Goal: Task Accomplishment & Management: Manage account settings

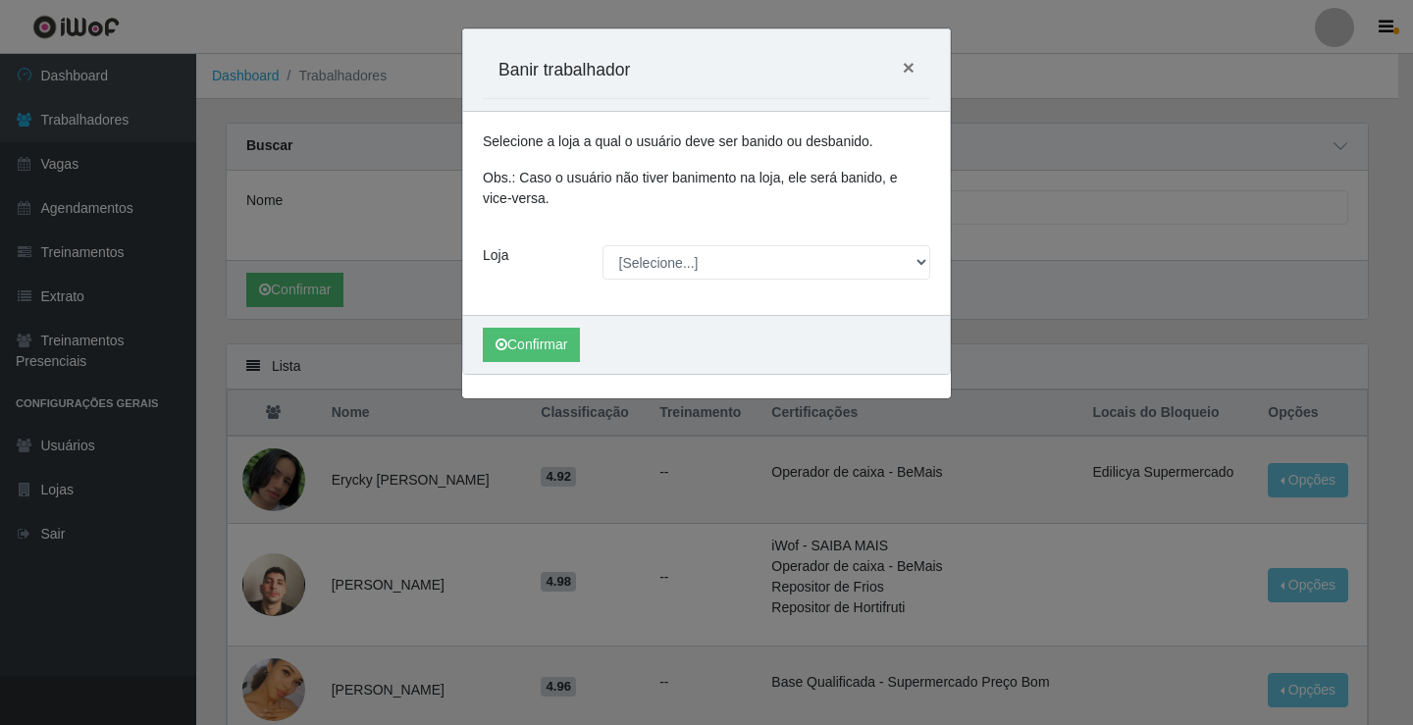
scroll to position [1442, 0]
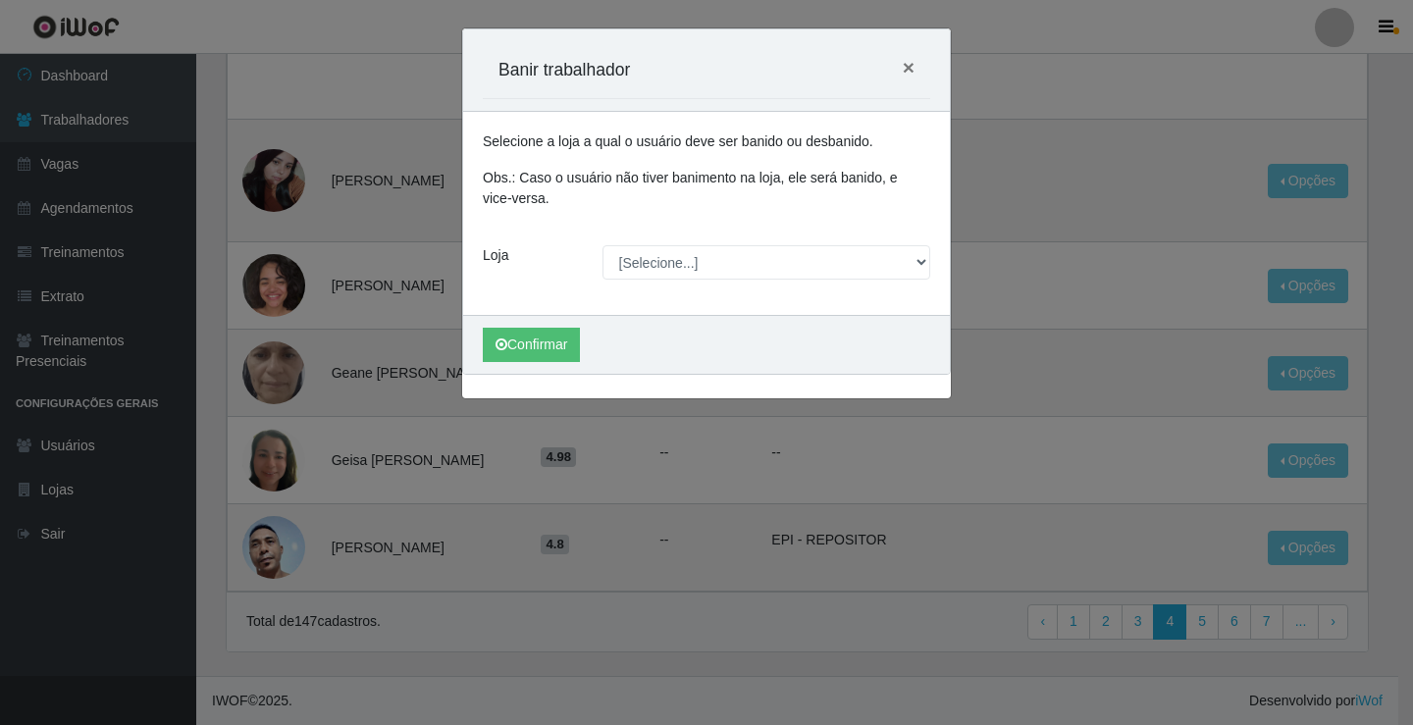
drag, startPoint x: 1044, startPoint y: 202, endPoint x: 943, endPoint y: 219, distance: 102.5
click at [1041, 203] on div "Carregando... Banir trabalhador × Selecione a loja a qual o usuário deve ser ba…" at bounding box center [706, 362] width 1413 height 725
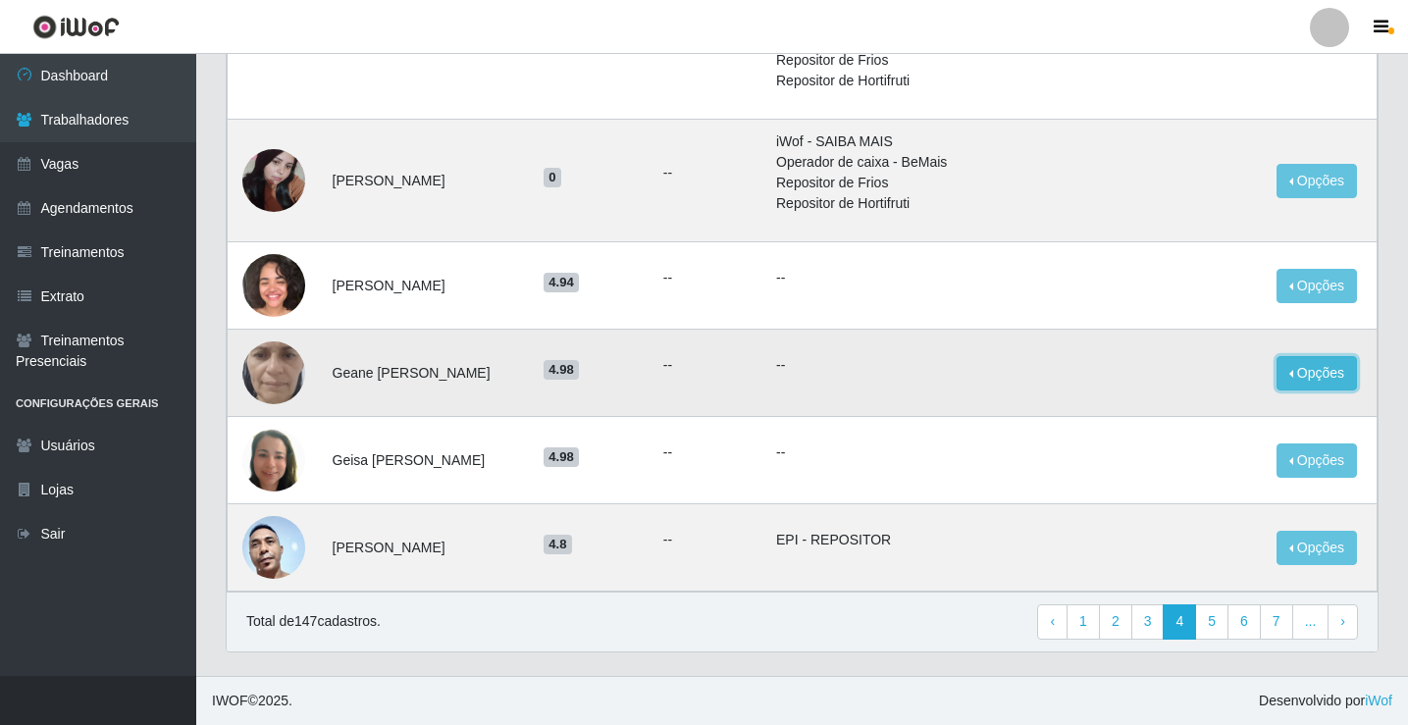
click at [1315, 372] on button "Opções" at bounding box center [1317, 373] width 80 height 34
click at [291, 358] on img at bounding box center [273, 372] width 63 height 139
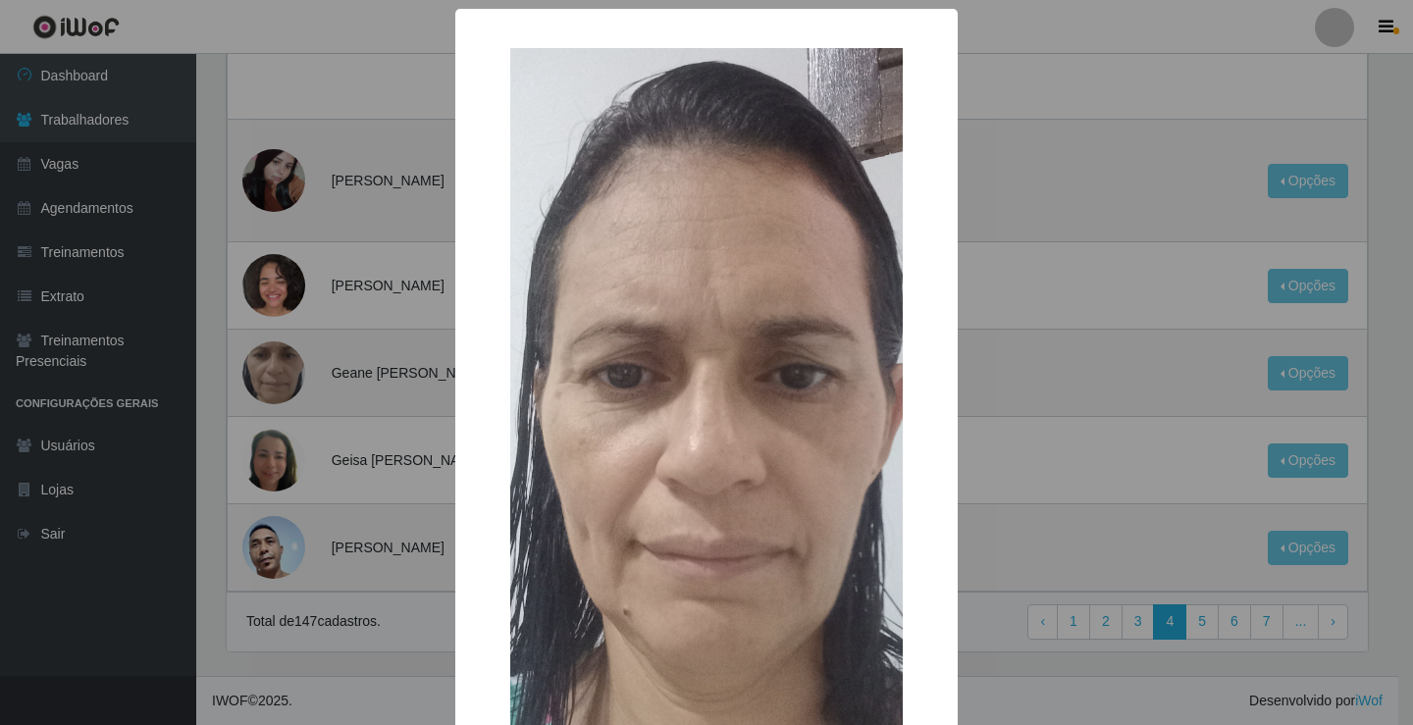
click at [1043, 327] on div "× OK Cancel" at bounding box center [706, 362] width 1413 height 725
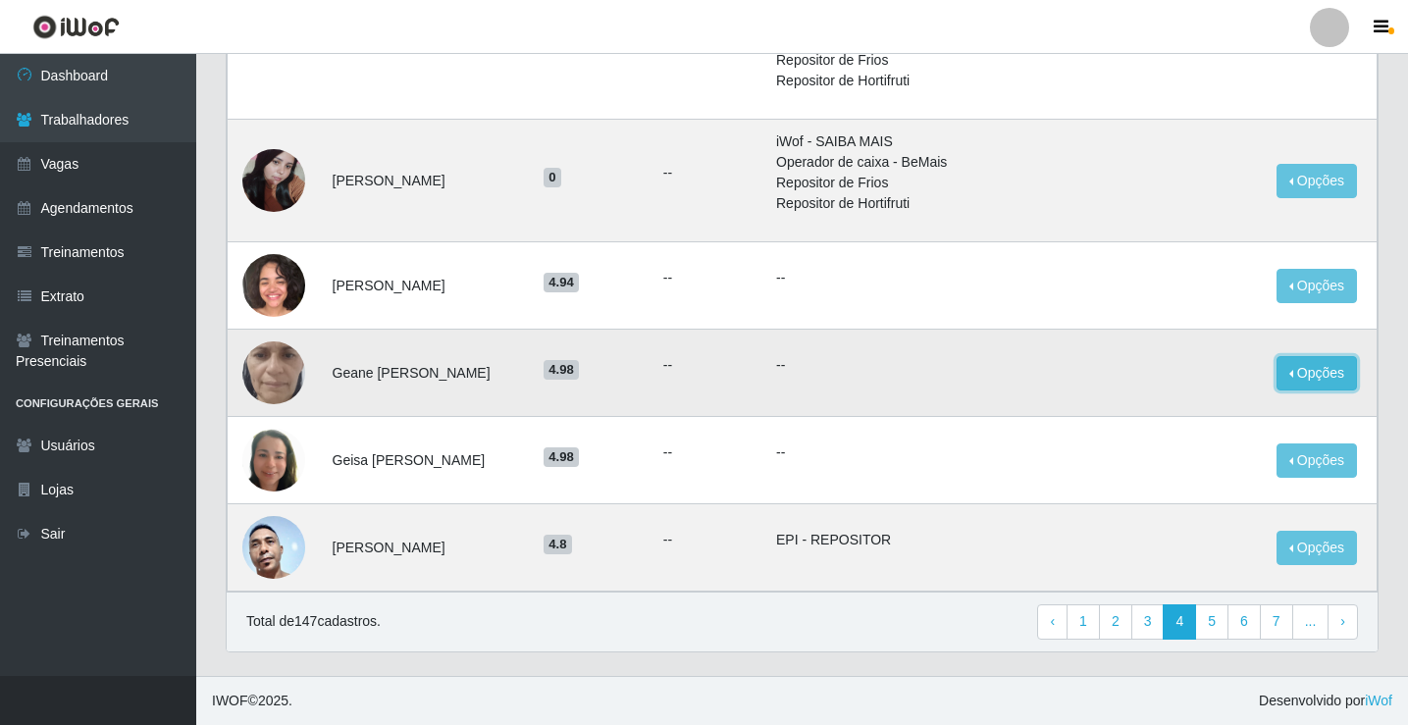
click at [1320, 386] on button "Opções" at bounding box center [1317, 373] width 80 height 34
click at [1210, 420] on button "Bloquear - Loja" at bounding box center [1195, 418] width 158 height 40
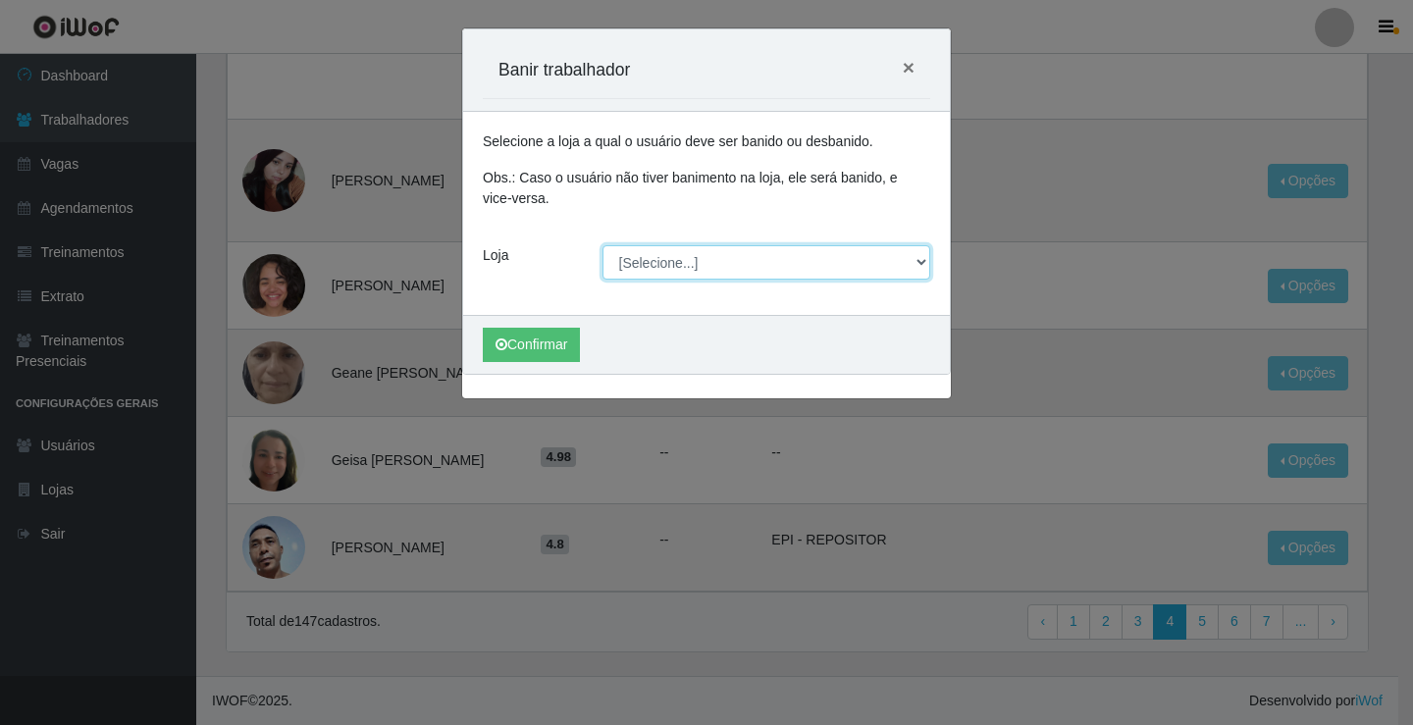
click at [689, 265] on select "[Selecione...] Edilicya Supermercado" at bounding box center [767, 262] width 329 height 34
select select "460"
click at [603, 245] on select "[Selecione...] Edilicya Supermercado" at bounding box center [767, 262] width 329 height 34
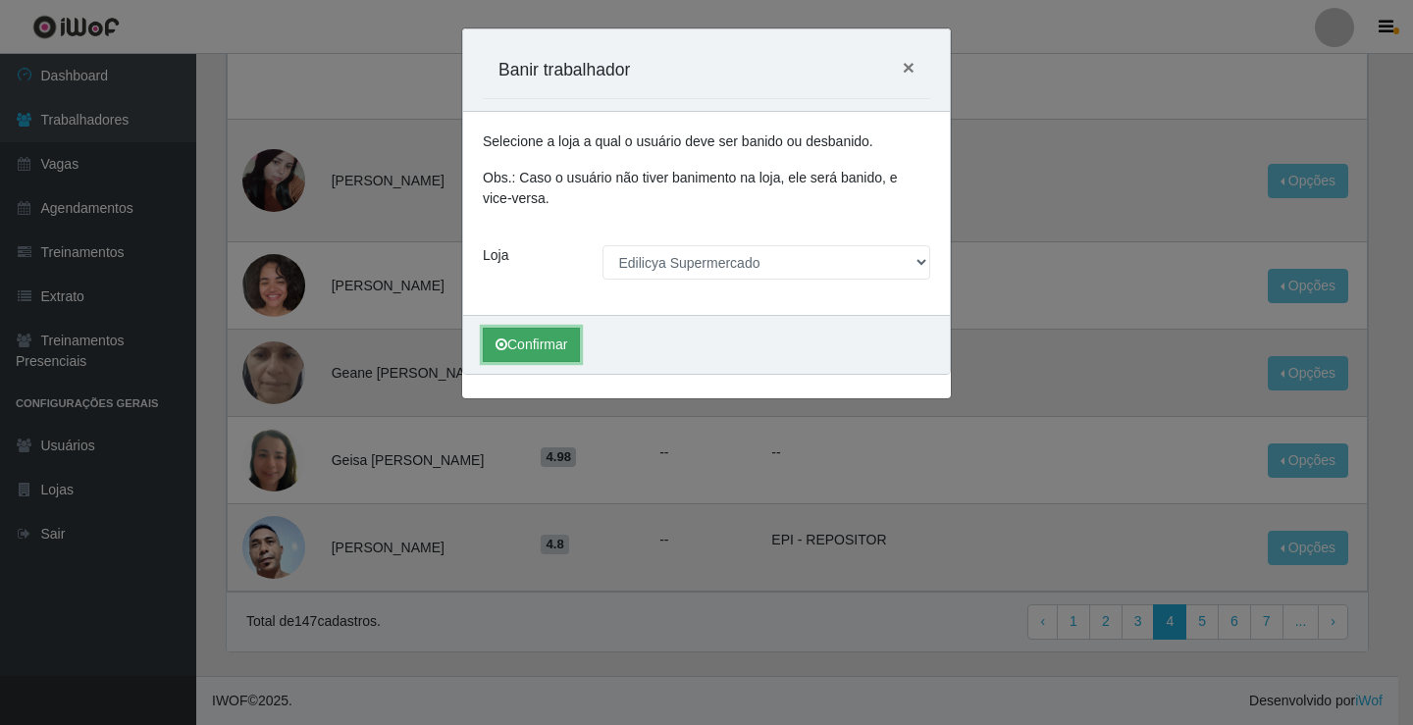
click at [551, 351] on button "Confirmar" at bounding box center [531, 345] width 97 height 34
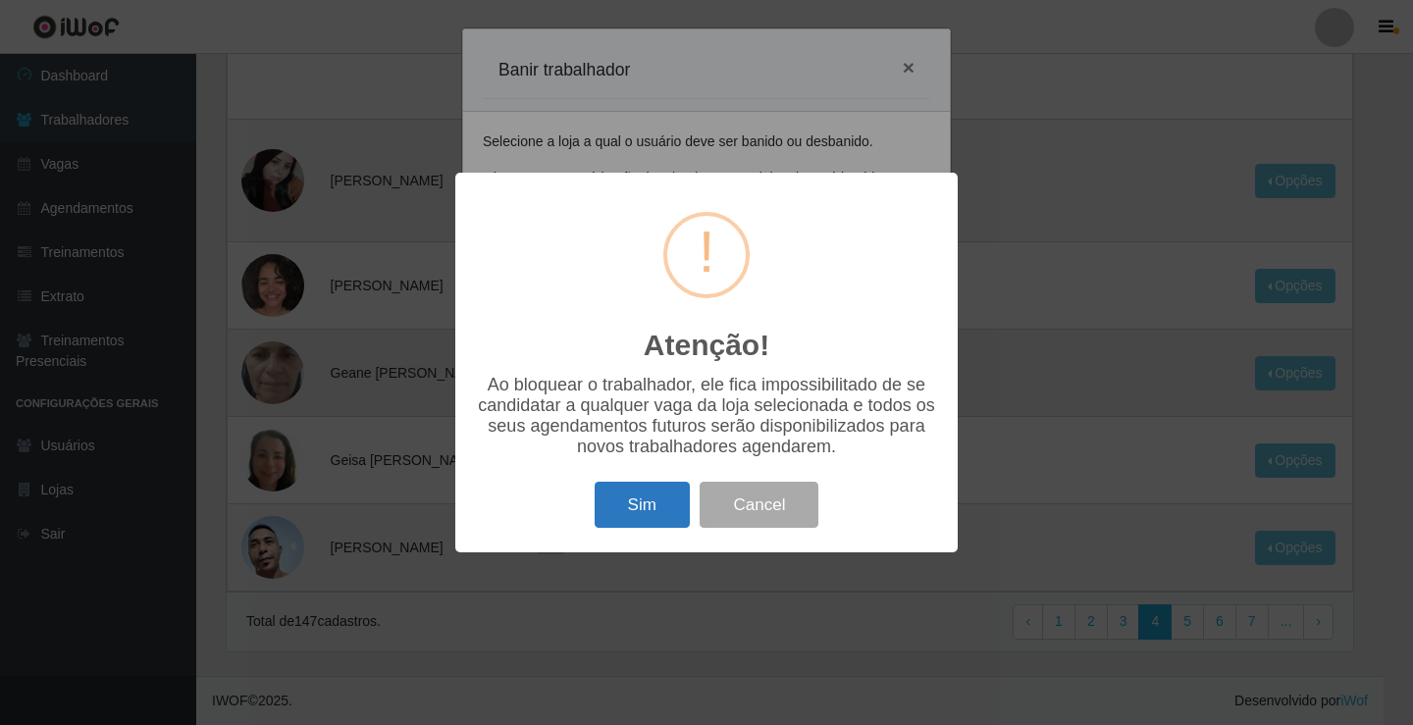
click at [646, 509] on button "Sim" at bounding box center [642, 505] width 95 height 46
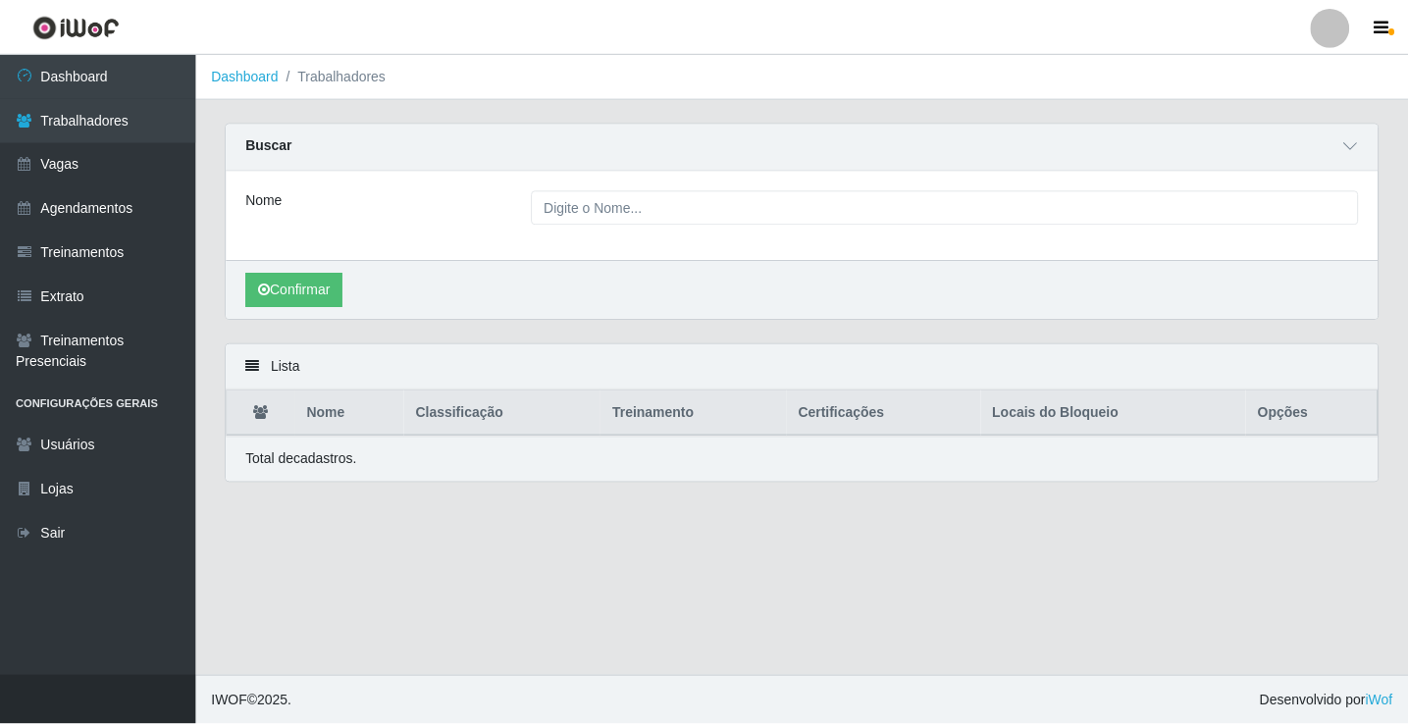
scroll to position [0, 0]
click at [1337, 147] on div "Buscar" at bounding box center [805, 147] width 1156 height 47
click at [1352, 150] on icon at bounding box center [1355, 146] width 14 height 14
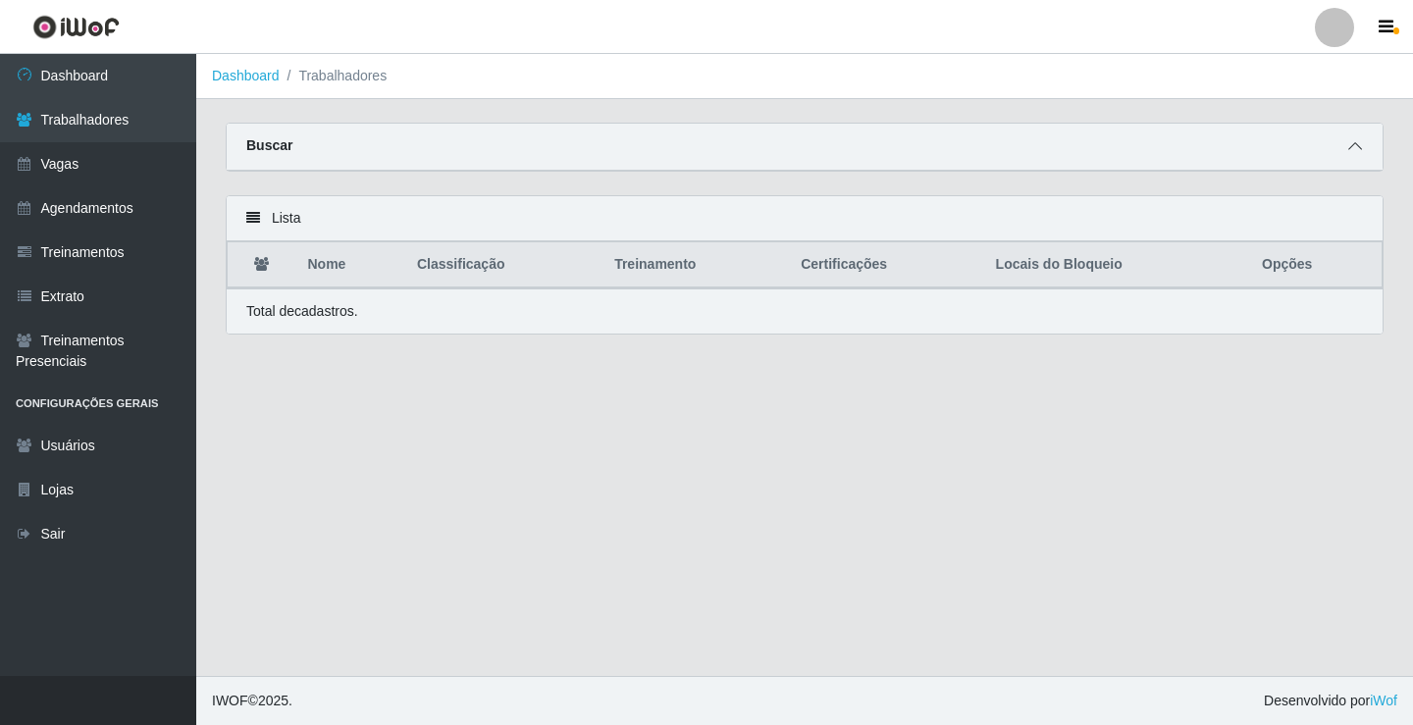
click at [1352, 150] on icon at bounding box center [1355, 146] width 14 height 14
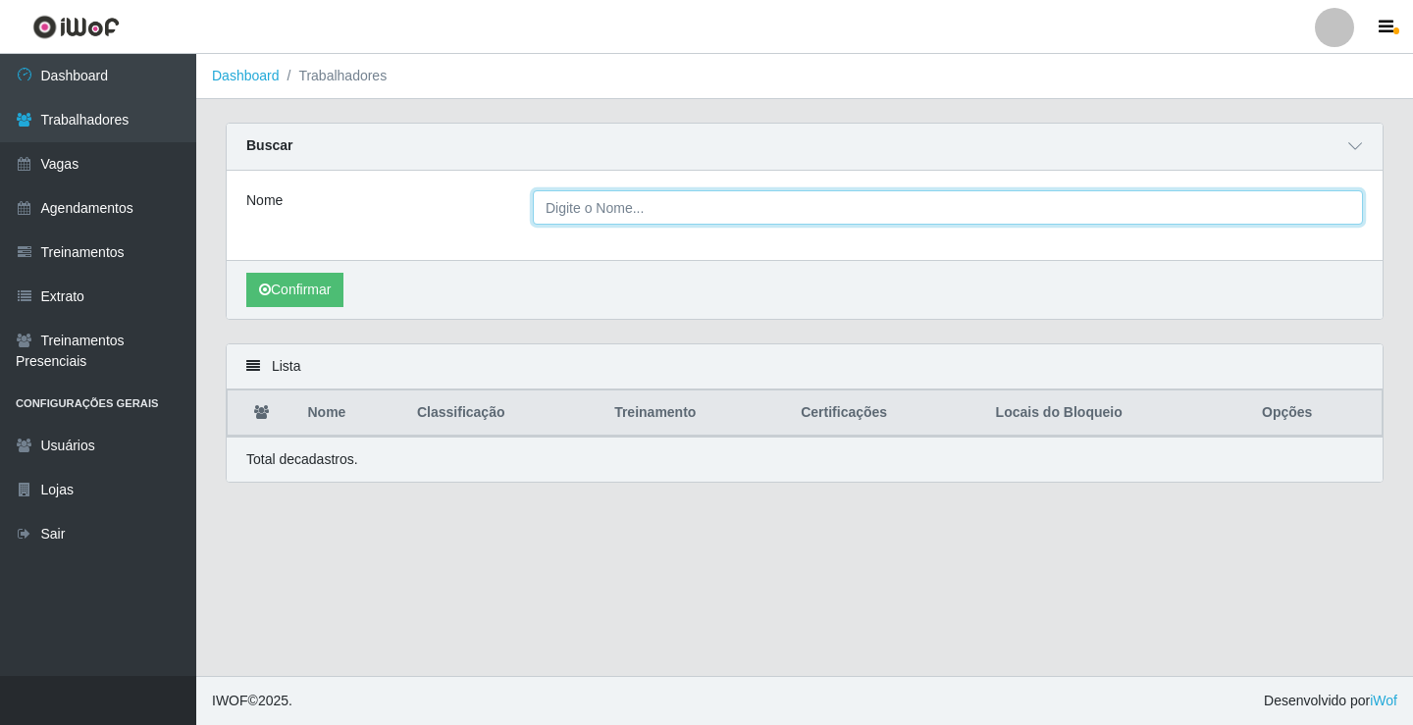
click at [634, 201] on input "Nome" at bounding box center [948, 207] width 830 height 34
type input "breno"
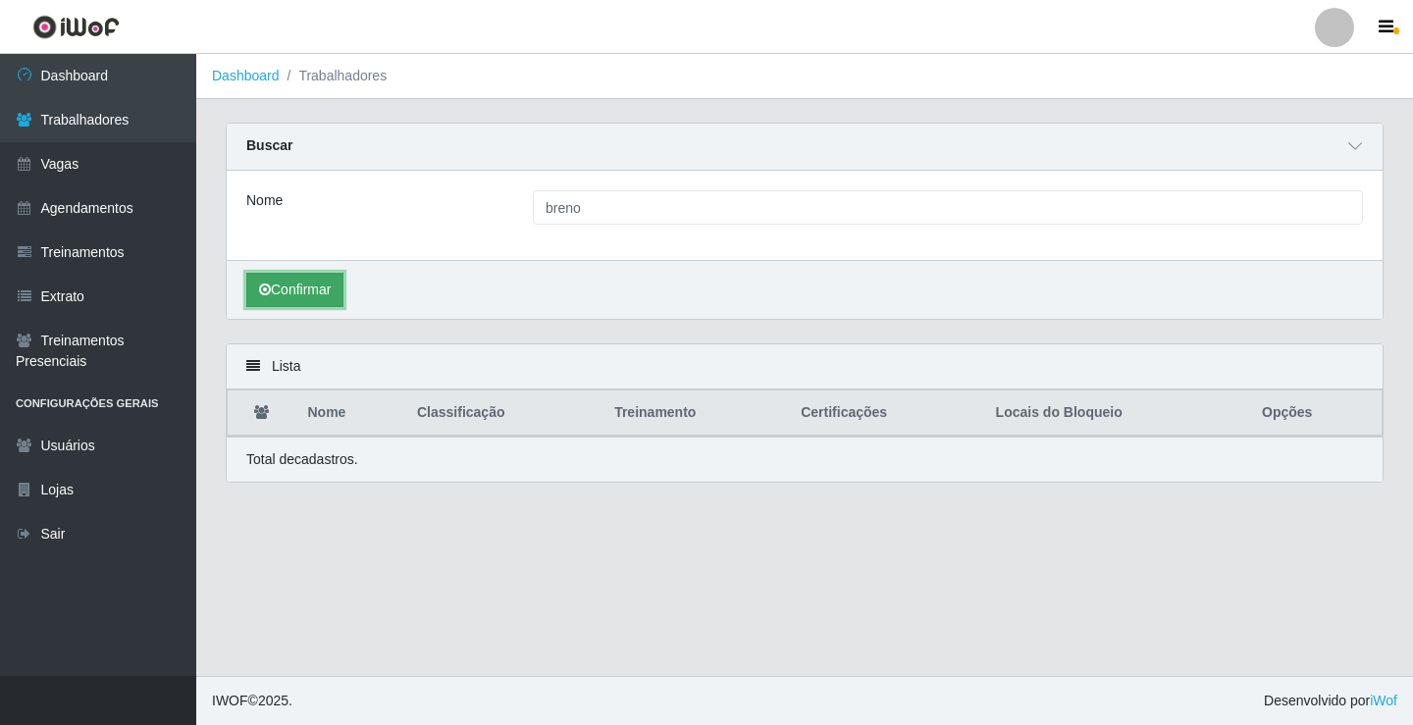
click at [328, 287] on button "Confirmar" at bounding box center [294, 290] width 97 height 34
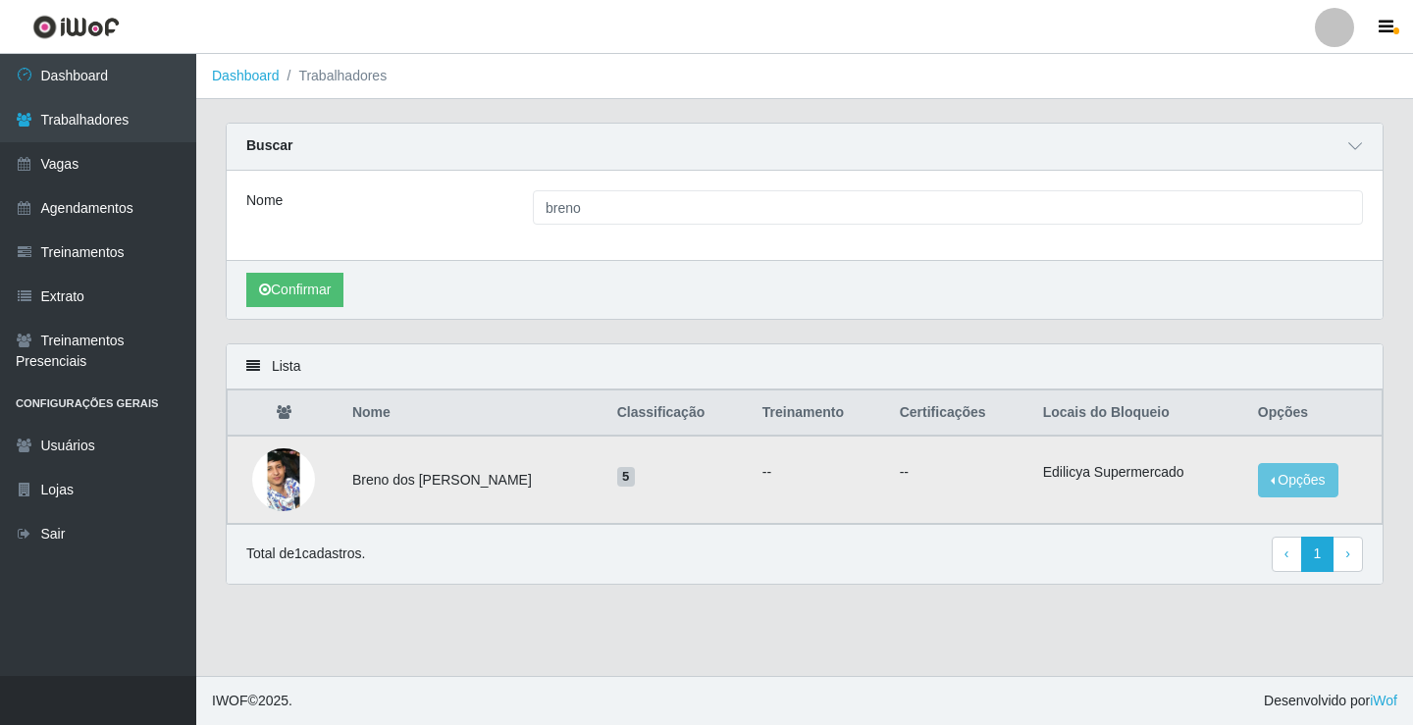
click at [279, 492] on img at bounding box center [283, 479] width 63 height 139
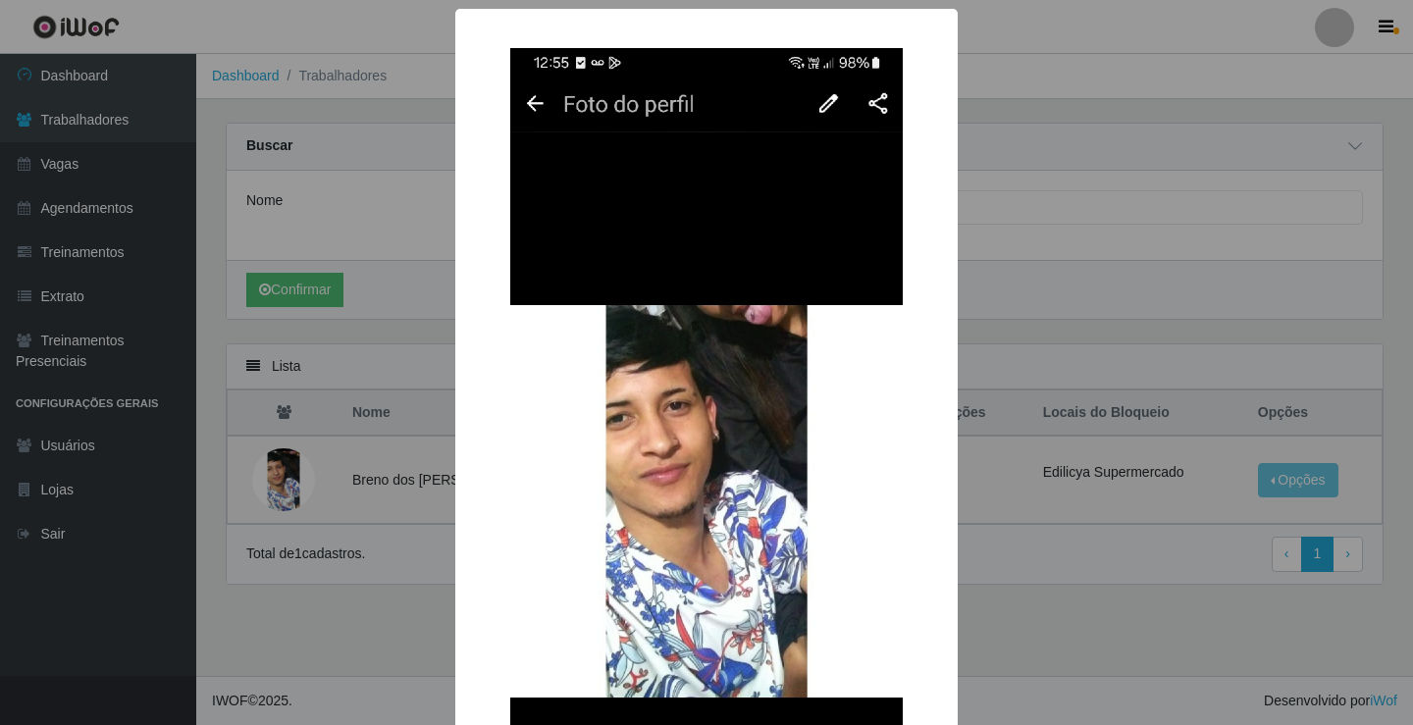
click at [1104, 185] on div "× OK Cancel" at bounding box center [706, 362] width 1413 height 725
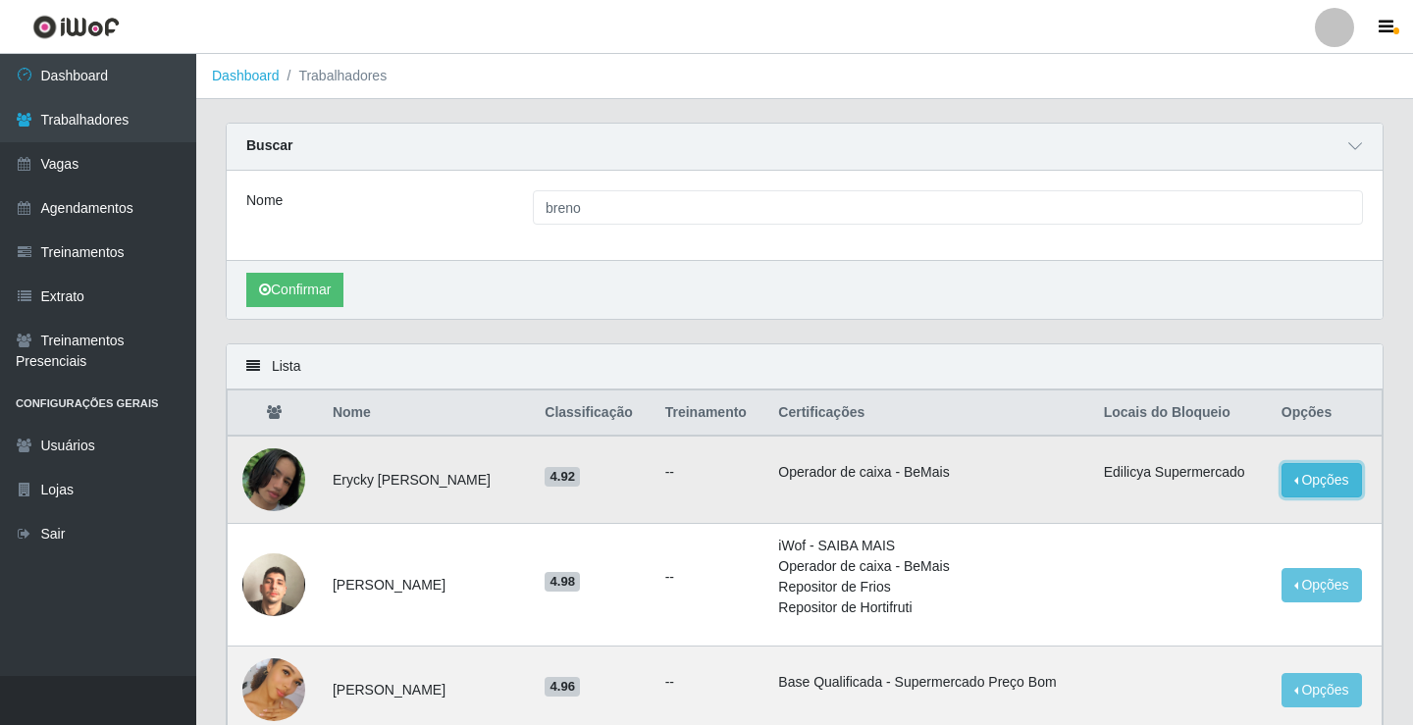
click at [1292, 479] on button "Opções" at bounding box center [1322, 480] width 80 height 34
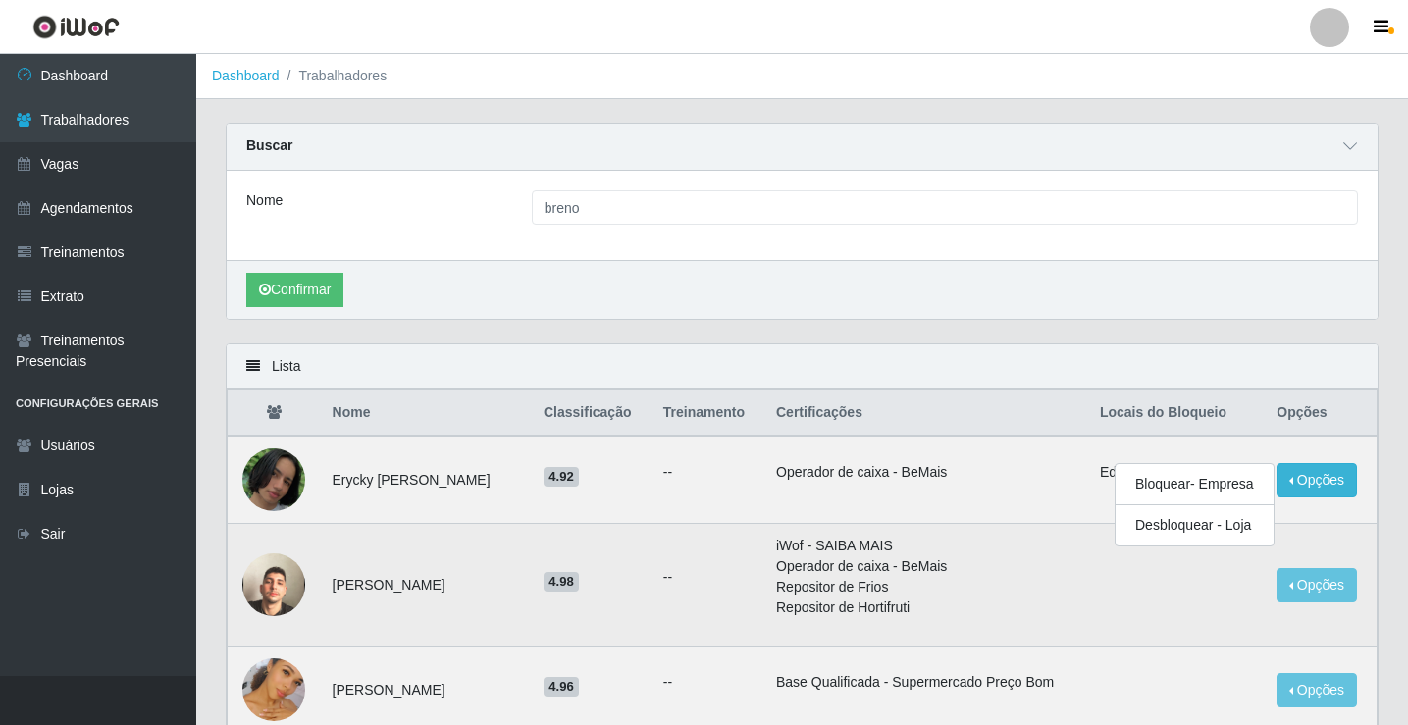
drag, startPoint x: 1276, startPoint y: 585, endPoint x: 1072, endPoint y: 545, distance: 208.1
click at [1274, 586] on td "Opções Bloquear - Empresa Bloquear - Loja" at bounding box center [1321, 585] width 112 height 123
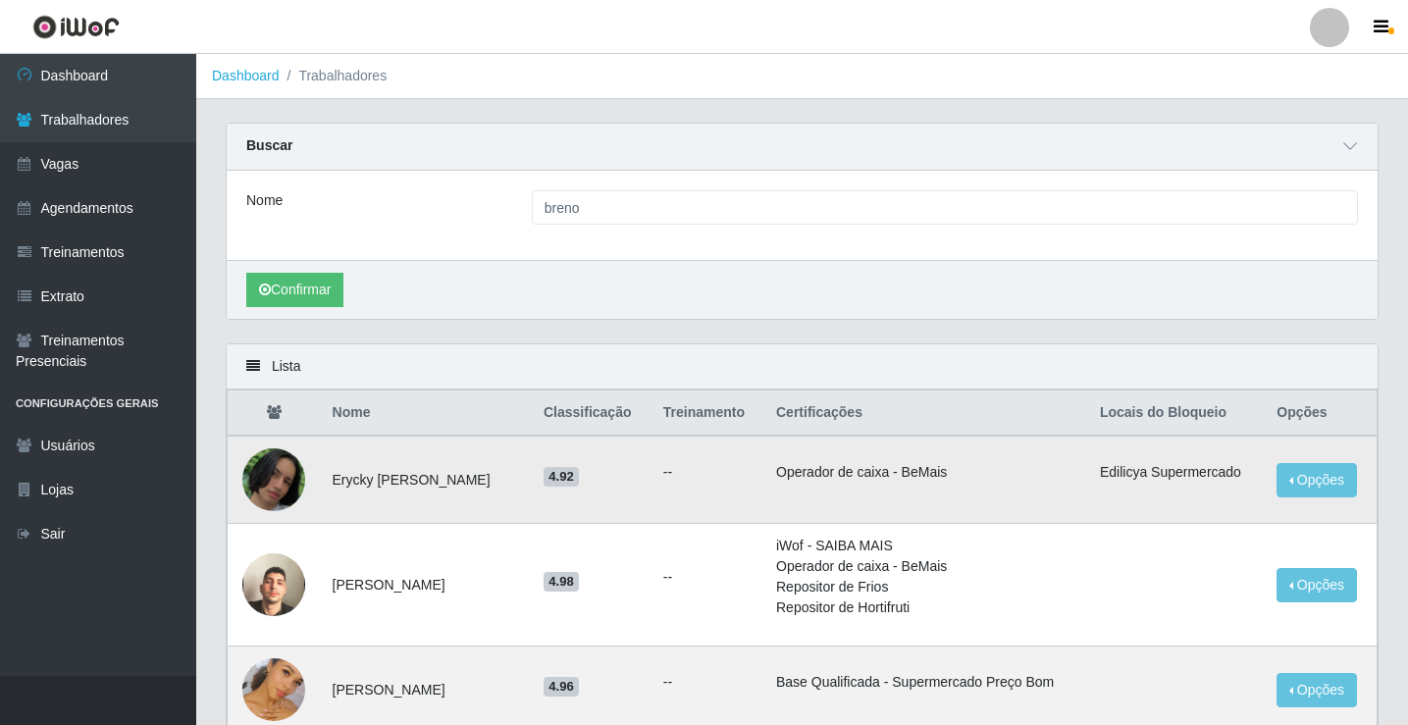
scroll to position [196, 0]
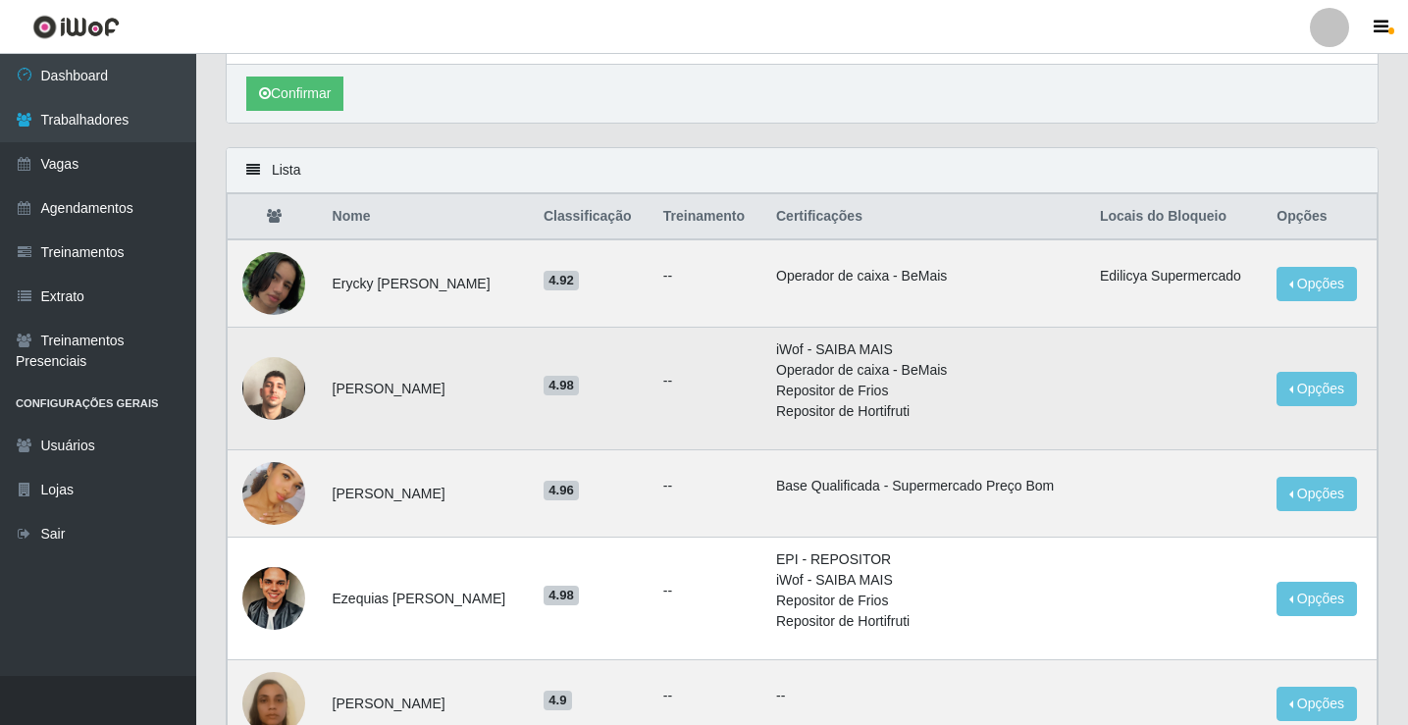
click at [278, 404] on img at bounding box center [273, 389] width 63 height 112
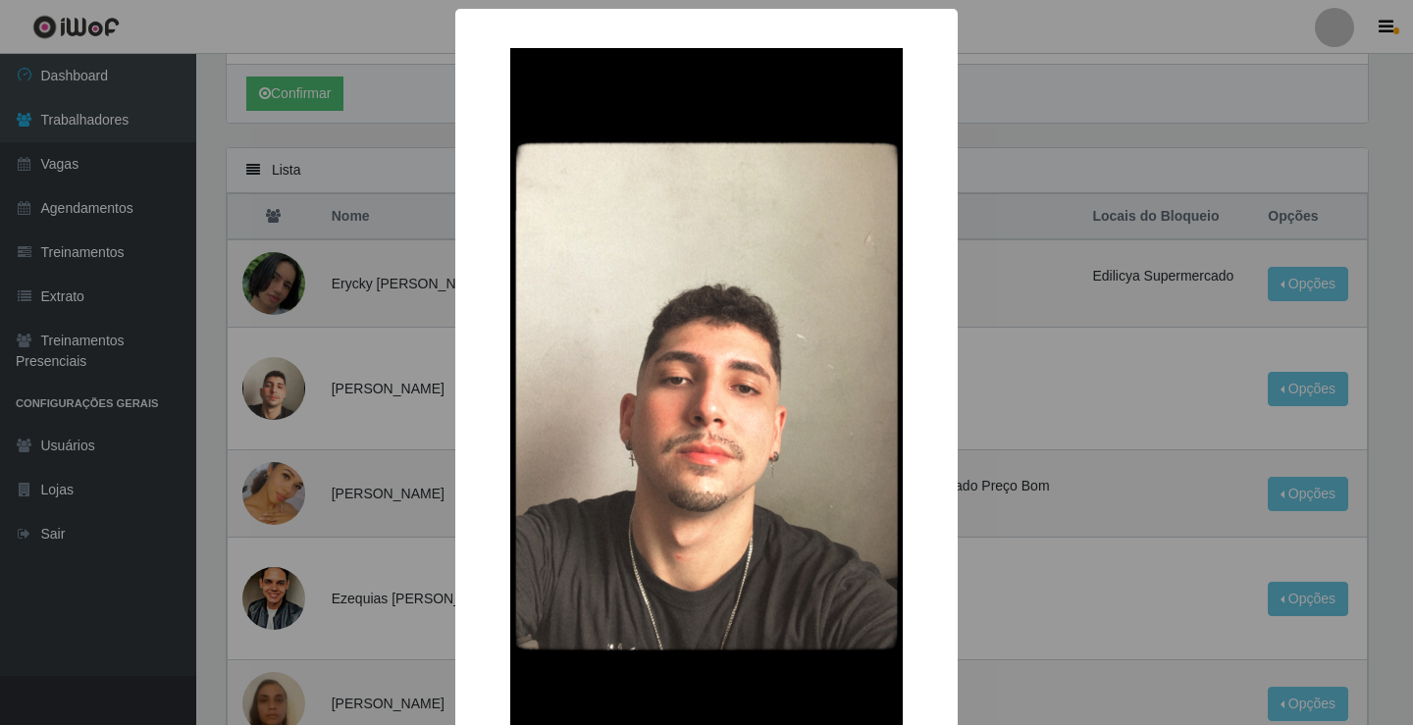
drag, startPoint x: 1377, startPoint y: 375, endPoint x: 1192, endPoint y: 364, distance: 184.8
click at [1376, 375] on div "× OK Cancel" at bounding box center [706, 362] width 1413 height 725
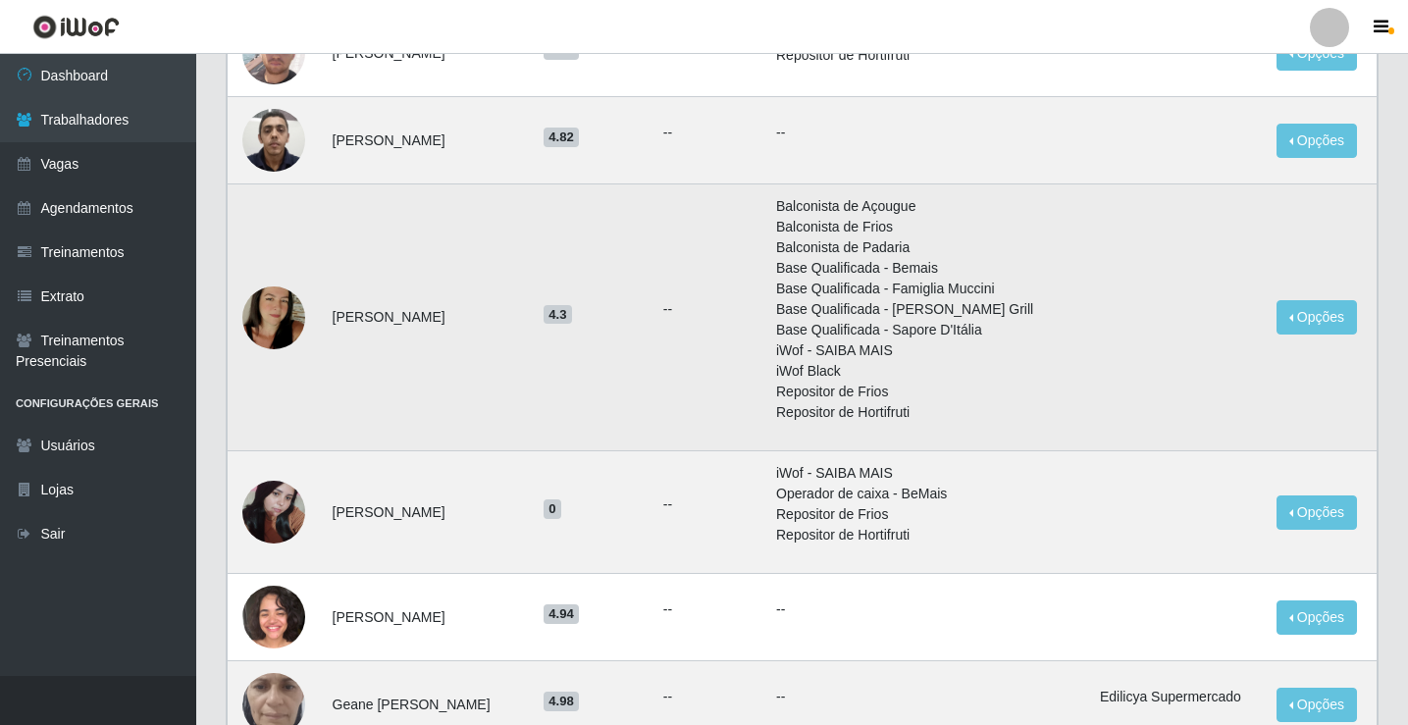
scroll to position [1178, 0]
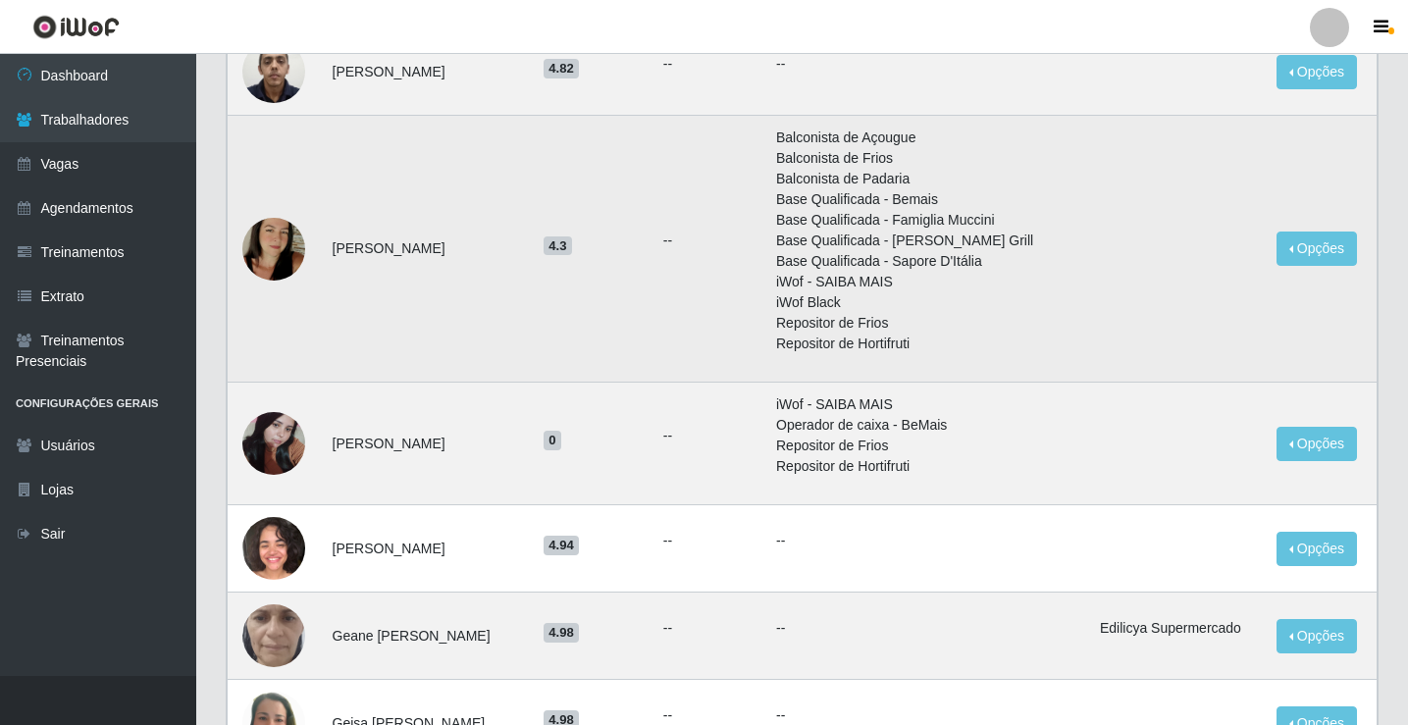
click at [299, 262] on img at bounding box center [273, 249] width 63 height 112
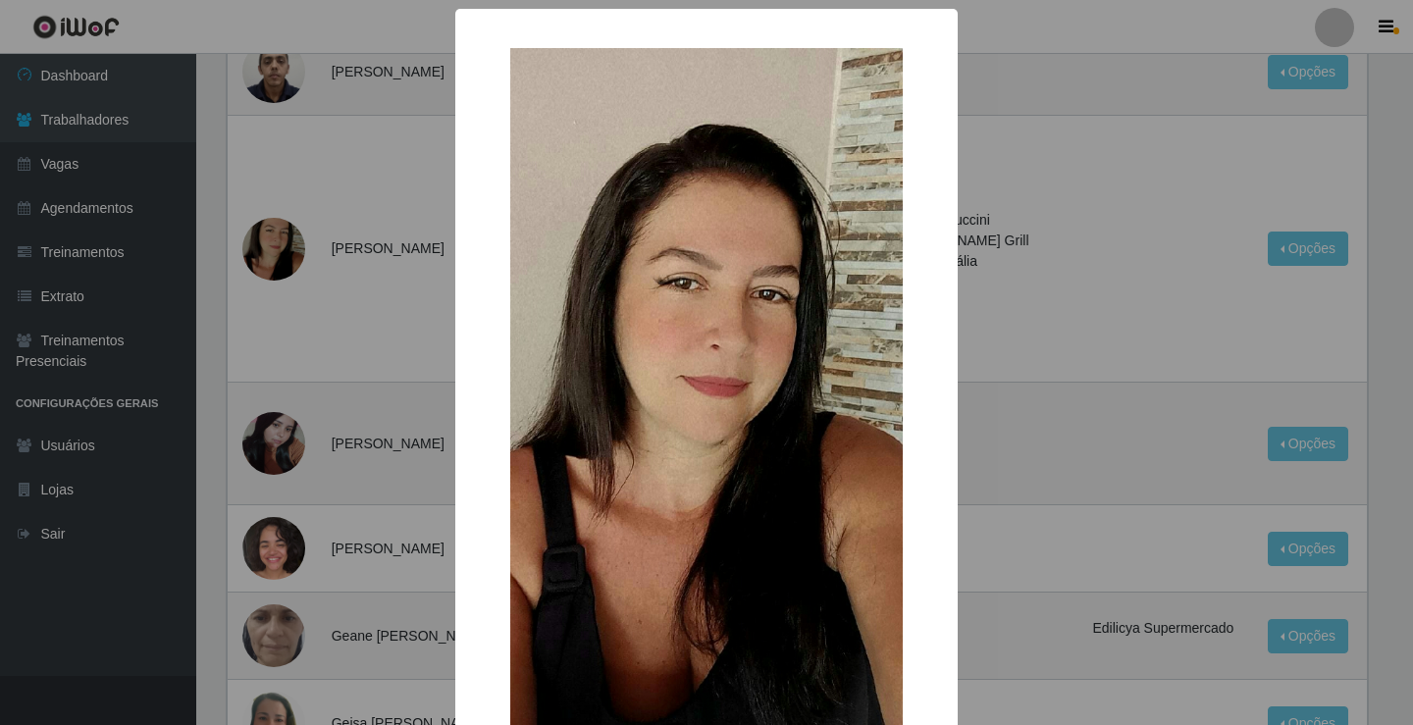
drag, startPoint x: 1086, startPoint y: 267, endPoint x: 1073, endPoint y: 276, distance: 16.3
click at [1084, 269] on div "× OK Cancel" at bounding box center [706, 362] width 1413 height 725
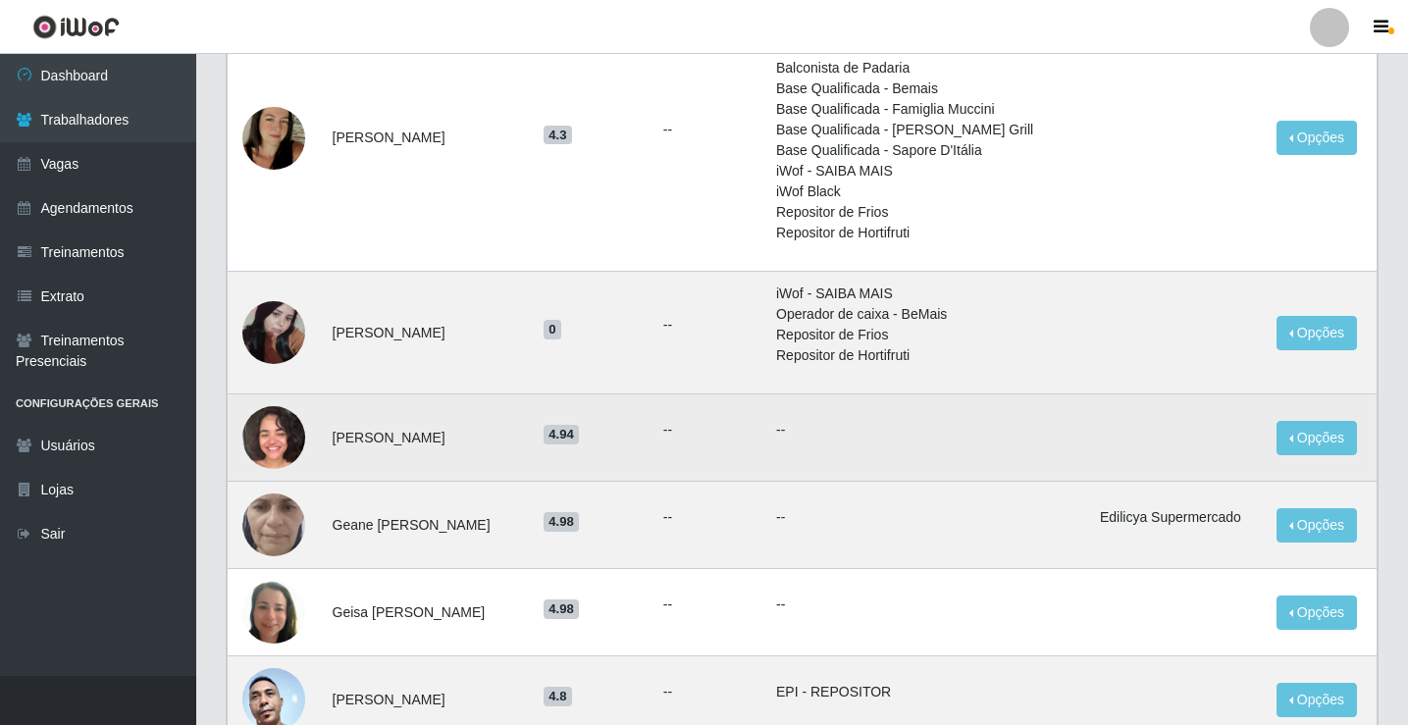
scroll to position [1442, 0]
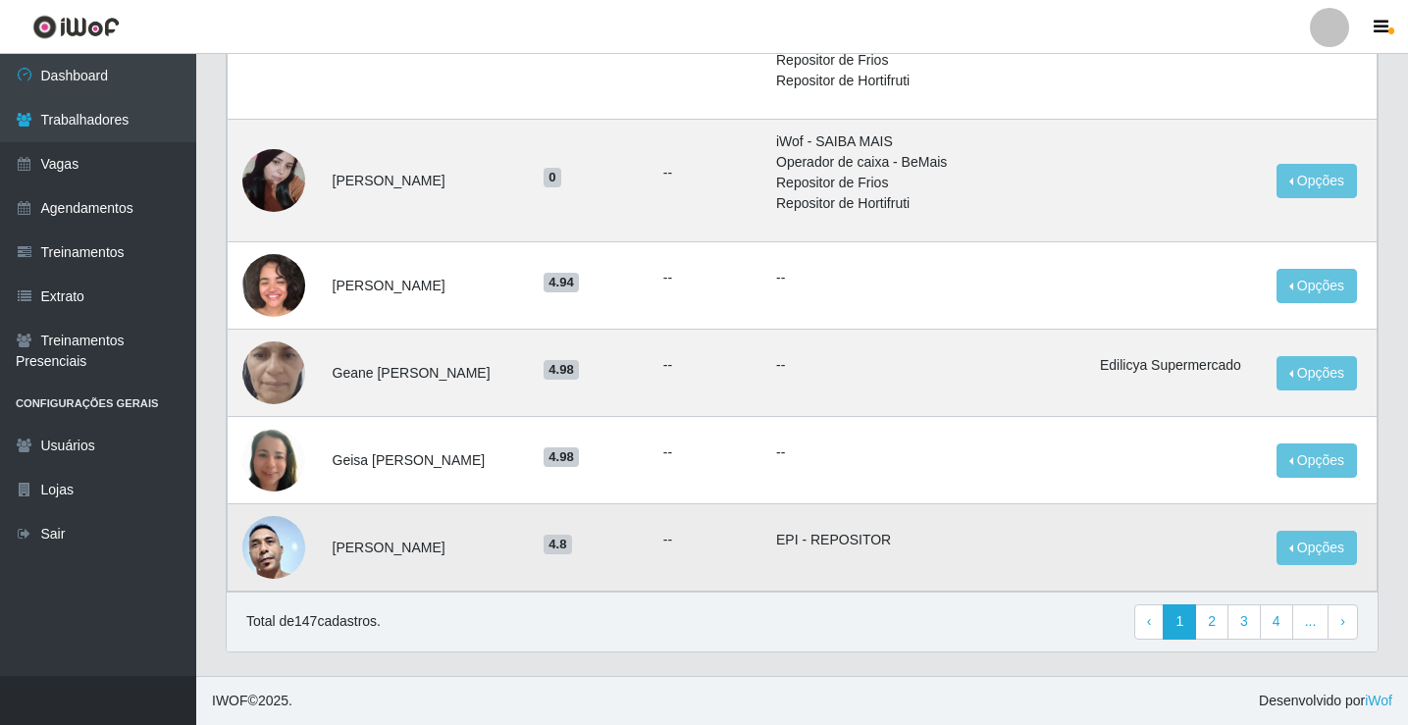
click at [265, 545] on img at bounding box center [273, 547] width 63 height 132
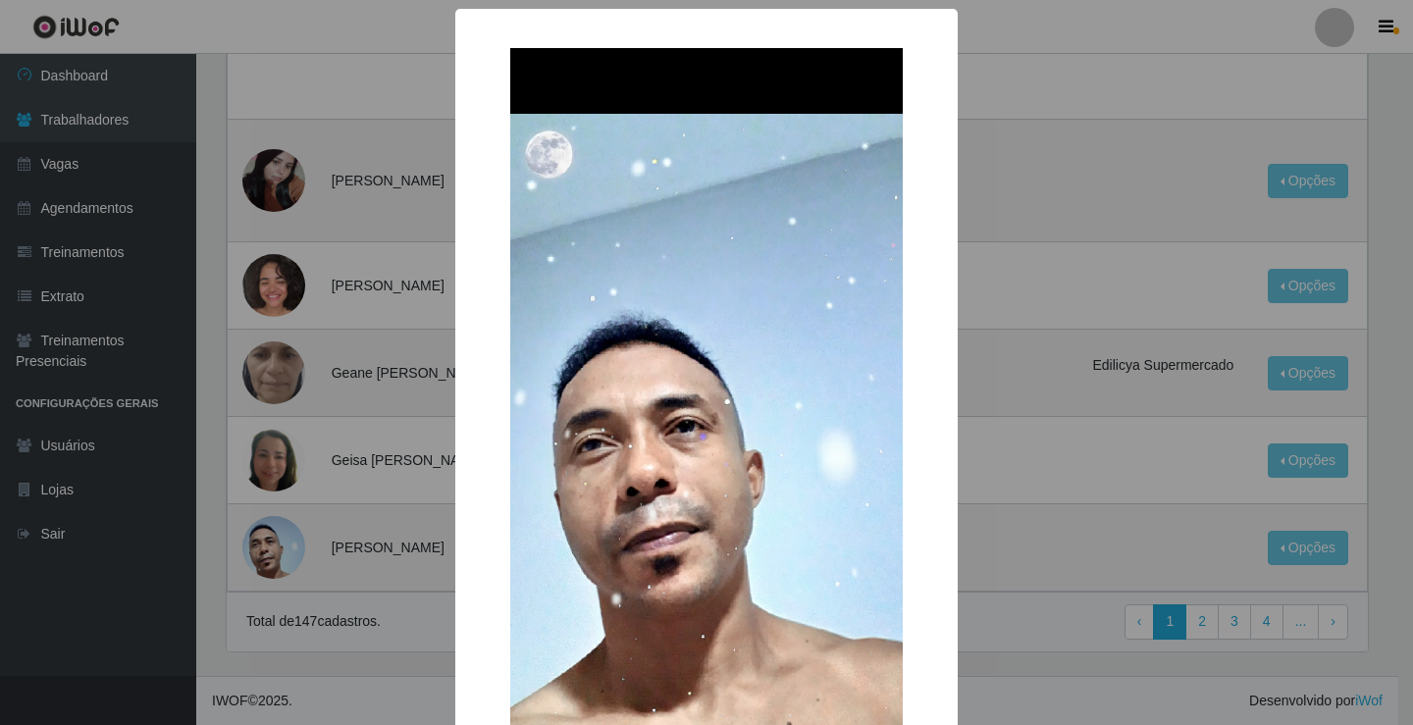
click at [1015, 369] on div "× OK Cancel" at bounding box center [706, 362] width 1413 height 725
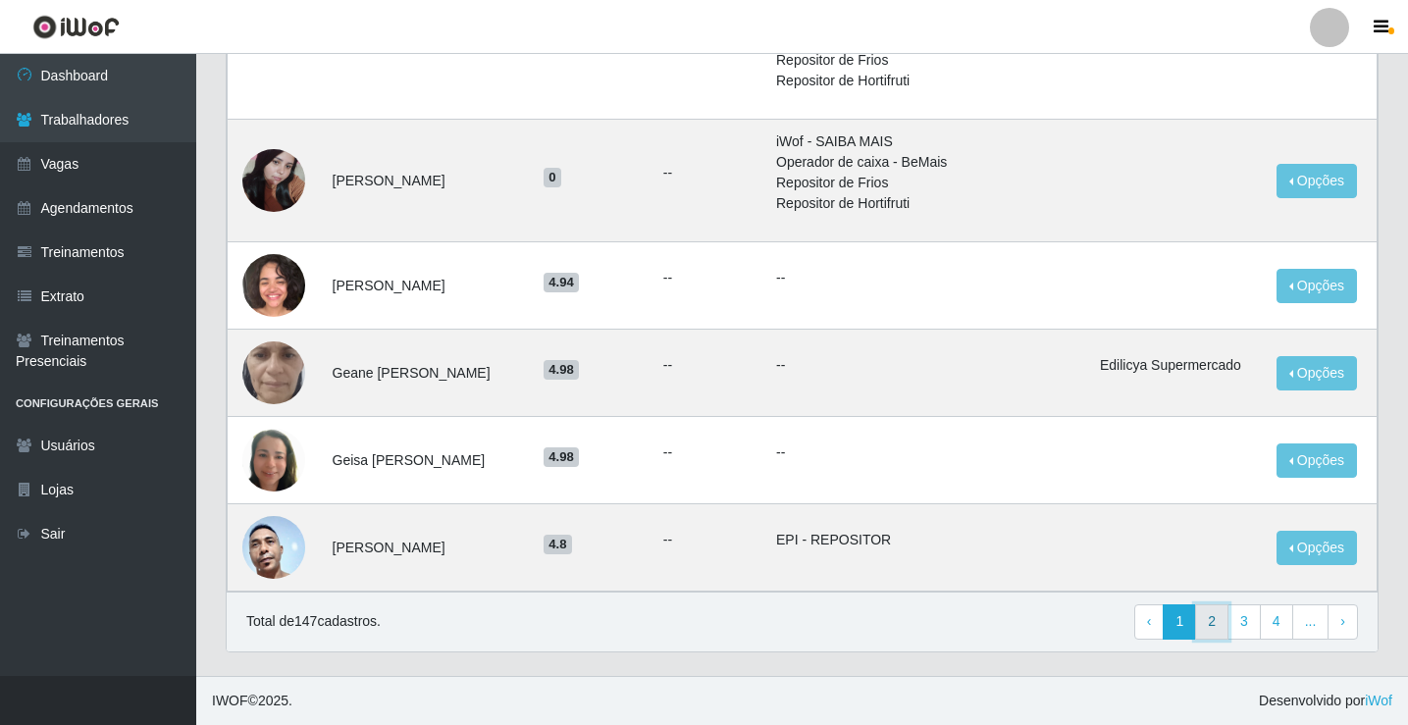
click at [1220, 626] on link "2" at bounding box center [1211, 622] width 33 height 35
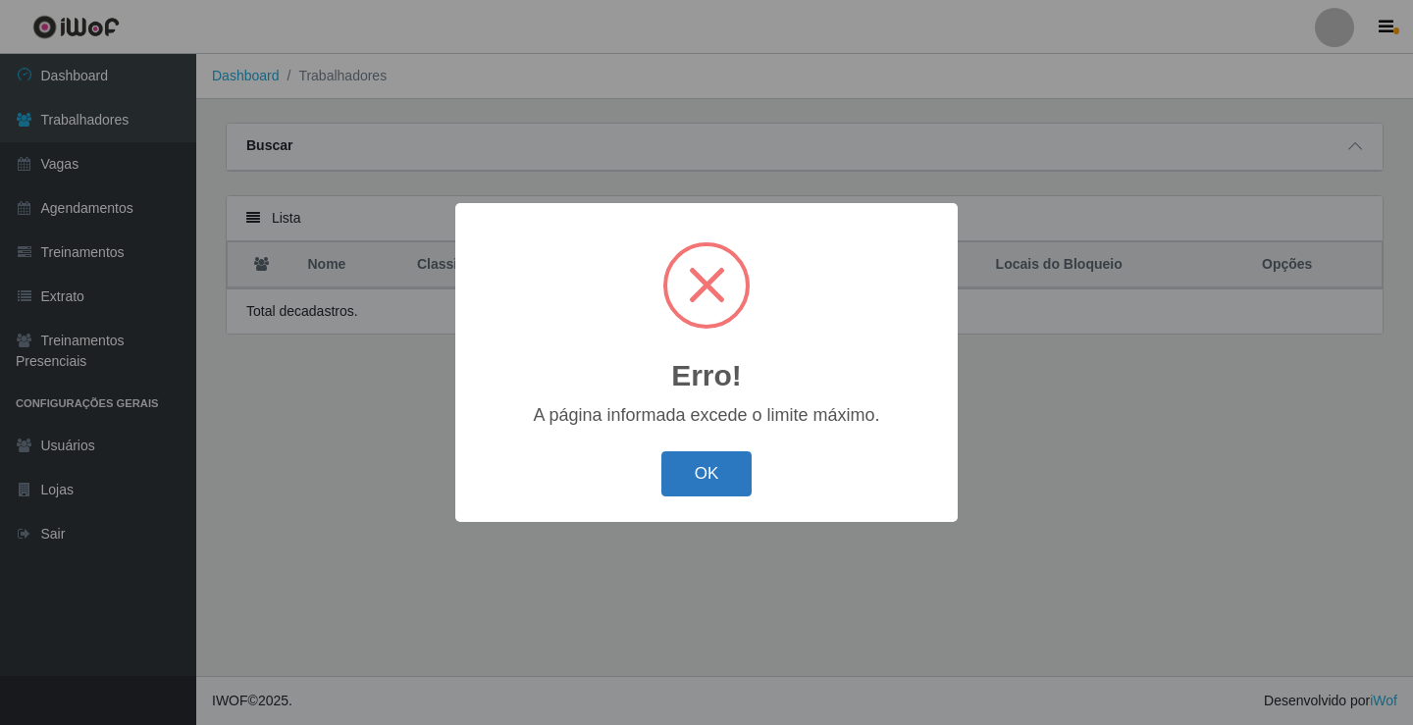
click at [680, 490] on button "OK" at bounding box center [706, 474] width 91 height 46
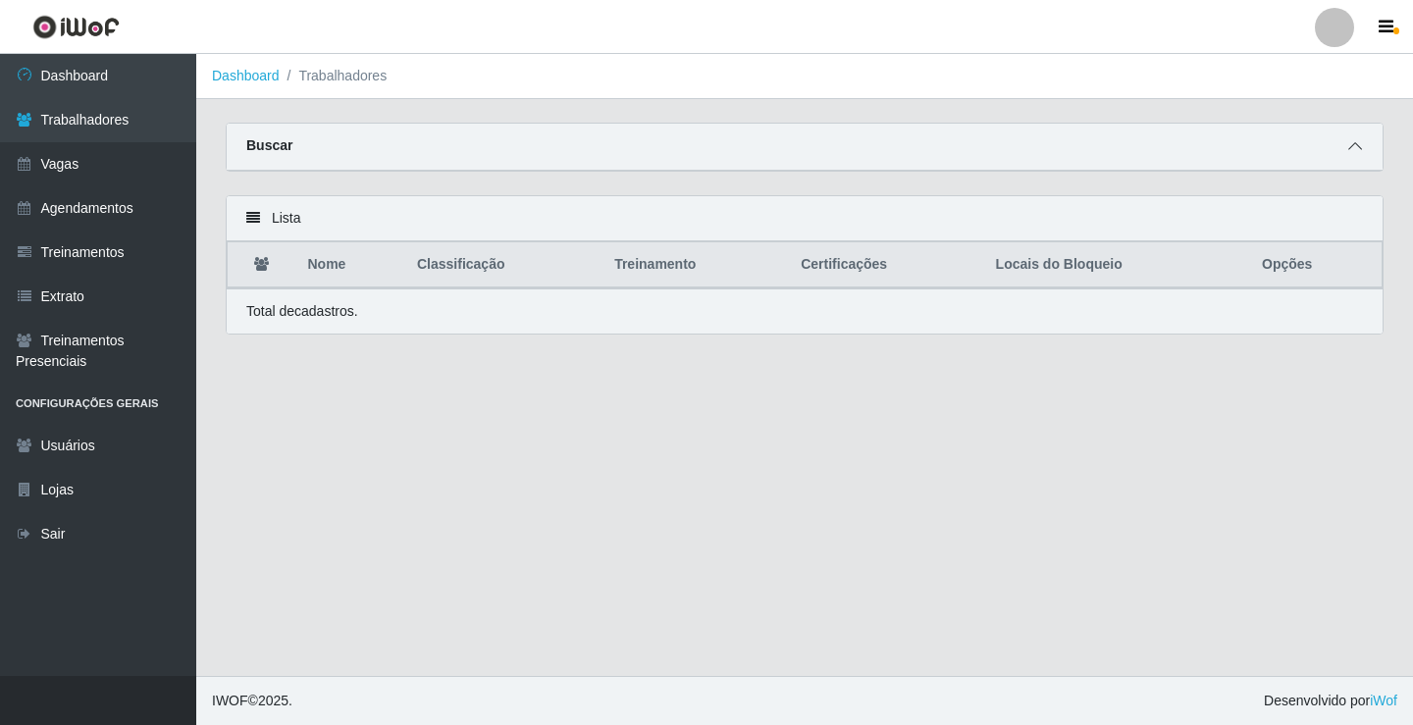
click at [1348, 152] on icon at bounding box center [1355, 146] width 14 height 14
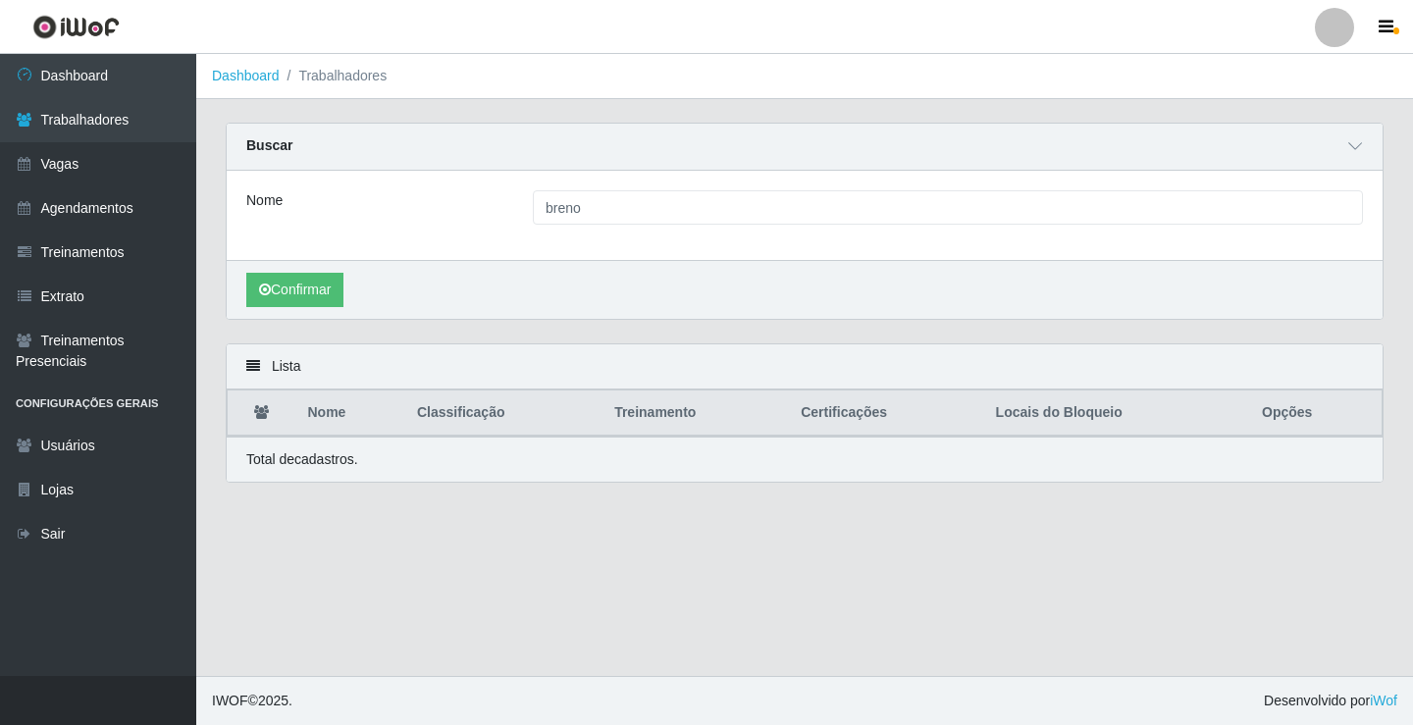
drag, startPoint x: 278, startPoint y: 380, endPoint x: 265, endPoint y: 387, distance: 14.5
click at [276, 382] on div "Lista" at bounding box center [805, 366] width 1156 height 45
click at [256, 416] on icon at bounding box center [261, 412] width 15 height 14
drag, startPoint x: 244, startPoint y: 367, endPoint x: 261, endPoint y: 358, distance: 18.9
click at [247, 365] on div "Lista" at bounding box center [805, 366] width 1156 height 45
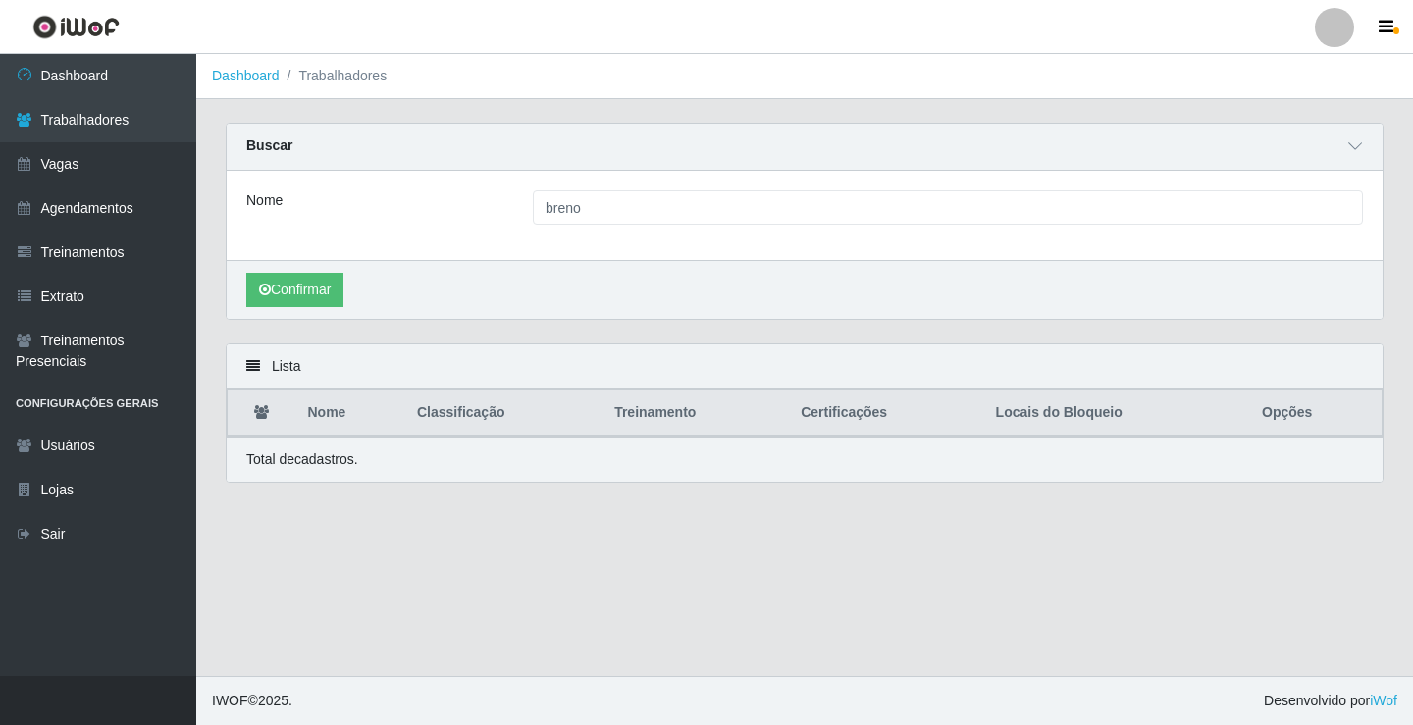
click at [265, 354] on div "Lista" at bounding box center [805, 366] width 1156 height 45
click at [259, 367] on icon at bounding box center [253, 366] width 14 height 14
drag, startPoint x: 333, startPoint y: 366, endPoint x: 290, endPoint y: 372, distance: 43.6
click at [326, 366] on div "Lista" at bounding box center [805, 366] width 1156 height 45
click at [285, 373] on div "Lista" at bounding box center [805, 366] width 1156 height 45
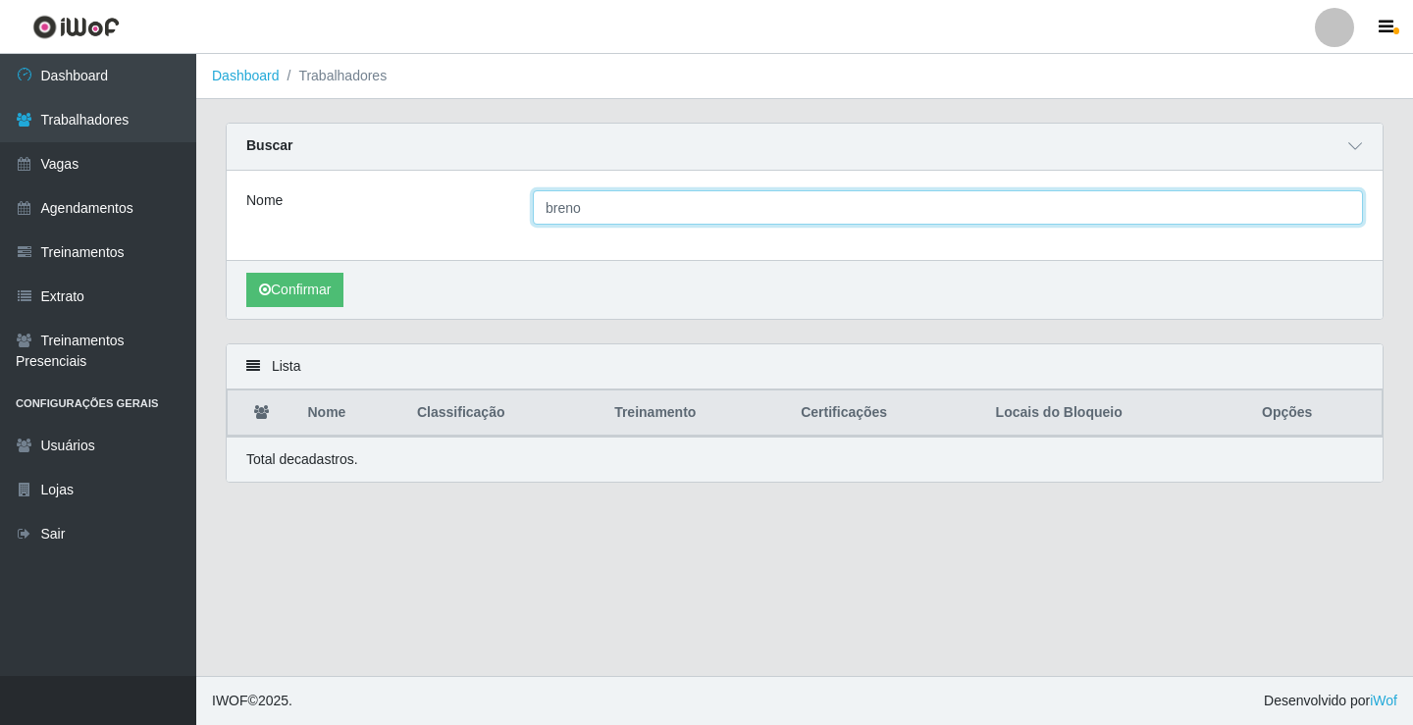
drag, startPoint x: 587, startPoint y: 200, endPoint x: 336, endPoint y: 193, distance: 251.3
click at [332, 201] on div "Nome breno" at bounding box center [805, 207] width 1146 height 34
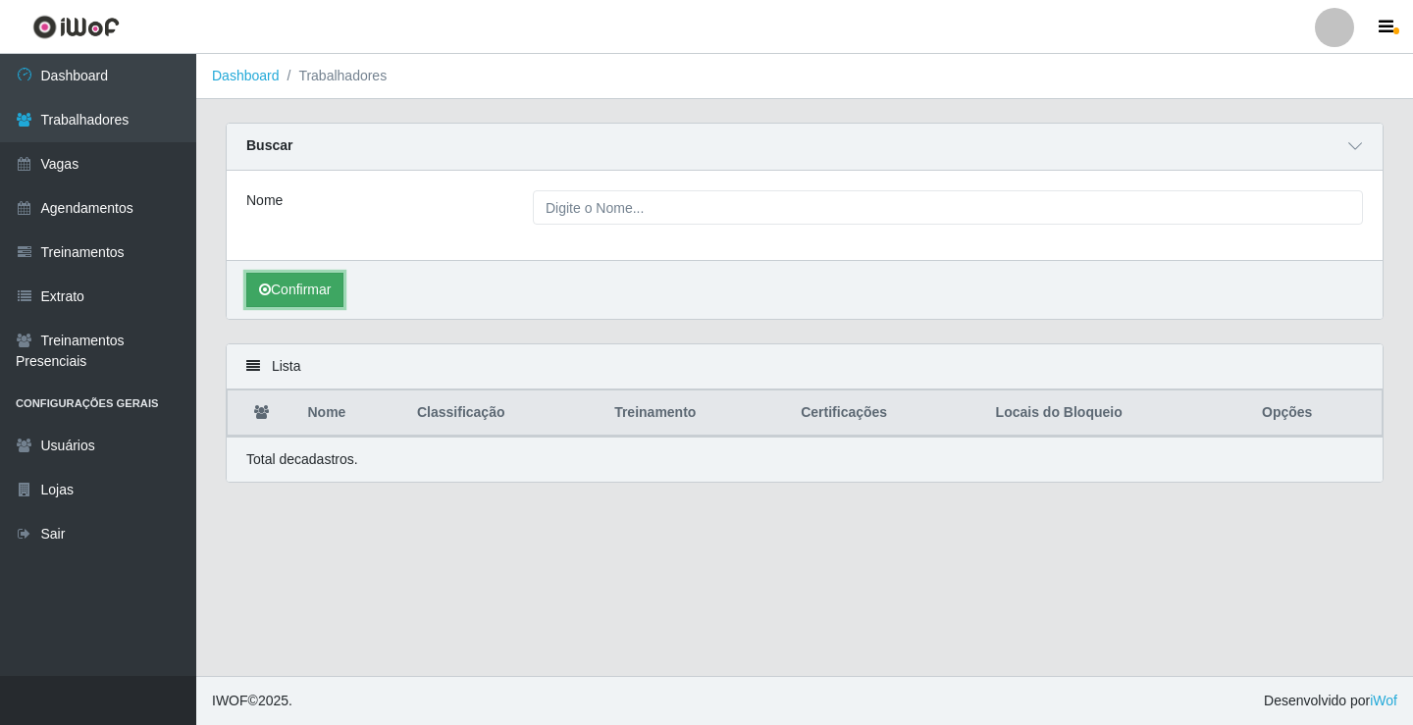
click at [285, 288] on button "Confirmar" at bounding box center [294, 290] width 97 height 34
click at [1346, 158] on span at bounding box center [1356, 146] width 24 height 23
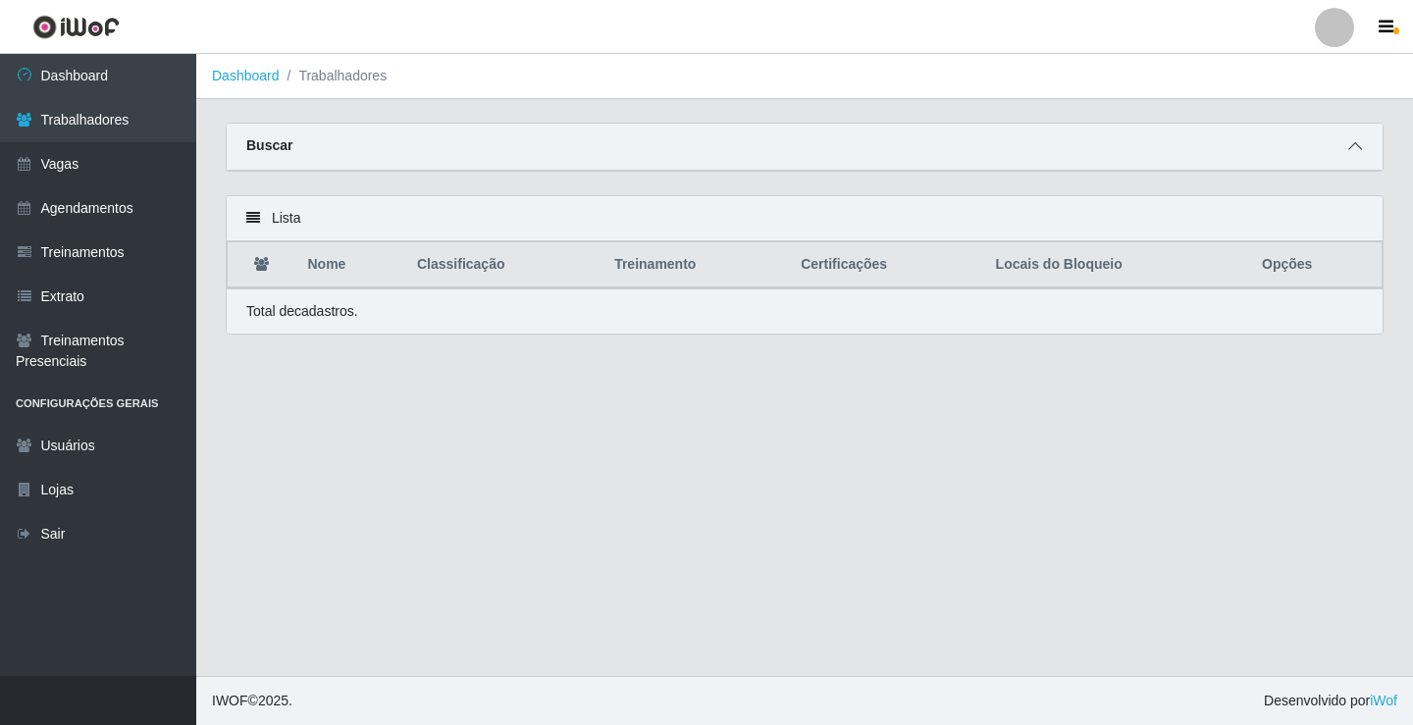
click at [1348, 153] on icon at bounding box center [1355, 146] width 14 height 14
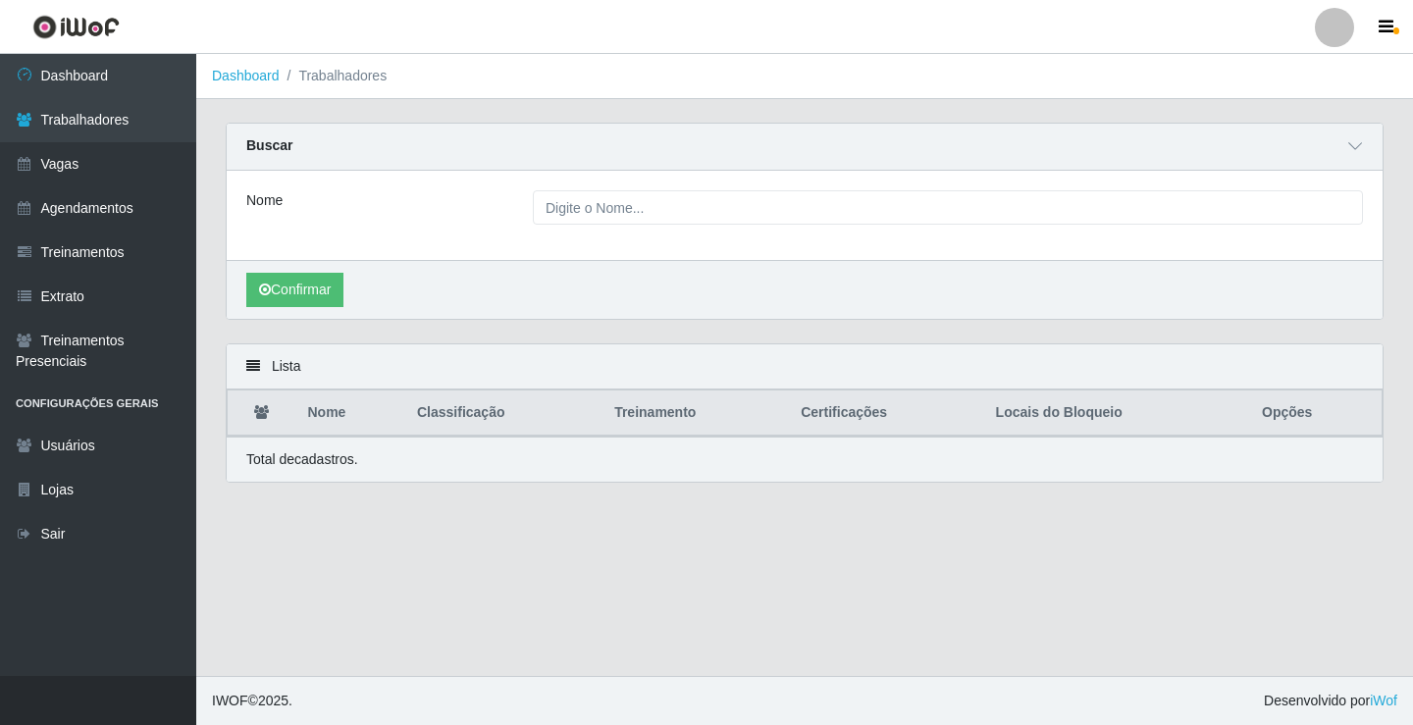
click at [289, 367] on div "Lista" at bounding box center [805, 366] width 1156 height 45
click at [230, 363] on div "Lista" at bounding box center [805, 366] width 1156 height 45
drag, startPoint x: 233, startPoint y: 363, endPoint x: 279, endPoint y: 290, distance: 86.9
click at [235, 359] on div "Lista" at bounding box center [805, 366] width 1156 height 45
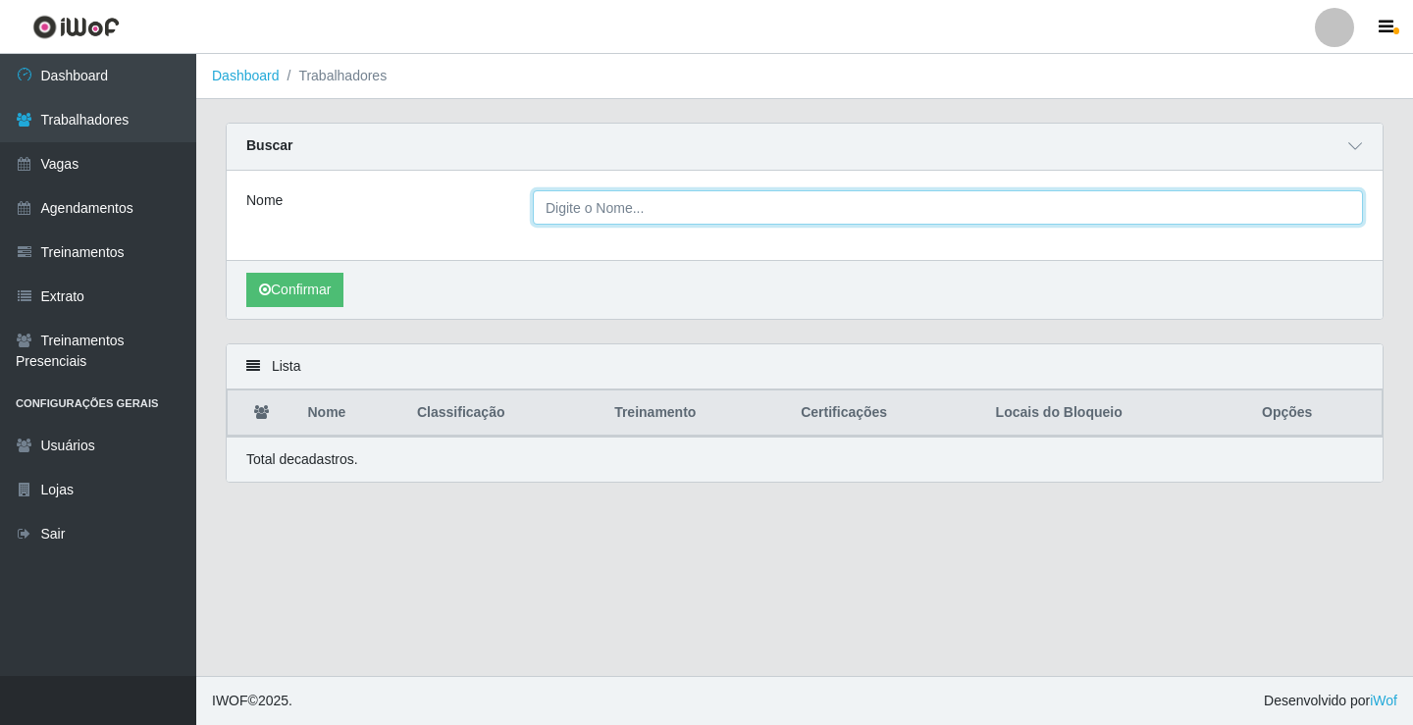
click at [614, 220] on input "Nome" at bounding box center [948, 207] width 830 height 34
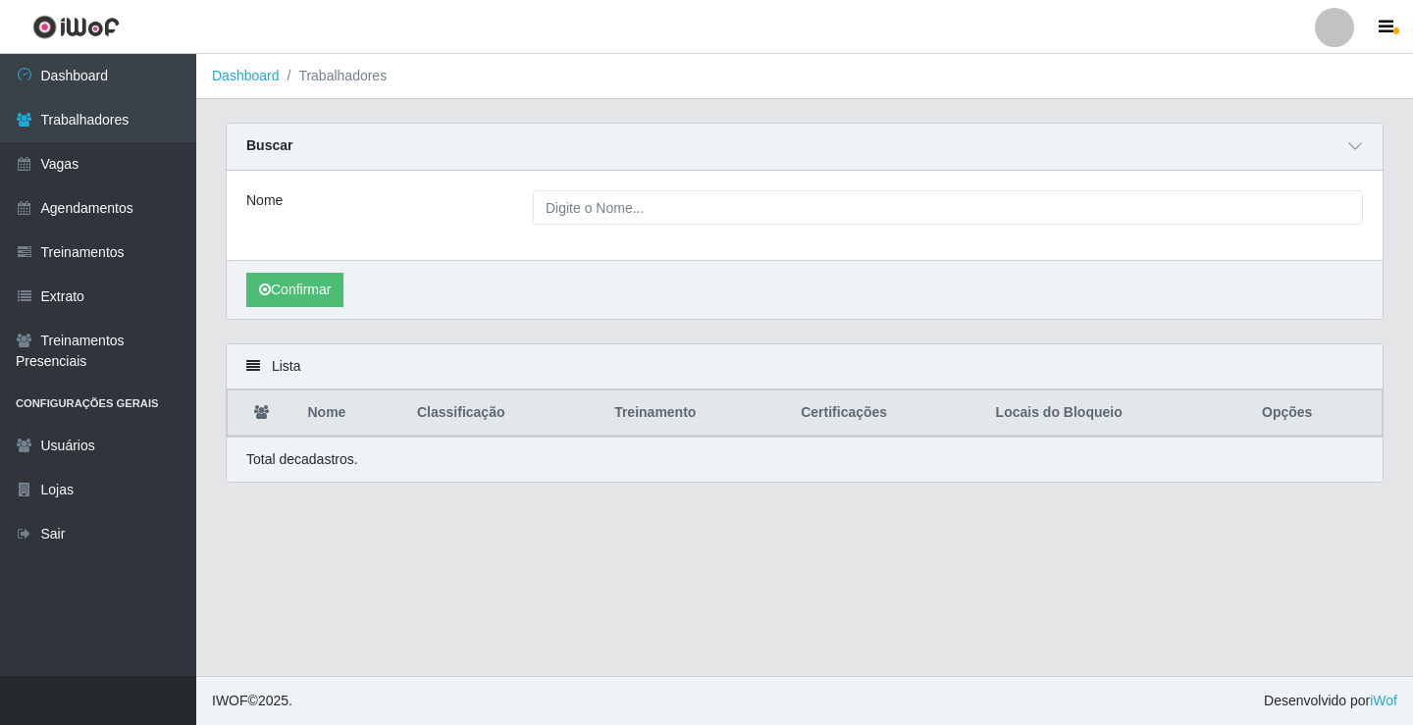
click at [722, 550] on main "Dashboard Trabalhadores Carregando... Buscar Nome Confirmar Lista Nome Classifi…" at bounding box center [804, 365] width 1217 height 622
click at [272, 299] on button "Confirmar" at bounding box center [294, 290] width 97 height 34
click at [306, 288] on button "Confirmar" at bounding box center [294, 290] width 97 height 34
drag, startPoint x: 250, startPoint y: 364, endPoint x: 251, endPoint y: 377, distance: 12.8
click at [250, 365] on icon at bounding box center [253, 366] width 14 height 14
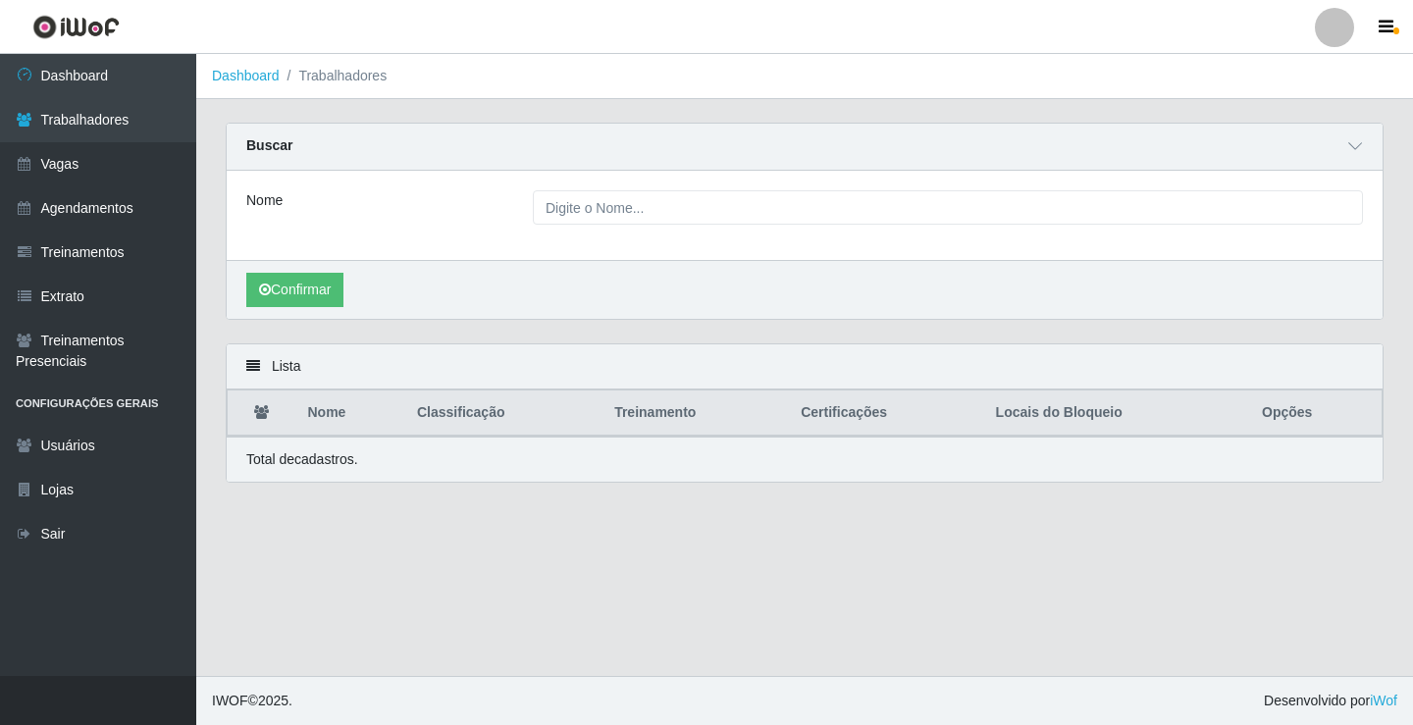
click at [268, 416] on icon at bounding box center [261, 412] width 15 height 14
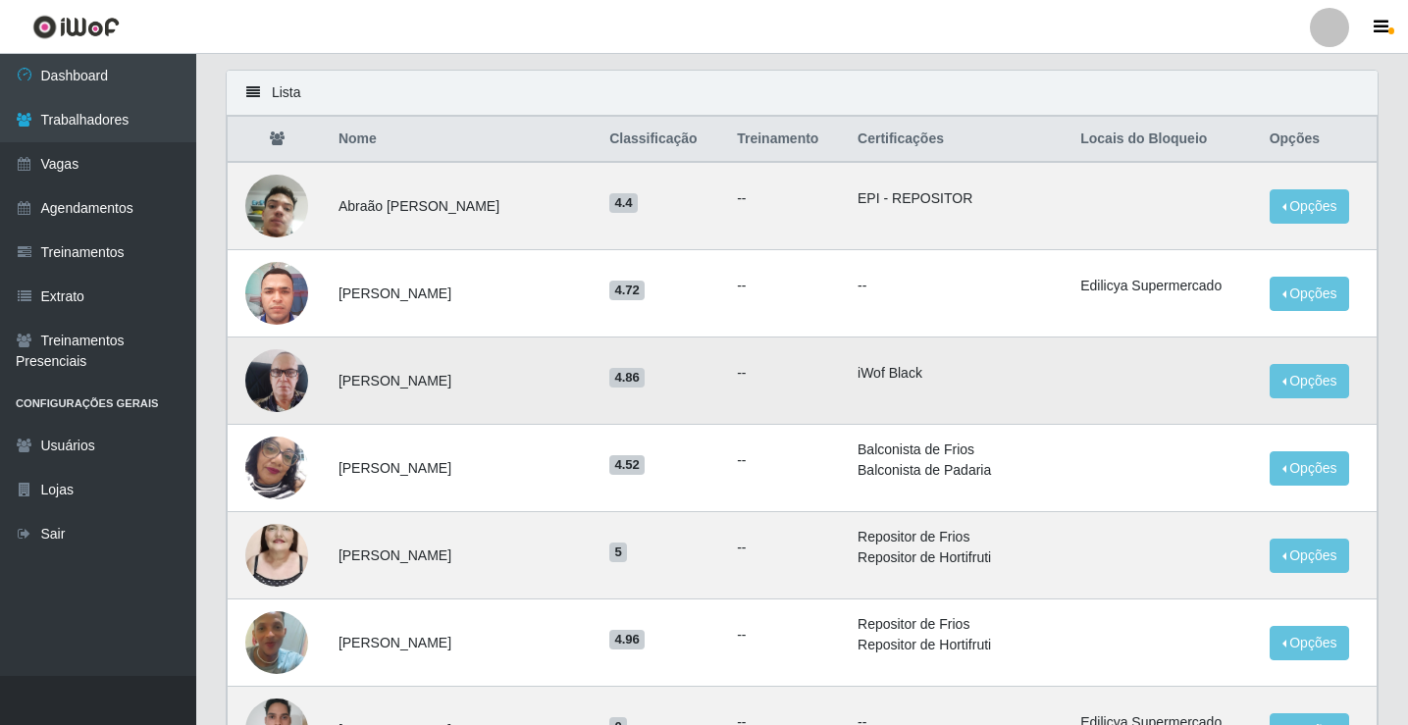
scroll to position [294, 0]
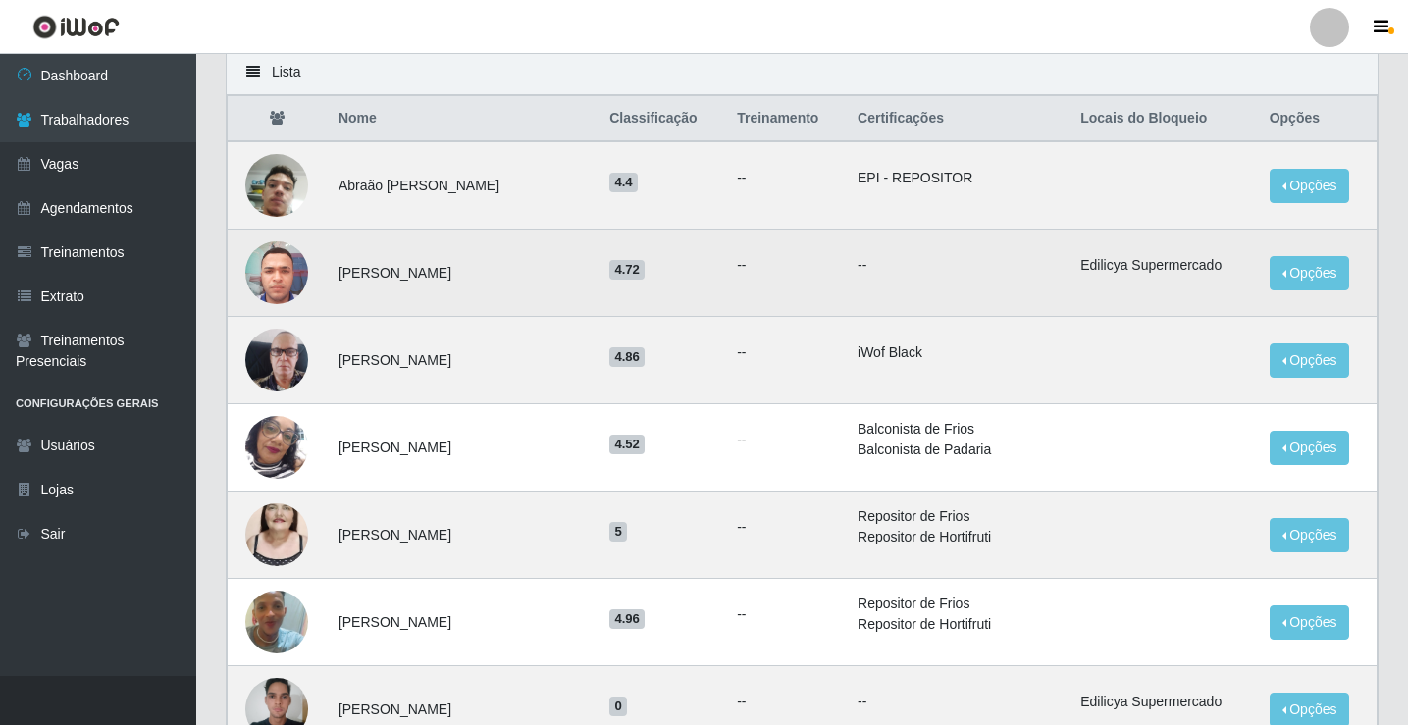
click at [271, 271] on img at bounding box center [276, 272] width 63 height 83
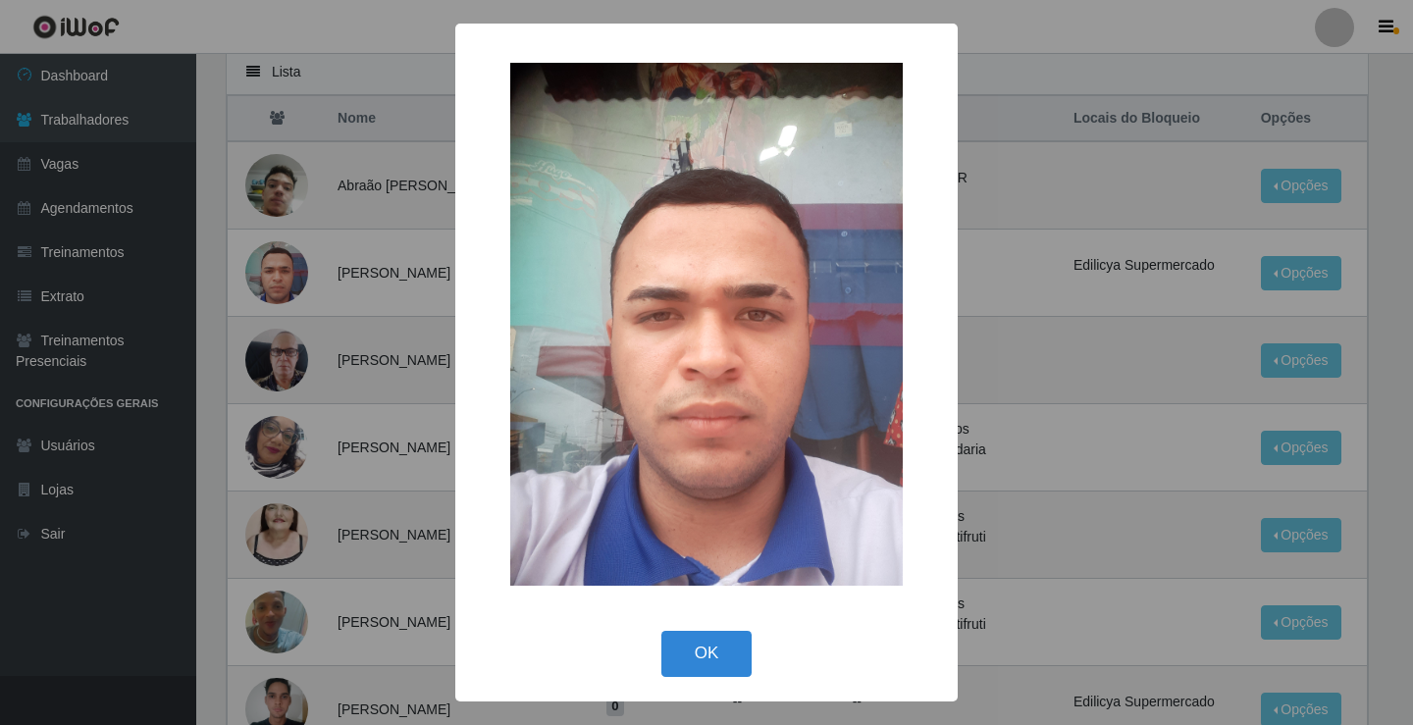
click at [1095, 366] on div "× OK Cancel" at bounding box center [706, 362] width 1413 height 725
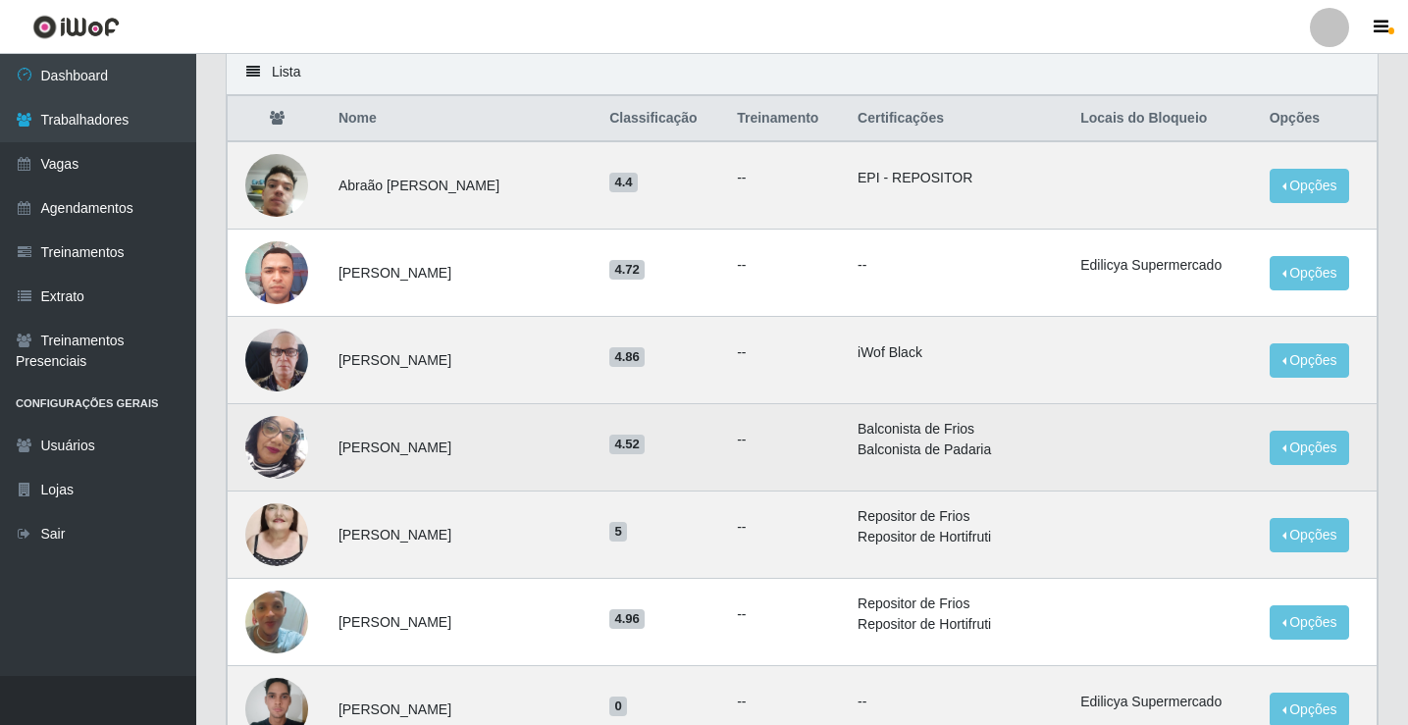
scroll to position [393, 0]
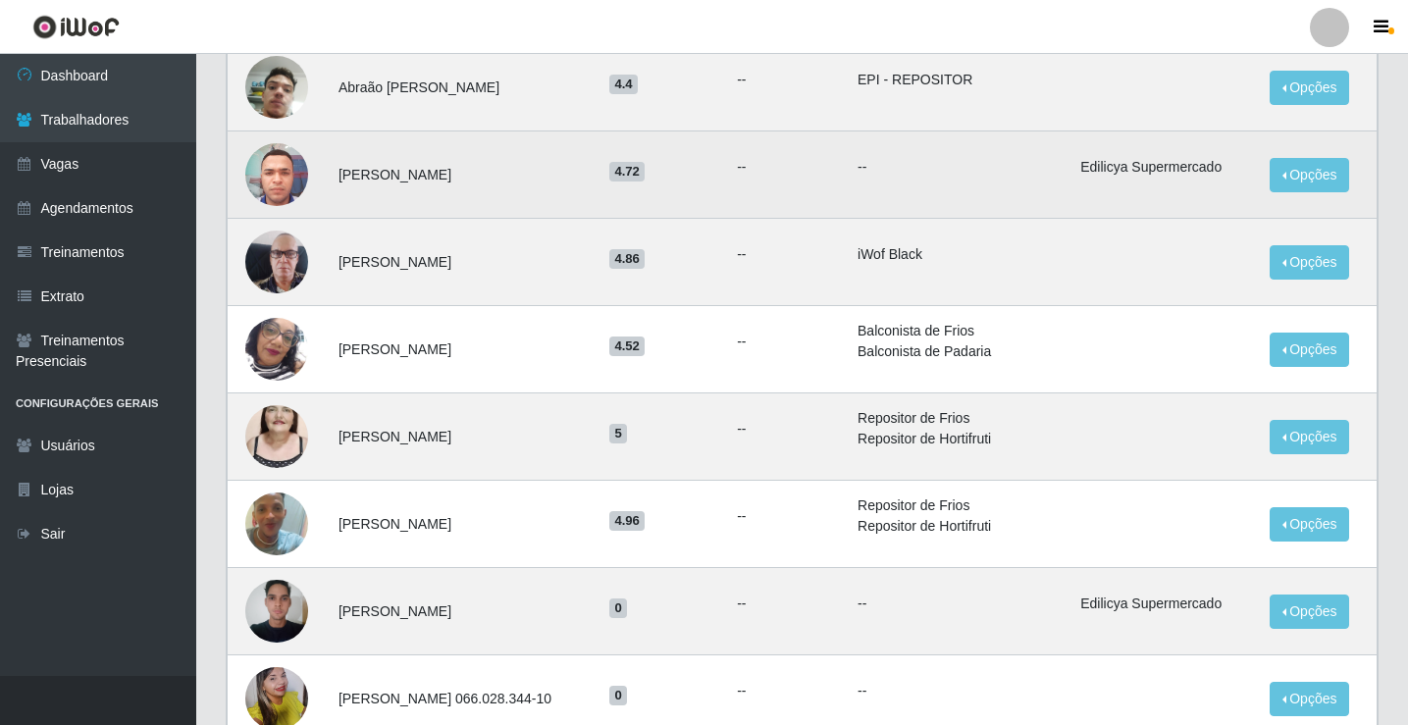
click at [261, 176] on img at bounding box center [276, 173] width 63 height 83
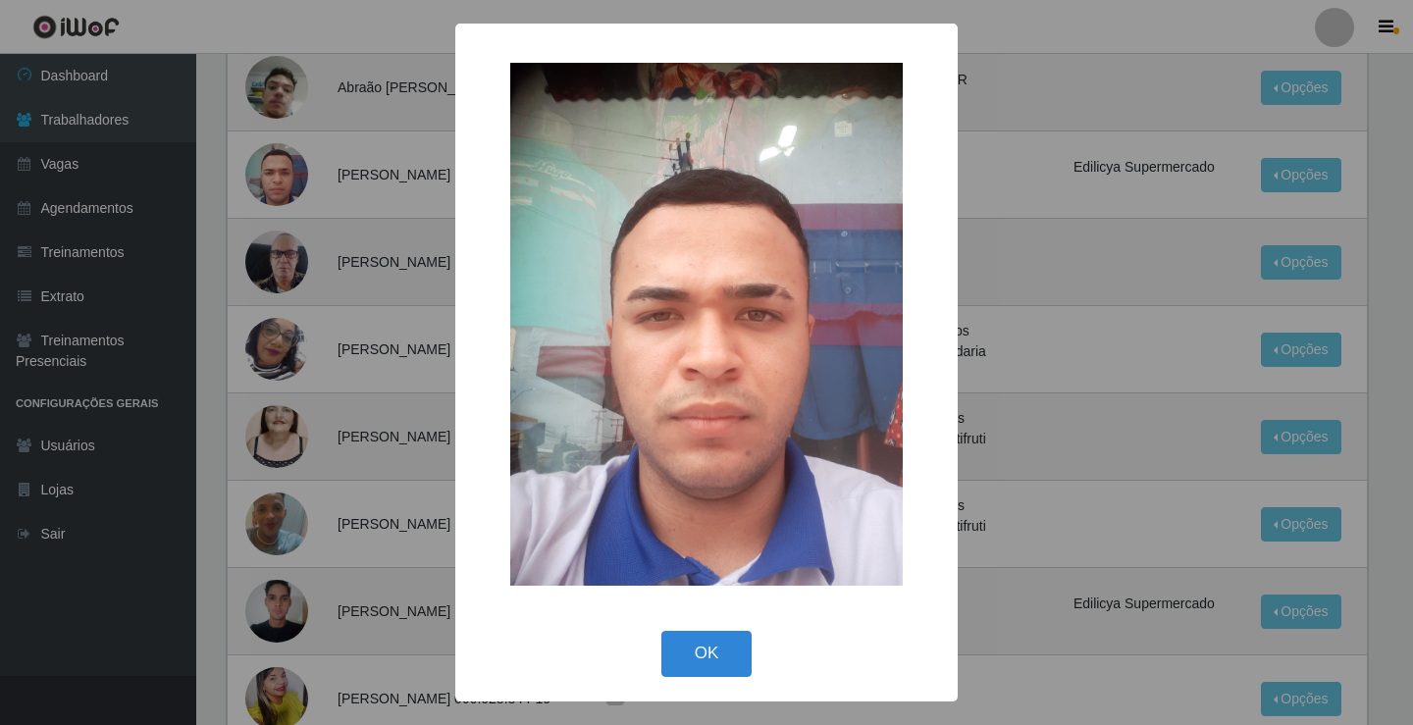
click at [1069, 299] on div "× OK Cancel" at bounding box center [706, 362] width 1413 height 725
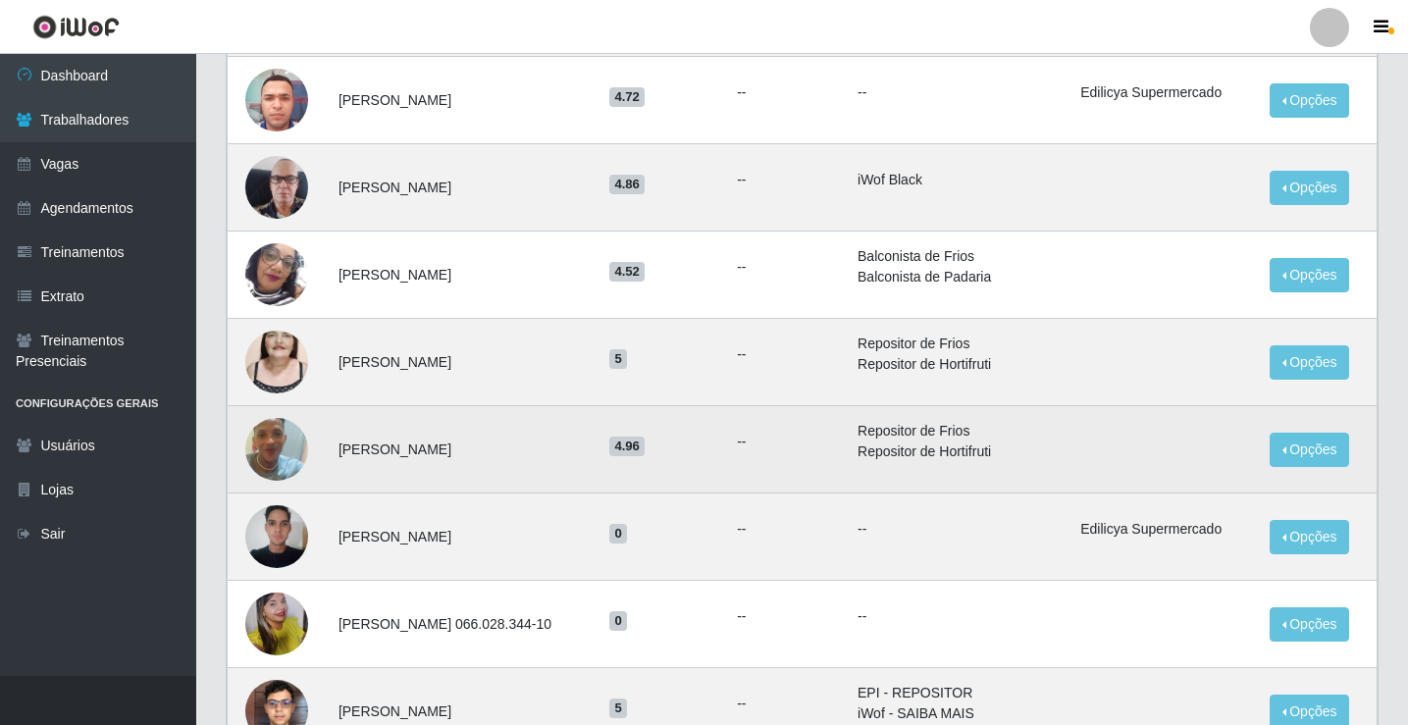
scroll to position [589, 0]
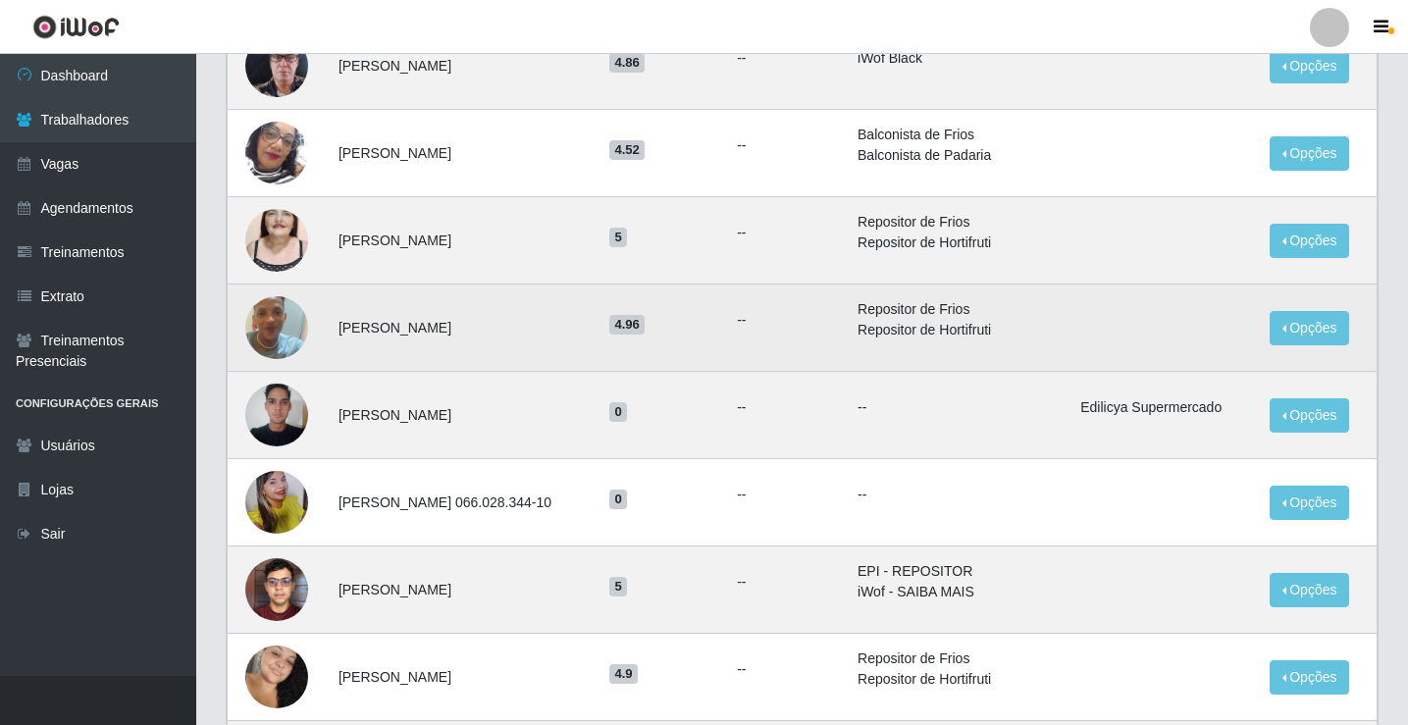
click at [277, 329] on img at bounding box center [276, 328] width 63 height 112
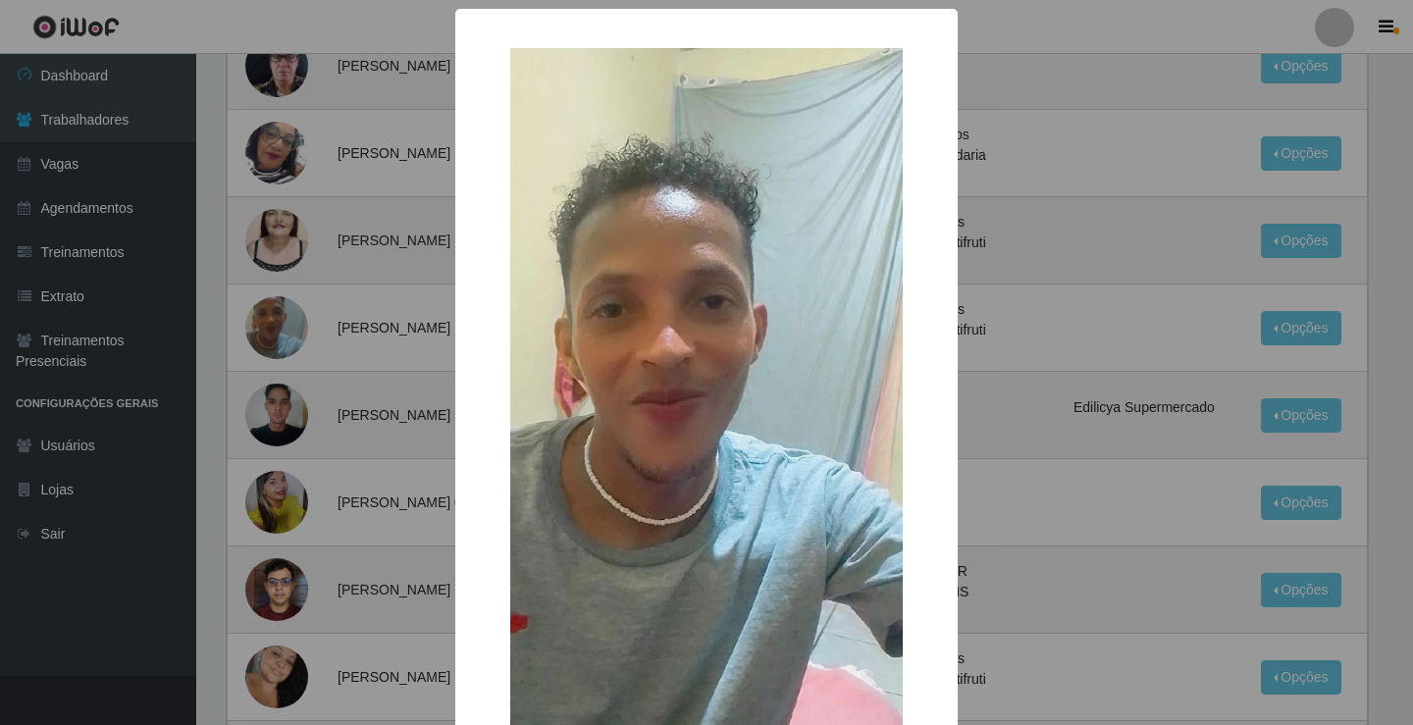
click at [1063, 452] on div "× OK Cancel" at bounding box center [706, 362] width 1413 height 725
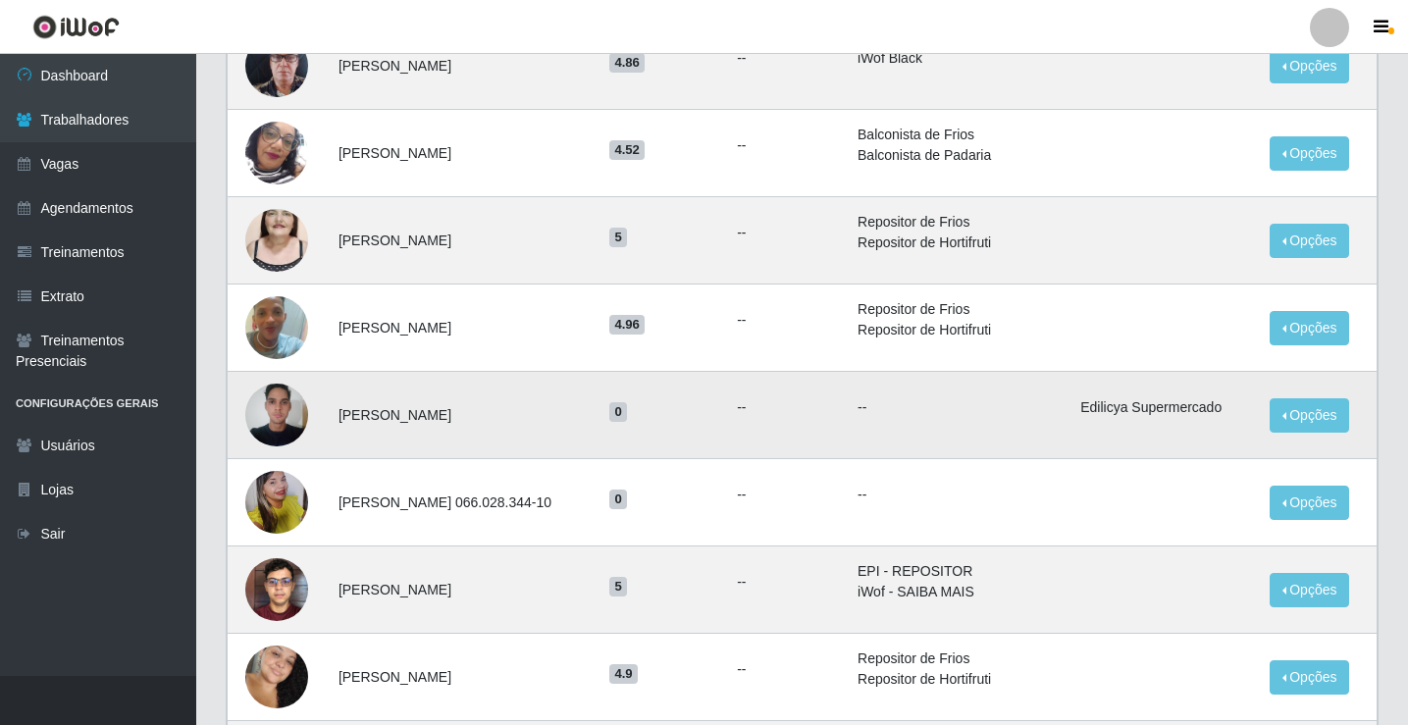
click at [295, 410] on img at bounding box center [276, 414] width 63 height 83
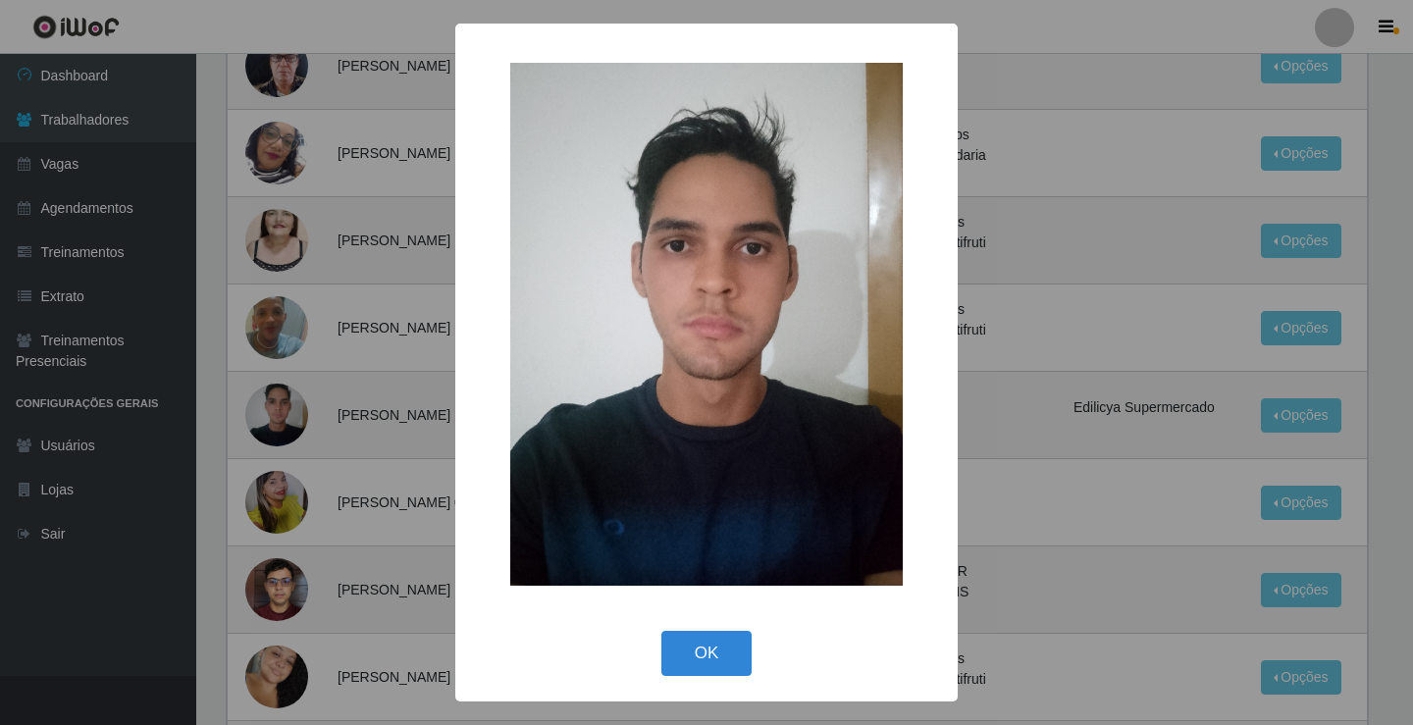
click at [1151, 496] on div "× OK Cancel" at bounding box center [706, 362] width 1413 height 725
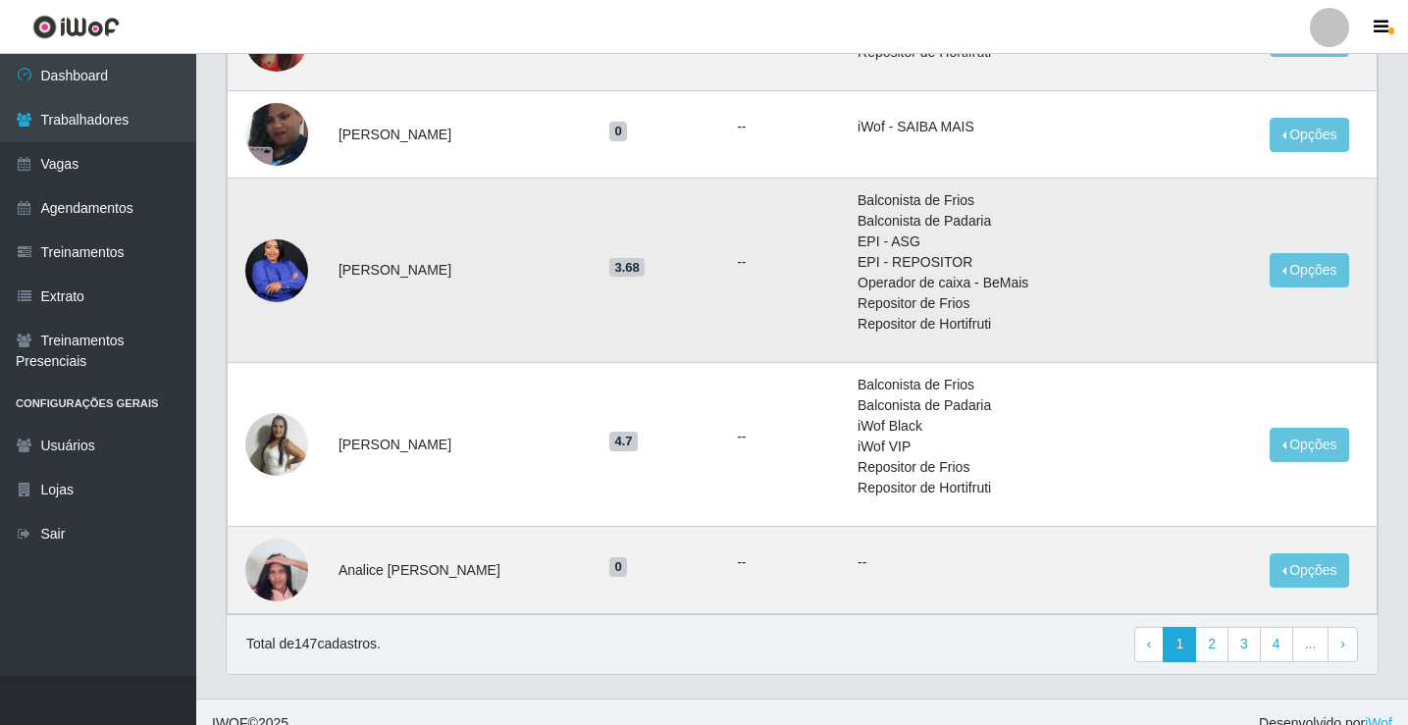
scroll to position [1344, 0]
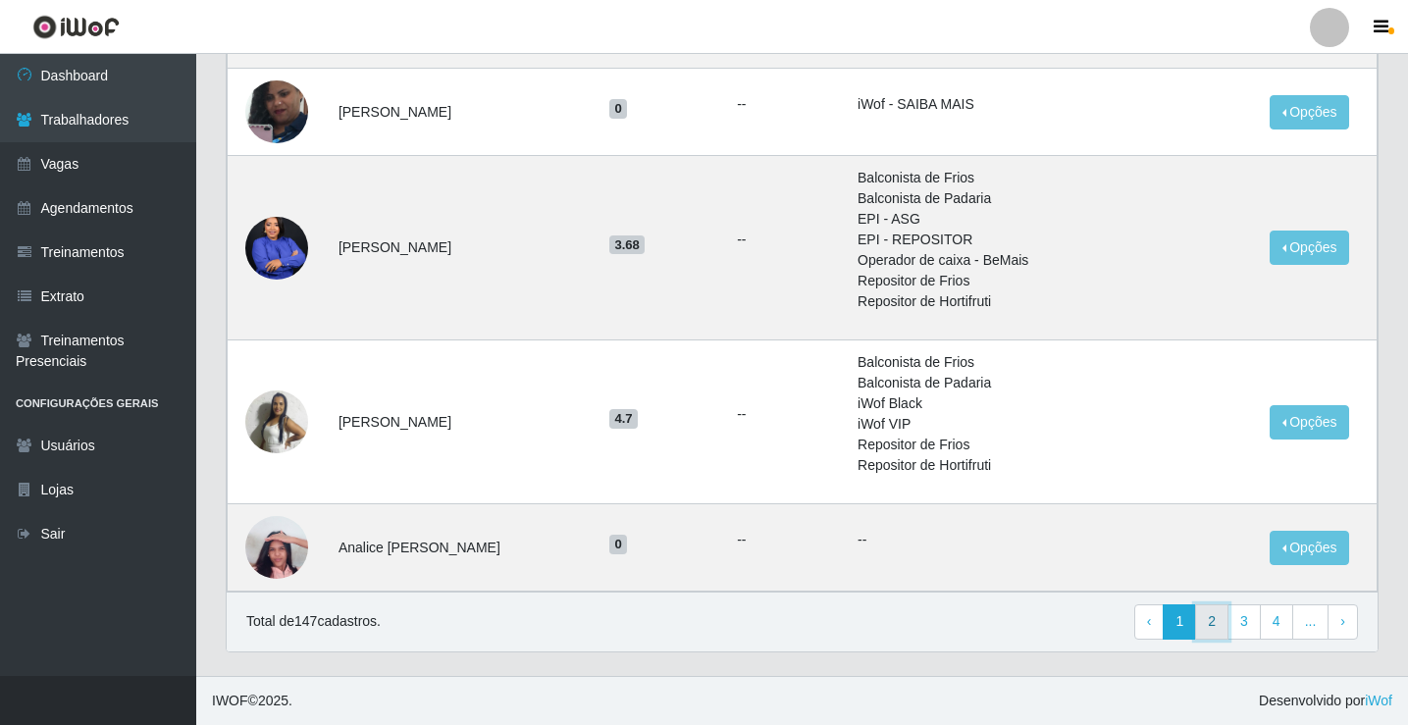
click at [1216, 624] on link "2" at bounding box center [1211, 622] width 33 height 35
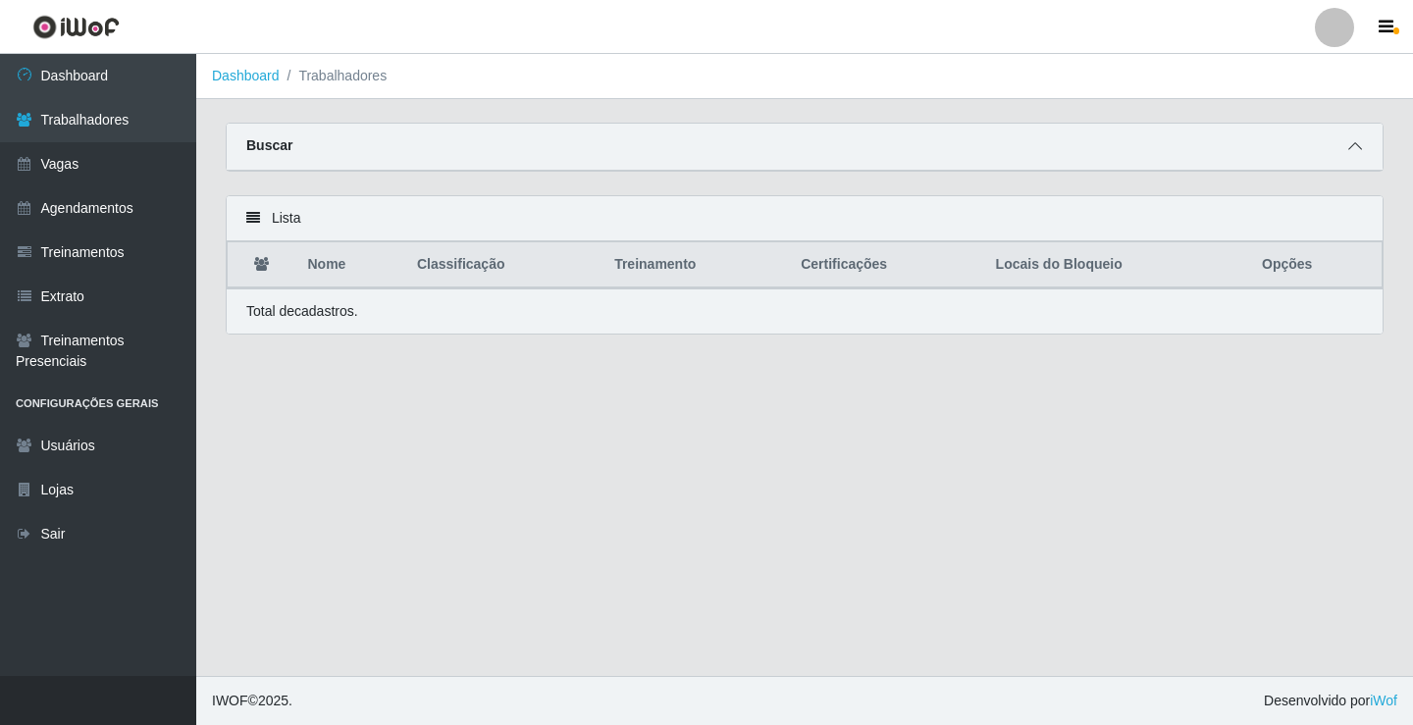
click at [1353, 144] on icon at bounding box center [1355, 146] width 14 height 14
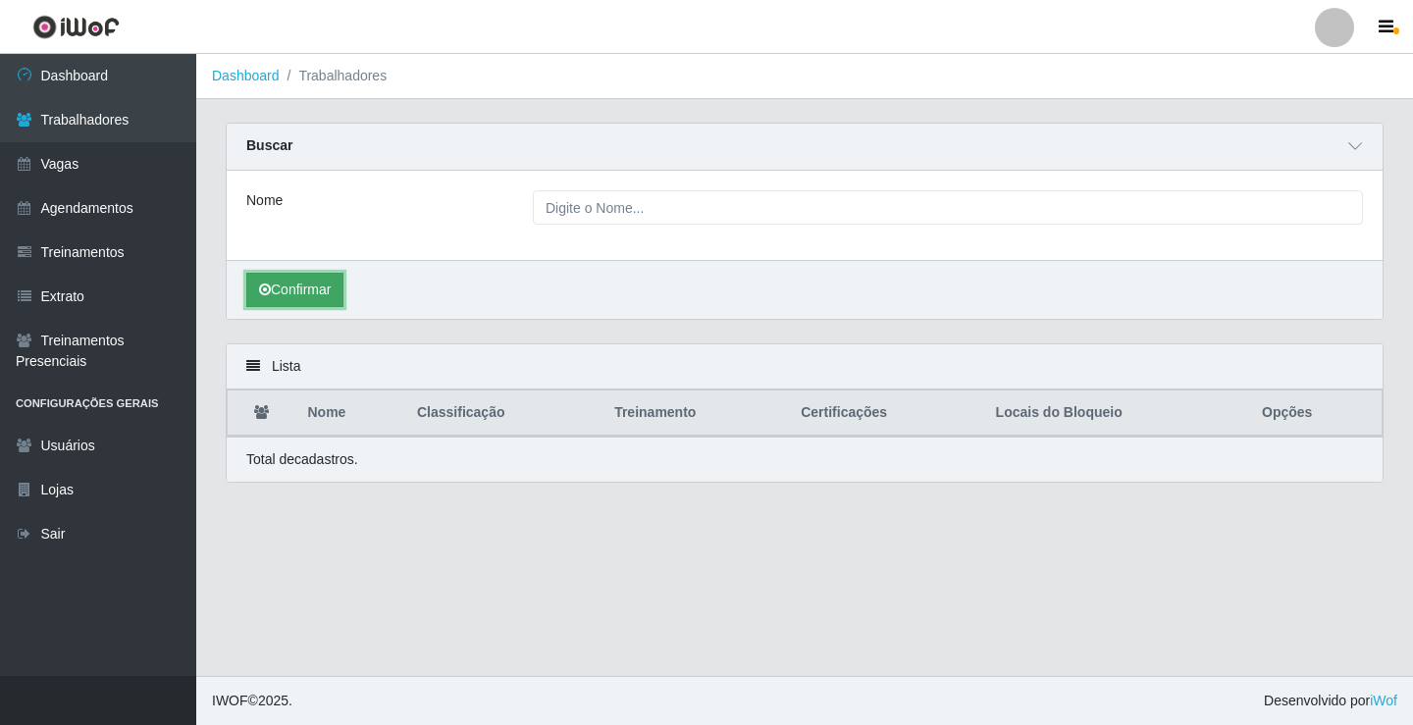
click at [319, 287] on button "Confirmar" at bounding box center [294, 290] width 97 height 34
click at [1373, 154] on div "Buscar" at bounding box center [805, 147] width 1156 height 47
click at [1372, 135] on div "Buscar" at bounding box center [805, 147] width 1156 height 47
click at [1359, 153] on icon at bounding box center [1355, 146] width 14 height 14
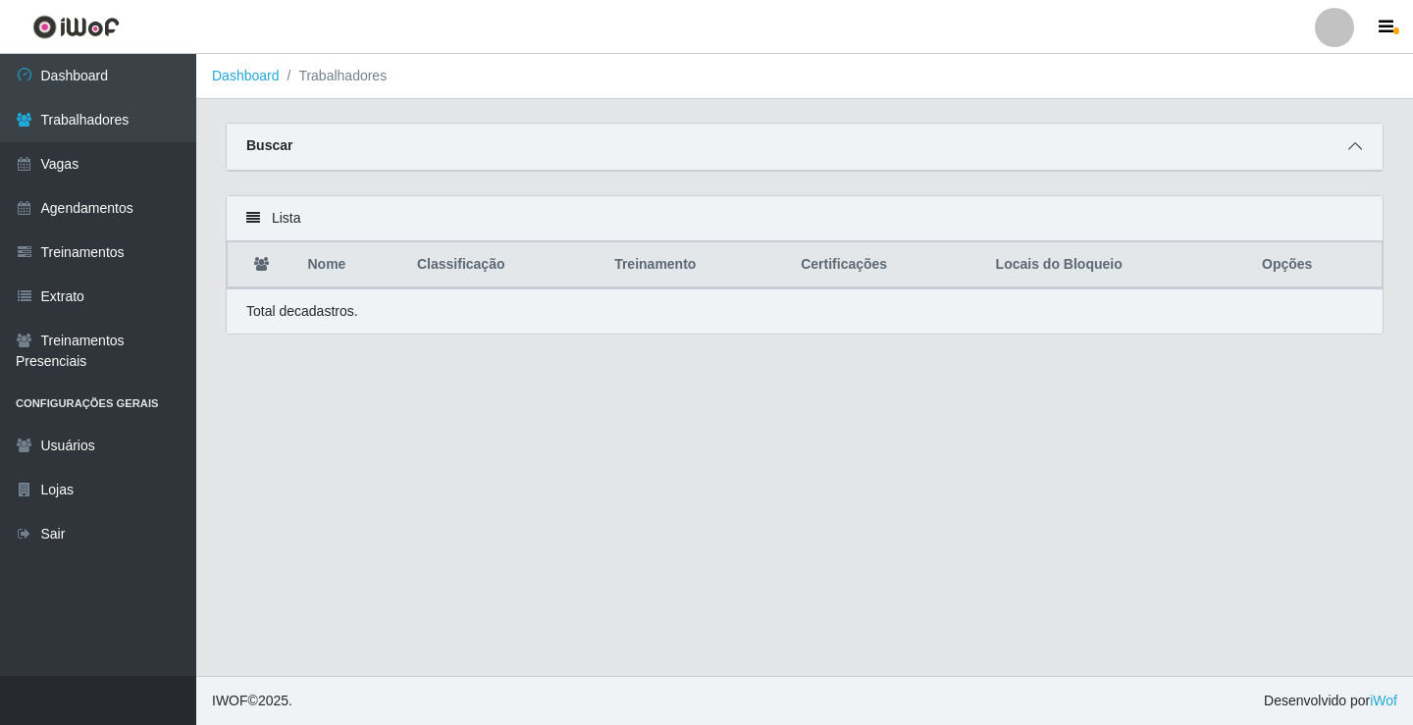
click at [1359, 153] on icon at bounding box center [1355, 146] width 14 height 14
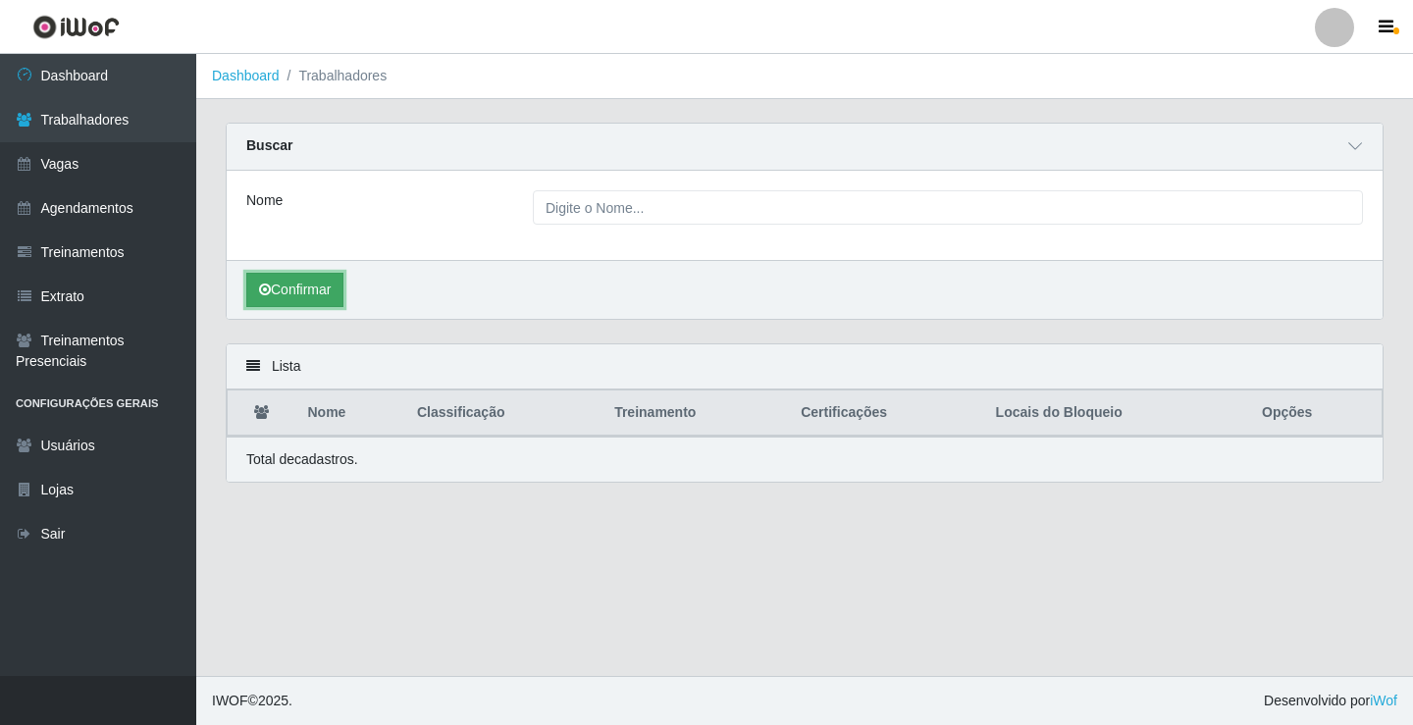
click at [292, 289] on button "Confirmar" at bounding box center [294, 290] width 97 height 34
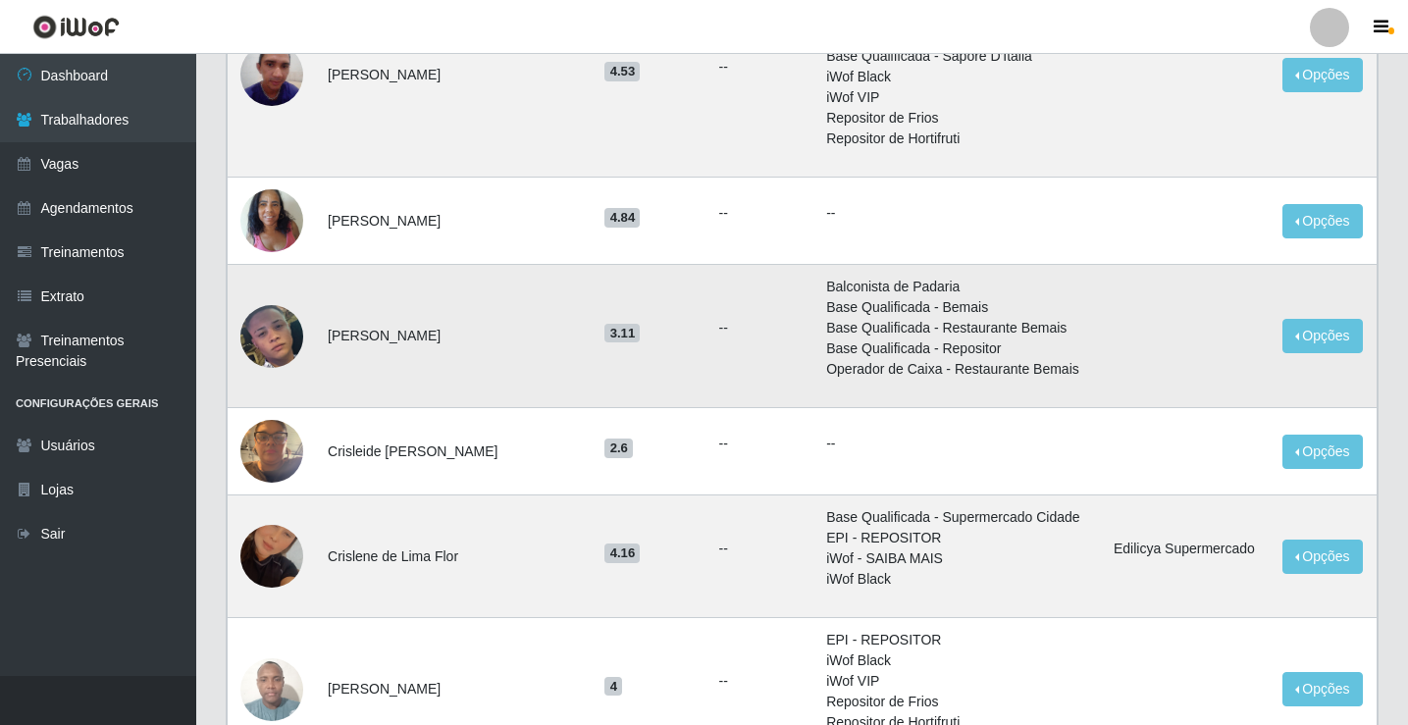
scroll to position [1668, 0]
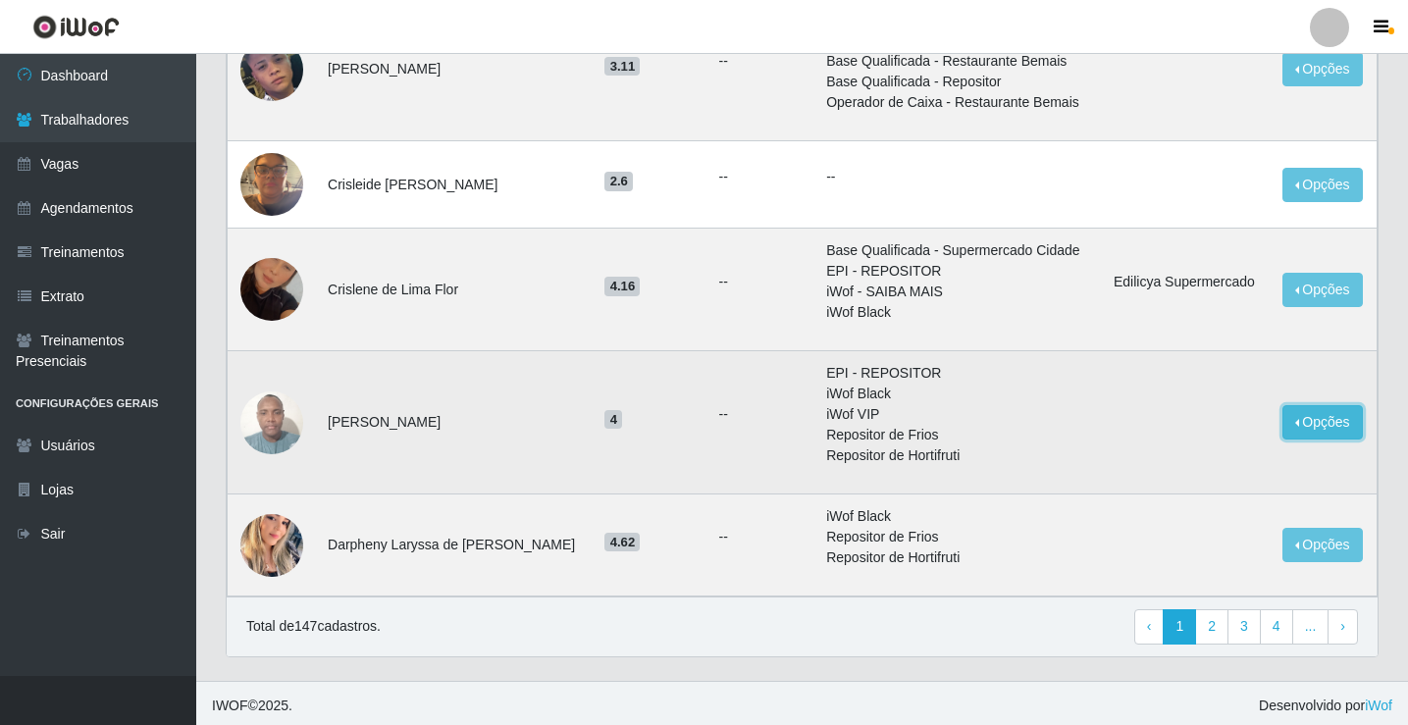
click at [1302, 429] on button "Opções" at bounding box center [1323, 422] width 80 height 34
click at [905, 385] on li "iWof Black" at bounding box center [958, 394] width 264 height 21
click at [265, 425] on img at bounding box center [271, 422] width 63 height 83
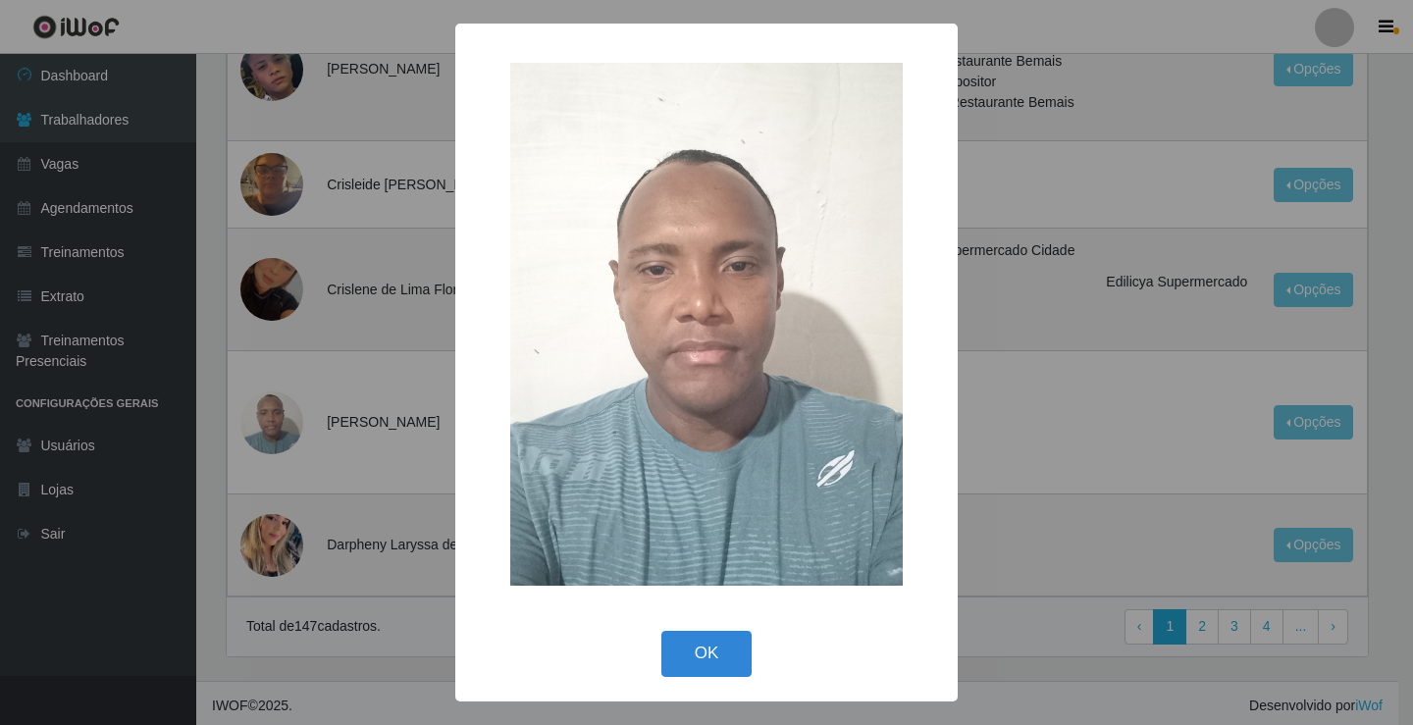
click at [1007, 449] on div "× OK Cancel" at bounding box center [706, 362] width 1413 height 725
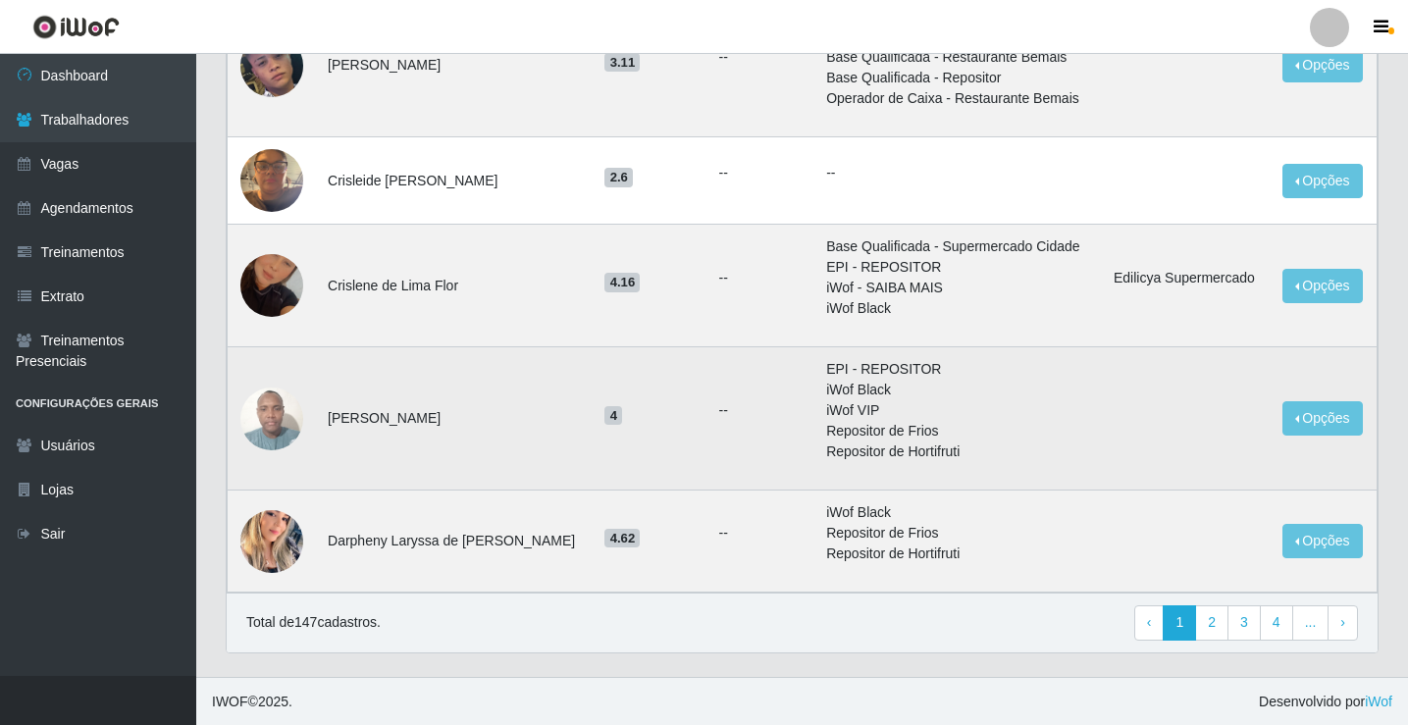
scroll to position [1674, 0]
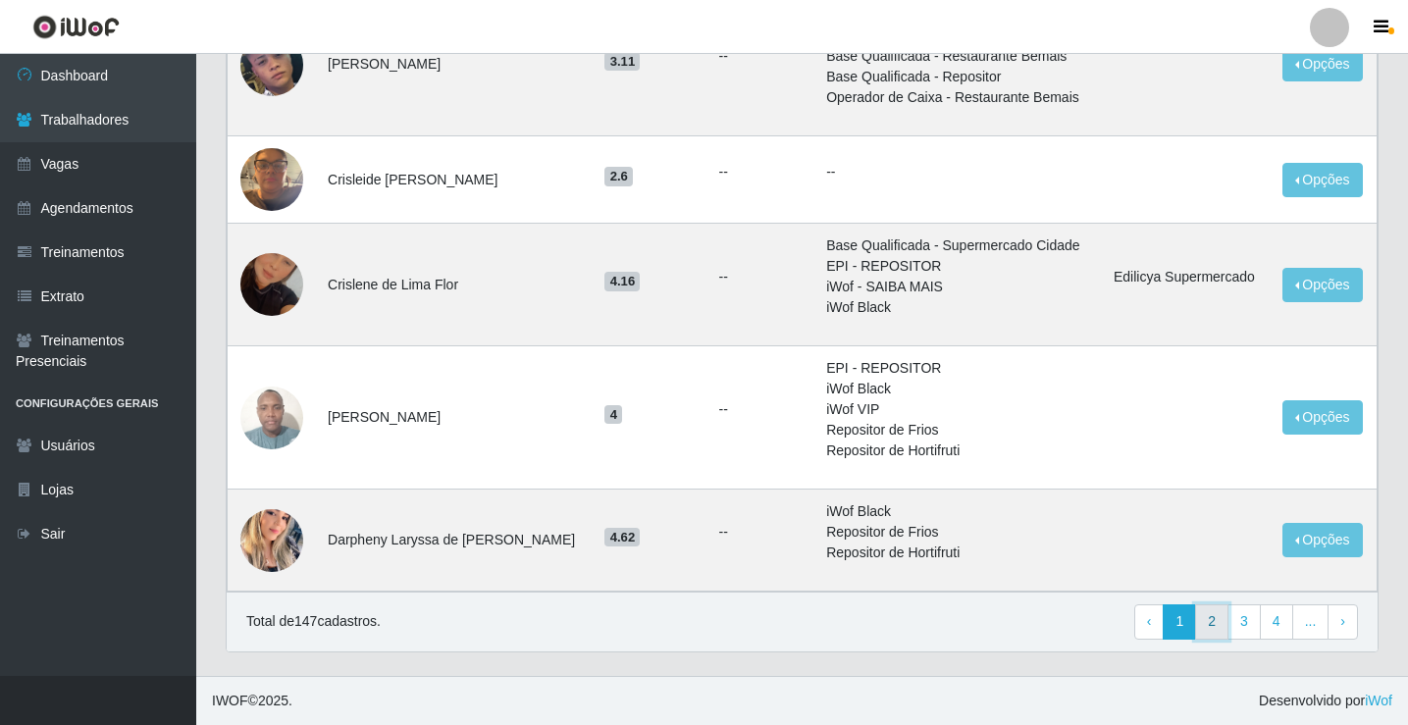
click at [1221, 619] on link "2" at bounding box center [1211, 622] width 33 height 35
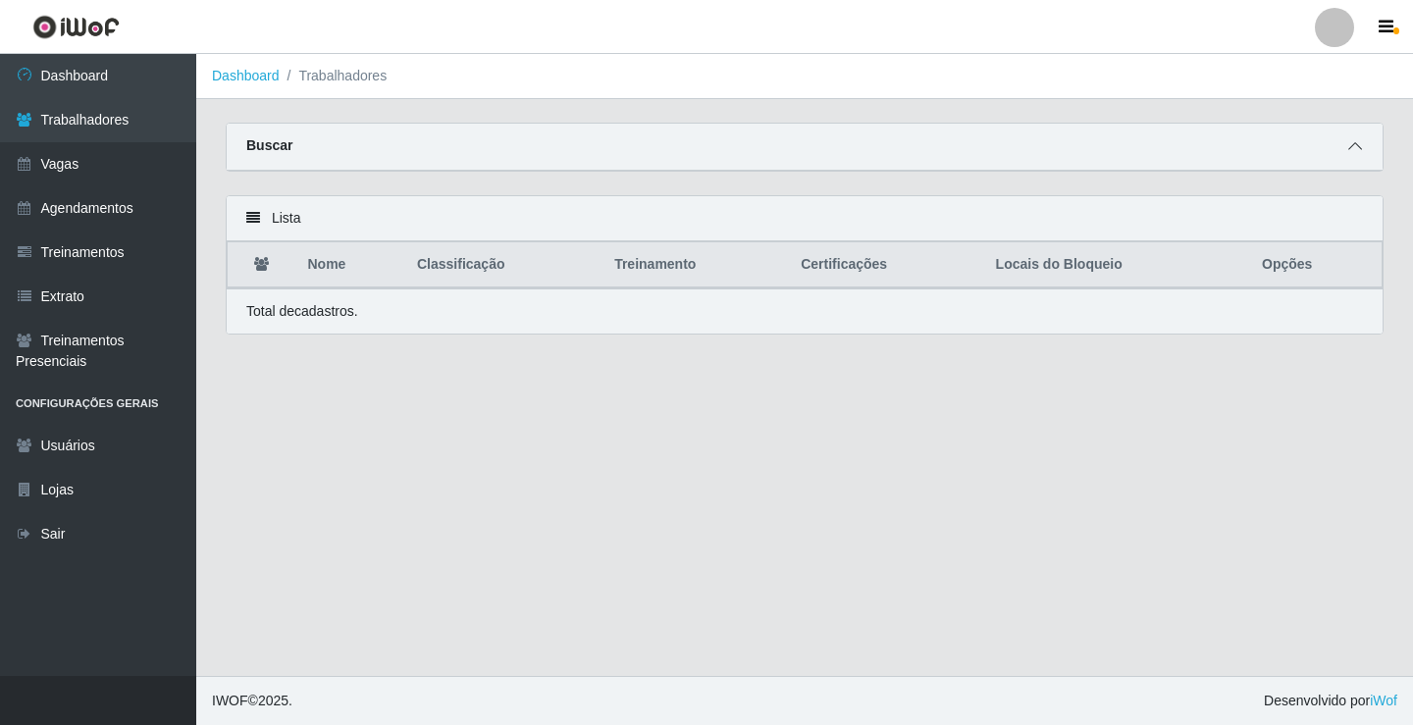
click at [1355, 150] on icon at bounding box center [1355, 146] width 14 height 14
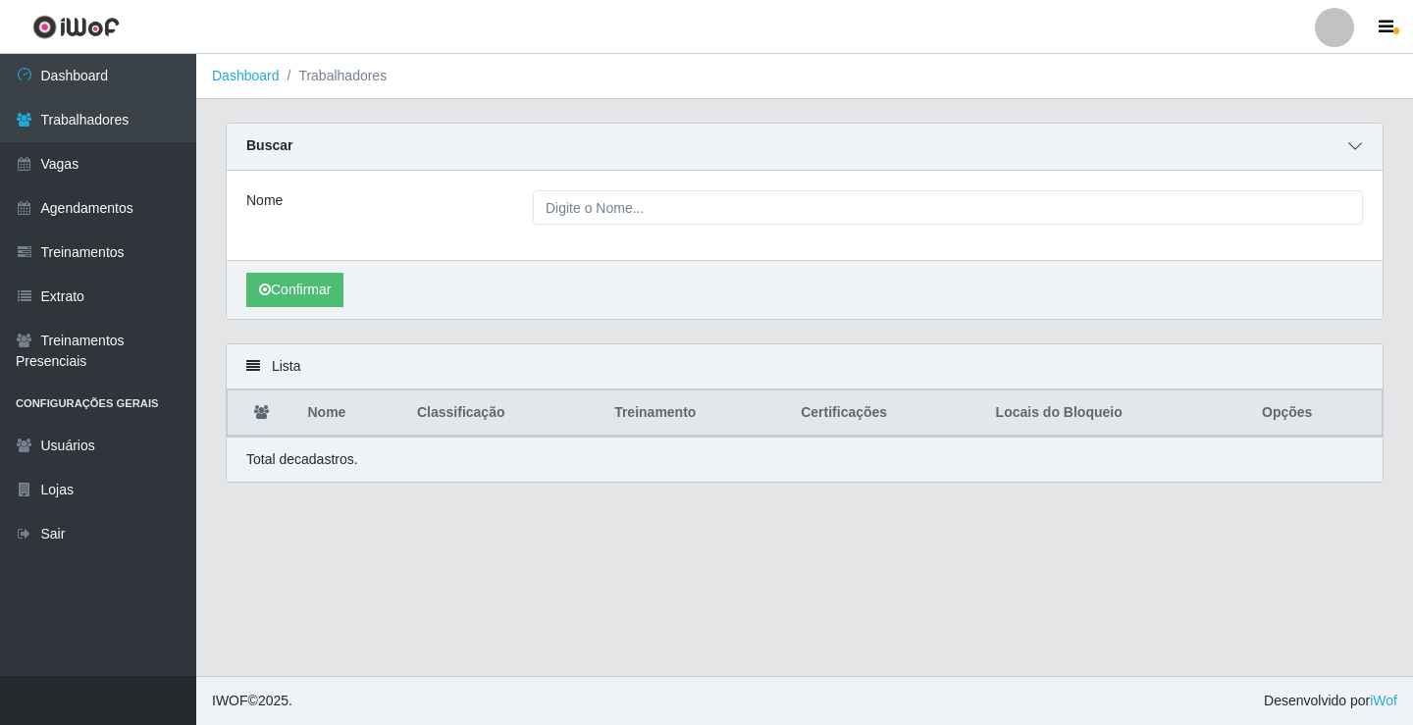
click at [1355, 150] on icon at bounding box center [1355, 146] width 14 height 14
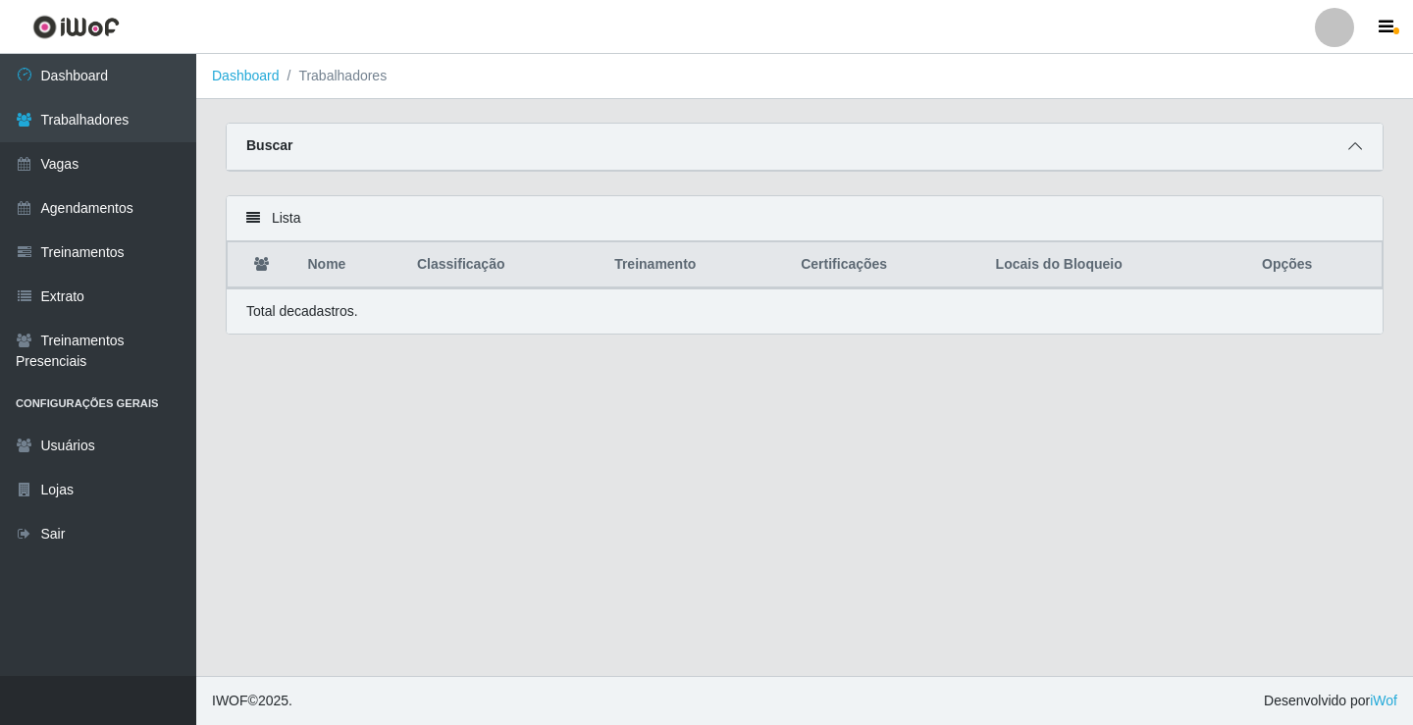
click at [1344, 155] on span at bounding box center [1356, 146] width 24 height 23
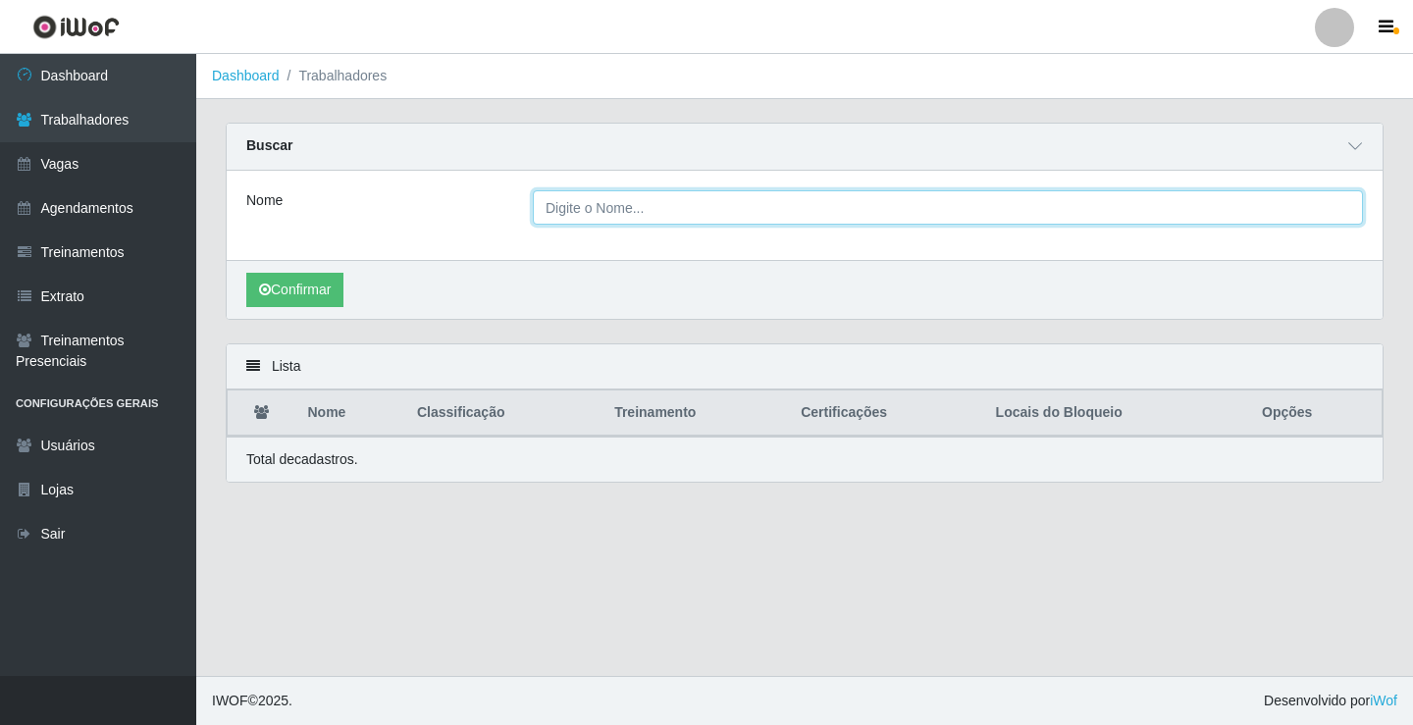
click at [663, 196] on input "Nome" at bounding box center [948, 207] width 830 height 34
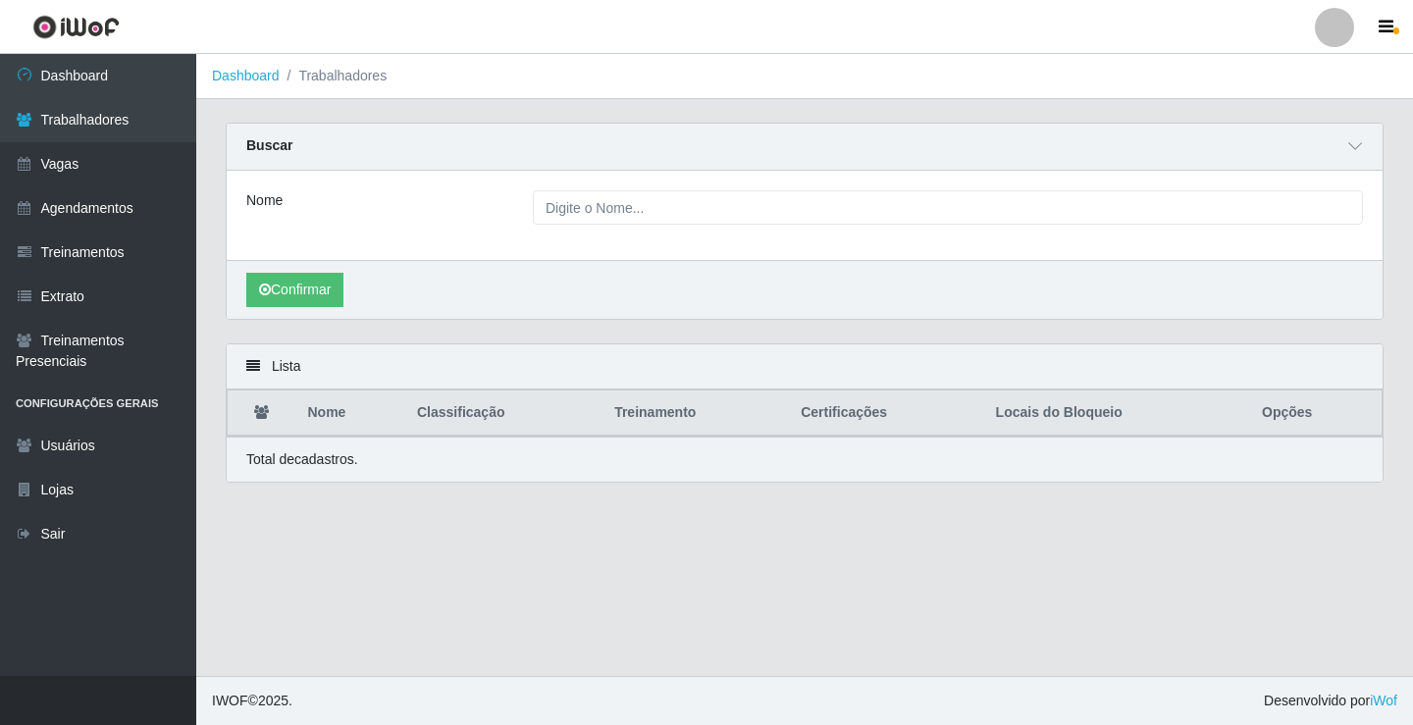
drag, startPoint x: 1099, startPoint y: 352, endPoint x: 1081, endPoint y: 349, distance: 17.9
click at [1098, 352] on div "Lista" at bounding box center [805, 366] width 1156 height 45
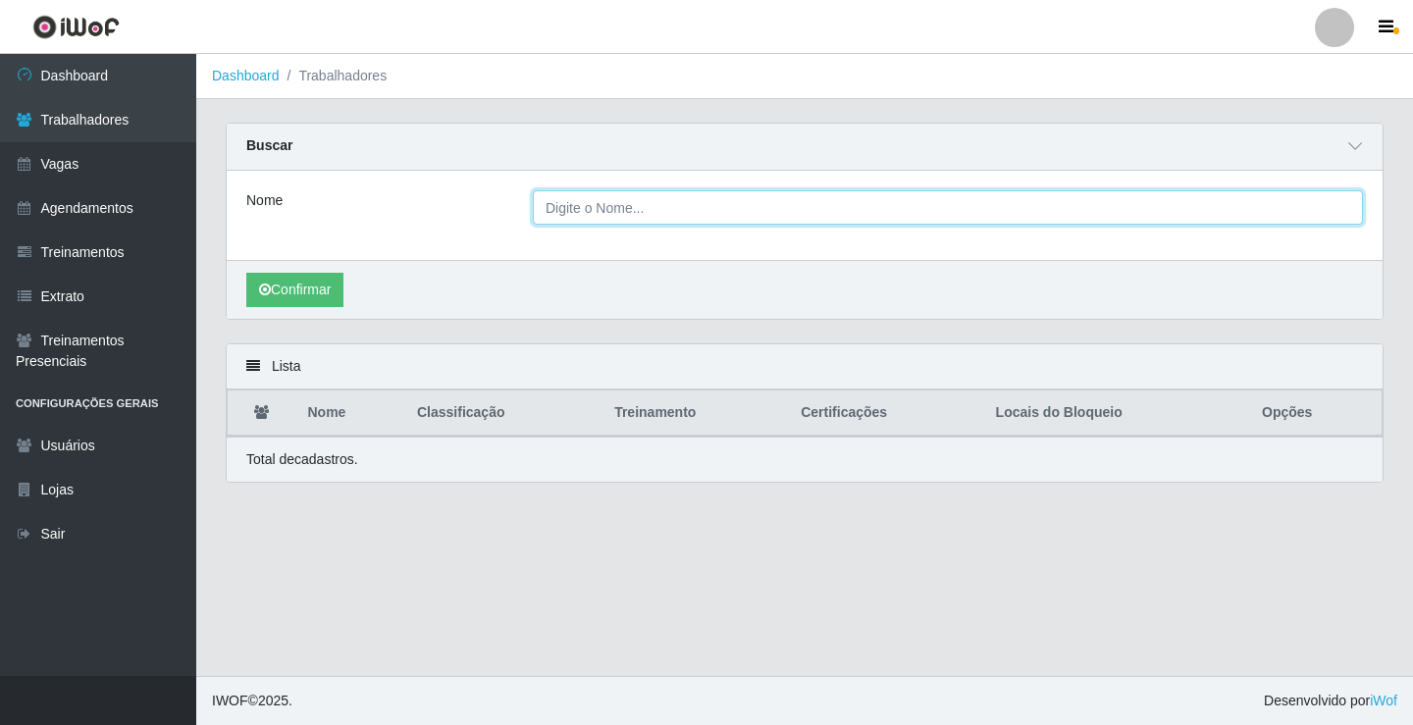
click at [691, 216] on input "Nome" at bounding box center [948, 207] width 830 height 34
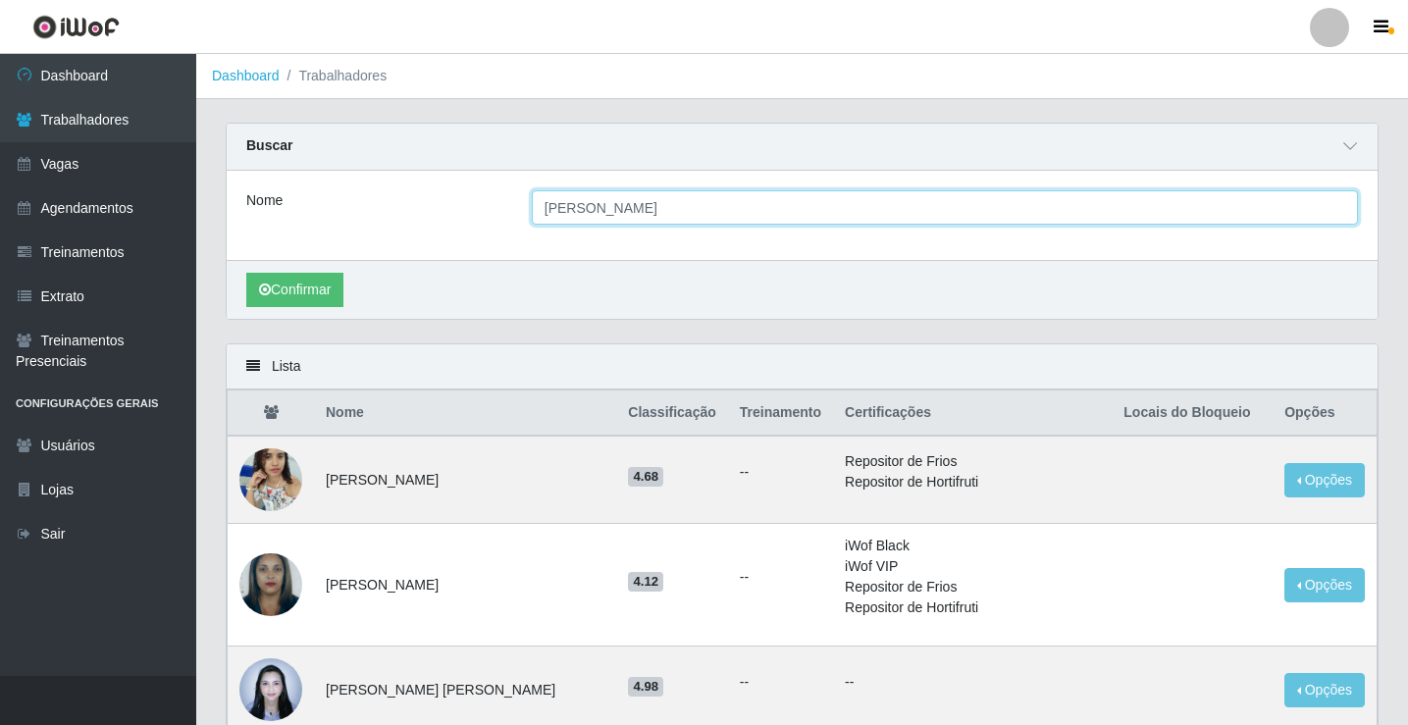
type input "juliano"
click at [246, 273] on button "Confirmar" at bounding box center [294, 290] width 97 height 34
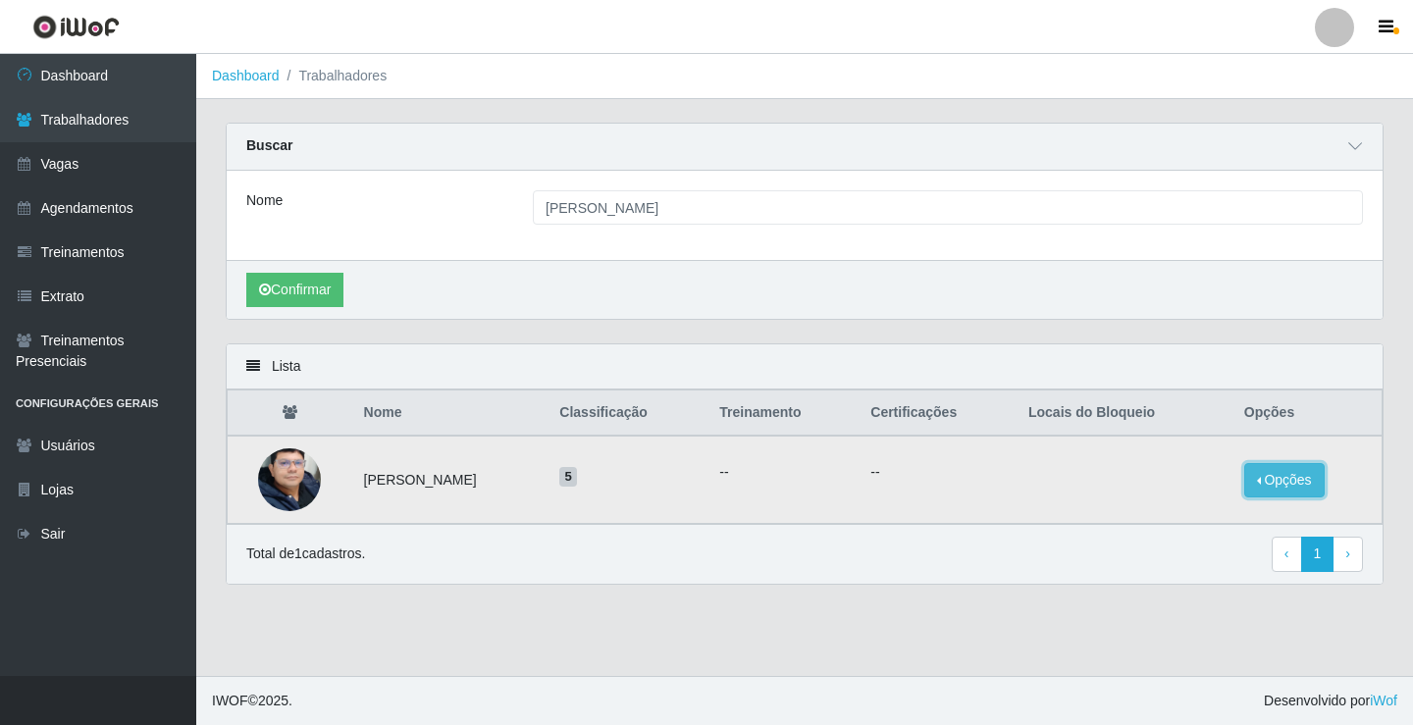
click at [1290, 493] on button "Opções" at bounding box center [1284, 480] width 80 height 34
click at [1133, 497] on button "Bloquear - Loja" at bounding box center [1162, 499] width 158 height 40
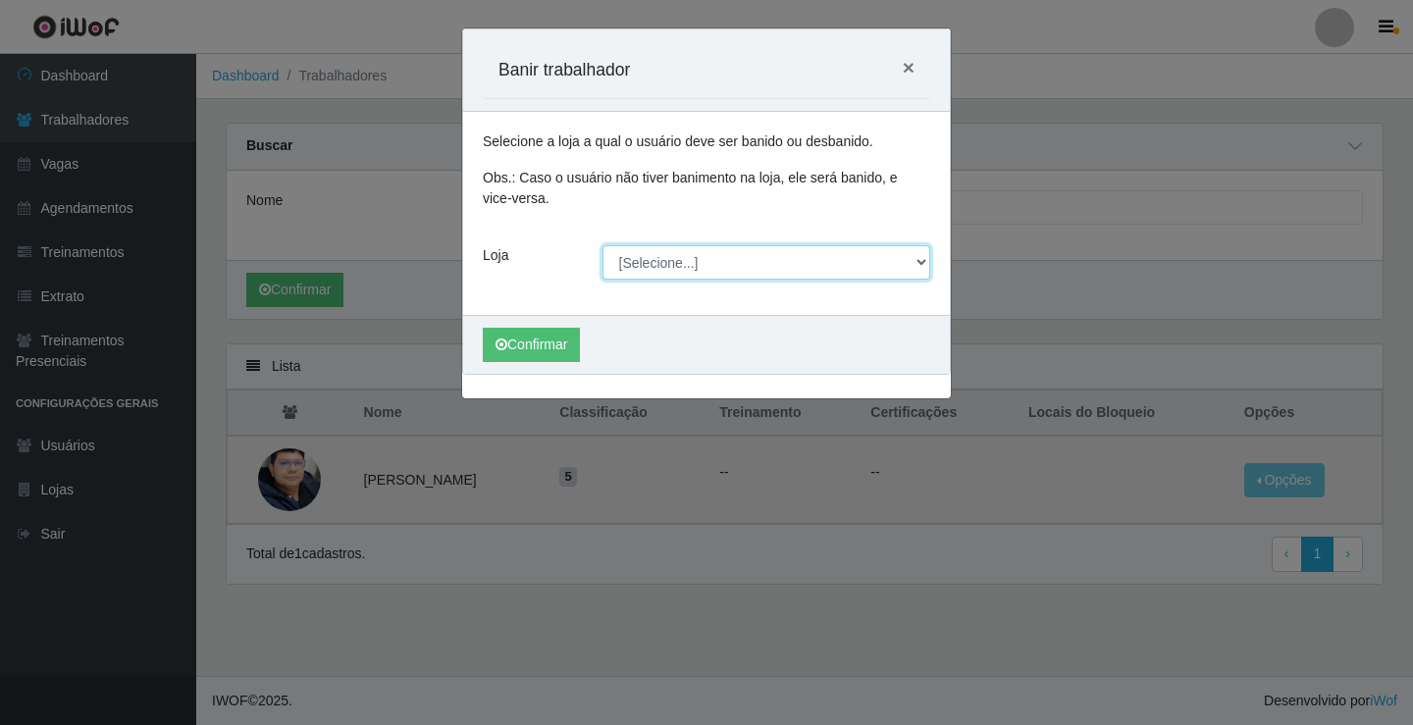
click at [693, 270] on select "[Selecione...] Edilicya Supermercado" at bounding box center [767, 262] width 329 height 34
select select "460"
click at [603, 245] on select "[Selecione...] Edilicya Supermercado" at bounding box center [767, 262] width 329 height 34
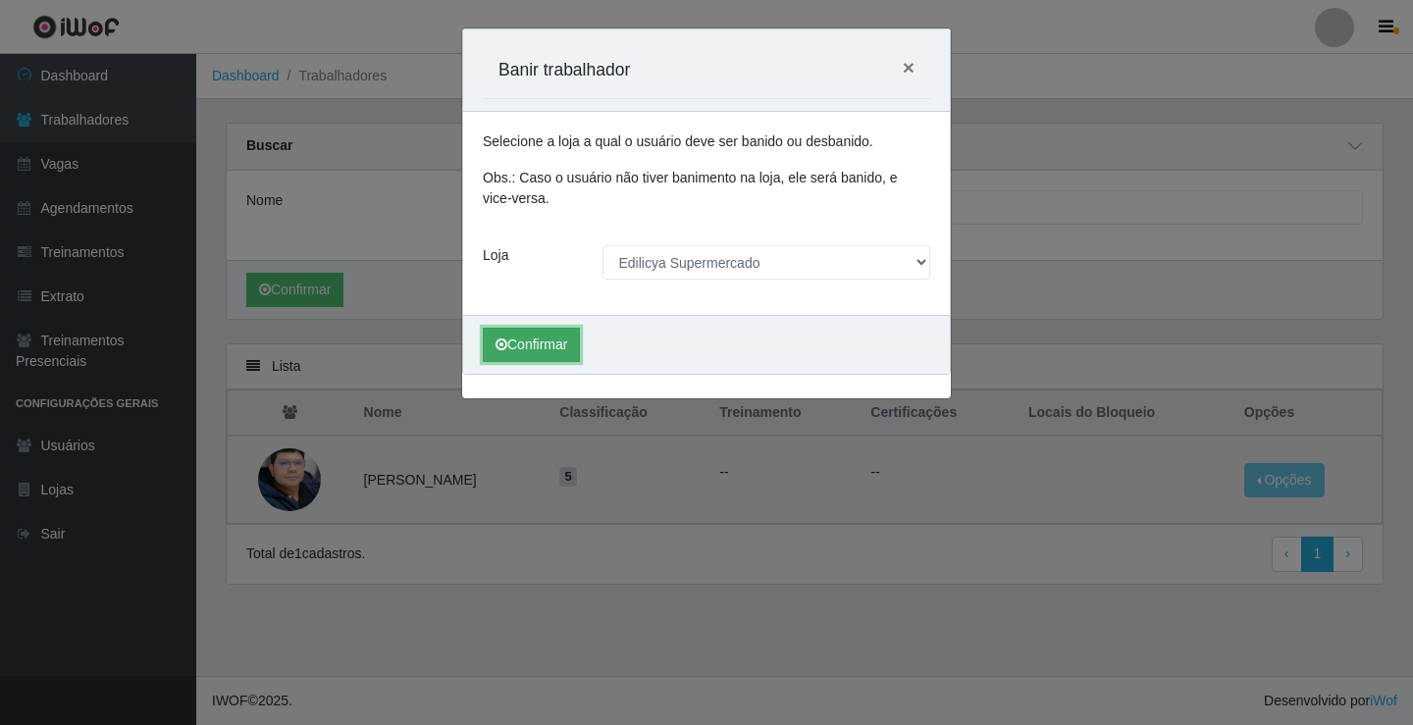
click at [500, 349] on icon "submit" at bounding box center [502, 345] width 12 height 14
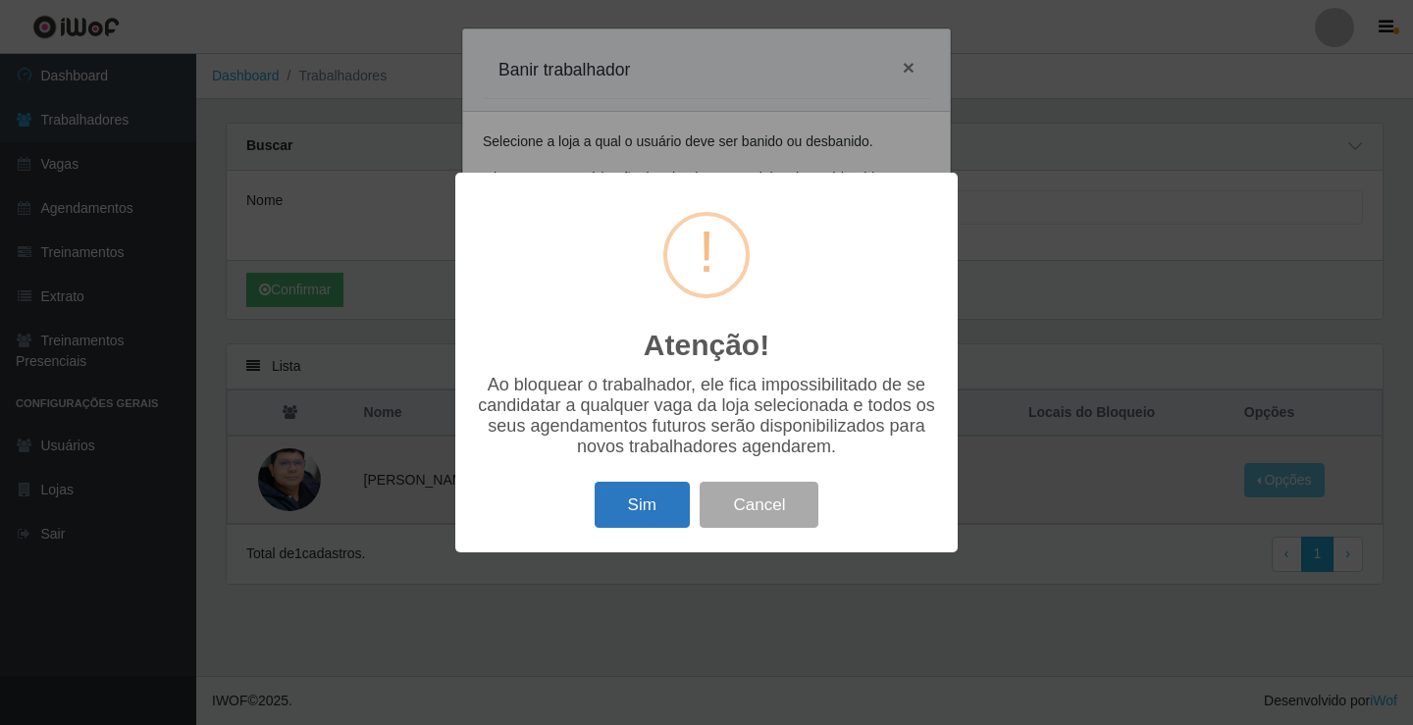
click at [671, 528] on button "Sim" at bounding box center [642, 505] width 95 height 46
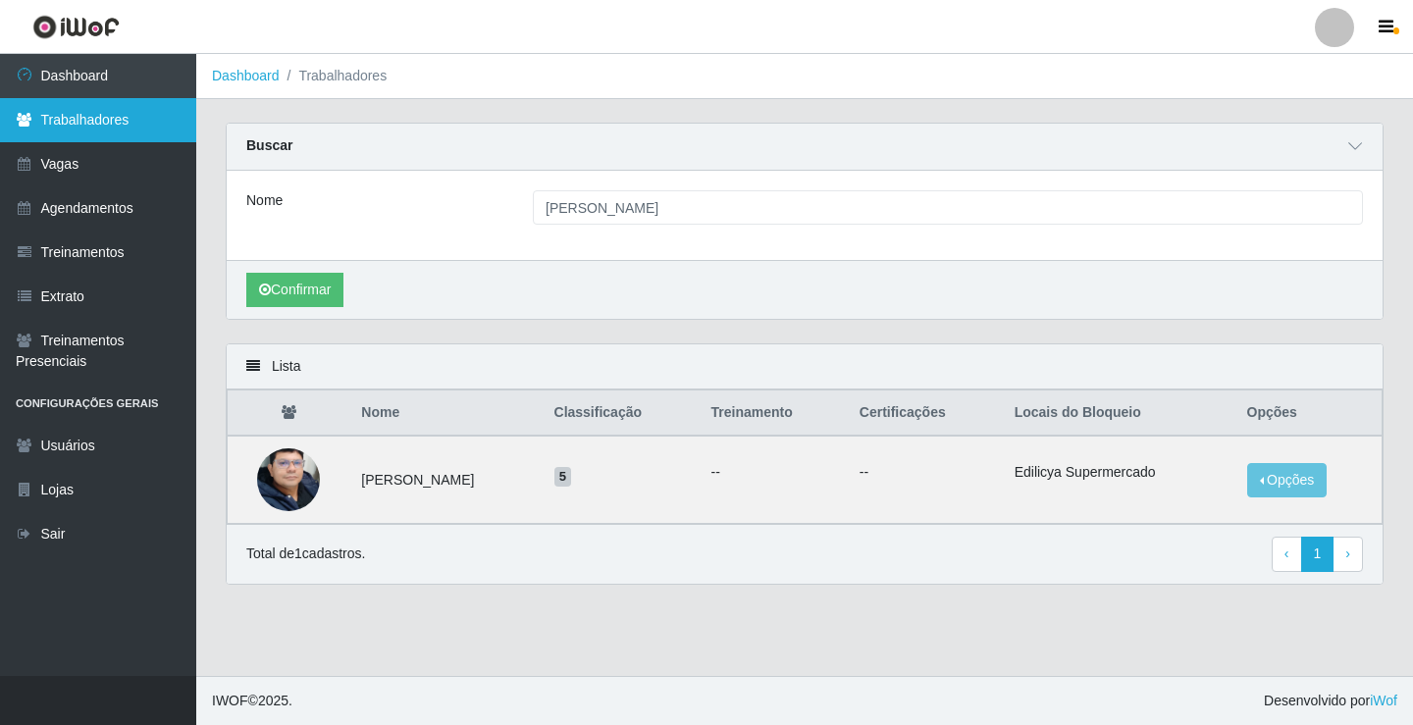
click at [101, 129] on link "Trabalhadores" at bounding box center [98, 120] width 196 height 44
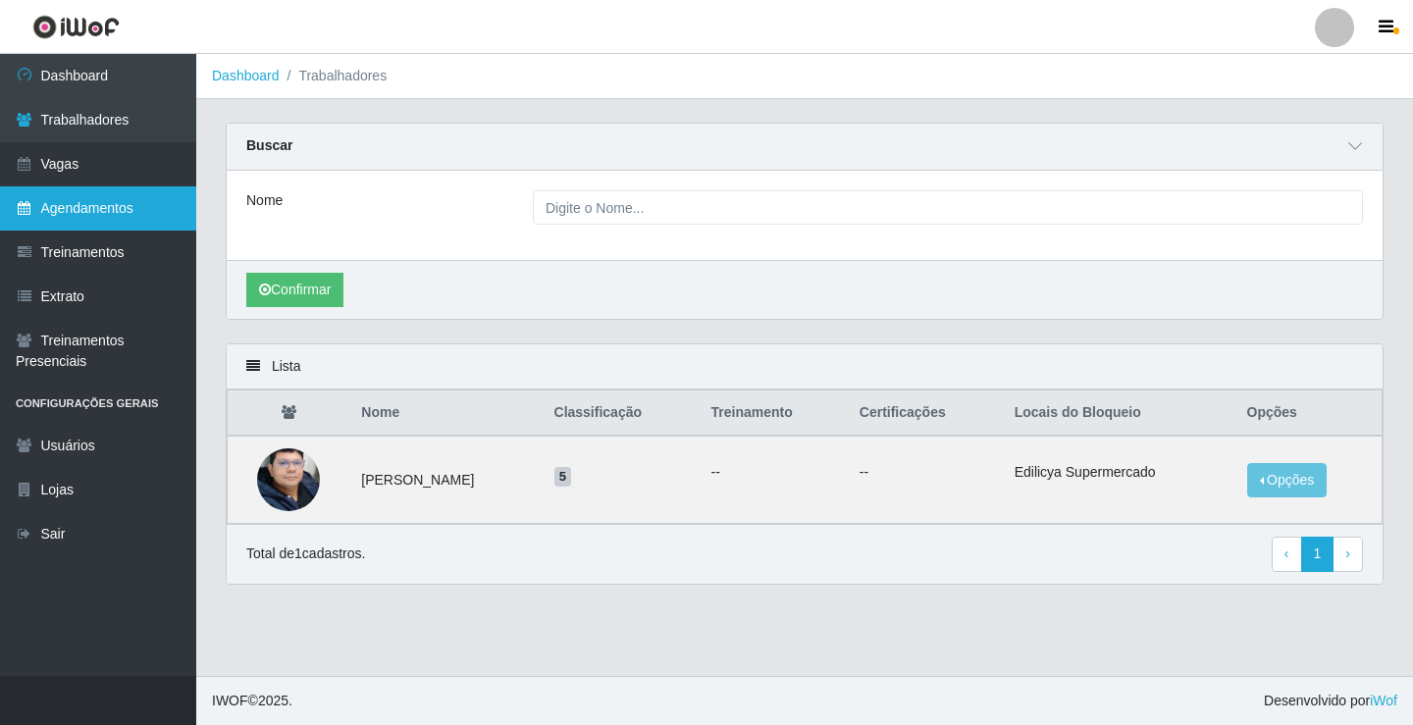
click at [70, 219] on link "Agendamentos" at bounding box center [98, 208] width 196 height 44
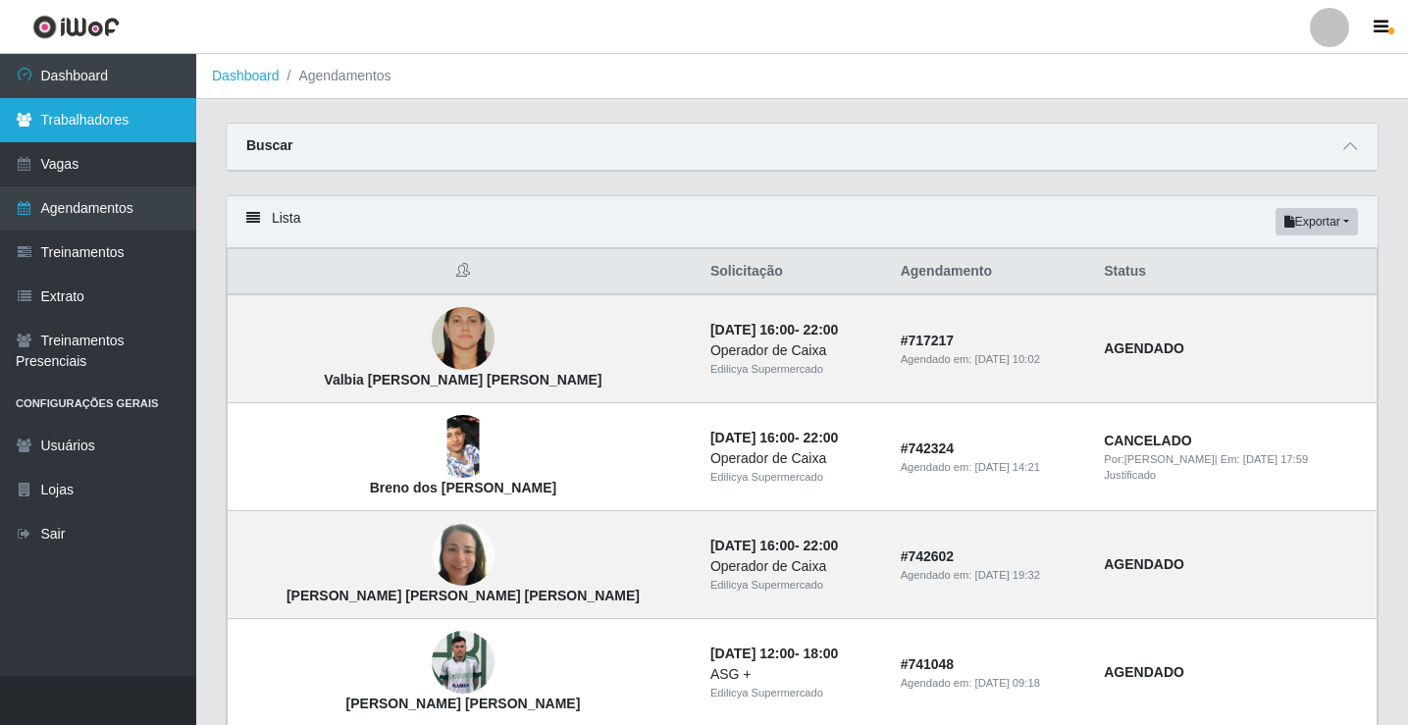
click at [86, 129] on link "Trabalhadores" at bounding box center [98, 120] width 196 height 44
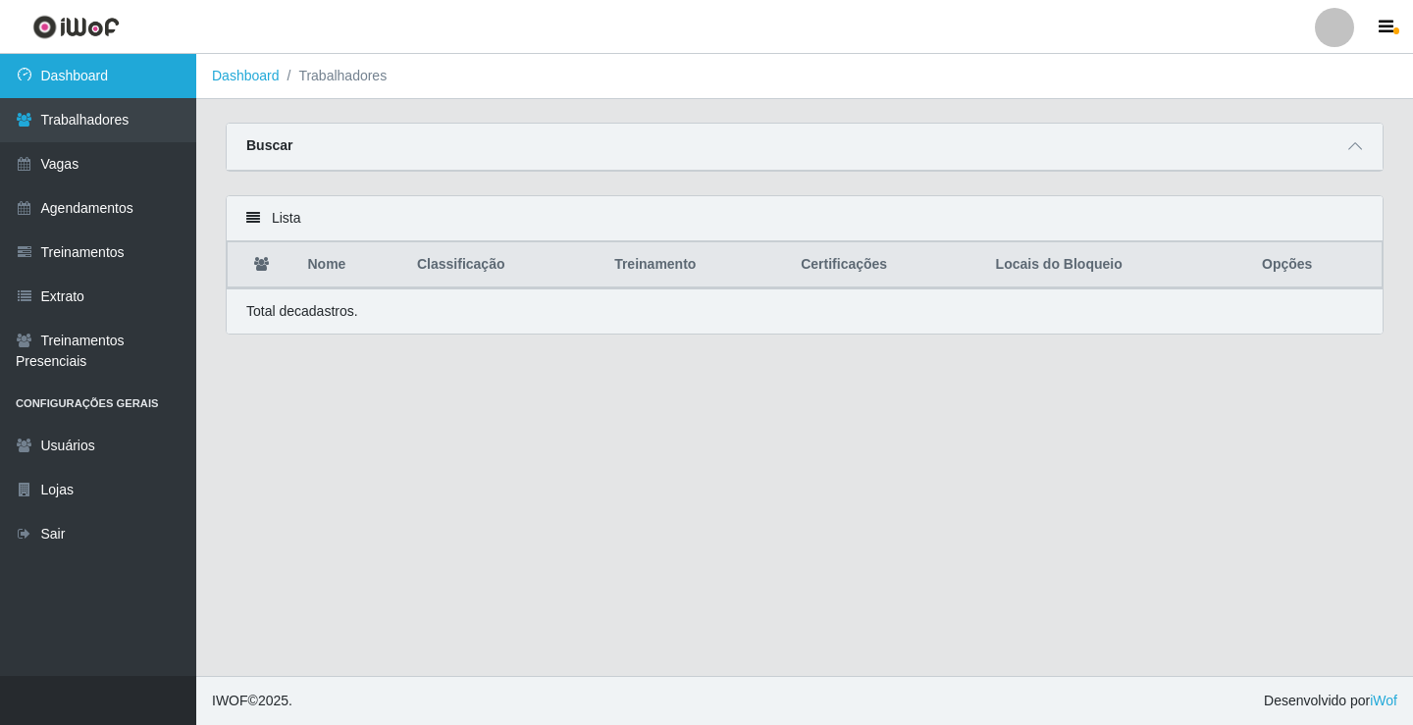
click at [97, 83] on link "Dashboard" at bounding box center [98, 76] width 196 height 44
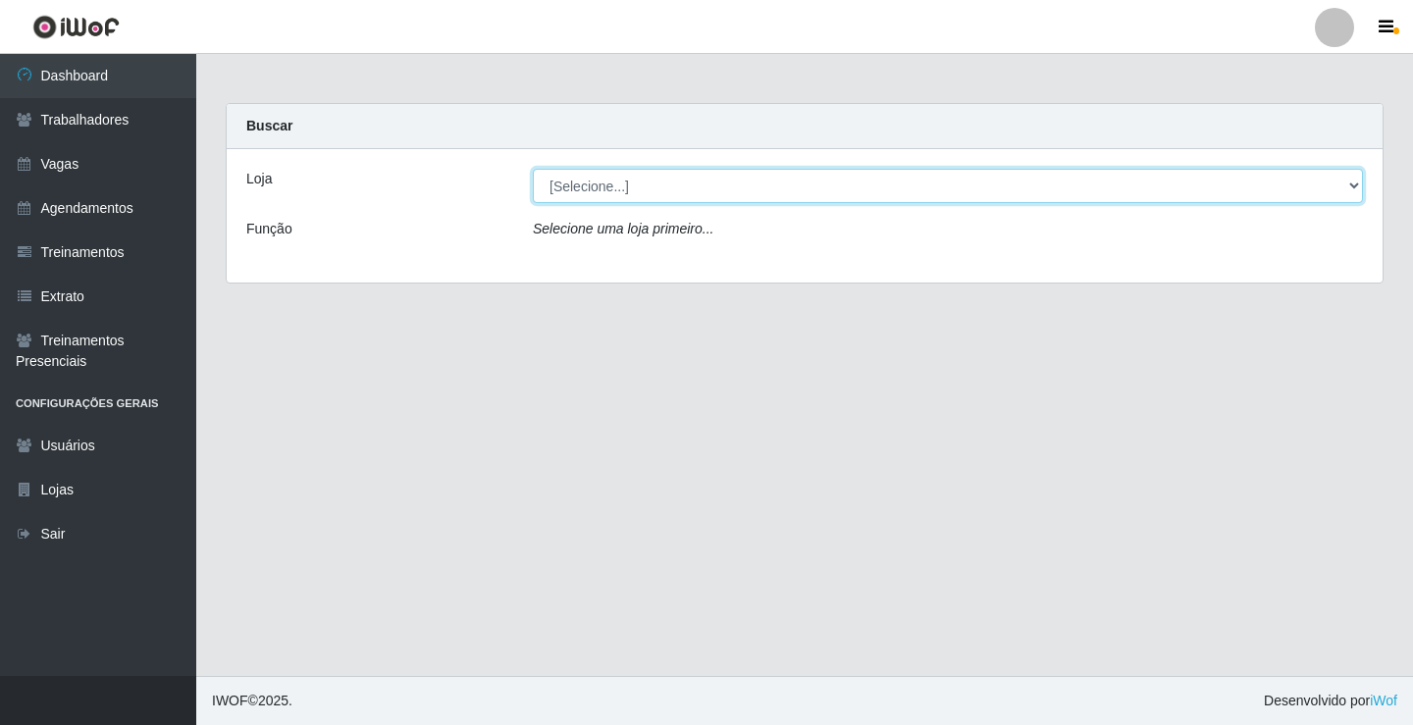
click at [780, 194] on select "[Selecione...] Edilicya Supermercado" at bounding box center [948, 186] width 830 height 34
select select "460"
click at [533, 169] on select "[Selecione...] Edilicya Supermercado" at bounding box center [948, 186] width 830 height 34
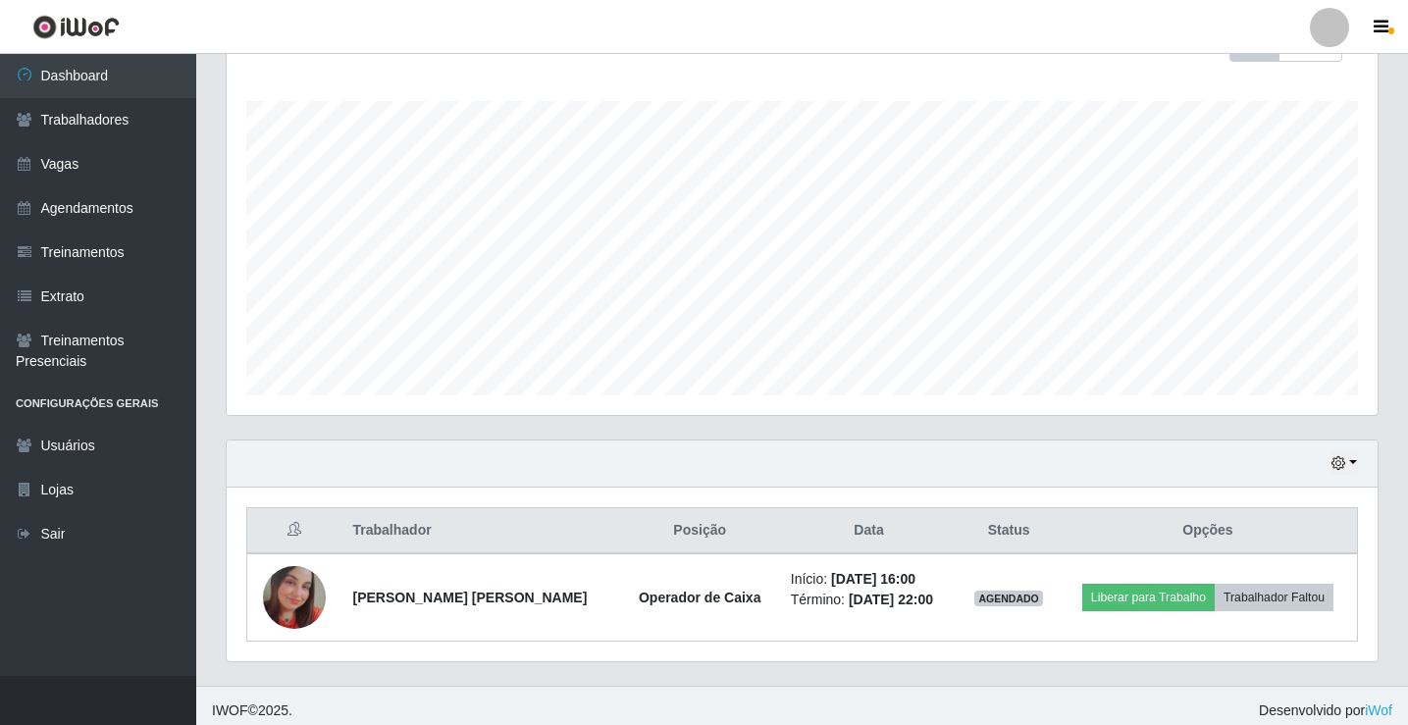
scroll to position [316, 0]
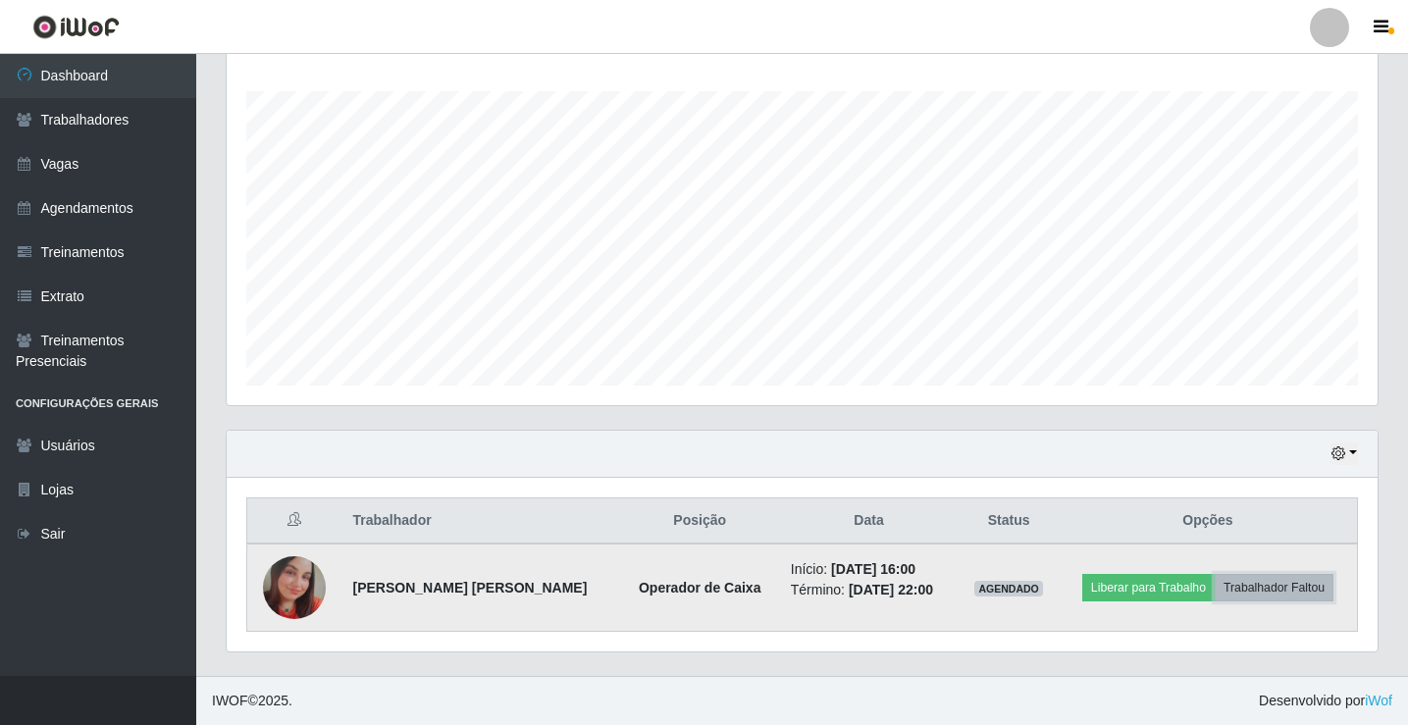
click at [1258, 585] on button "Trabalhador Faltou" at bounding box center [1274, 587] width 119 height 27
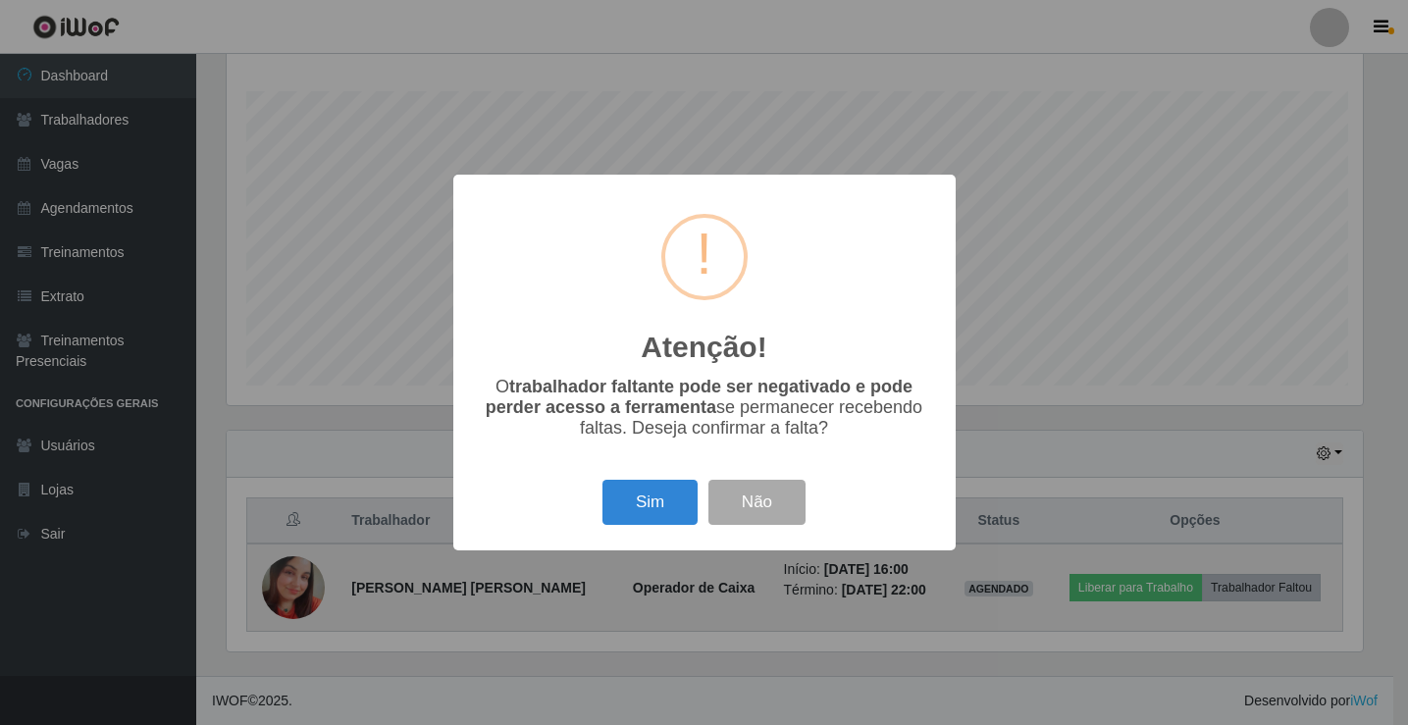
scroll to position [407, 1141]
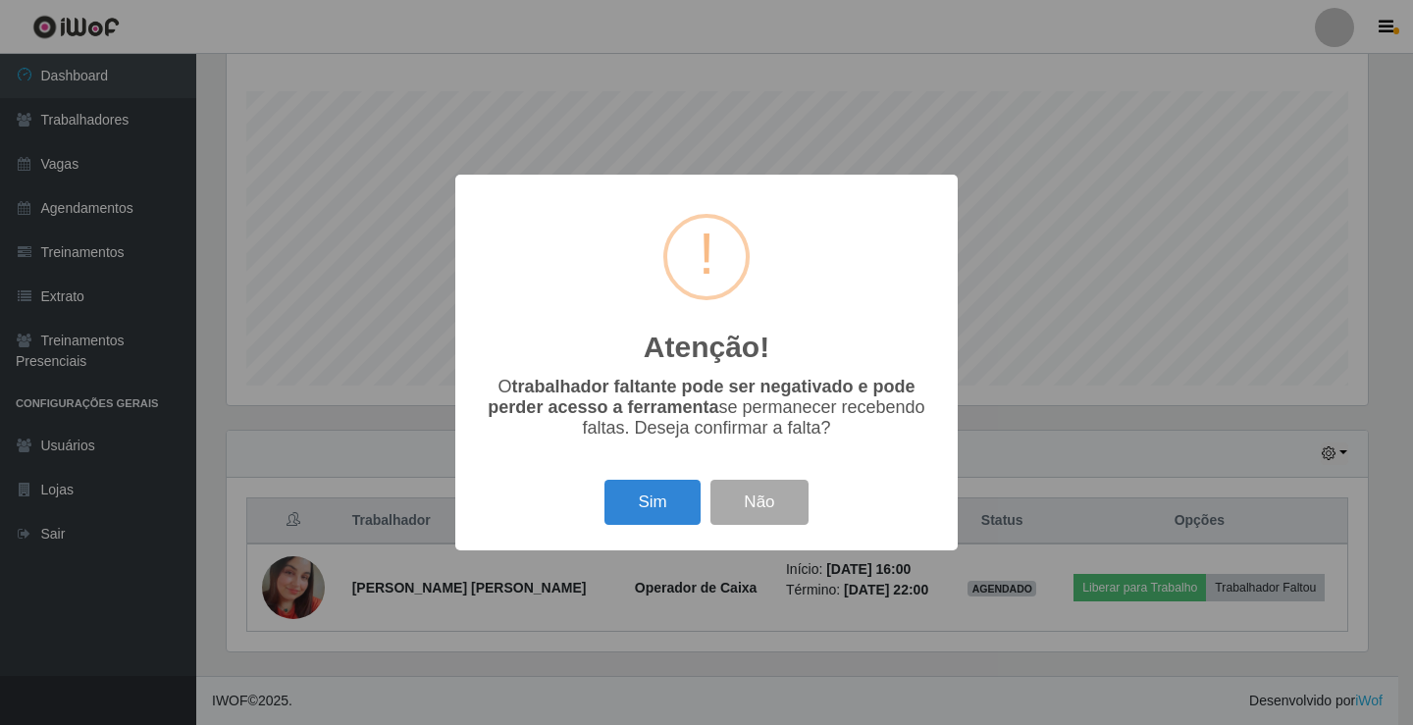
click at [1237, 584] on div "Atenção! × O trabalhador faltante pode ser negativado e pode perder acesso a fe…" at bounding box center [706, 362] width 1413 height 725
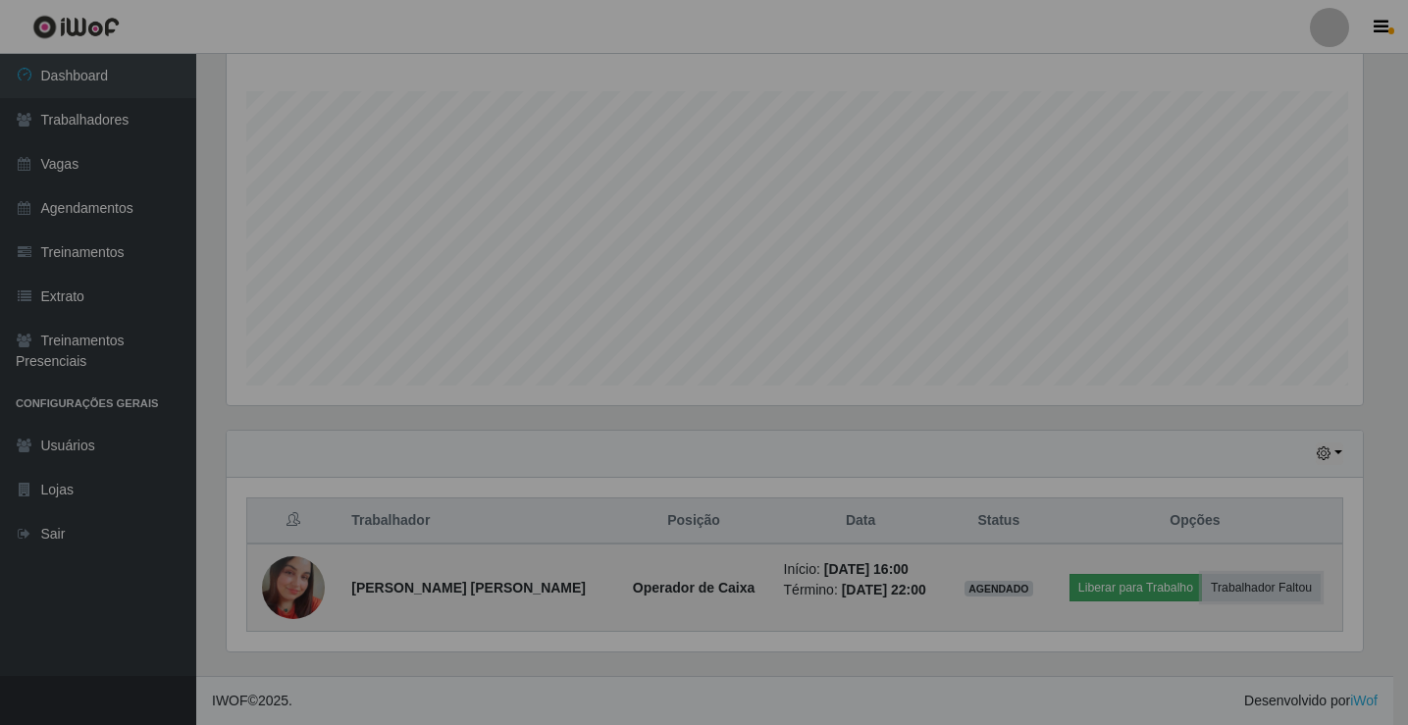
scroll to position [407, 1151]
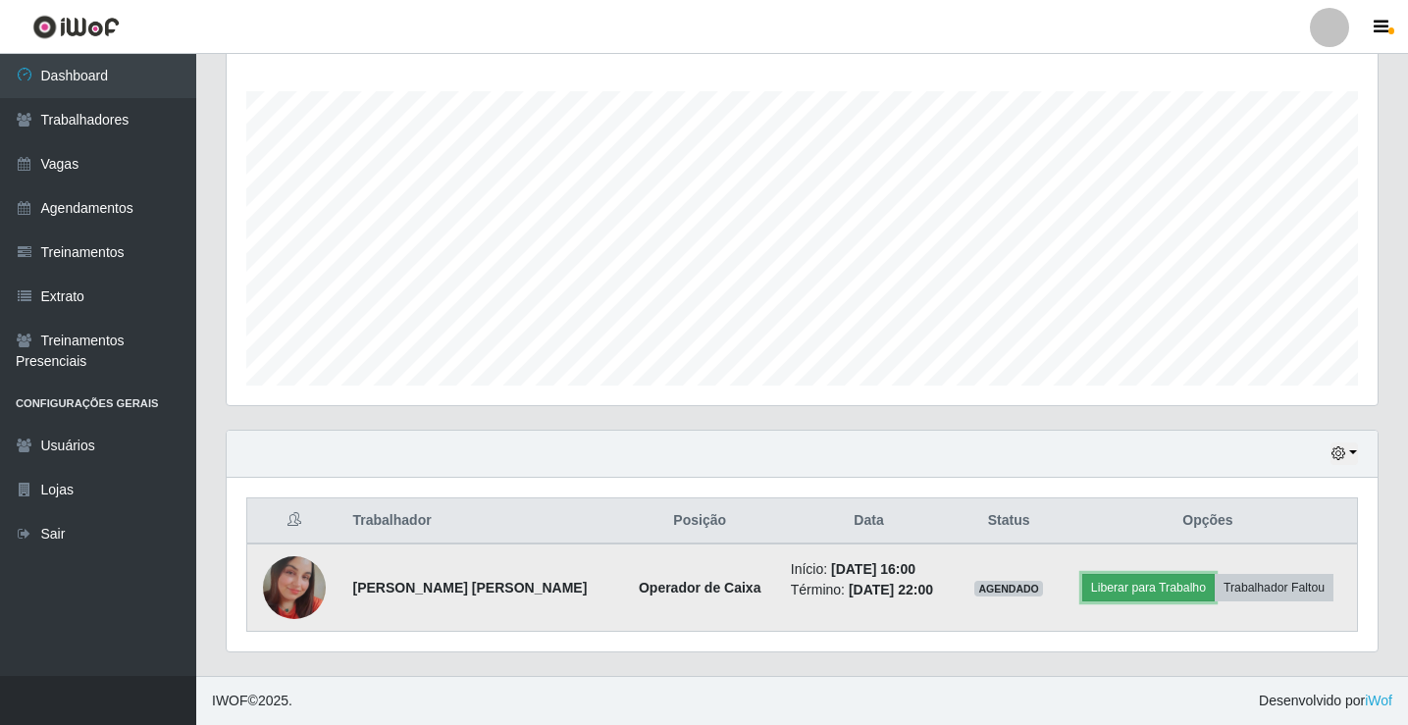
click at [1181, 582] on button "Liberar para Trabalho" at bounding box center [1148, 587] width 132 height 27
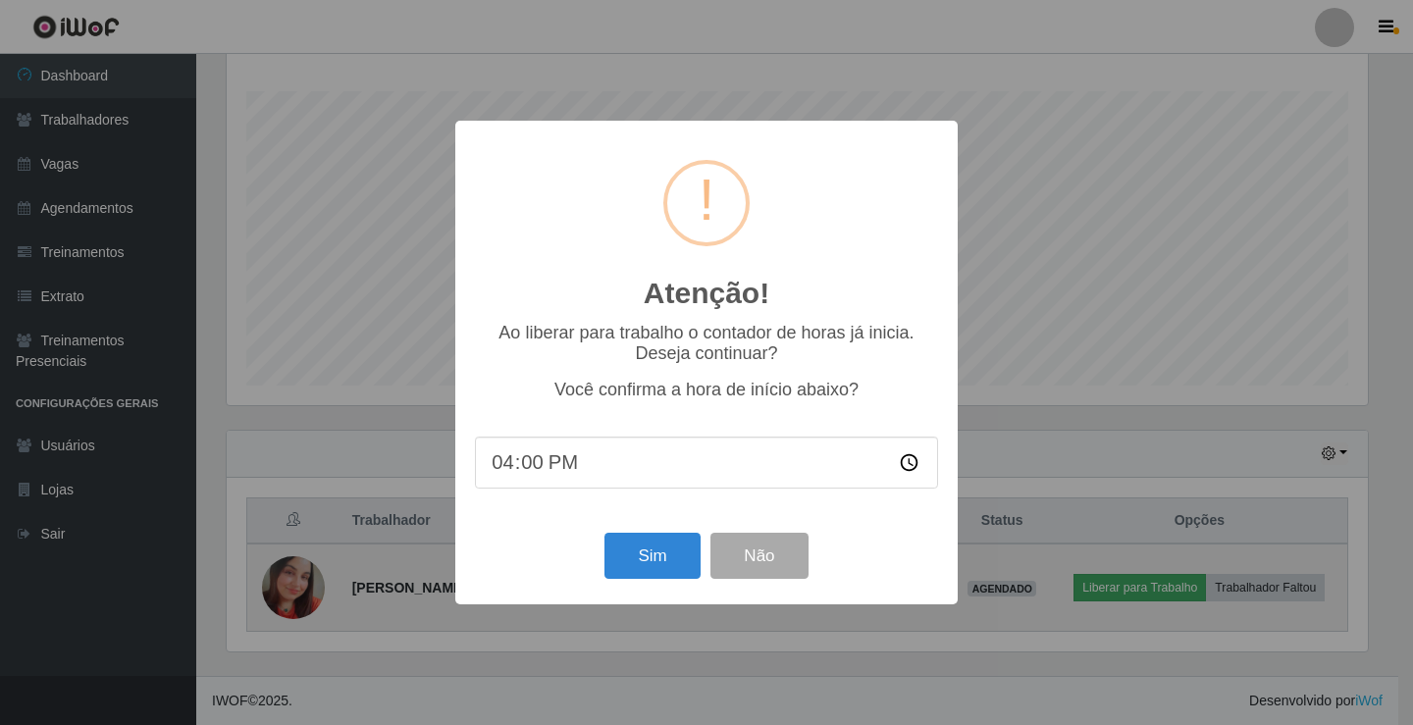
click at [1181, 582] on div "Atenção! × Ao liberar para trabalho o contador de horas já inicia. Deseja conti…" at bounding box center [706, 362] width 1413 height 725
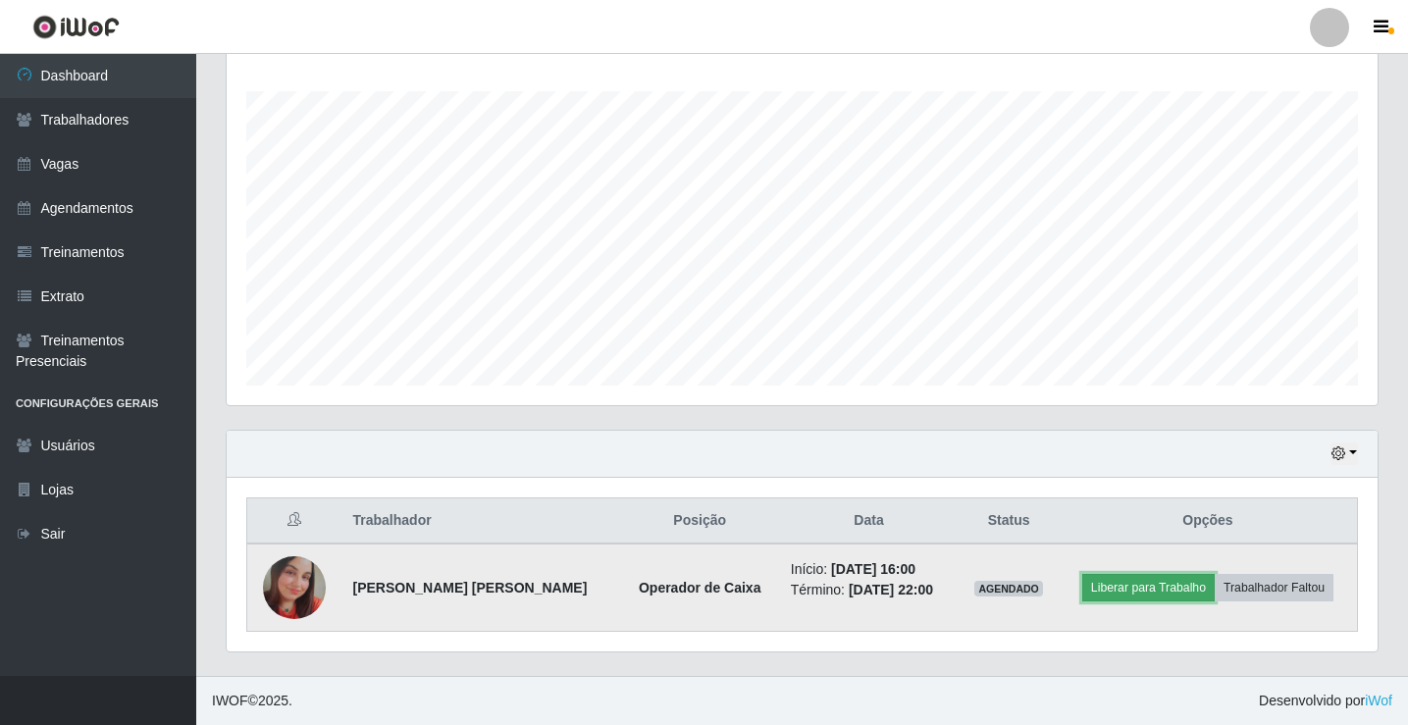
scroll to position [407, 1151]
click at [1181, 582] on button "Liberar para Trabalho" at bounding box center [1148, 587] width 132 height 27
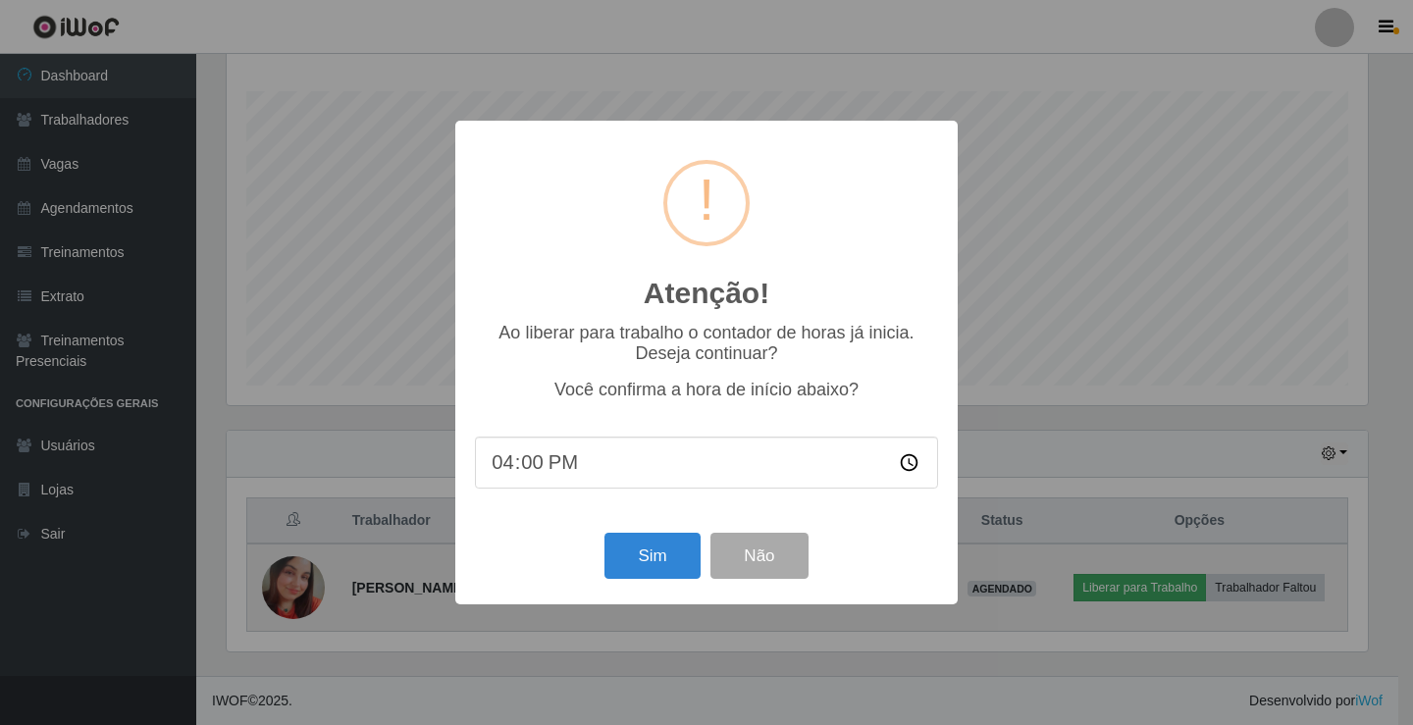
click at [1181, 582] on div "Atenção! × Ao liberar para trabalho o contador de horas já inicia. Deseja conti…" at bounding box center [706, 362] width 1413 height 725
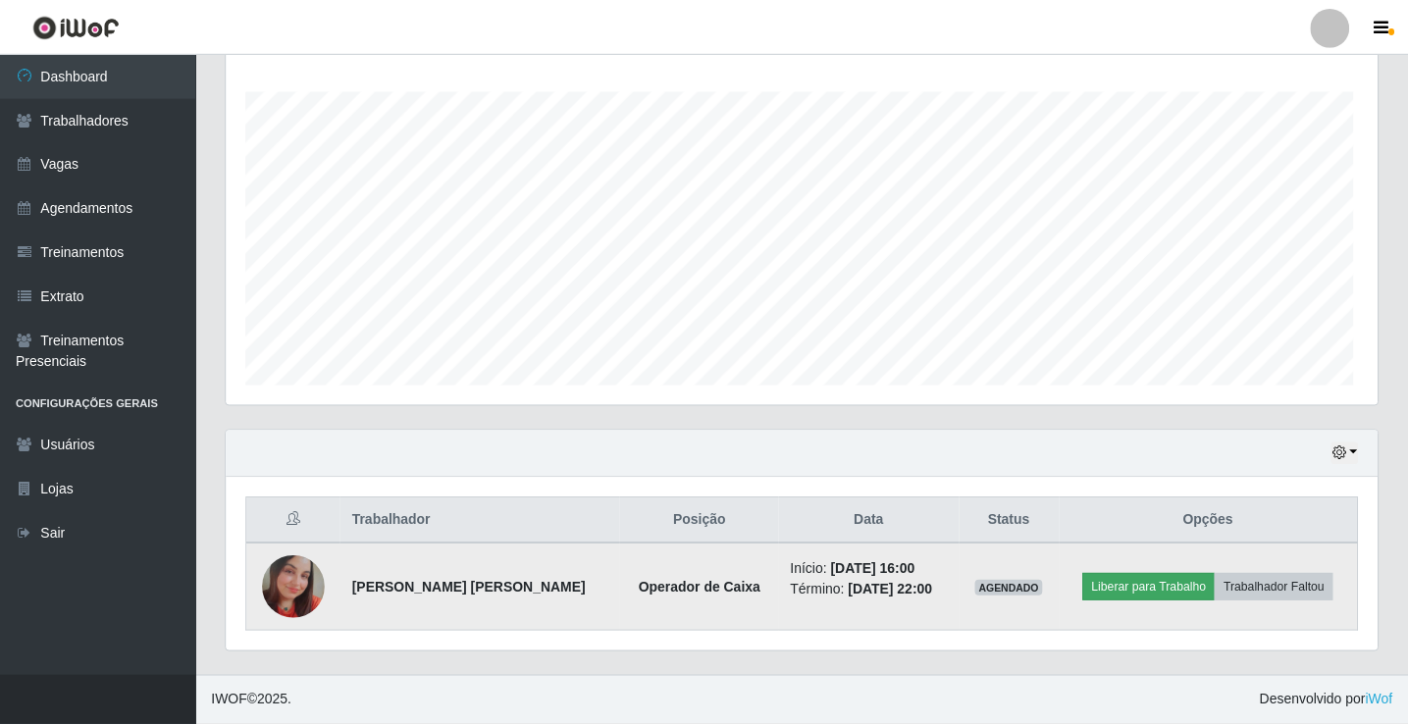
scroll to position [407, 1151]
click at [1008, 594] on span "AGENDADO" at bounding box center [1009, 589] width 69 height 16
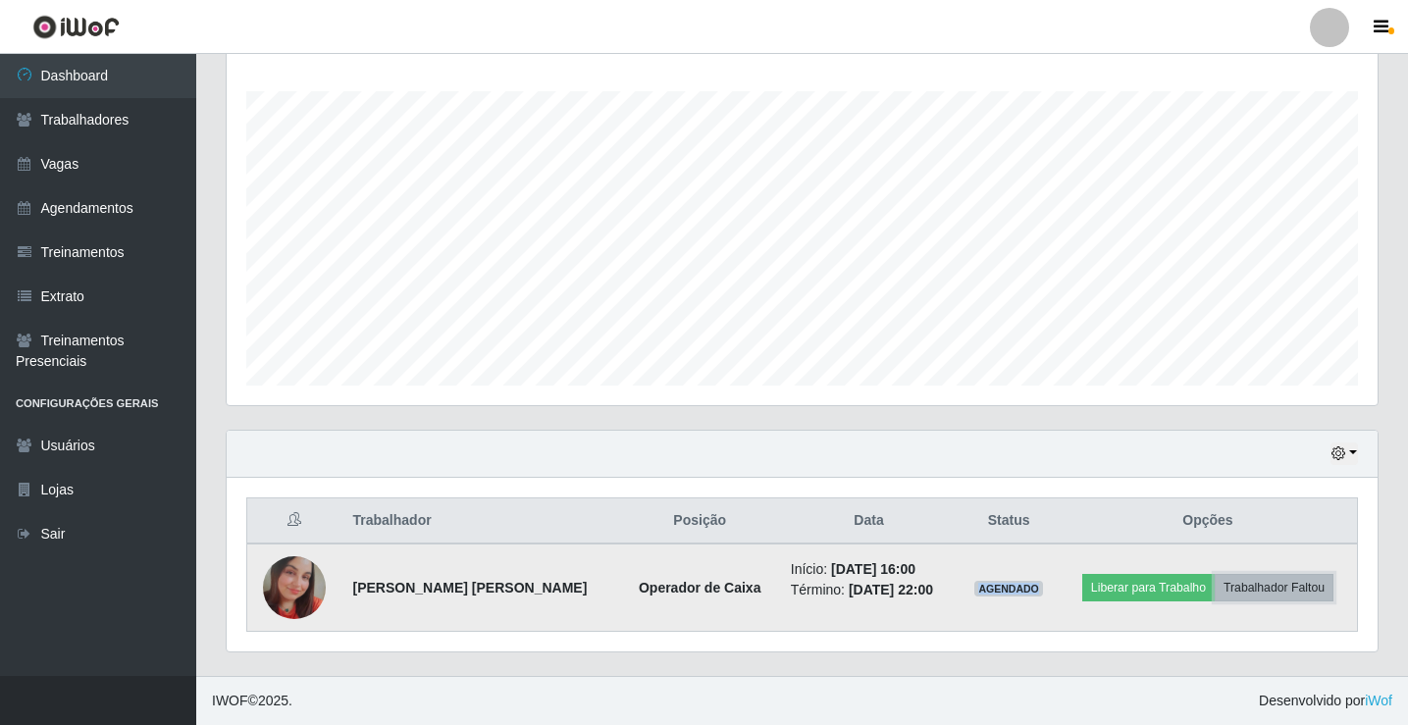
click at [1239, 591] on button "Trabalhador Faltou" at bounding box center [1274, 587] width 119 height 27
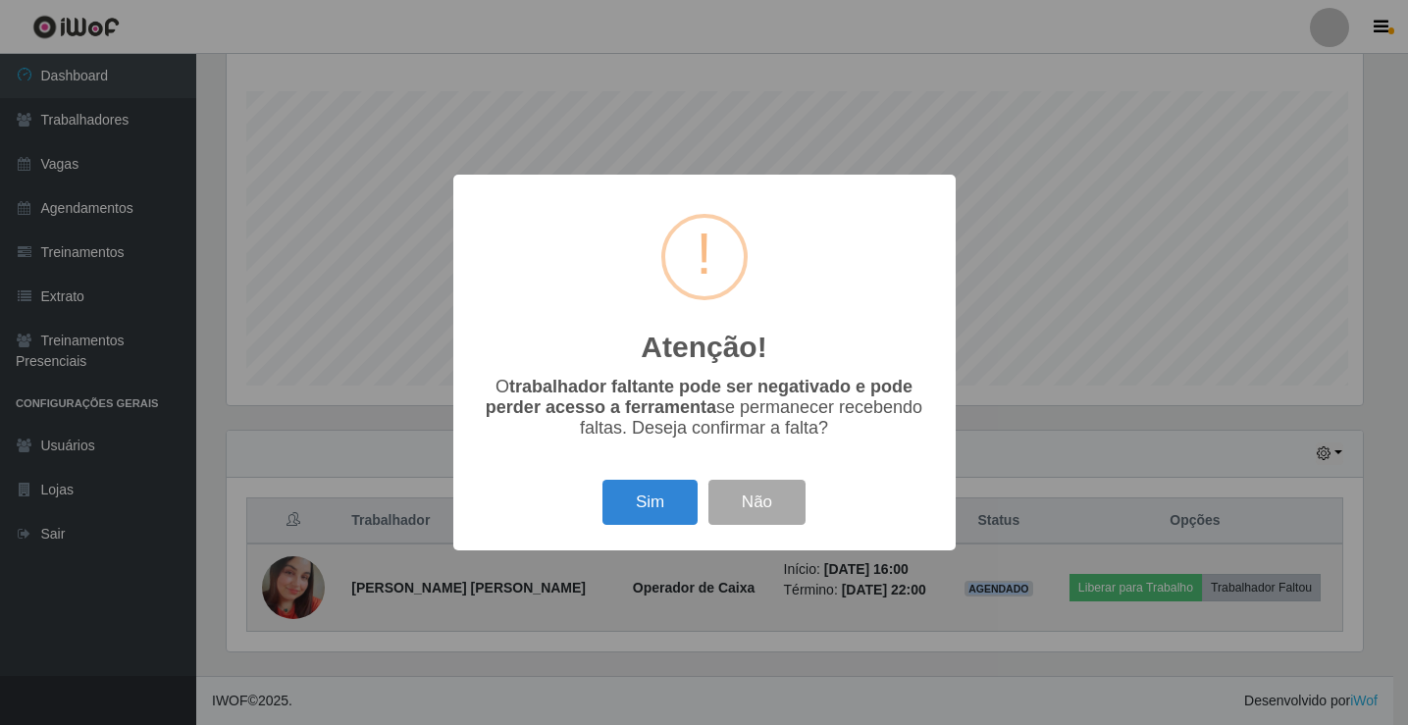
scroll to position [407, 1141]
click at [1239, 591] on div "Atenção! × O trabalhador faltante pode ser negativado e pode perder acesso a fe…" at bounding box center [706, 362] width 1413 height 725
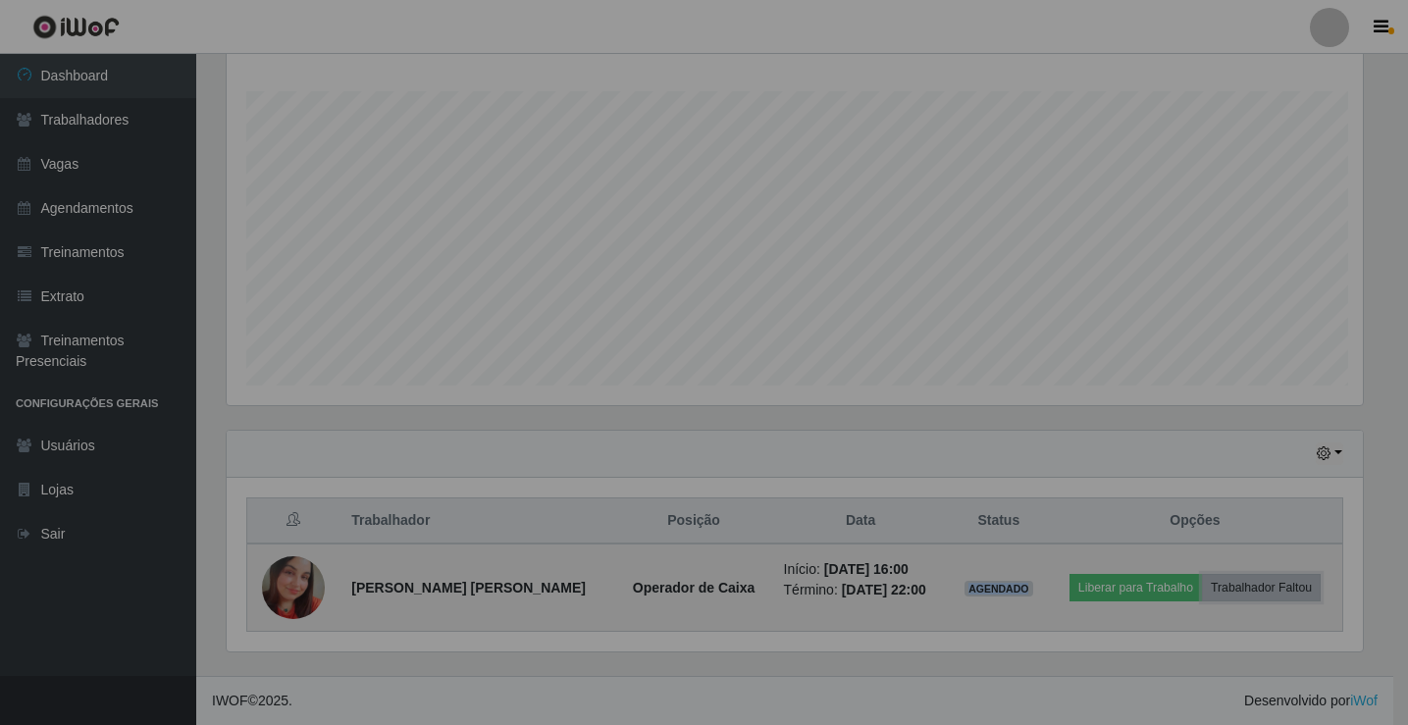
scroll to position [407, 1151]
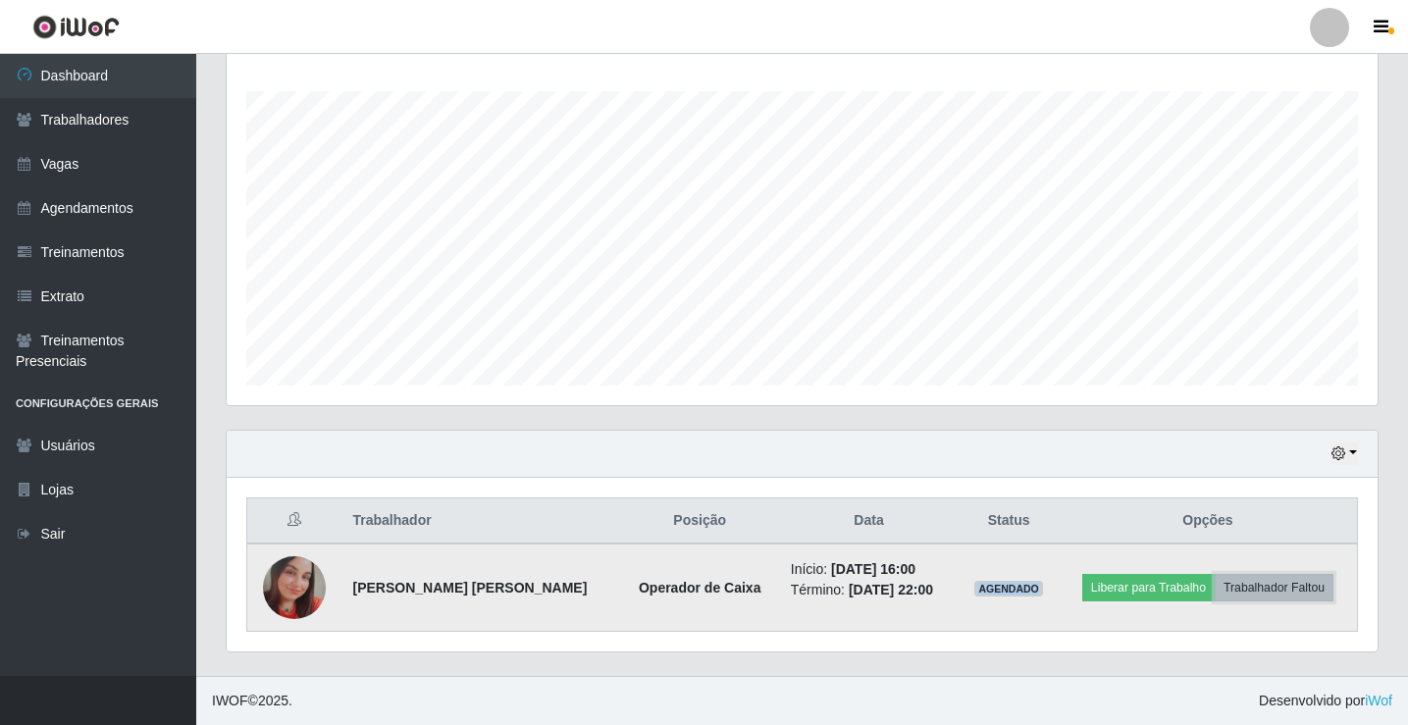
click at [1239, 591] on button "Trabalhador Faltou" at bounding box center [1274, 587] width 119 height 27
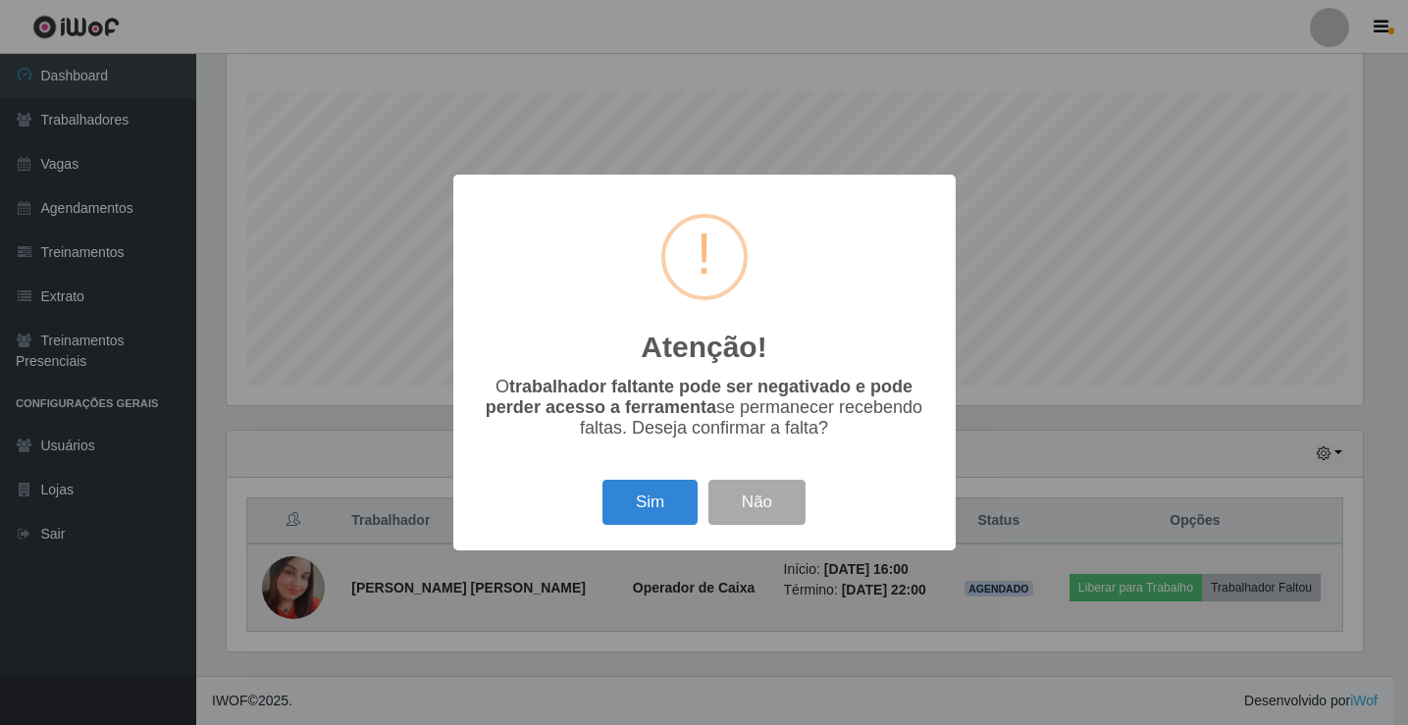
scroll to position [407, 1141]
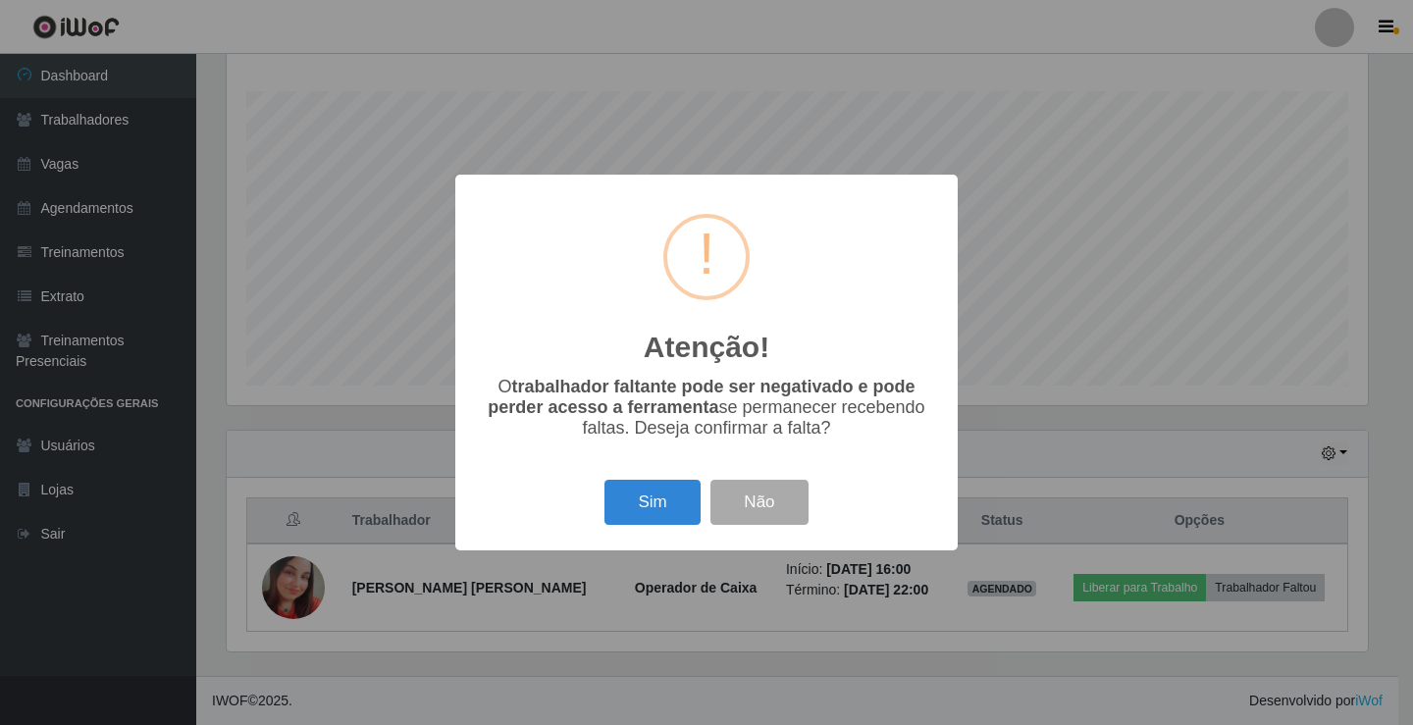
click at [386, 224] on div "Atenção! × O trabalhador faltante pode ser negativado e pode perder acesso a fe…" at bounding box center [706, 362] width 1413 height 725
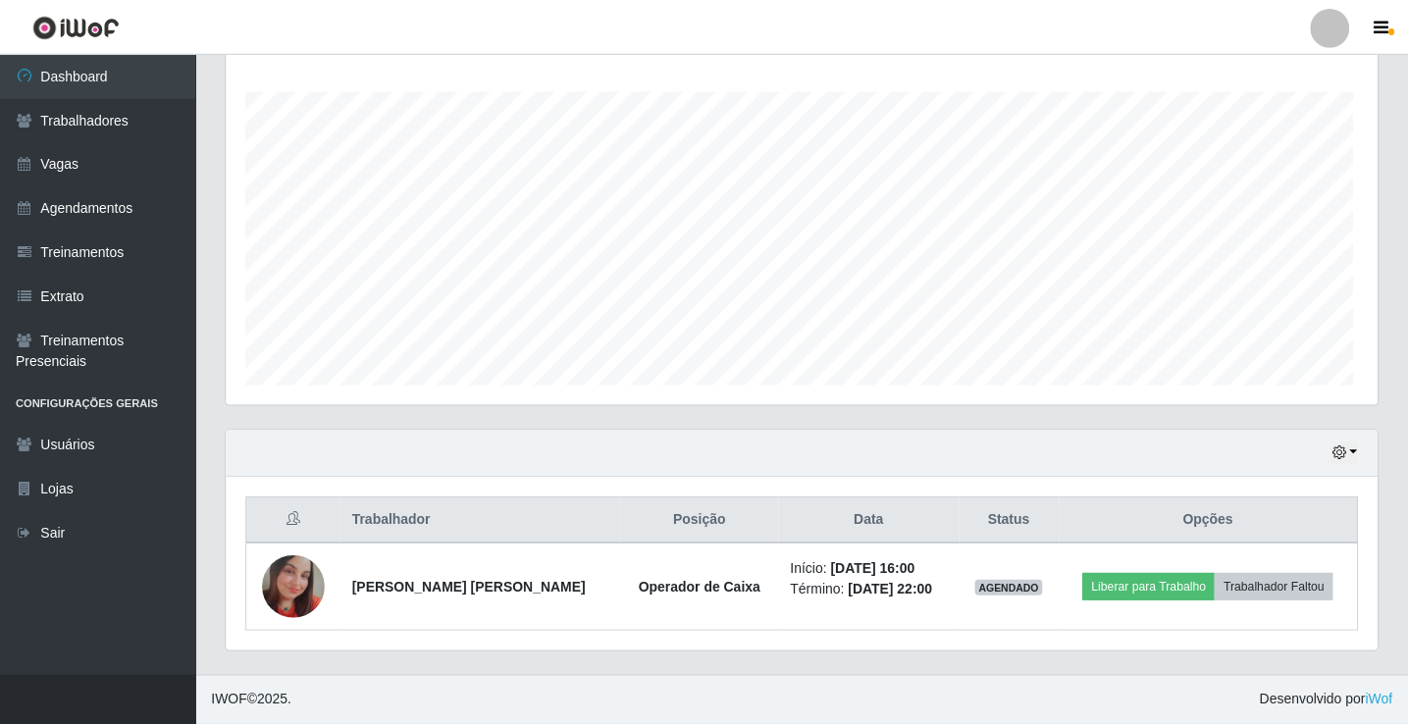
scroll to position [407, 1151]
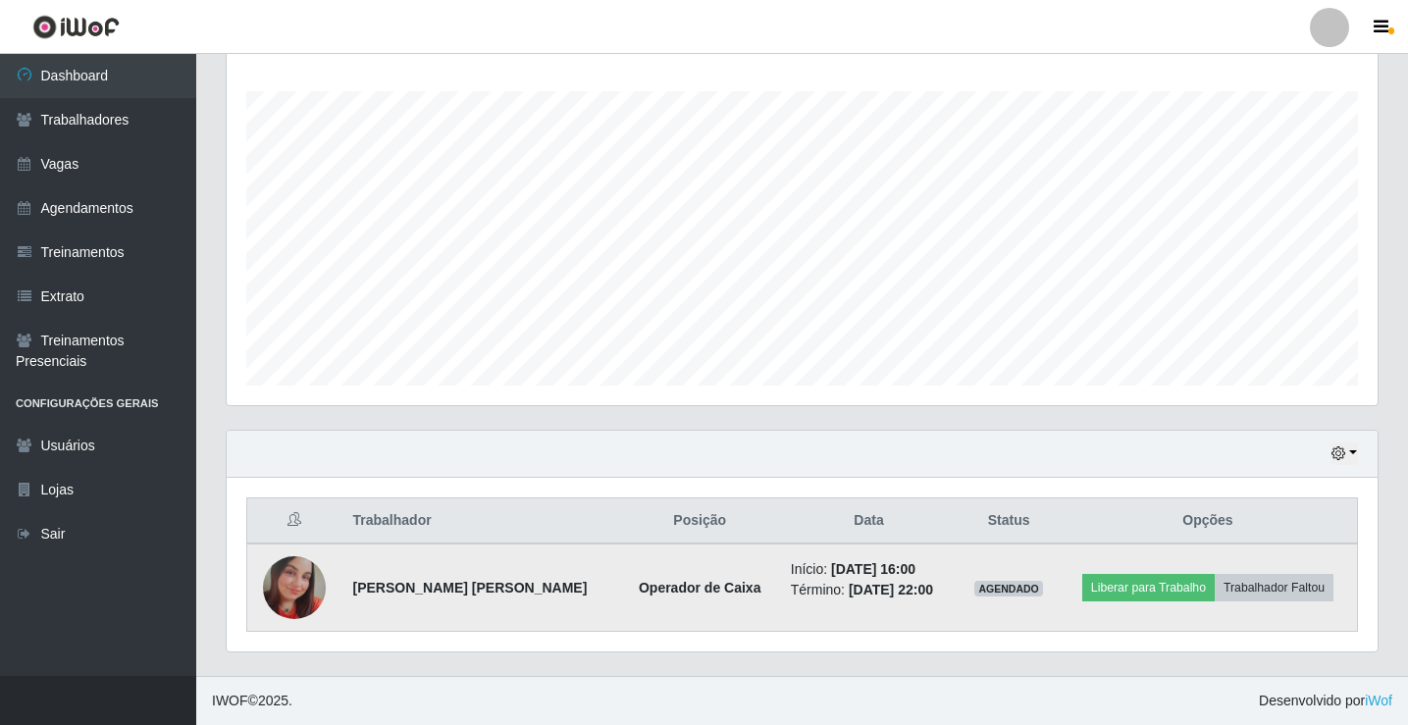
click at [285, 585] on img at bounding box center [294, 587] width 63 height 63
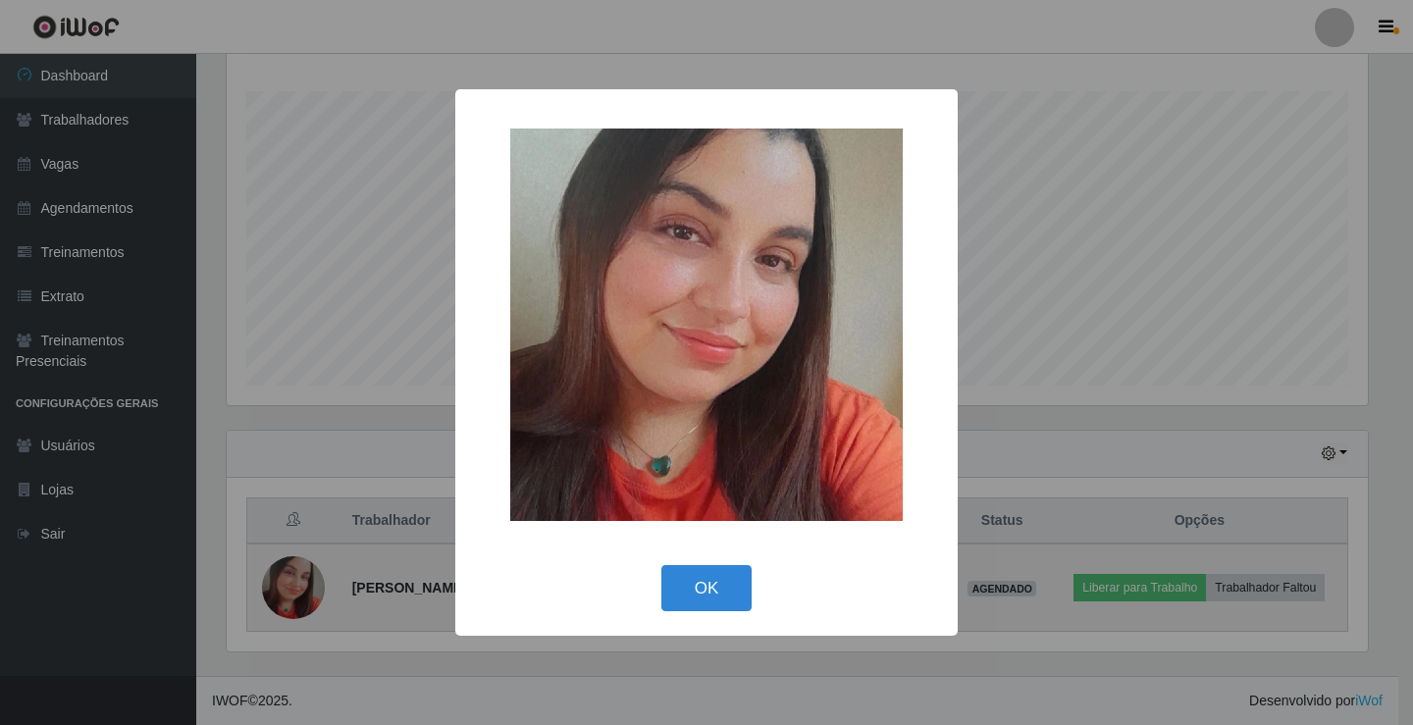
click at [285, 585] on div "× OK Cancel" at bounding box center [706, 362] width 1413 height 725
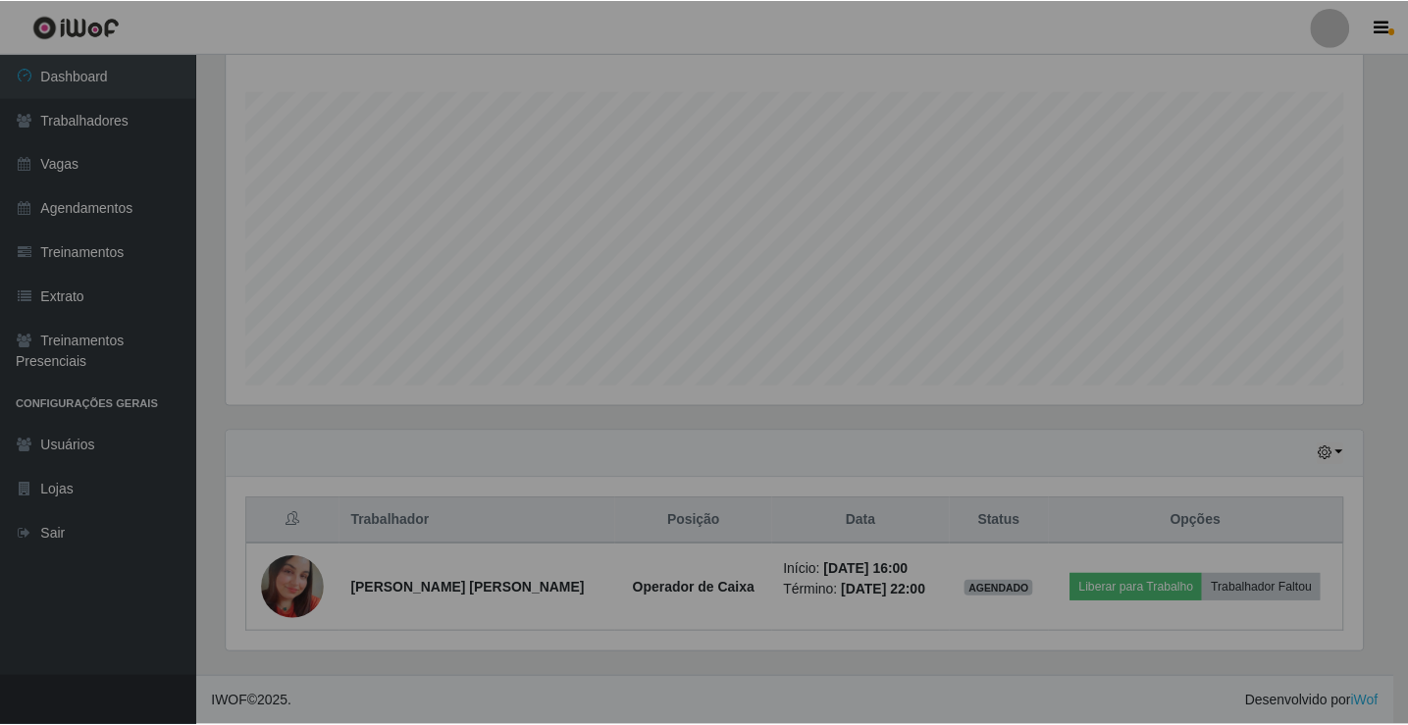
scroll to position [407, 1151]
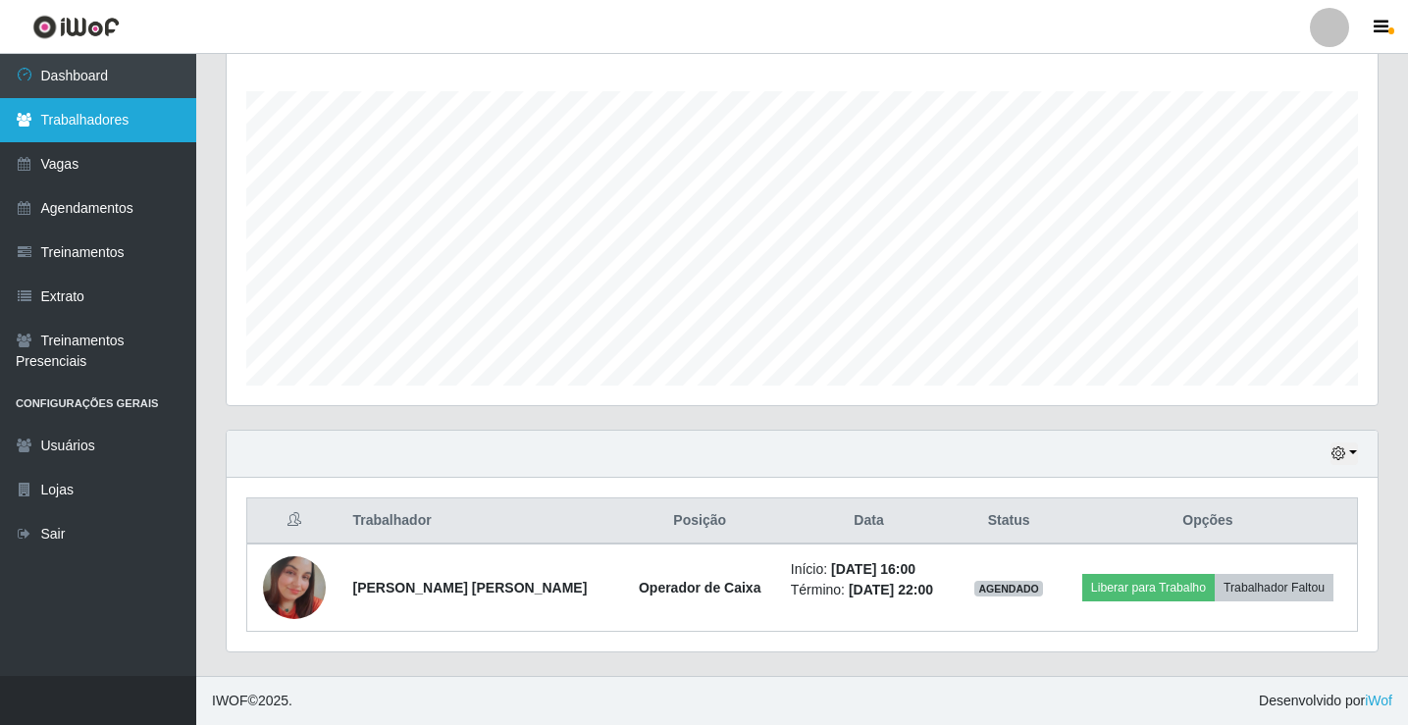
click at [93, 133] on link "Trabalhadores" at bounding box center [98, 120] width 196 height 44
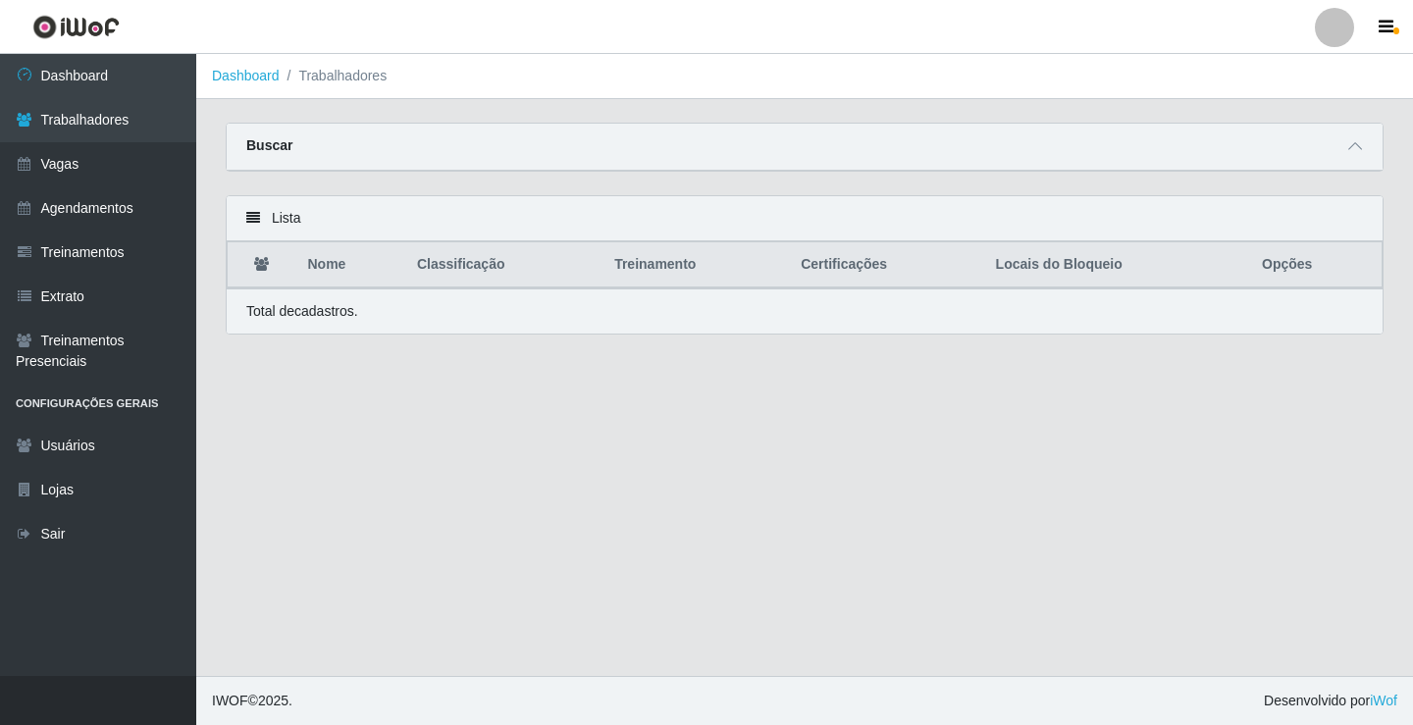
click at [1342, 149] on div "Buscar" at bounding box center [805, 147] width 1156 height 47
click at [1350, 149] on span at bounding box center [1356, 146] width 24 height 23
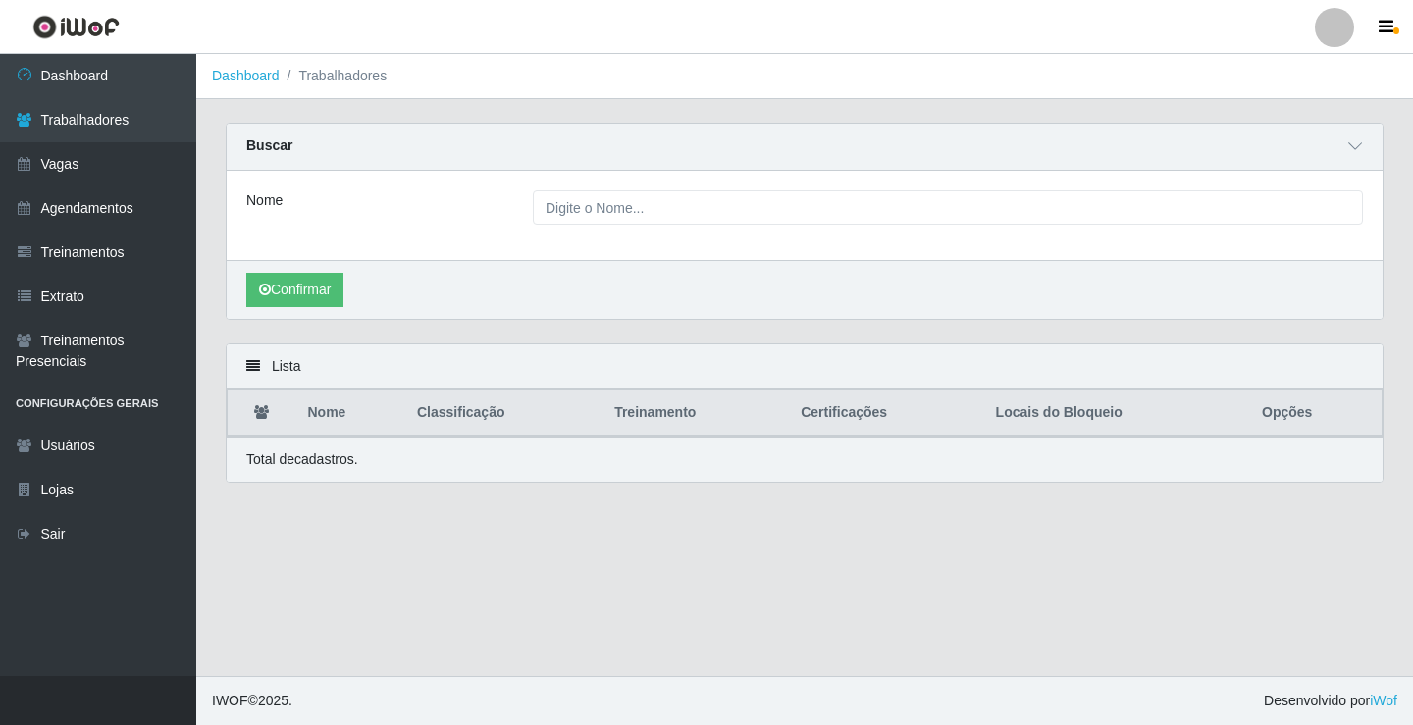
click at [349, 79] on li "Trabalhadores" at bounding box center [334, 76] width 108 height 21
click at [312, 79] on li "Trabalhadores" at bounding box center [334, 76] width 108 height 21
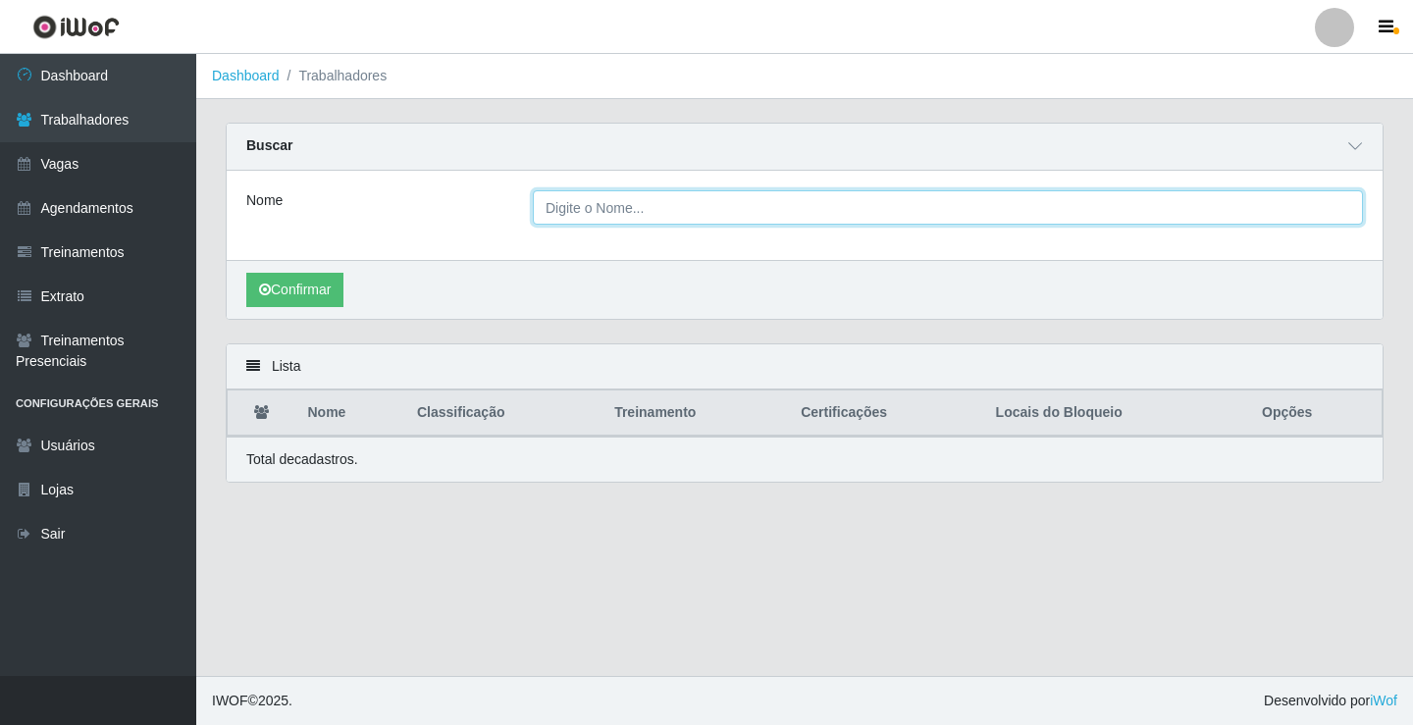
click at [572, 222] on input "Nome" at bounding box center [948, 207] width 830 height 34
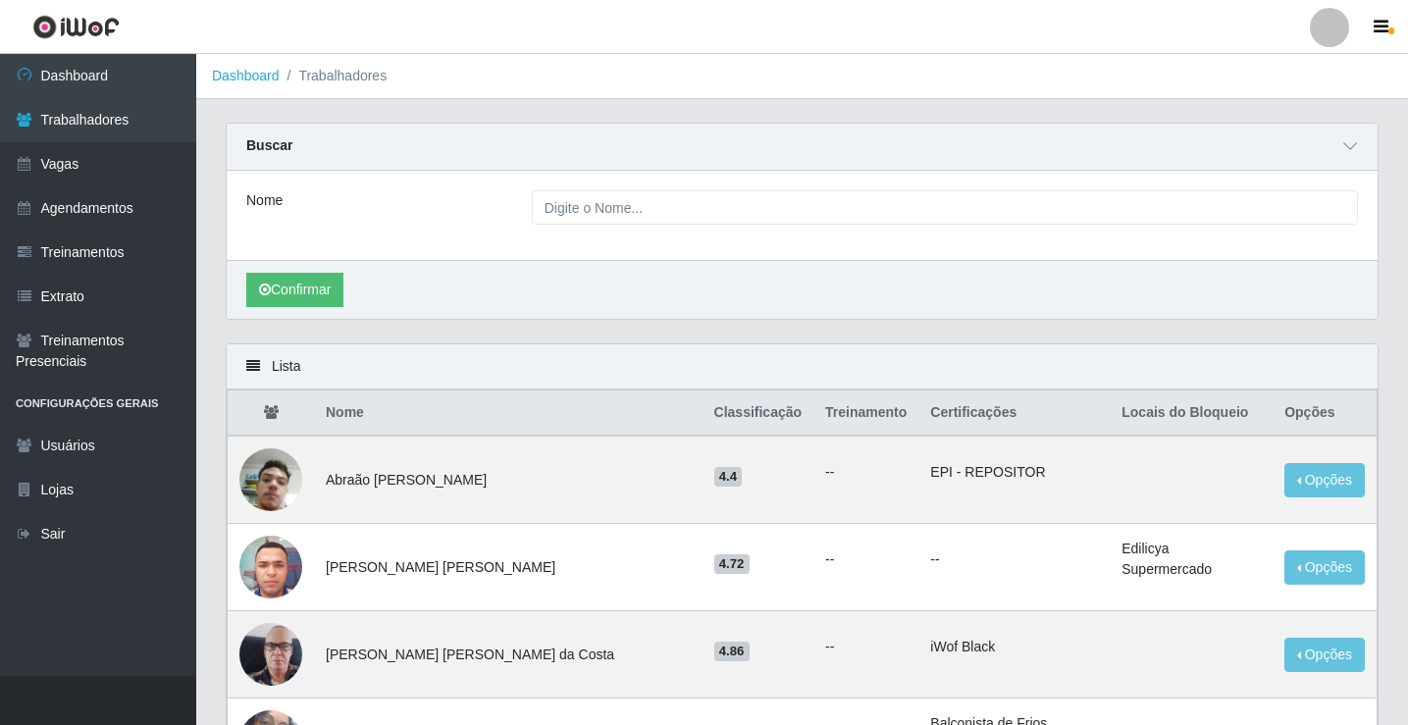
click at [434, 305] on div "Confirmar" at bounding box center [802, 289] width 1151 height 59
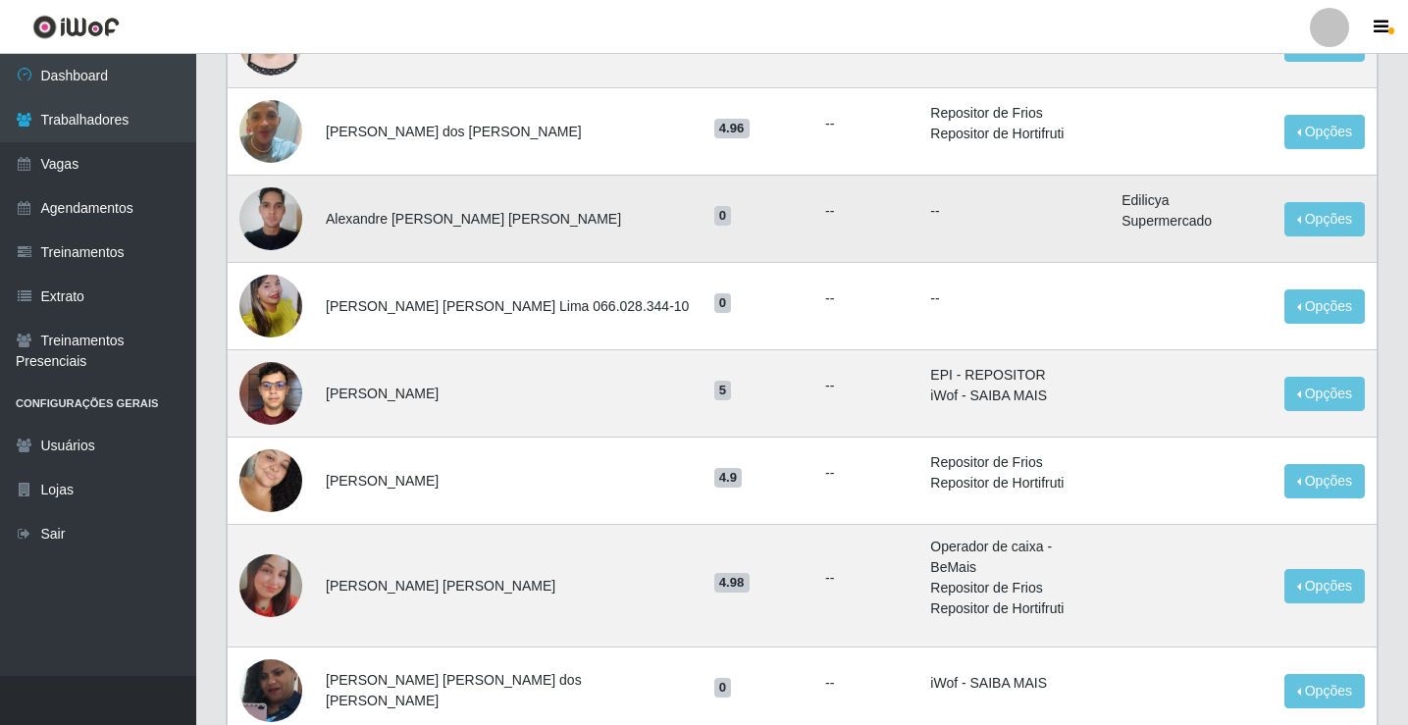
scroll to position [1178, 0]
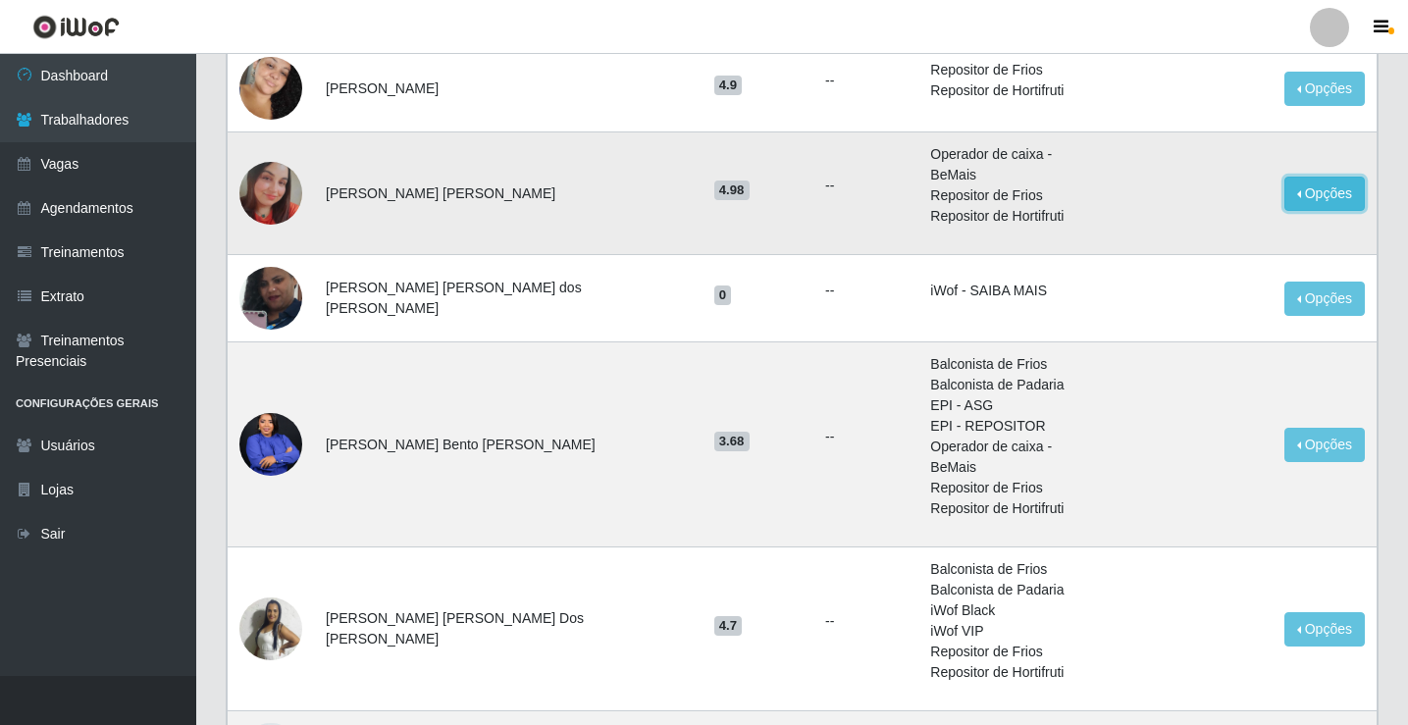
click at [1328, 189] on button "Opções" at bounding box center [1325, 194] width 80 height 34
click at [1179, 228] on button "Bloquear - Loja" at bounding box center [1203, 239] width 158 height 40
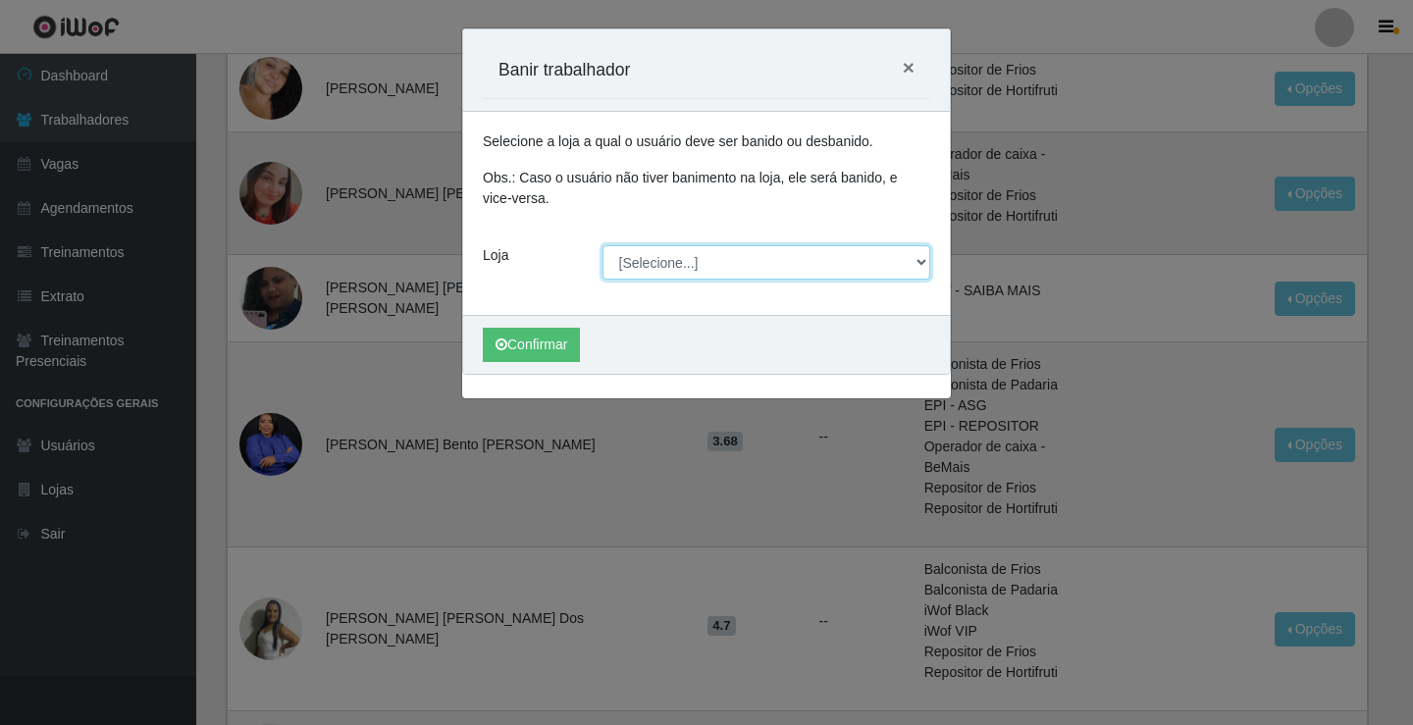
click at [692, 268] on select "[Selecione...] Edilicya Supermercado" at bounding box center [767, 262] width 329 height 34
select select "460"
click at [603, 245] on select "[Selecione...] Edilicya Supermercado" at bounding box center [767, 262] width 329 height 34
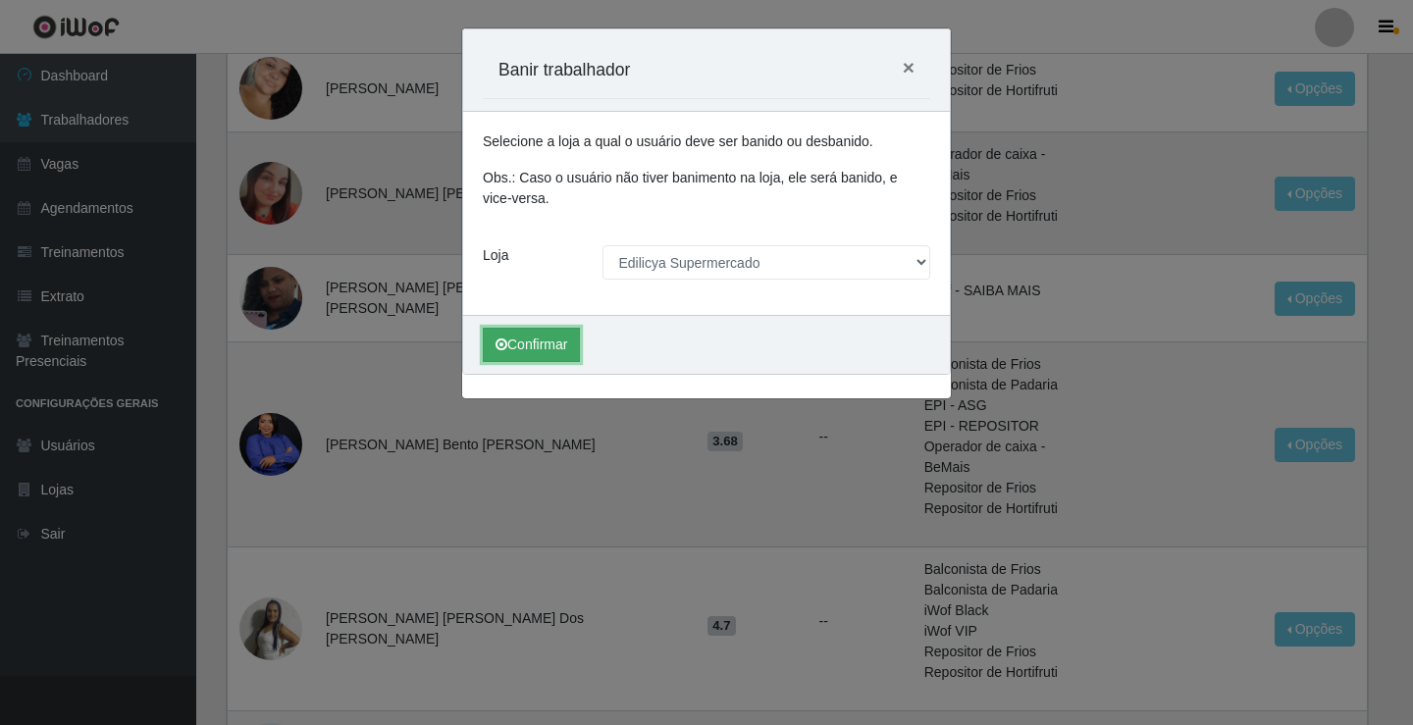
click at [557, 345] on button "Confirmar" at bounding box center [531, 345] width 97 height 34
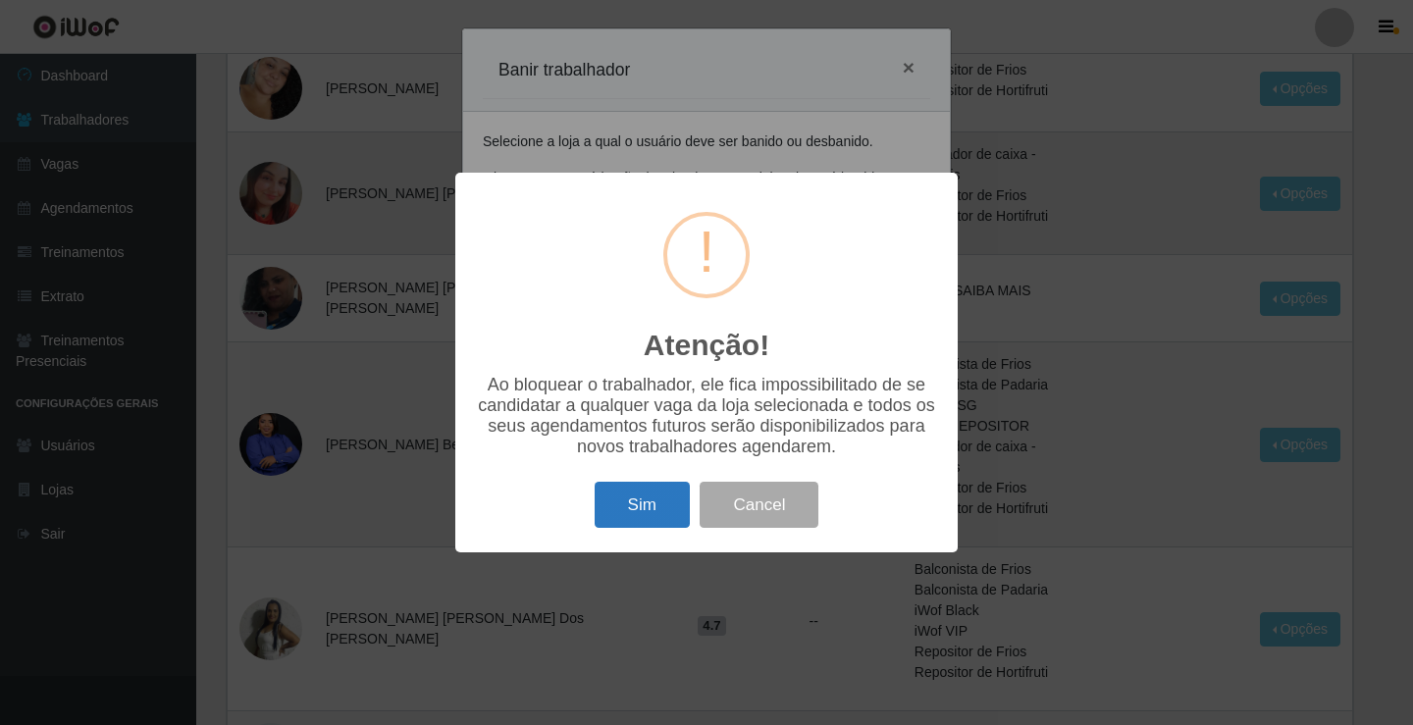
click at [630, 500] on button "Sim" at bounding box center [642, 505] width 95 height 46
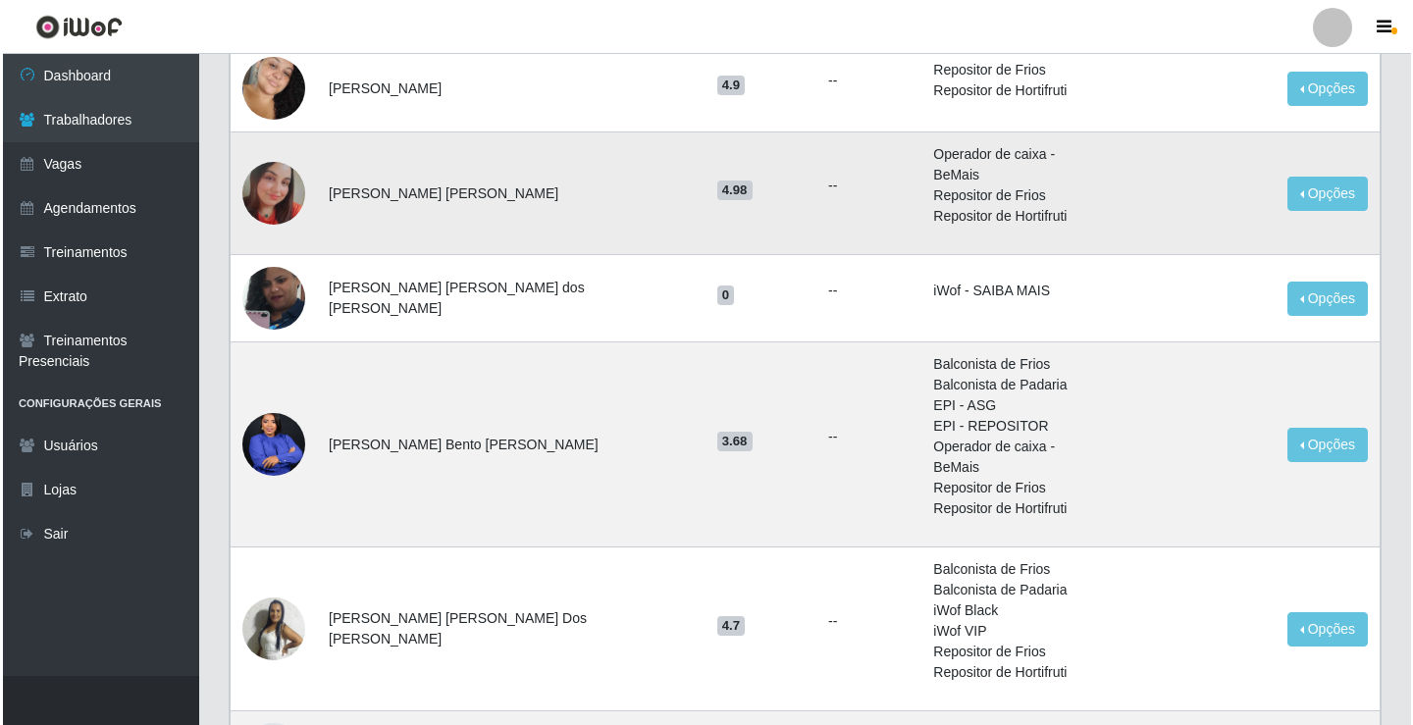
scroll to position [0, 0]
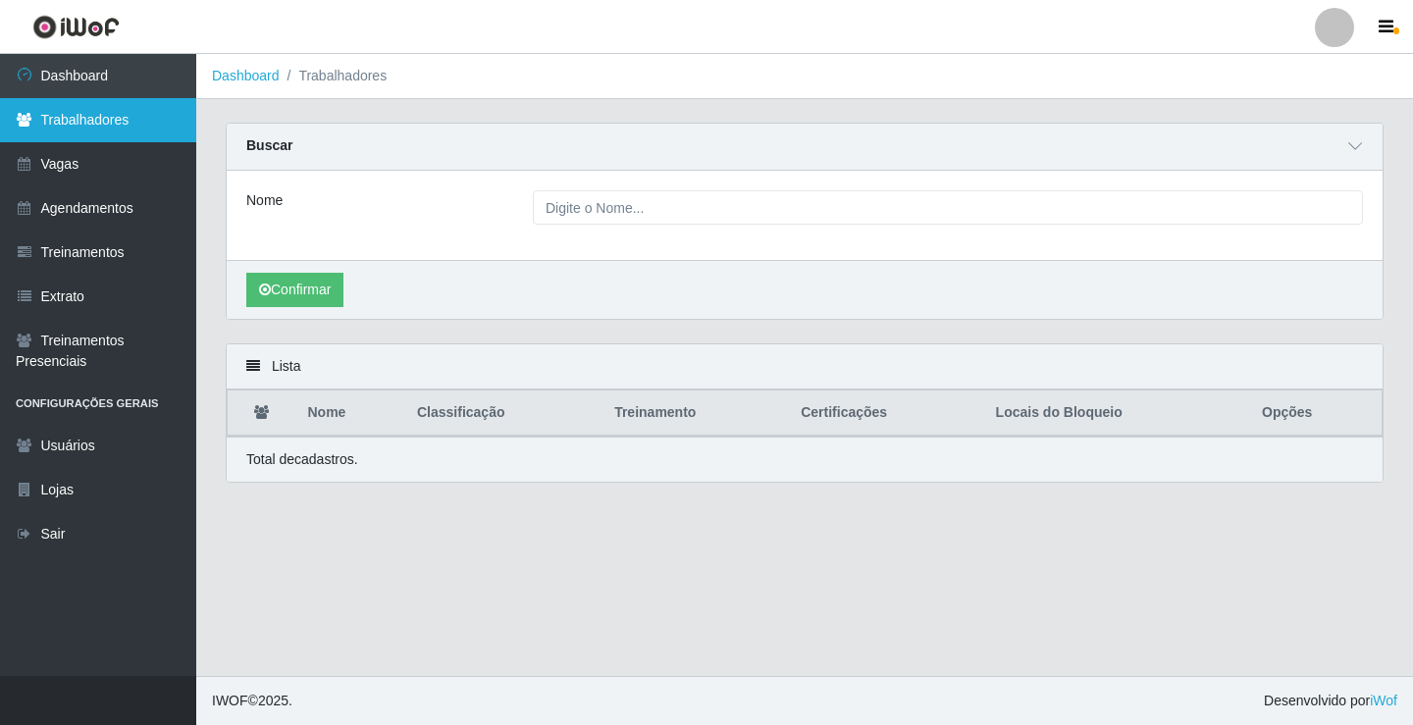
click at [123, 120] on link "Trabalhadores" at bounding box center [98, 120] width 196 height 44
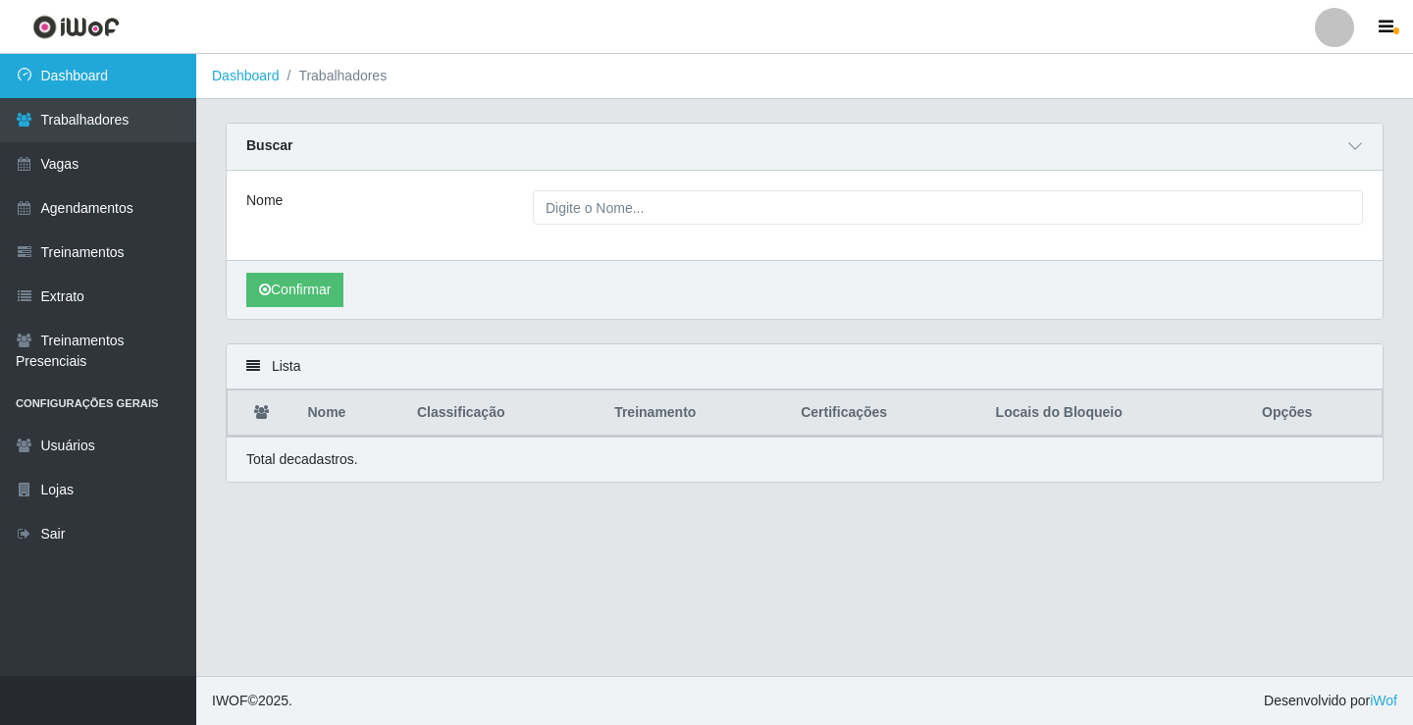
click at [117, 59] on link "Dashboard" at bounding box center [98, 76] width 196 height 44
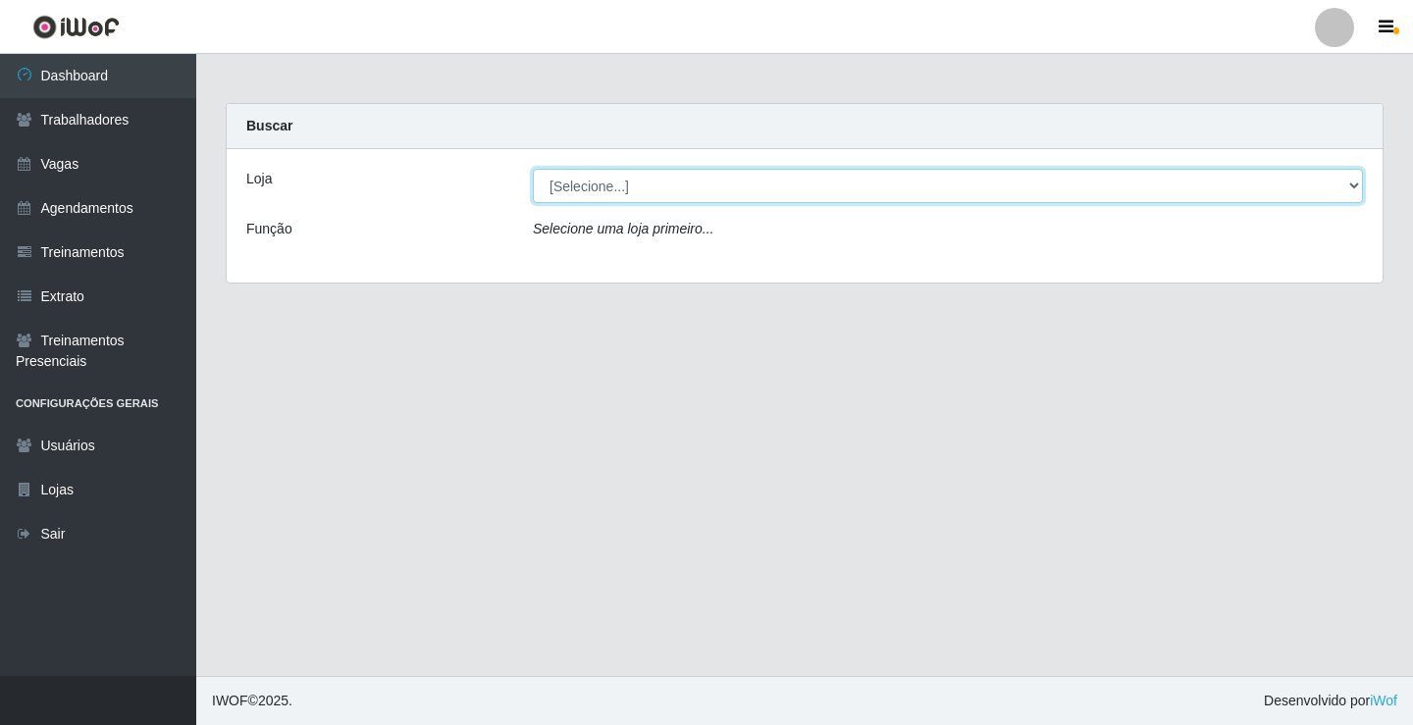
drag, startPoint x: 659, startPoint y: 180, endPoint x: 659, endPoint y: 202, distance: 22.6
click at [659, 187] on select "[Selecione...] Edilicya Supermercado" at bounding box center [948, 186] width 830 height 34
select select "460"
click at [533, 169] on select "[Selecione...] Edilicya Supermercado" at bounding box center [948, 186] width 830 height 34
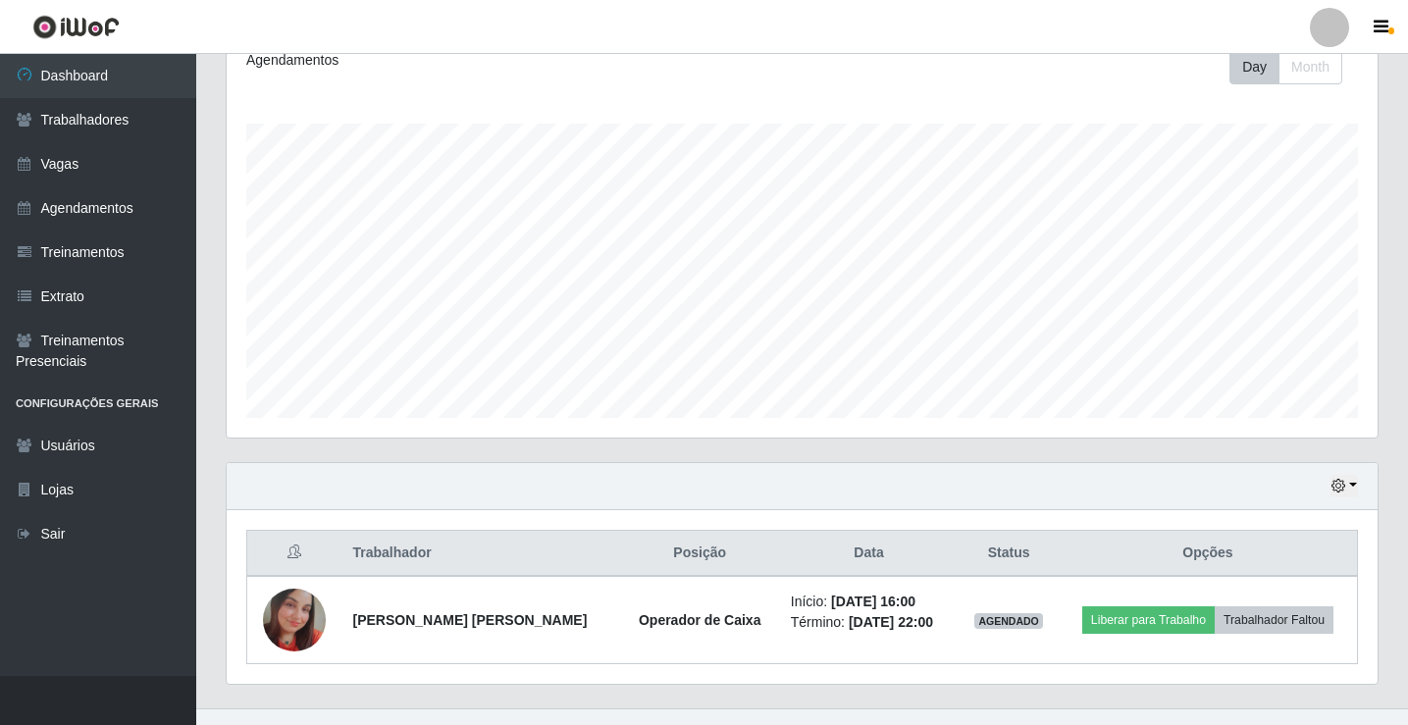
scroll to position [316, 0]
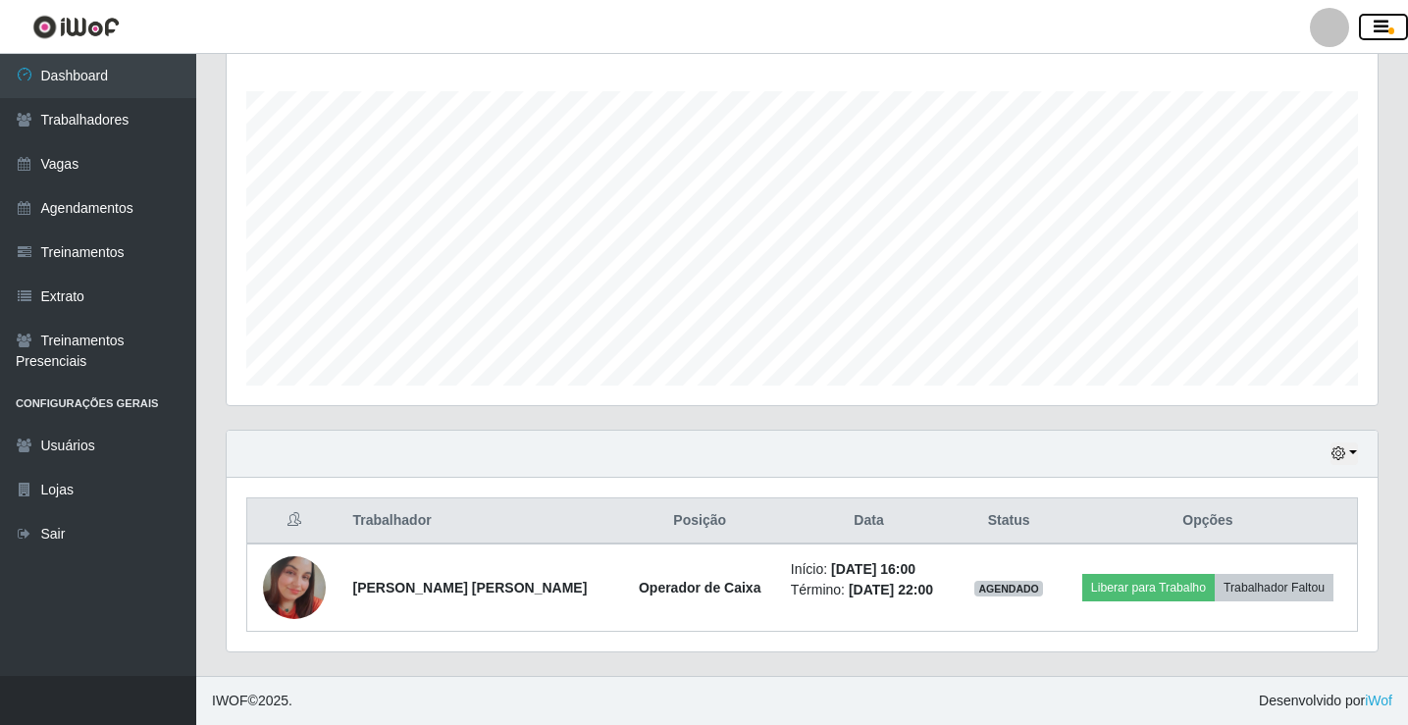
click at [1386, 20] on icon "button" at bounding box center [1381, 28] width 15 height 18
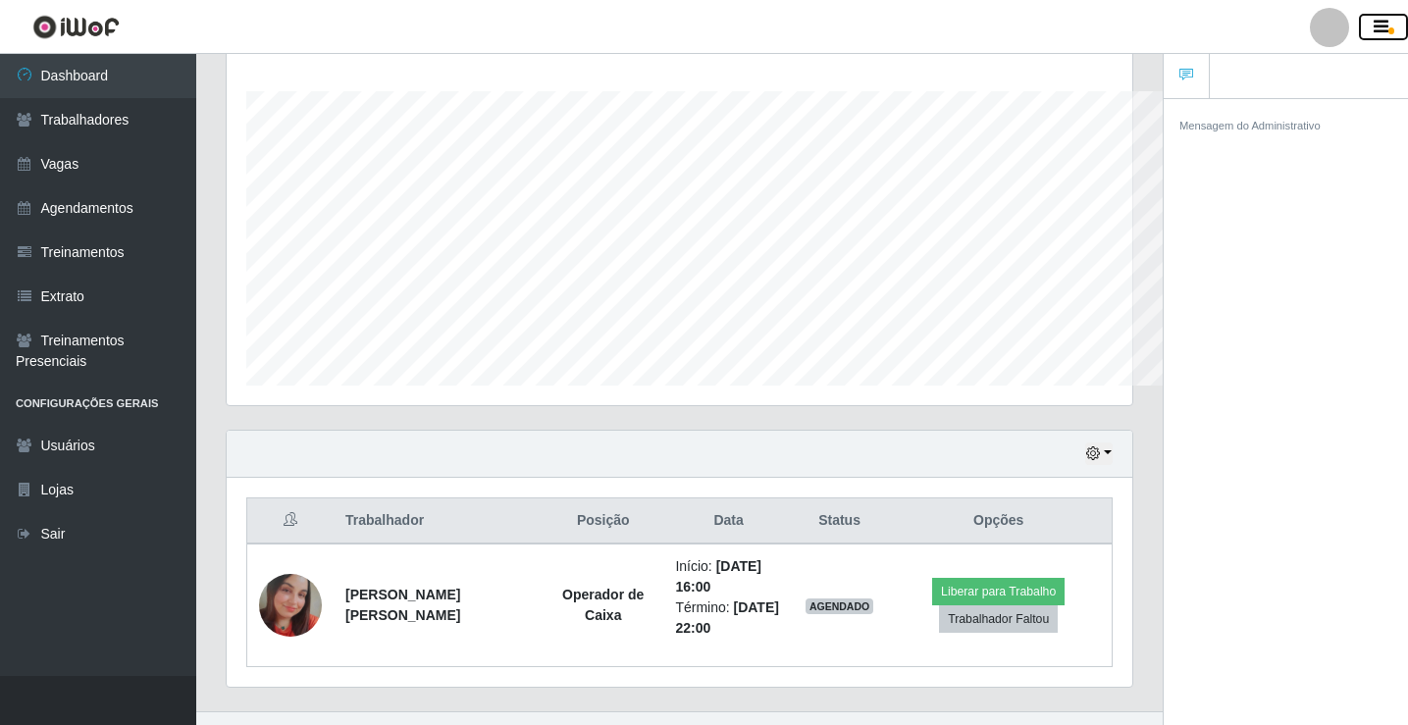
scroll to position [980976, 980476]
click at [1323, 31] on div at bounding box center [1329, 27] width 39 height 39
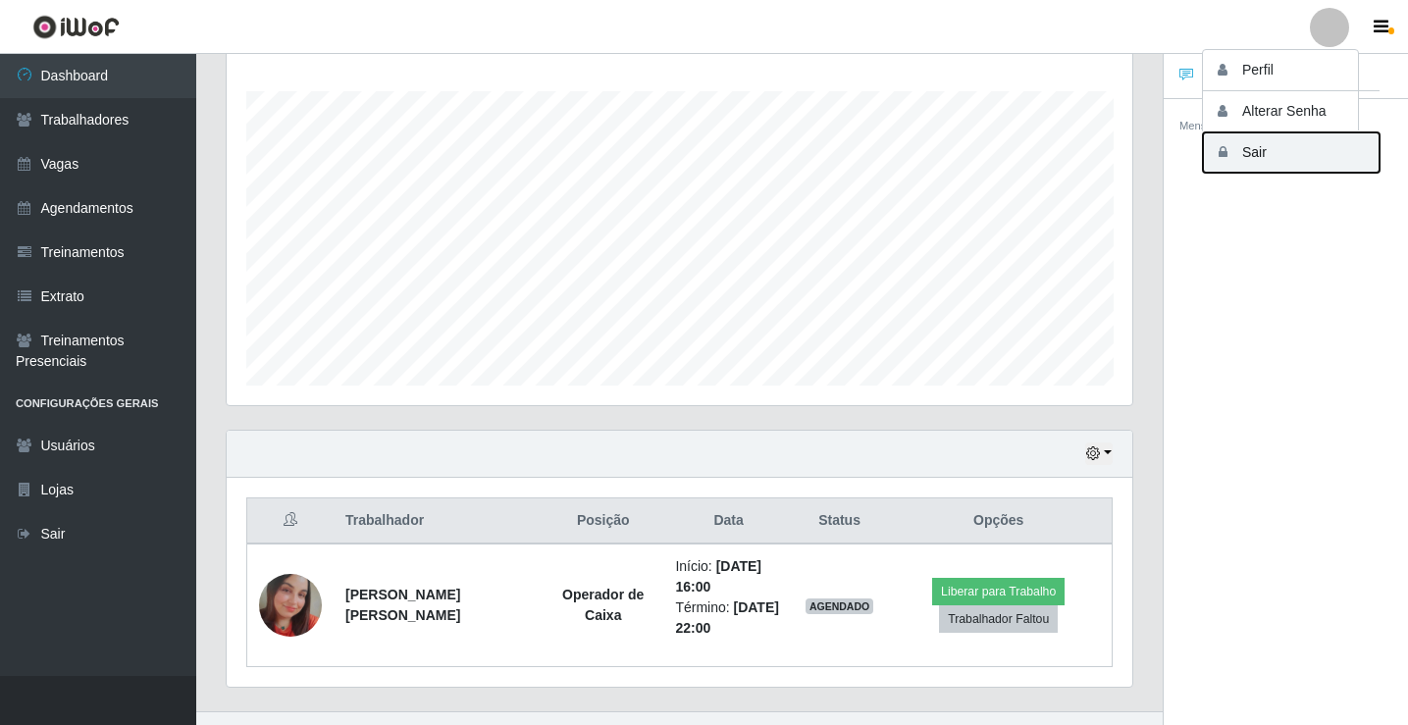
click at [1275, 156] on button "Sair" at bounding box center [1291, 152] width 177 height 40
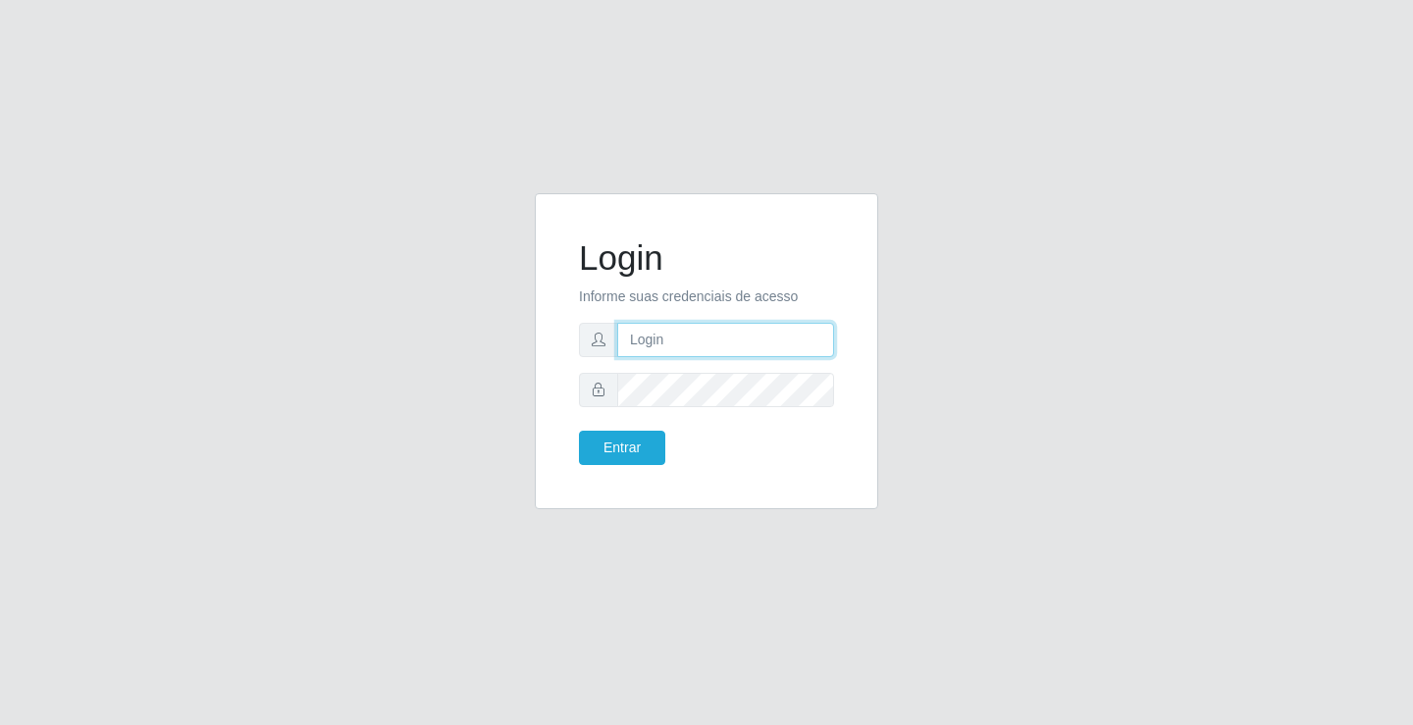
click at [698, 348] on input "text" at bounding box center [725, 340] width 217 height 34
type input "lene@edilicya"
click at [621, 455] on button "Entrar" at bounding box center [622, 448] width 86 height 34
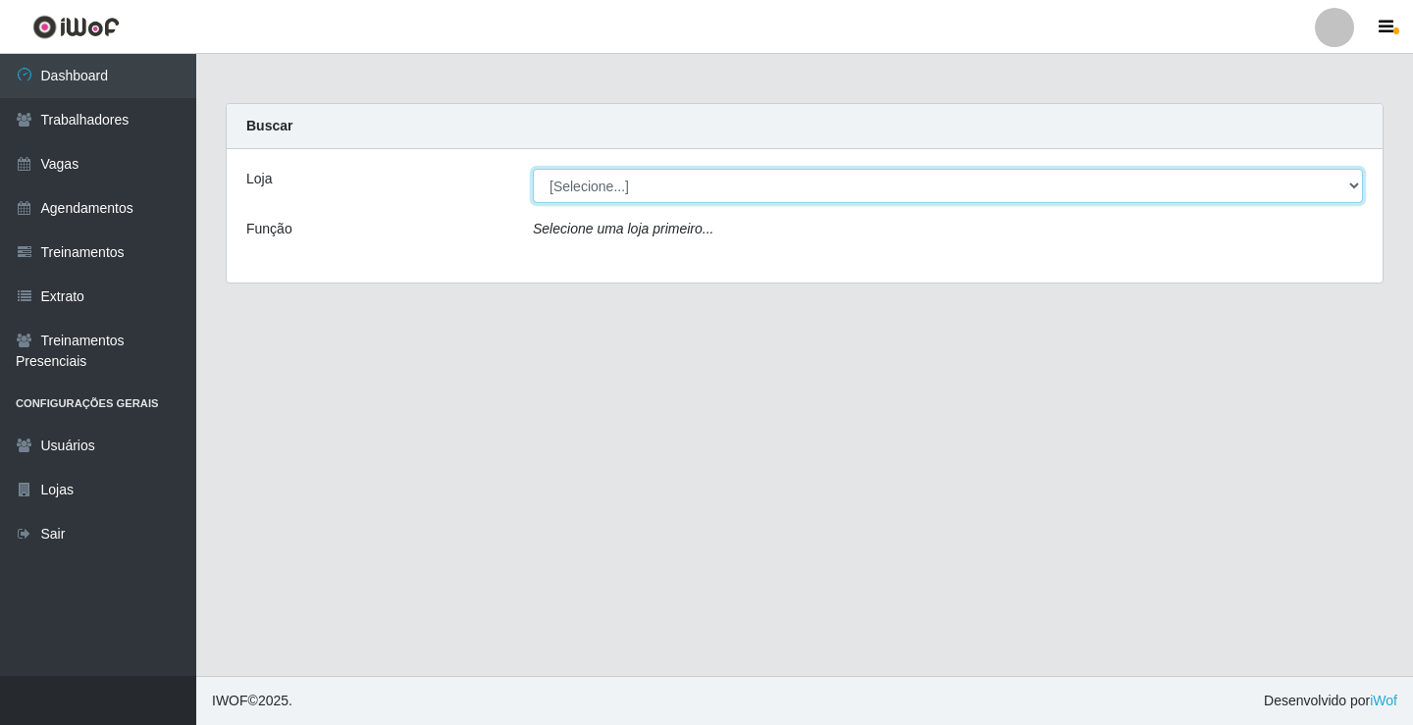
drag, startPoint x: 596, startPoint y: 187, endPoint x: 595, endPoint y: 201, distance: 13.8
click at [597, 190] on select "[Selecione...] Edilicya Supermercado" at bounding box center [948, 186] width 830 height 34
select select "460"
click at [533, 169] on select "[Selecione...] Edilicya Supermercado" at bounding box center [948, 186] width 830 height 34
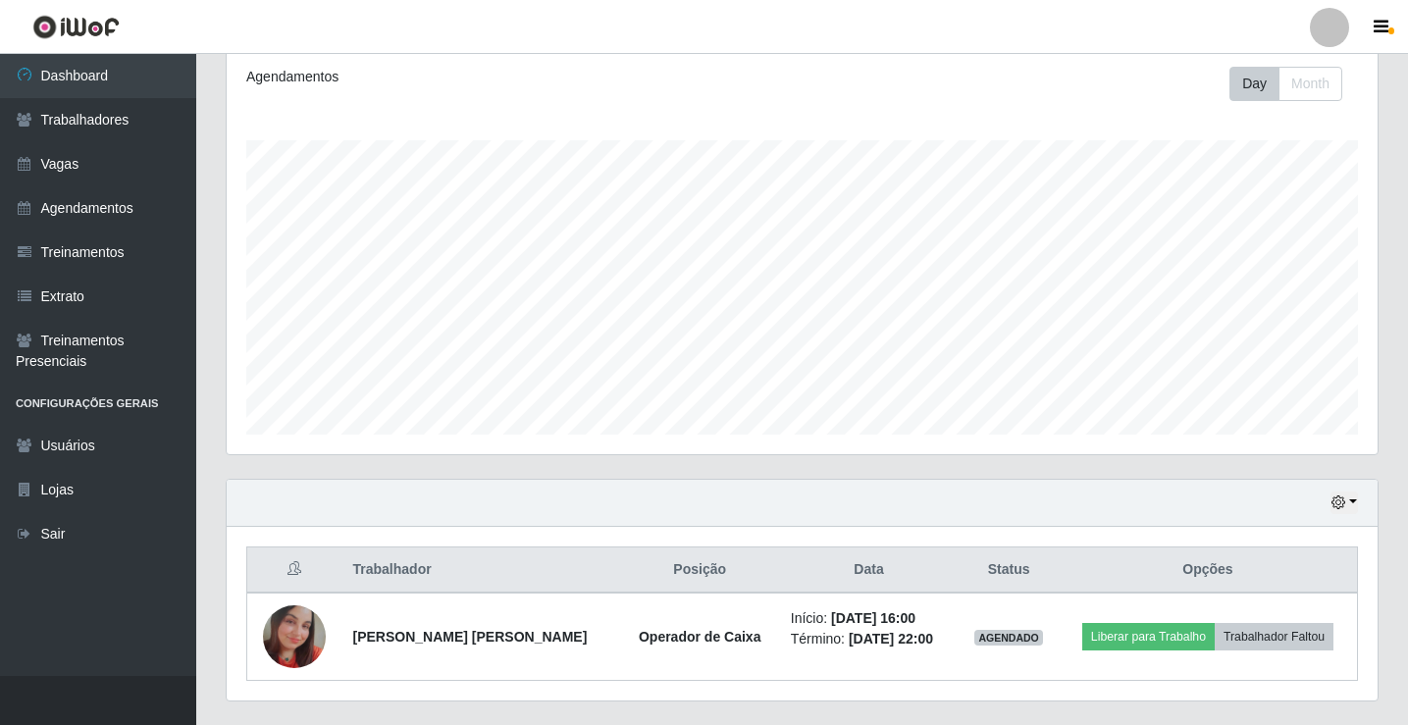
scroll to position [316, 0]
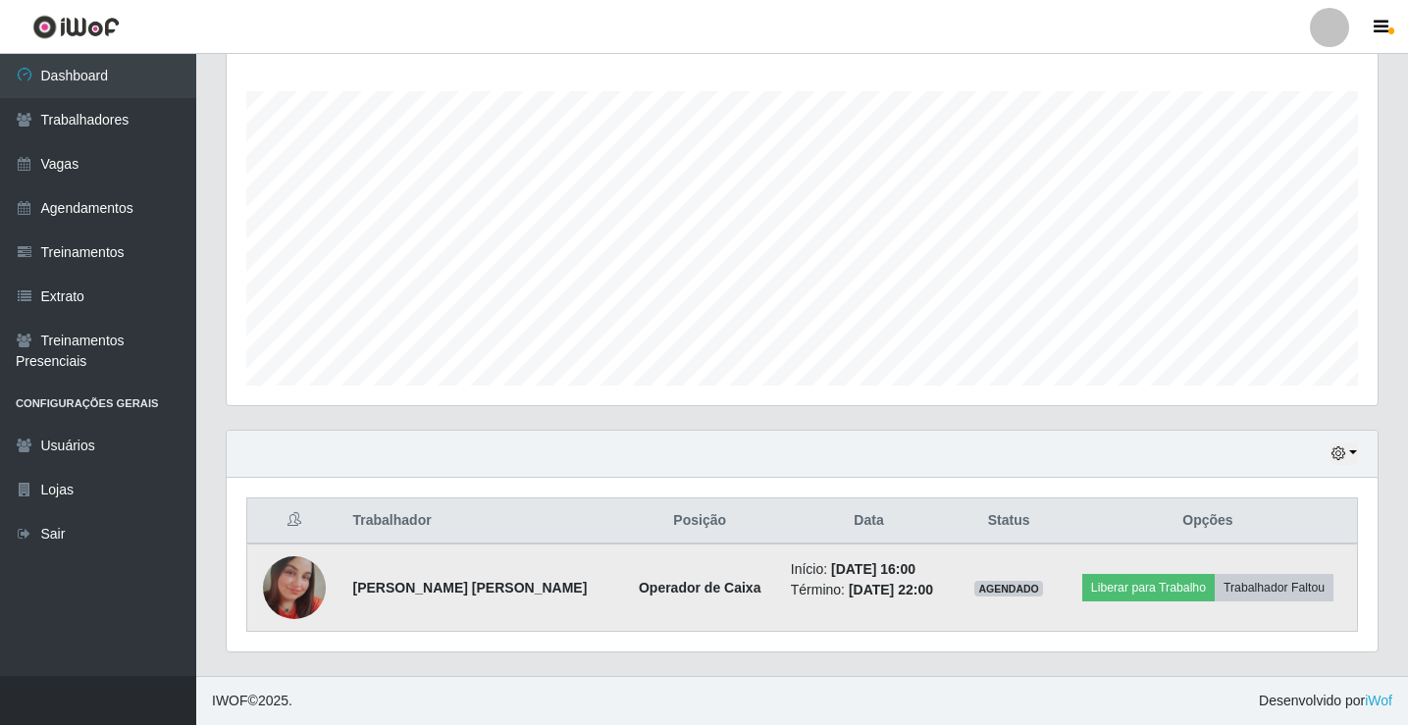
drag, startPoint x: 957, startPoint y: 611, endPoint x: 781, endPoint y: 554, distance: 184.7
click at [927, 606] on td "Início: 17/09/2025, 16:00 Término: 17/09/2025, 22:00" at bounding box center [869, 588] width 181 height 88
click at [781, 554] on td "Início: 17/09/2025, 16:00 Término: 17/09/2025, 22:00" at bounding box center [869, 588] width 181 height 88
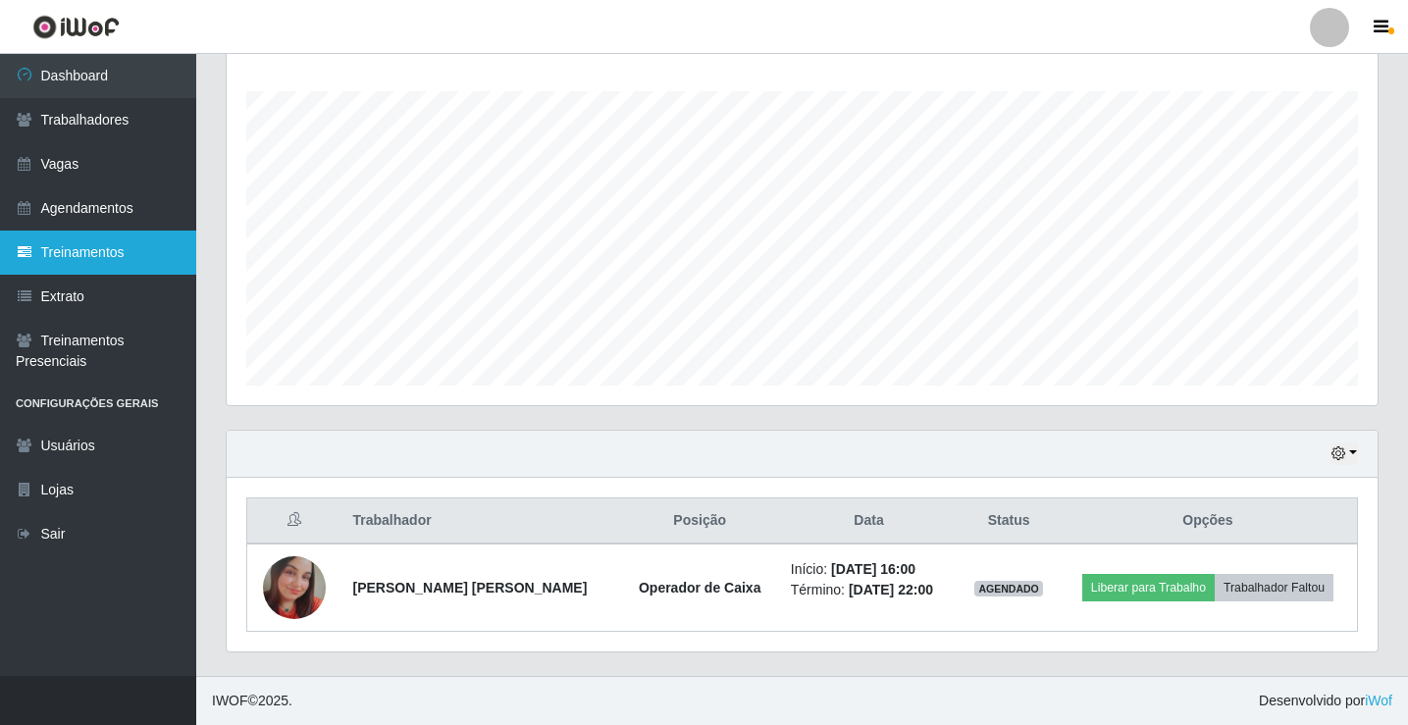
click at [30, 254] on icon at bounding box center [25, 252] width 18 height 14
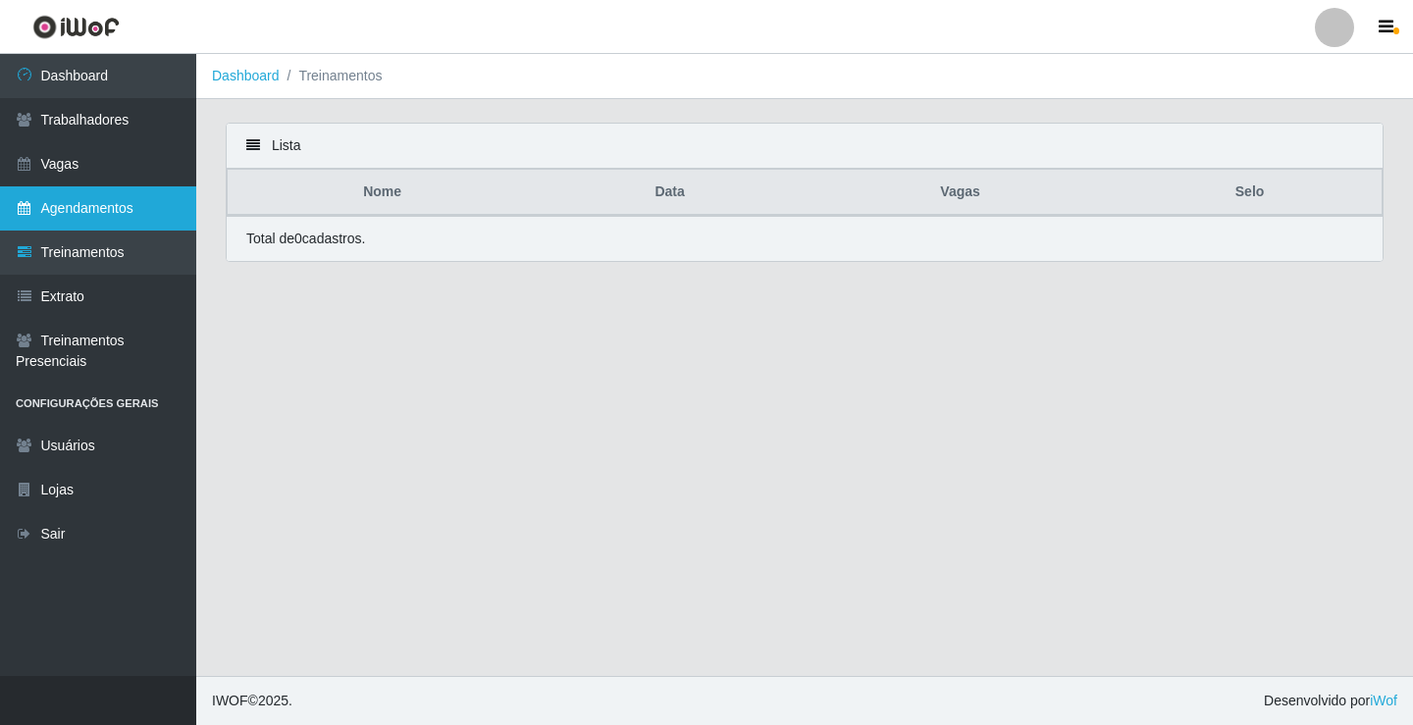
click at [88, 216] on link "Agendamentos" at bounding box center [98, 208] width 196 height 44
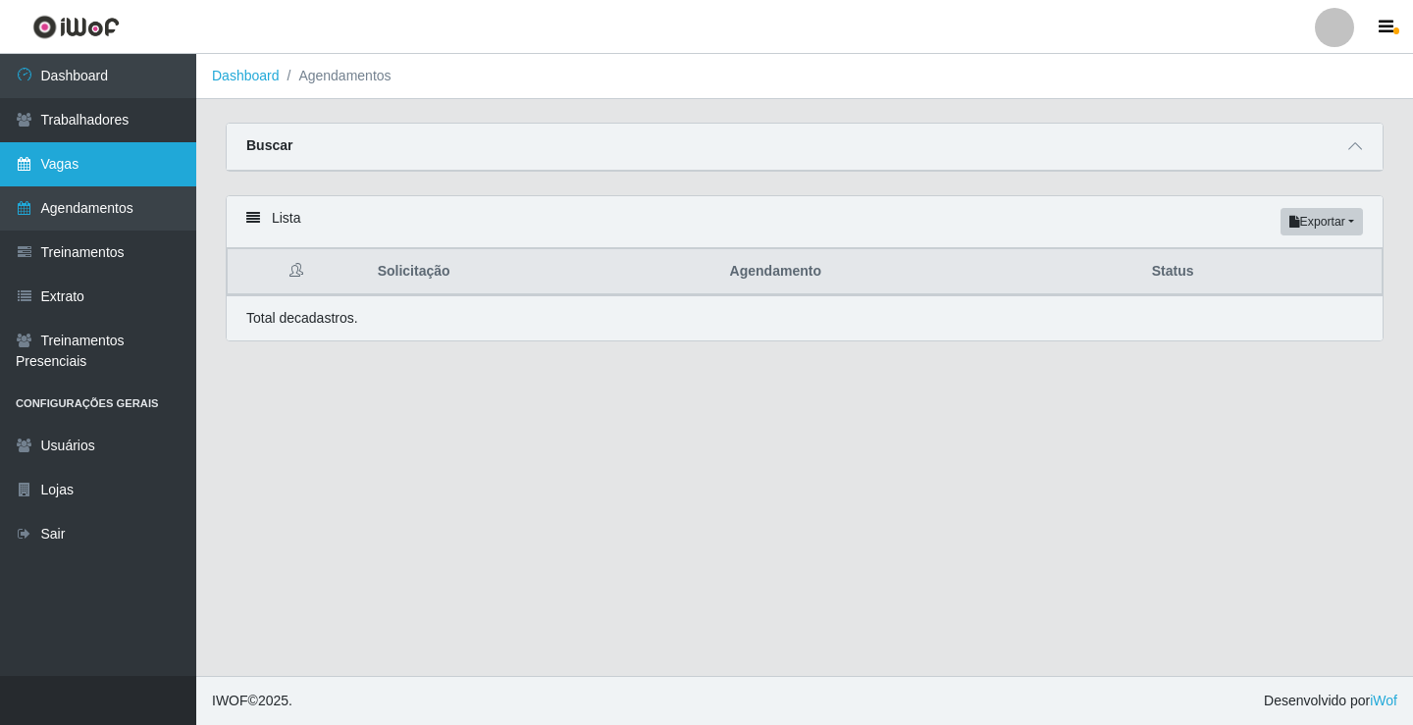
click at [53, 160] on link "Vagas" at bounding box center [98, 164] width 196 height 44
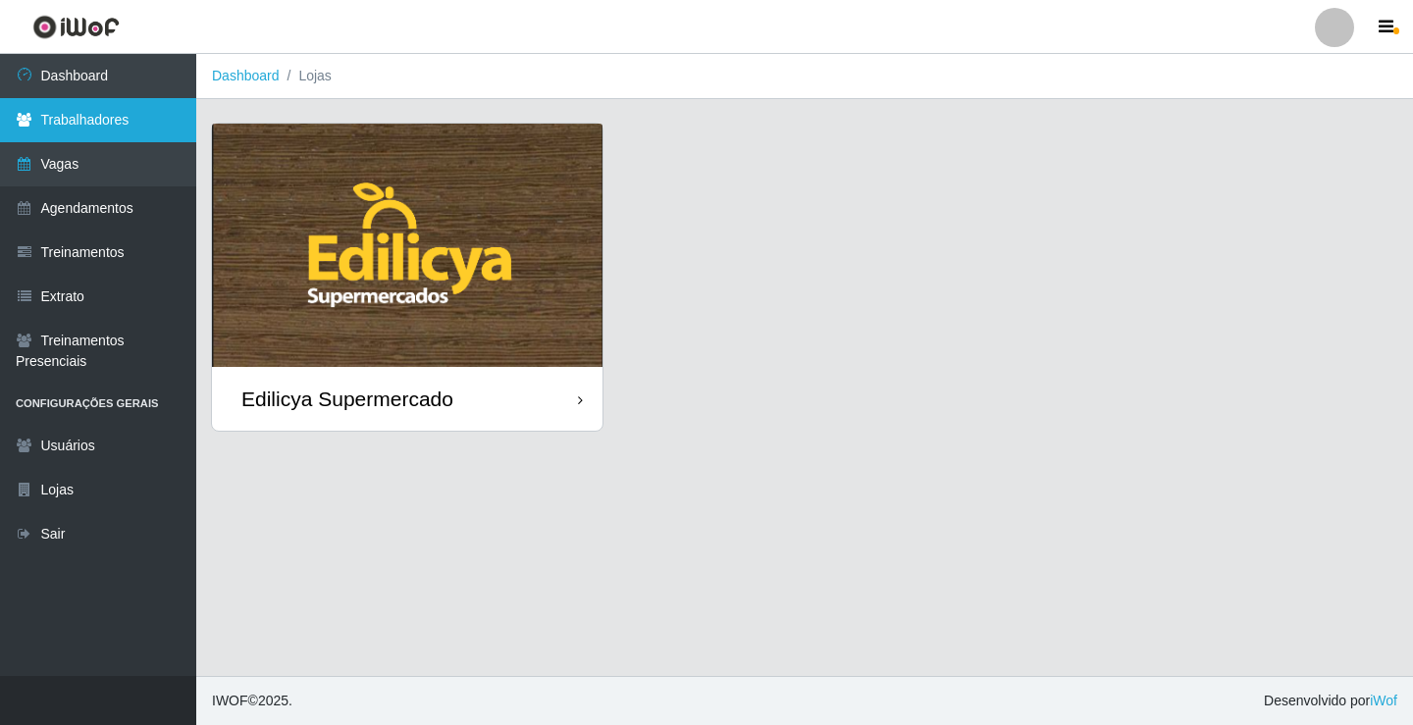
click at [117, 111] on link "Trabalhadores" at bounding box center [98, 120] width 196 height 44
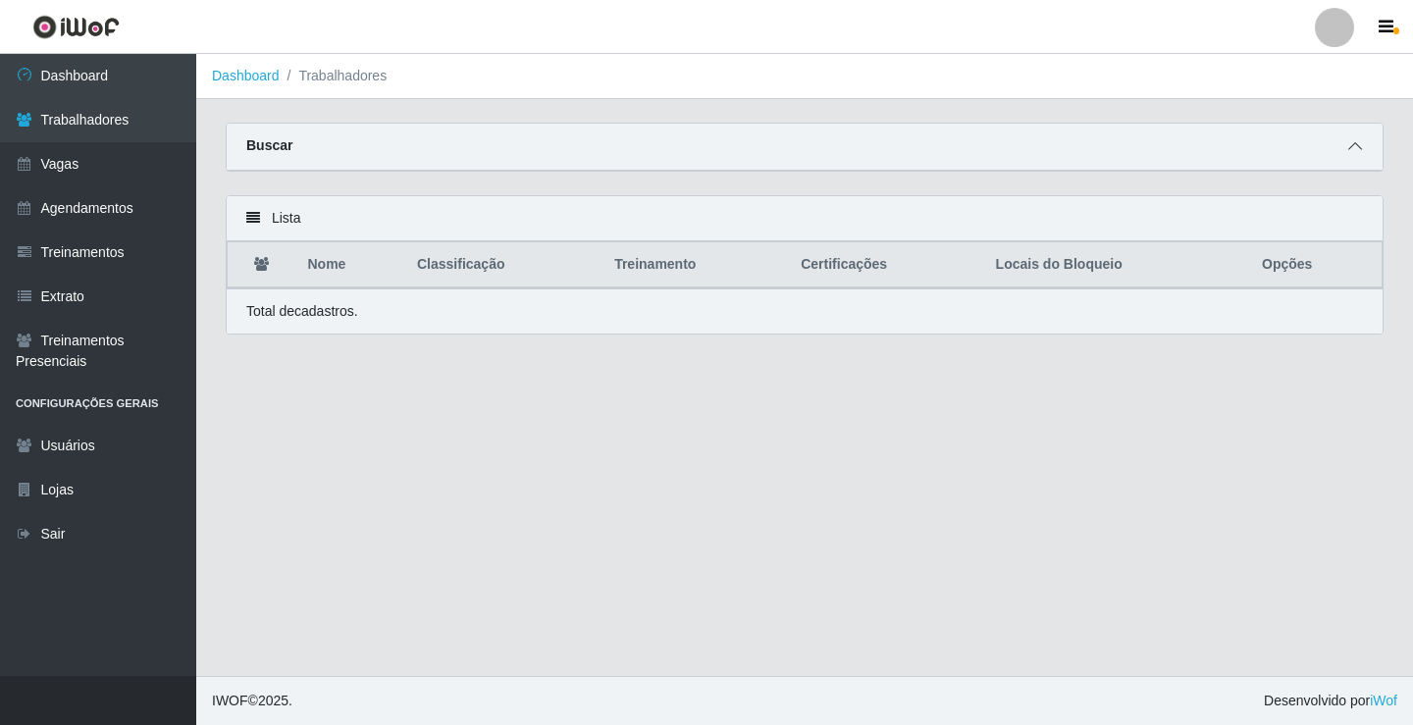
click at [1357, 151] on icon at bounding box center [1355, 146] width 14 height 14
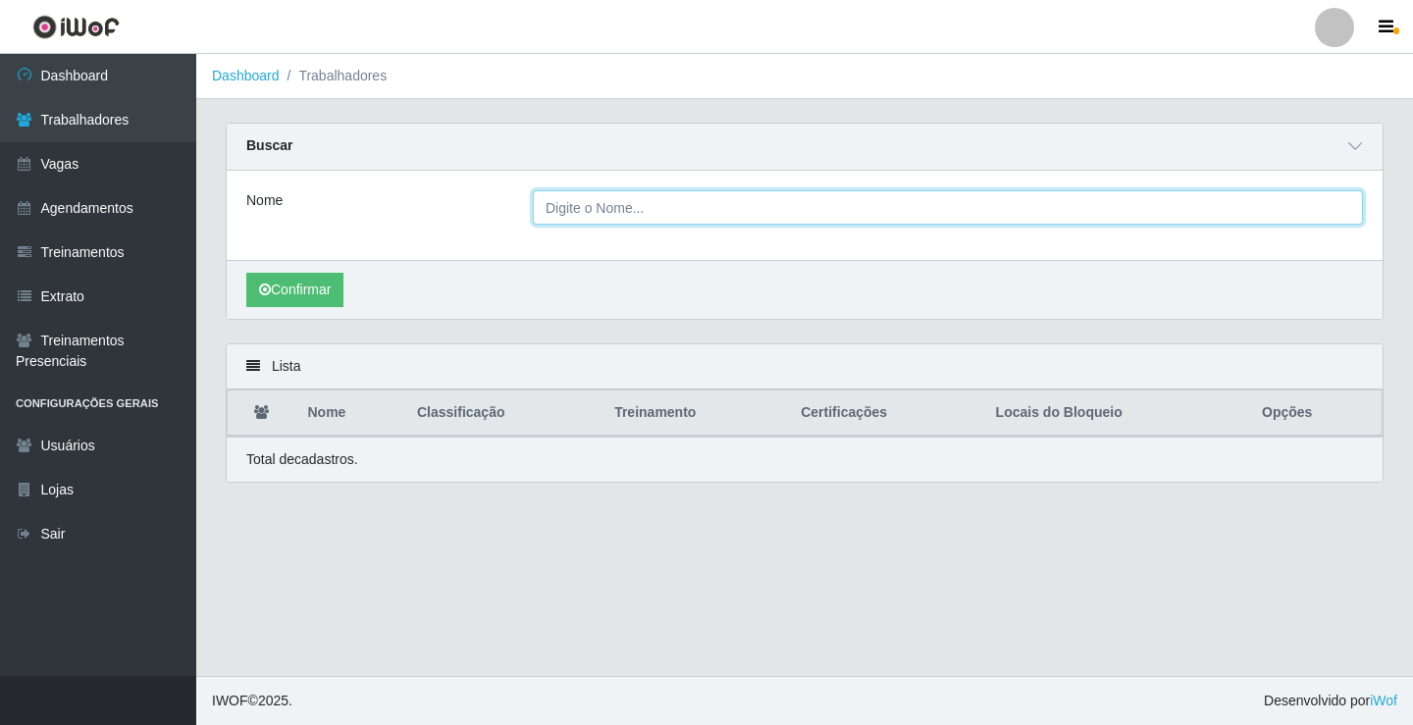
click at [699, 194] on input "Nome" at bounding box center [948, 207] width 830 height 34
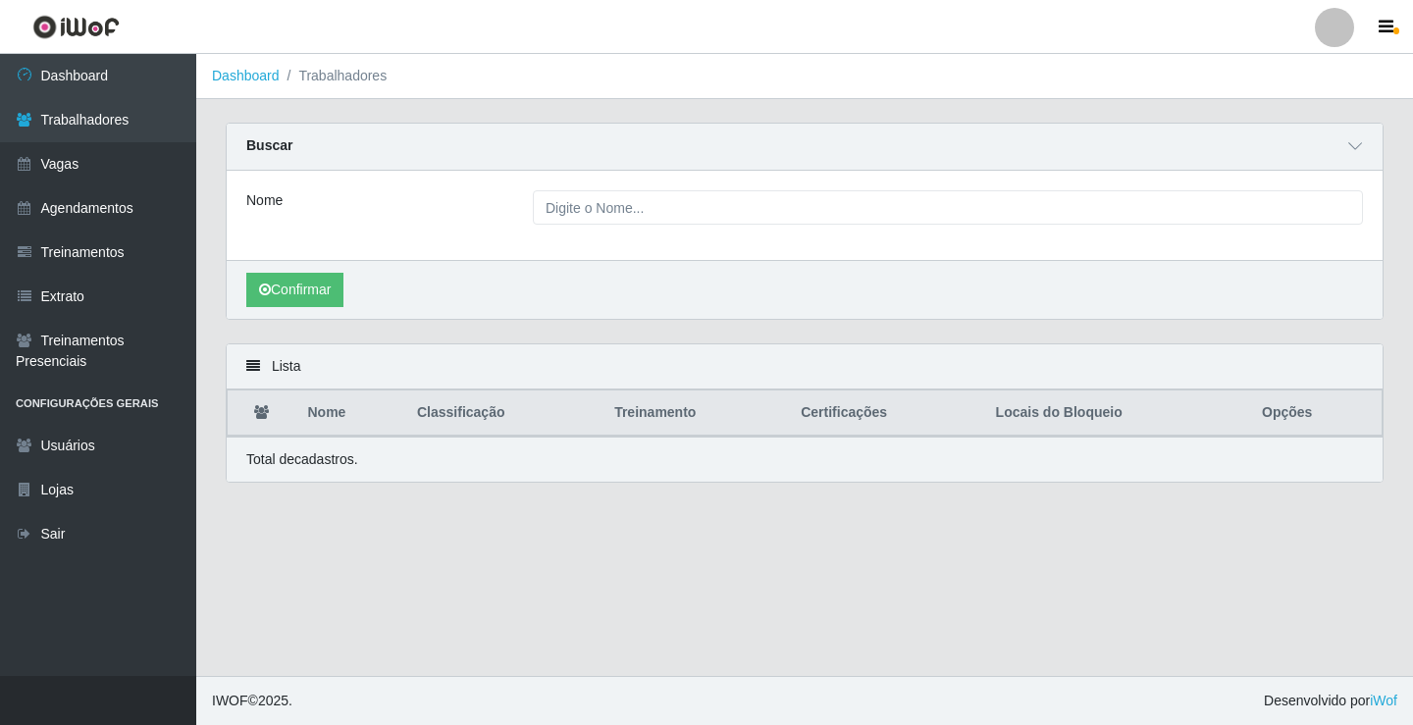
click at [346, 625] on main "Dashboard Trabalhadores Carregando... Buscar Nome Confirmar Lista Nome Classifi…" at bounding box center [804, 365] width 1217 height 622
click at [289, 289] on button "Confirmar" at bounding box center [294, 290] width 97 height 34
click at [913, 228] on div "Nome" at bounding box center [805, 215] width 1156 height 89
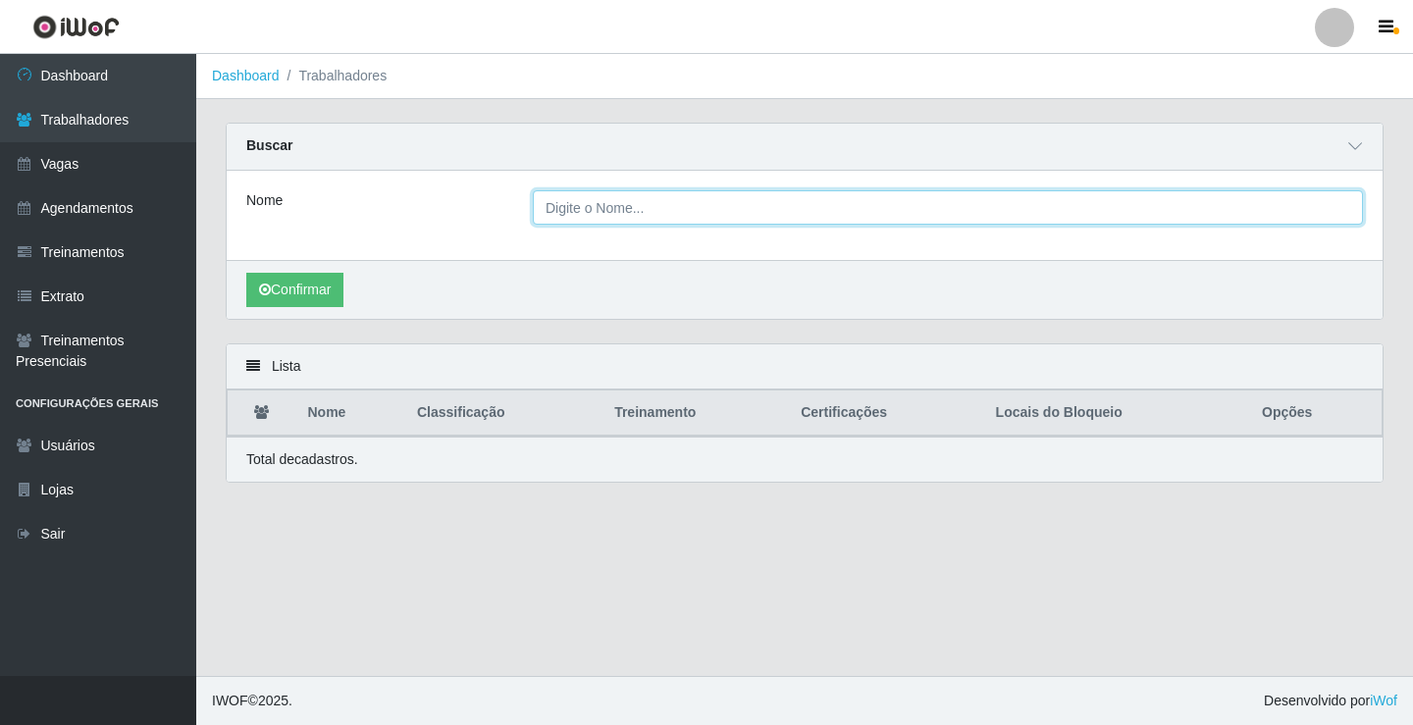
click at [910, 220] on input "Nome" at bounding box center [948, 207] width 830 height 34
type input "ana"
click at [246, 273] on button "Confirmar" at bounding box center [294, 290] width 97 height 34
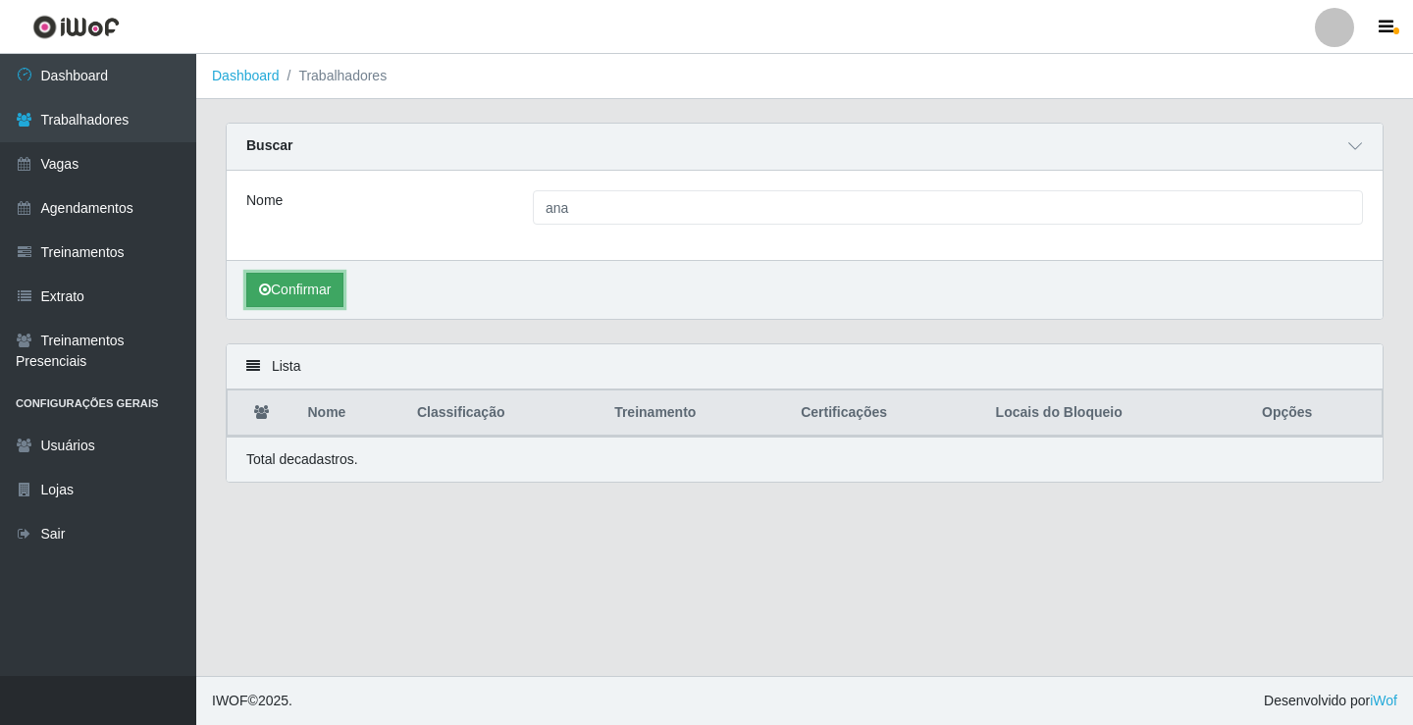
drag, startPoint x: 308, startPoint y: 295, endPoint x: 294, endPoint y: 292, distance: 14.1
click at [309, 295] on button "Confirmar" at bounding box center [294, 290] width 97 height 34
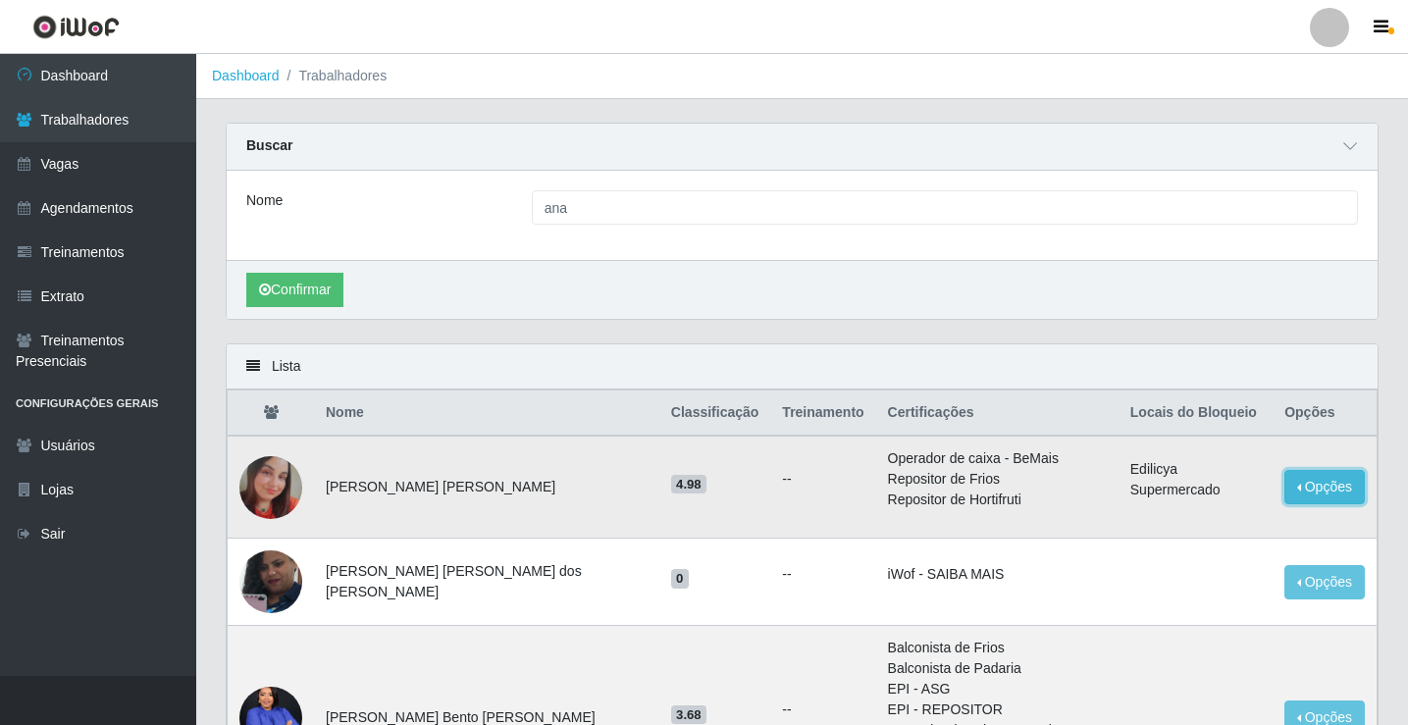
click at [1287, 500] on button "Opções" at bounding box center [1325, 487] width 80 height 34
click at [989, 504] on li "Repositor de Hortifruti" at bounding box center [997, 500] width 219 height 21
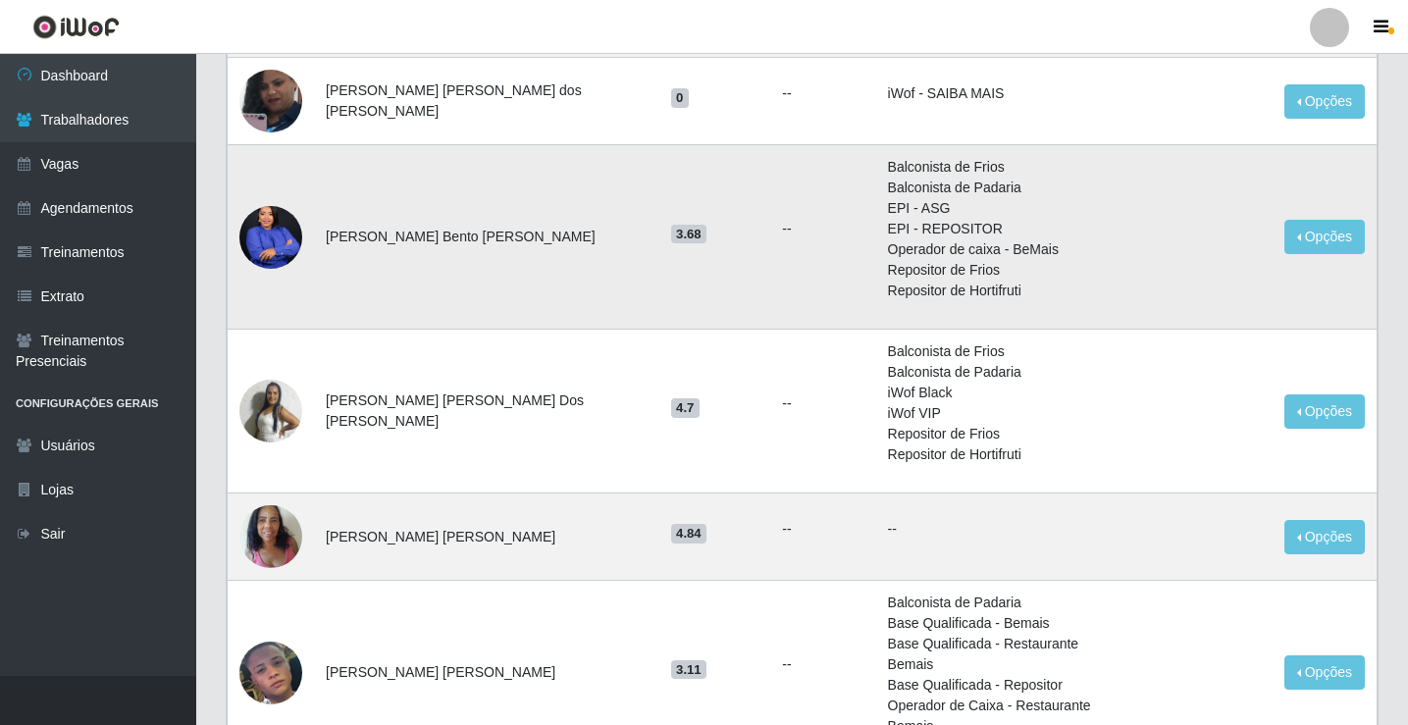
scroll to position [491, 0]
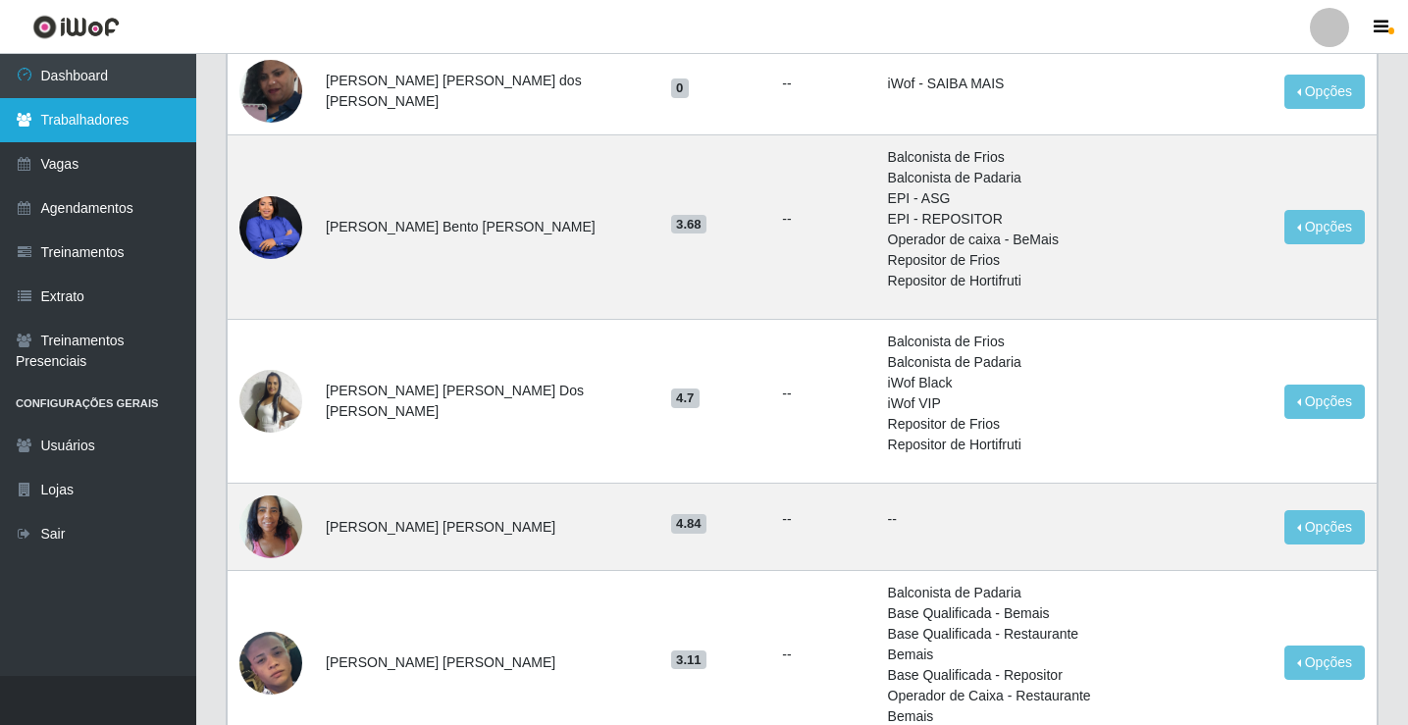
click at [48, 129] on link "Trabalhadores" at bounding box center [98, 120] width 196 height 44
click at [70, 111] on link "Trabalhadores" at bounding box center [98, 120] width 196 height 44
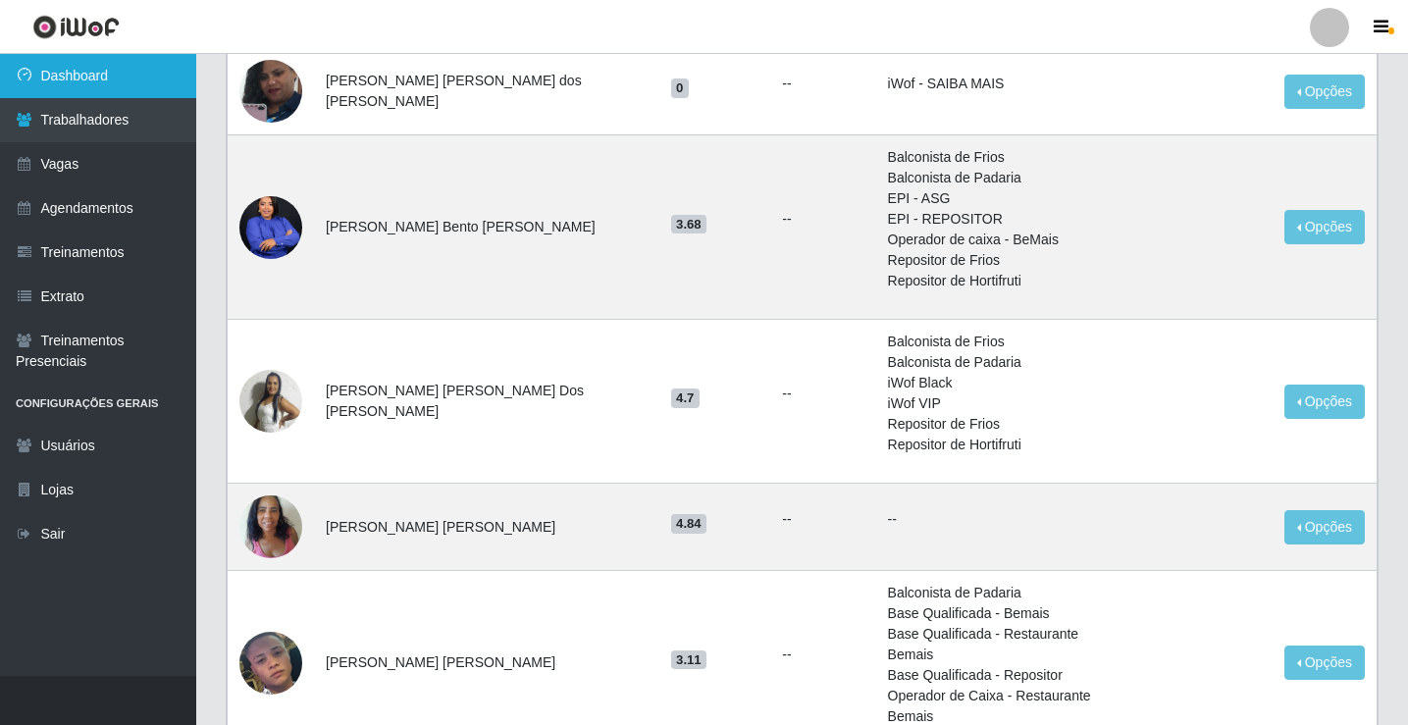
click at [98, 75] on link "Dashboard" at bounding box center [98, 76] width 196 height 44
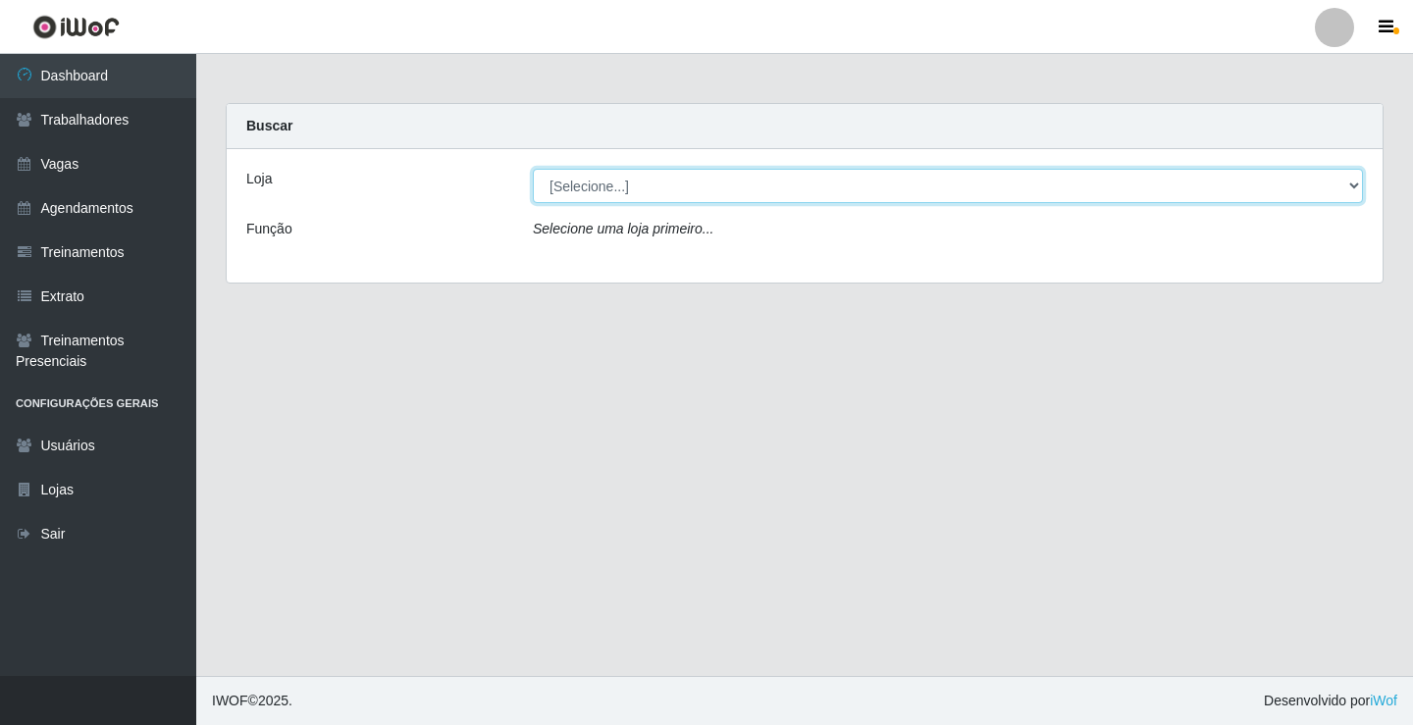
click at [676, 198] on select "[Selecione...] Edilicya Supermercado" at bounding box center [948, 186] width 830 height 34
select select "460"
click at [533, 169] on select "[Selecione...] Edilicya Supermercado" at bounding box center [948, 186] width 830 height 34
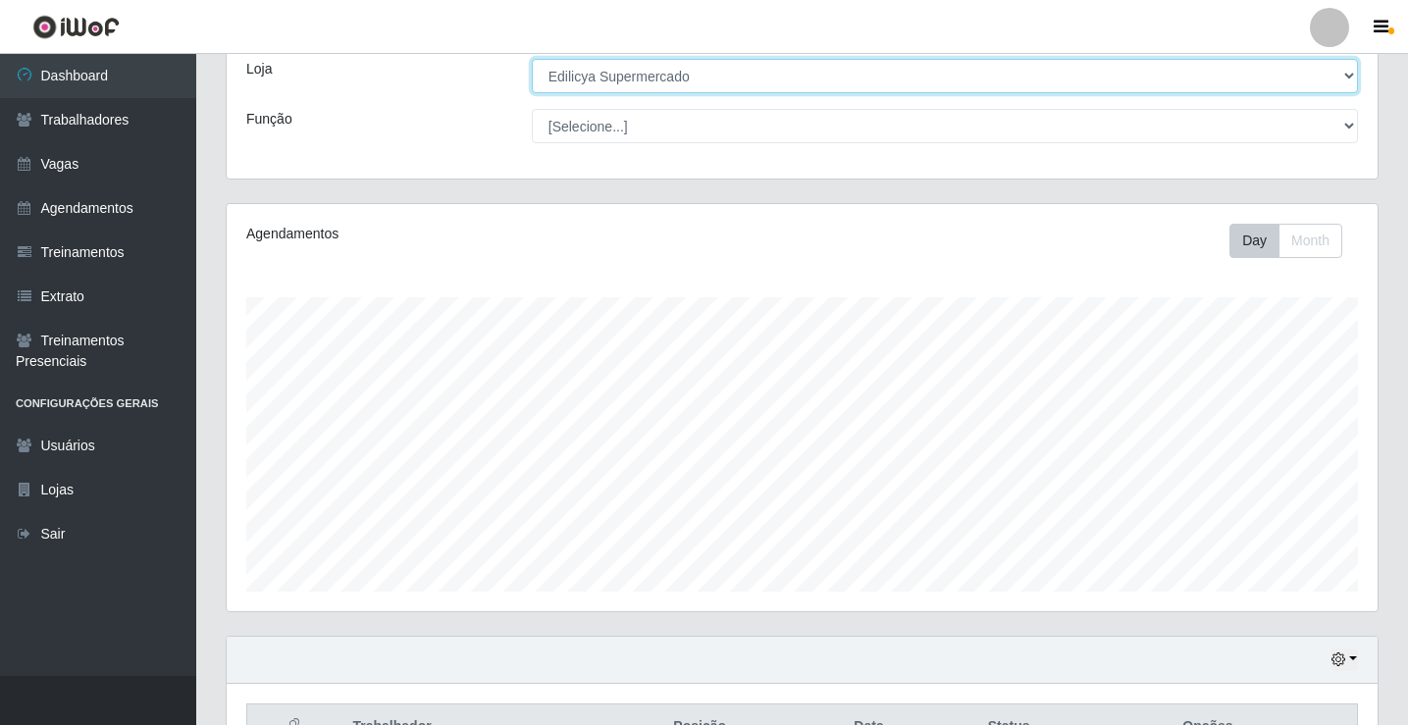
scroll to position [316, 0]
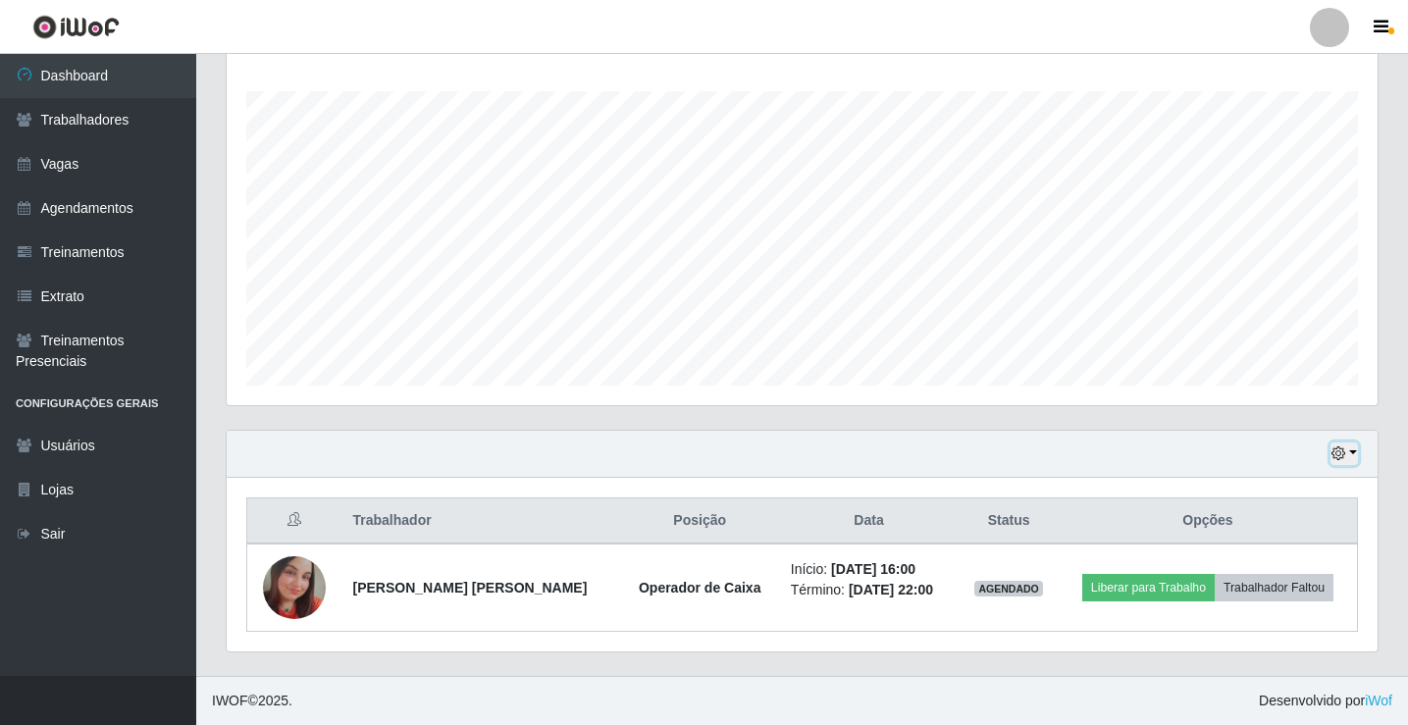
click at [1354, 462] on button "button" at bounding box center [1344, 454] width 27 height 23
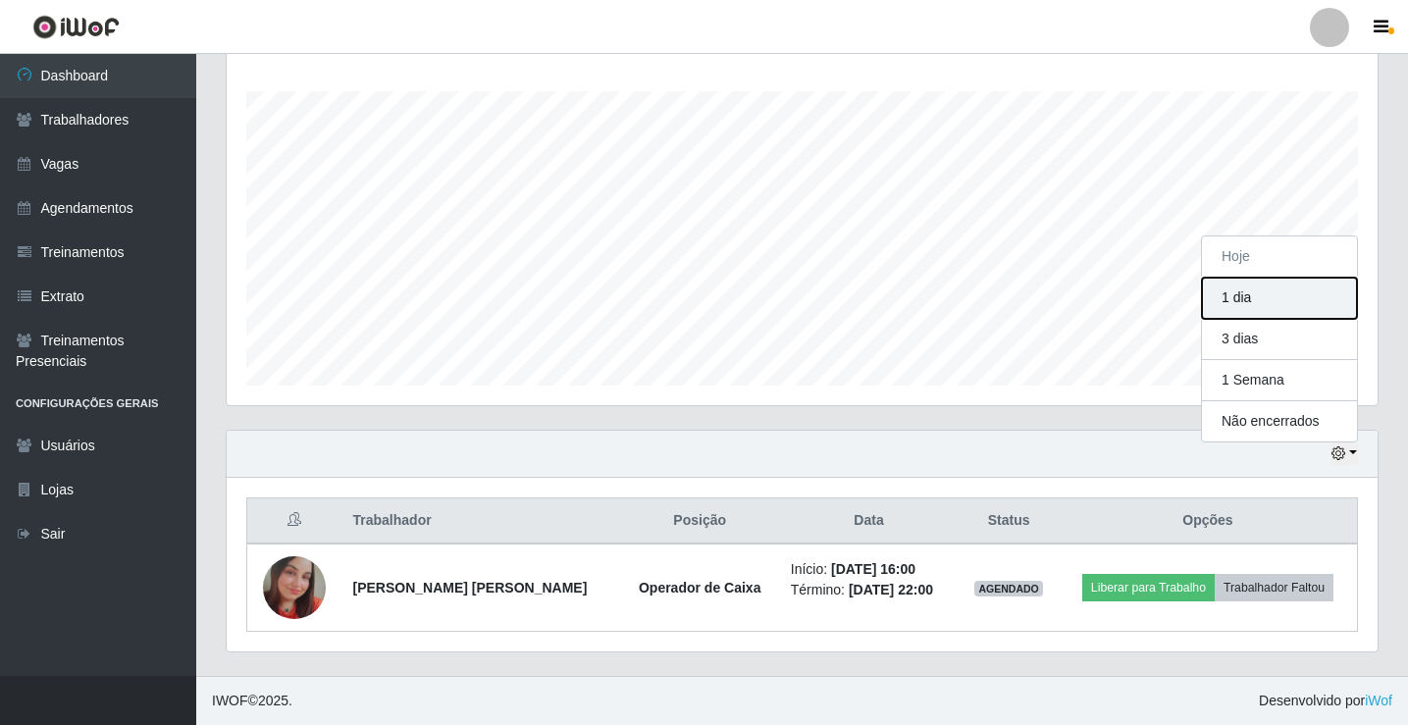
click at [1261, 302] on button "1 dia" at bounding box center [1279, 298] width 155 height 41
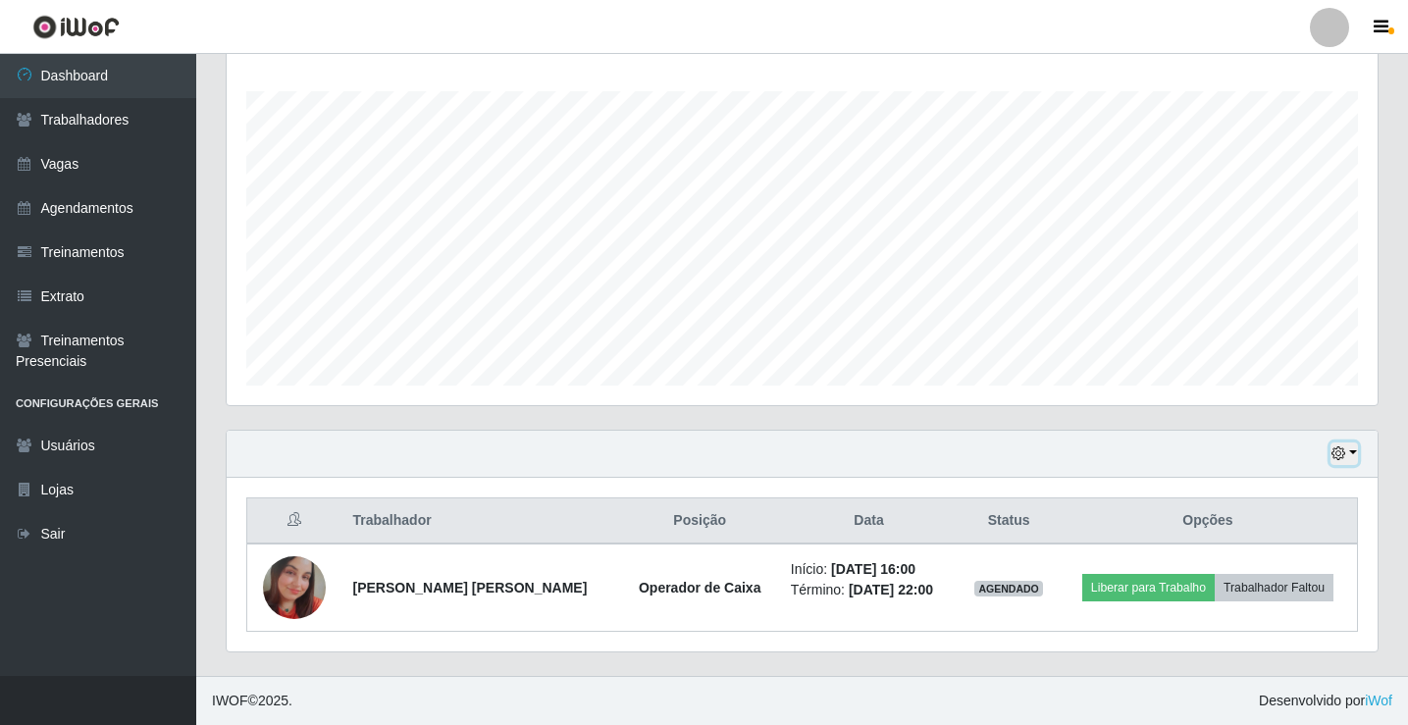
click at [1355, 457] on button "button" at bounding box center [1344, 454] width 27 height 23
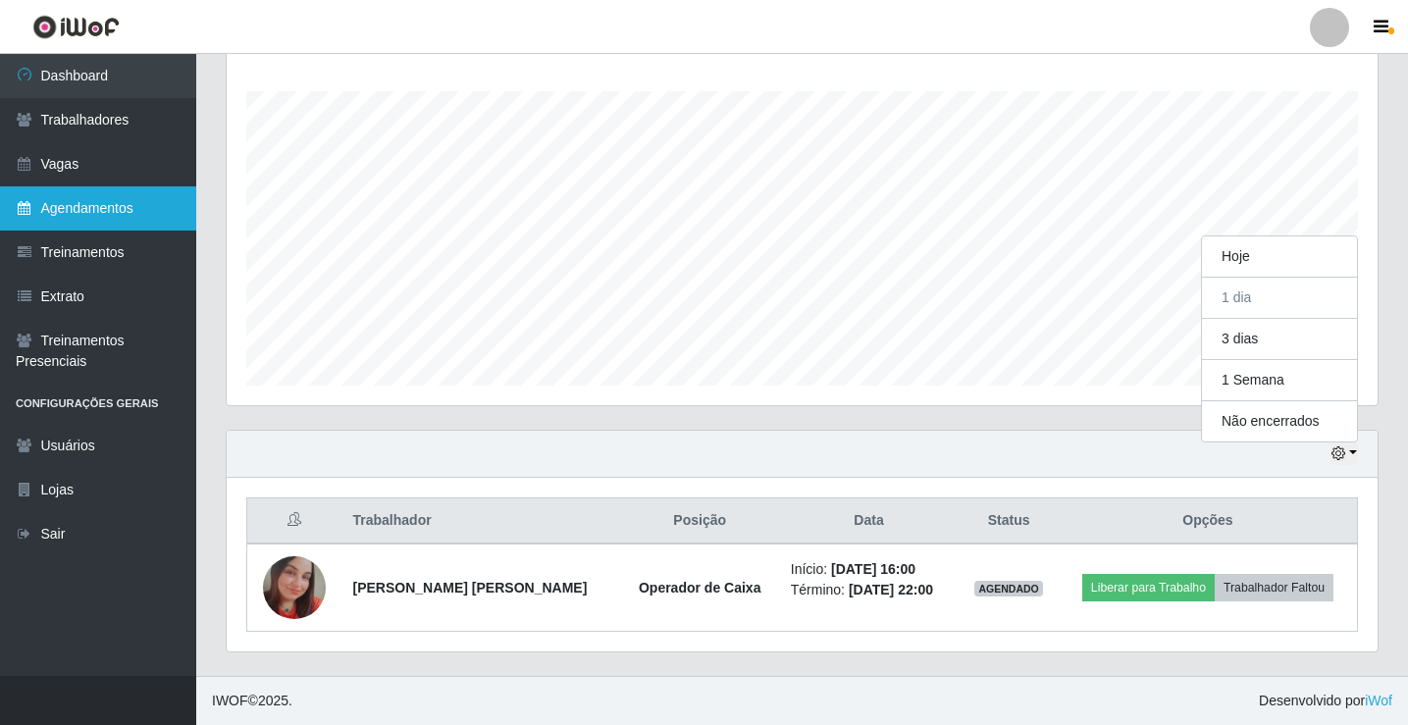
click at [81, 200] on link "Agendamentos" at bounding box center [98, 208] width 196 height 44
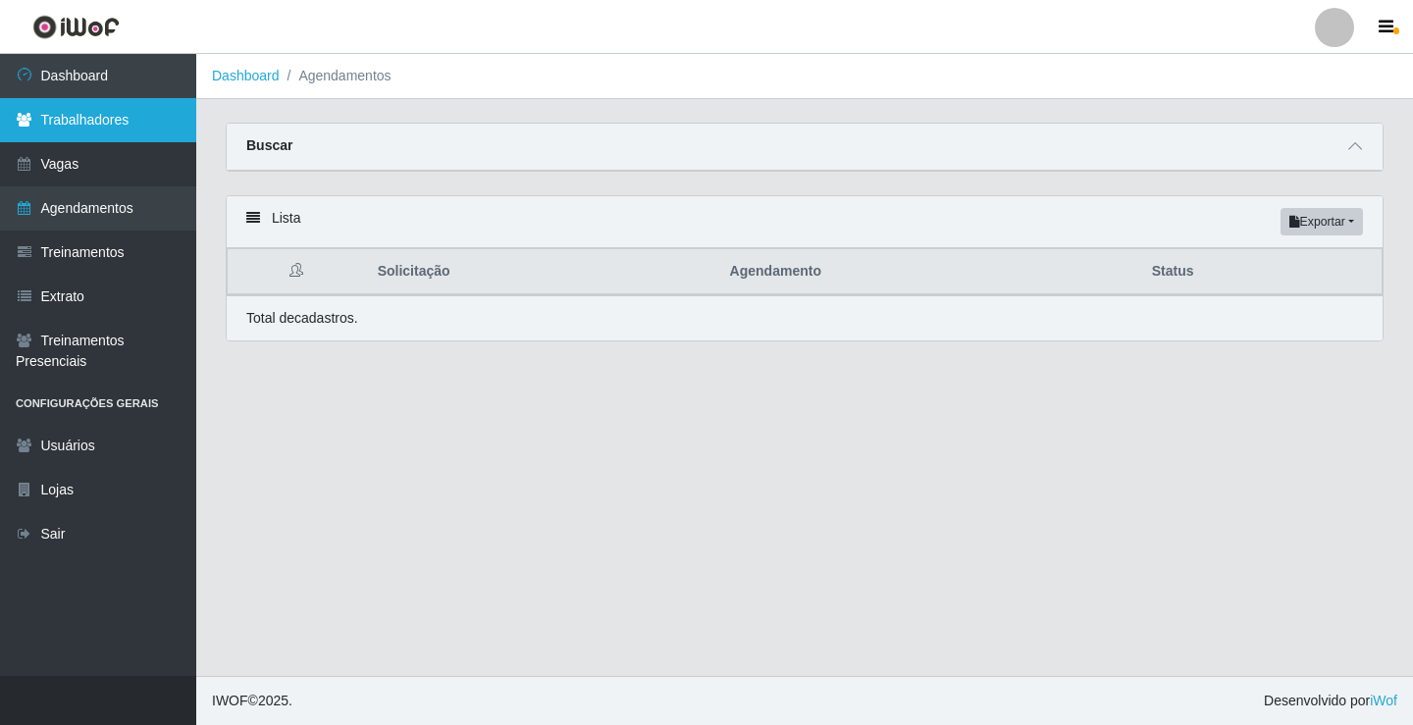
click at [111, 130] on link "Trabalhadores" at bounding box center [98, 120] width 196 height 44
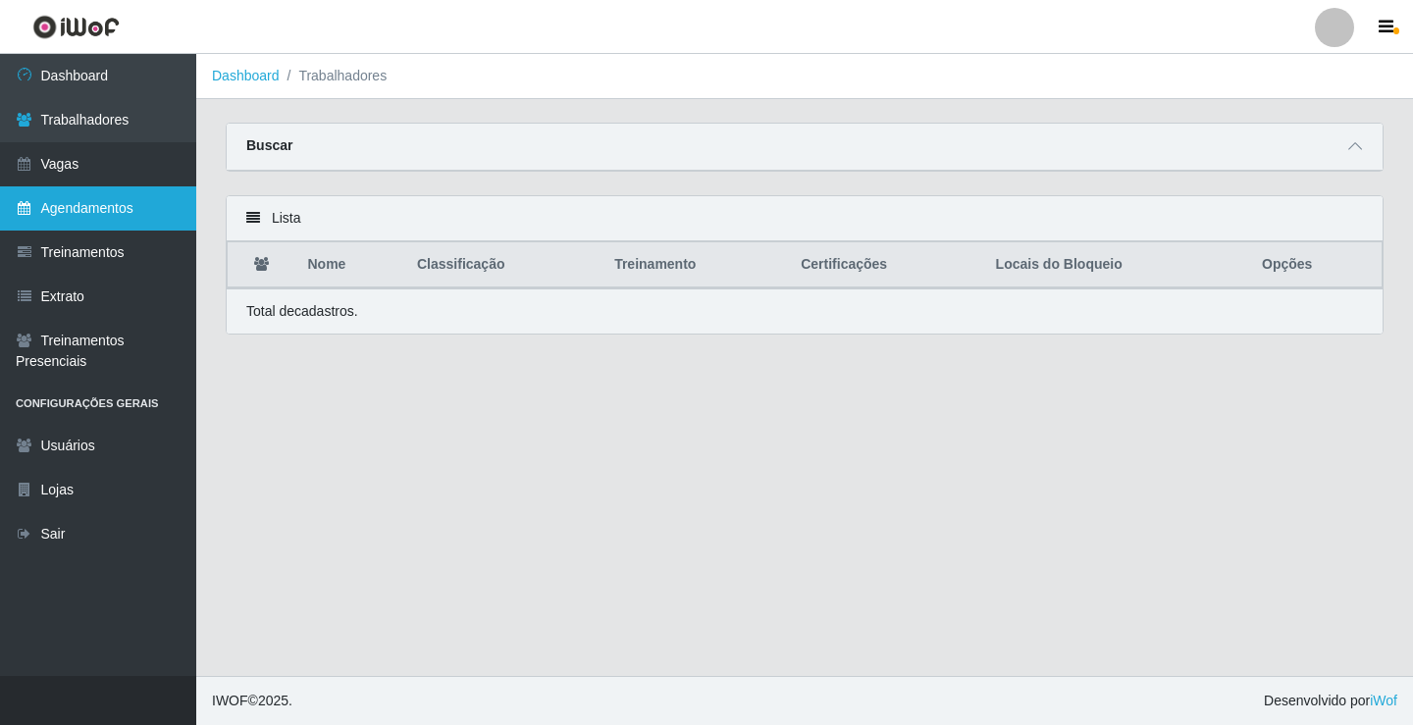
click at [61, 205] on link "Agendamentos" at bounding box center [98, 208] width 196 height 44
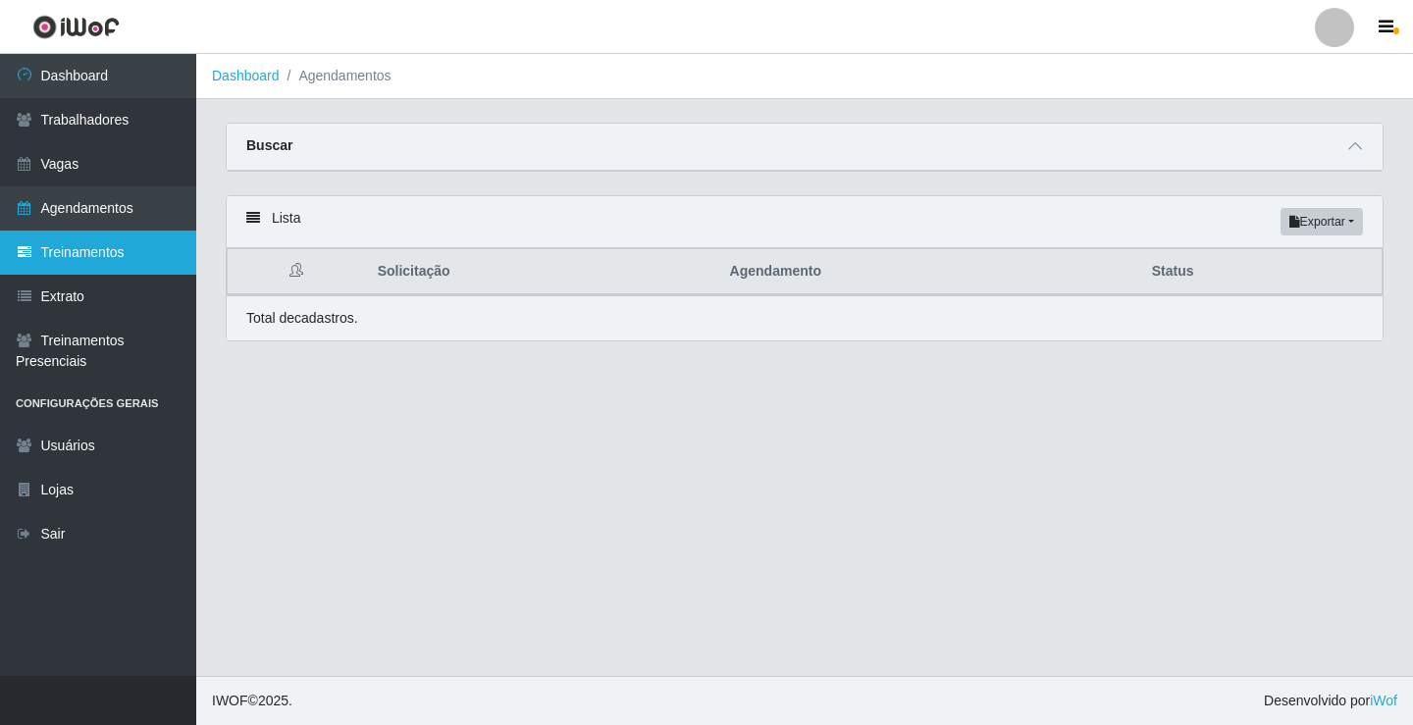
click at [69, 247] on link "Treinamentos" at bounding box center [98, 253] width 196 height 44
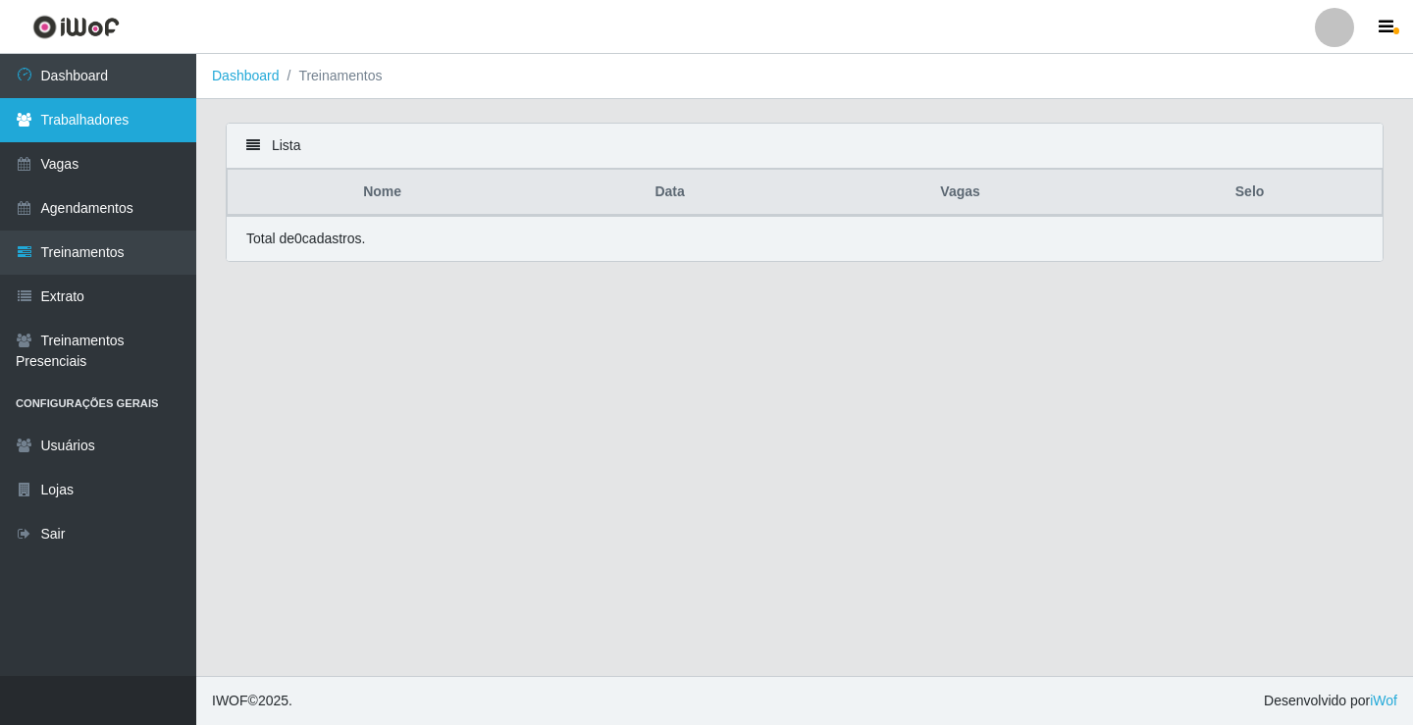
click at [69, 128] on link "Trabalhadores" at bounding box center [98, 120] width 196 height 44
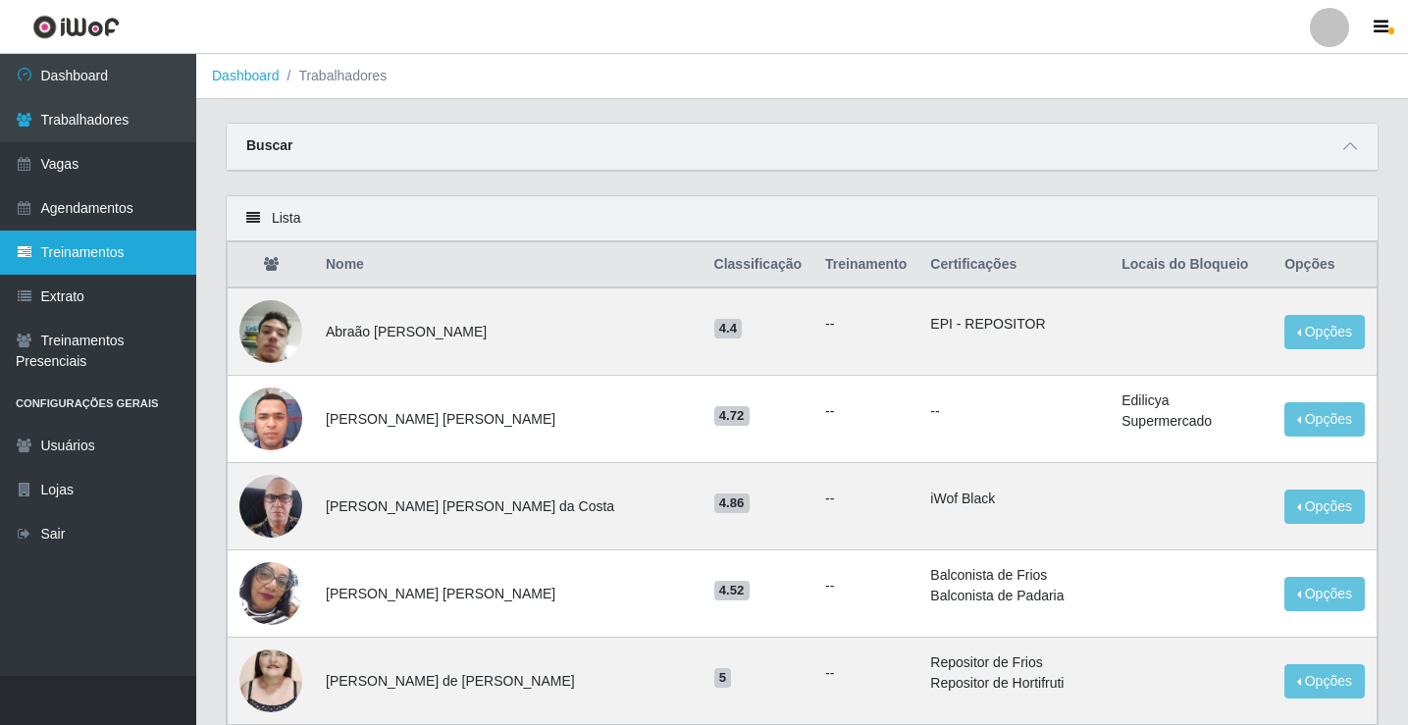
click at [138, 265] on link "Treinamentos" at bounding box center [98, 253] width 196 height 44
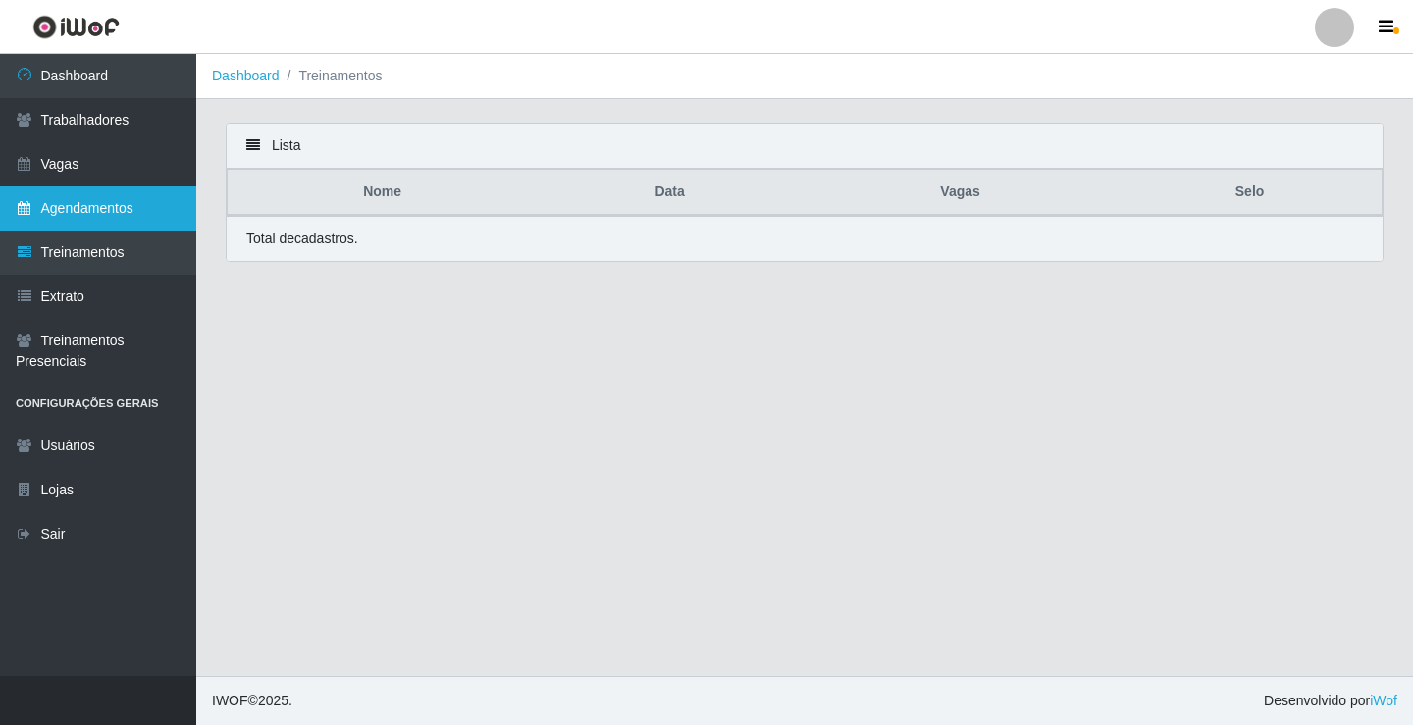
click at [116, 209] on link "Agendamentos" at bounding box center [98, 208] width 196 height 44
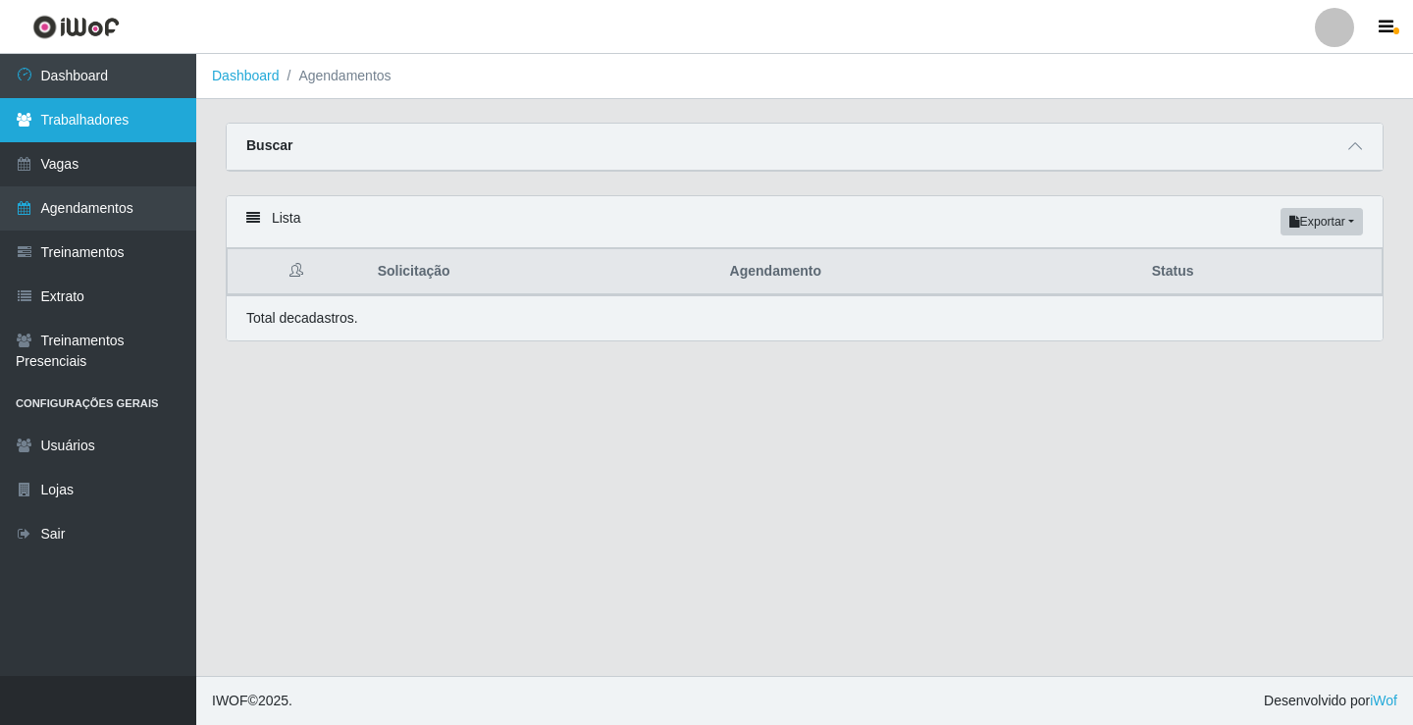
click at [128, 125] on link "Trabalhadores" at bounding box center [98, 120] width 196 height 44
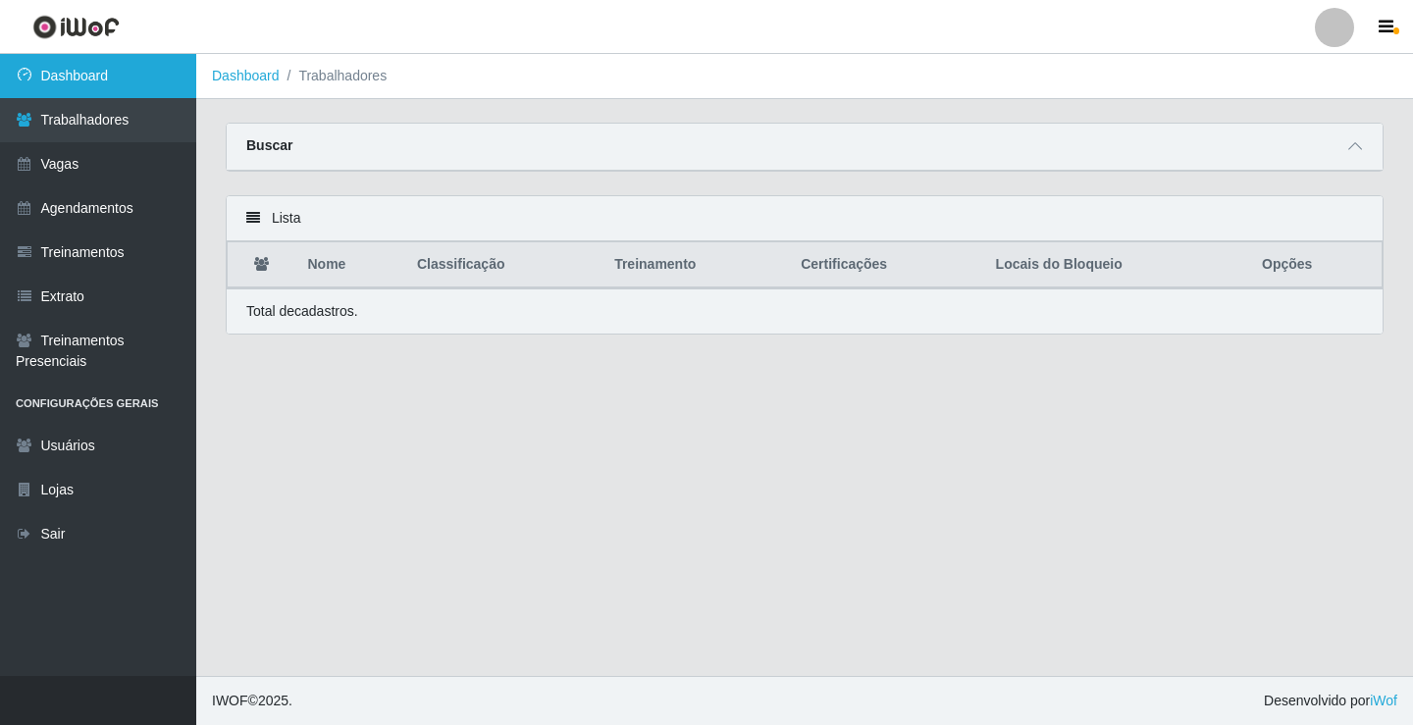
click at [36, 80] on link "Dashboard" at bounding box center [98, 76] width 196 height 44
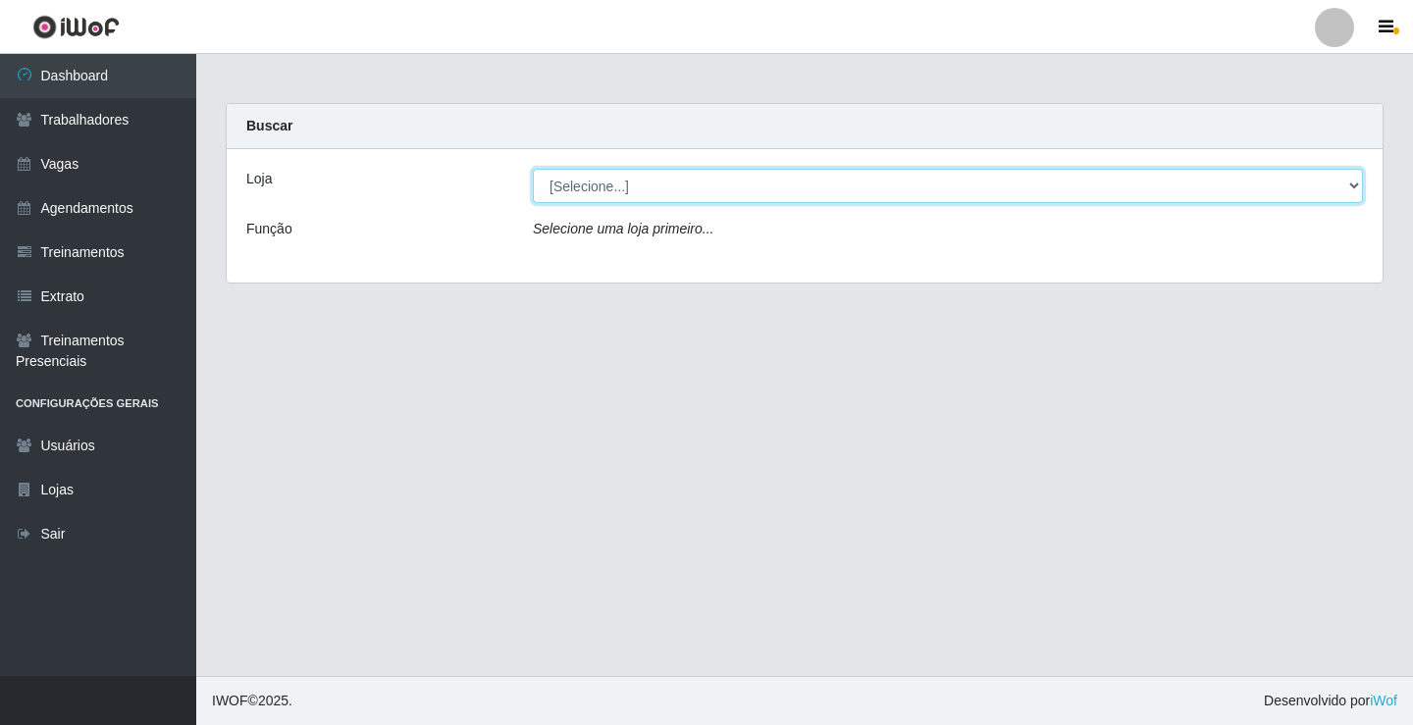
click at [869, 187] on select "[Selecione...] Edilicya Supermercado" at bounding box center [948, 186] width 830 height 34
select select "460"
click at [533, 169] on select "[Selecione...] Edilicya Supermercado" at bounding box center [948, 186] width 830 height 34
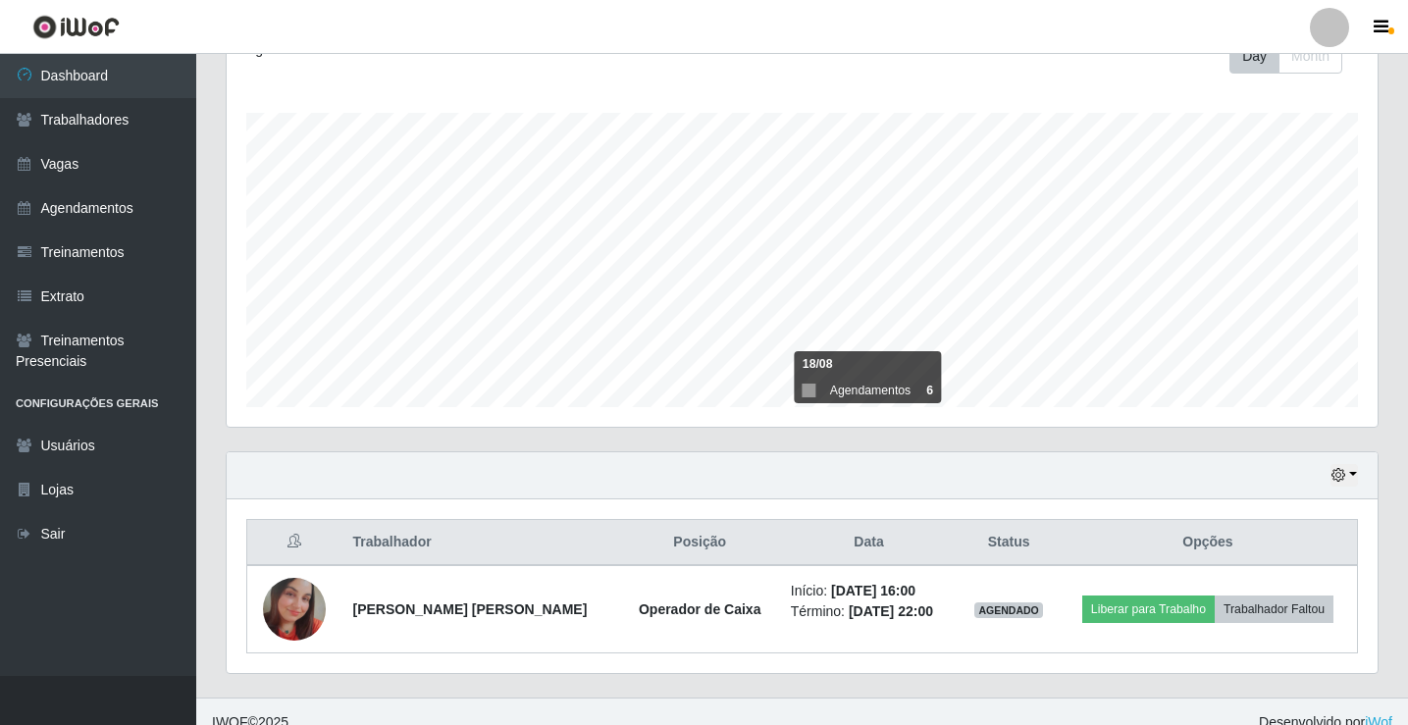
scroll to position [316, 0]
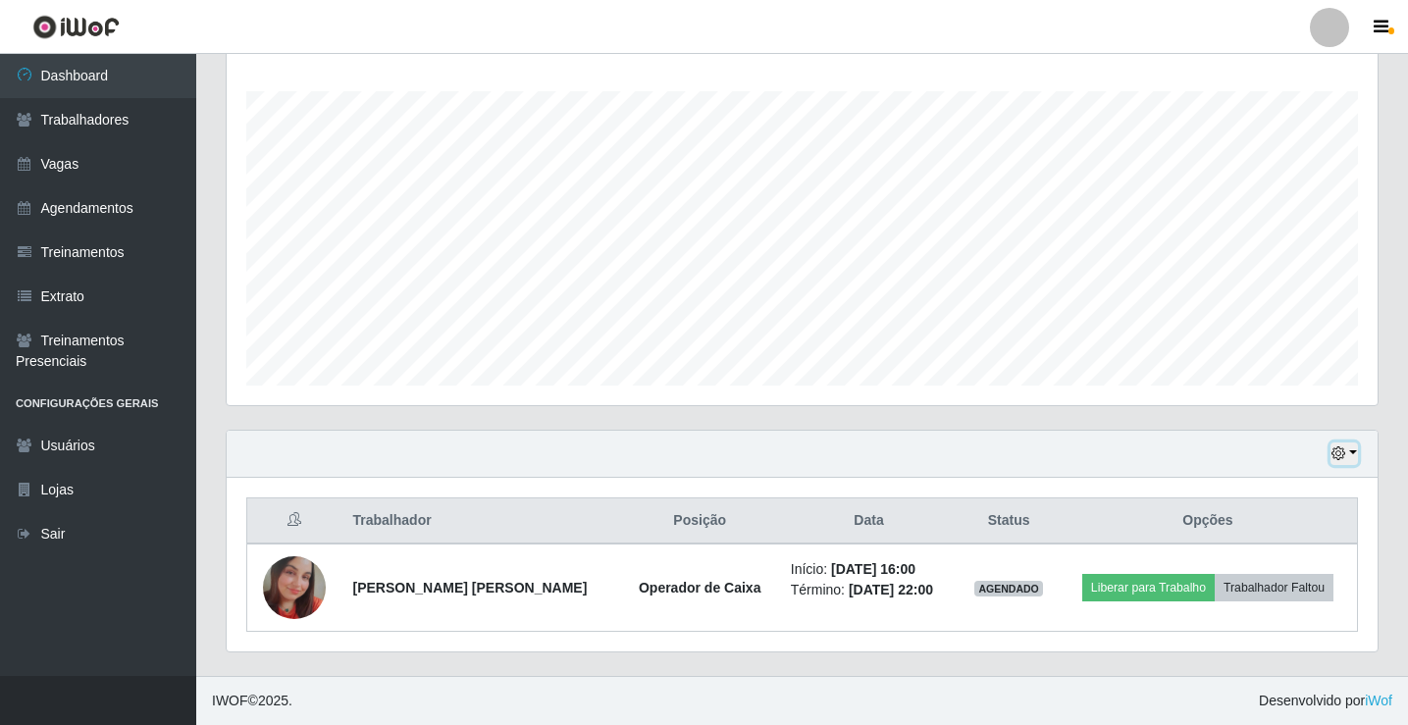
click at [1355, 459] on button "button" at bounding box center [1344, 454] width 27 height 23
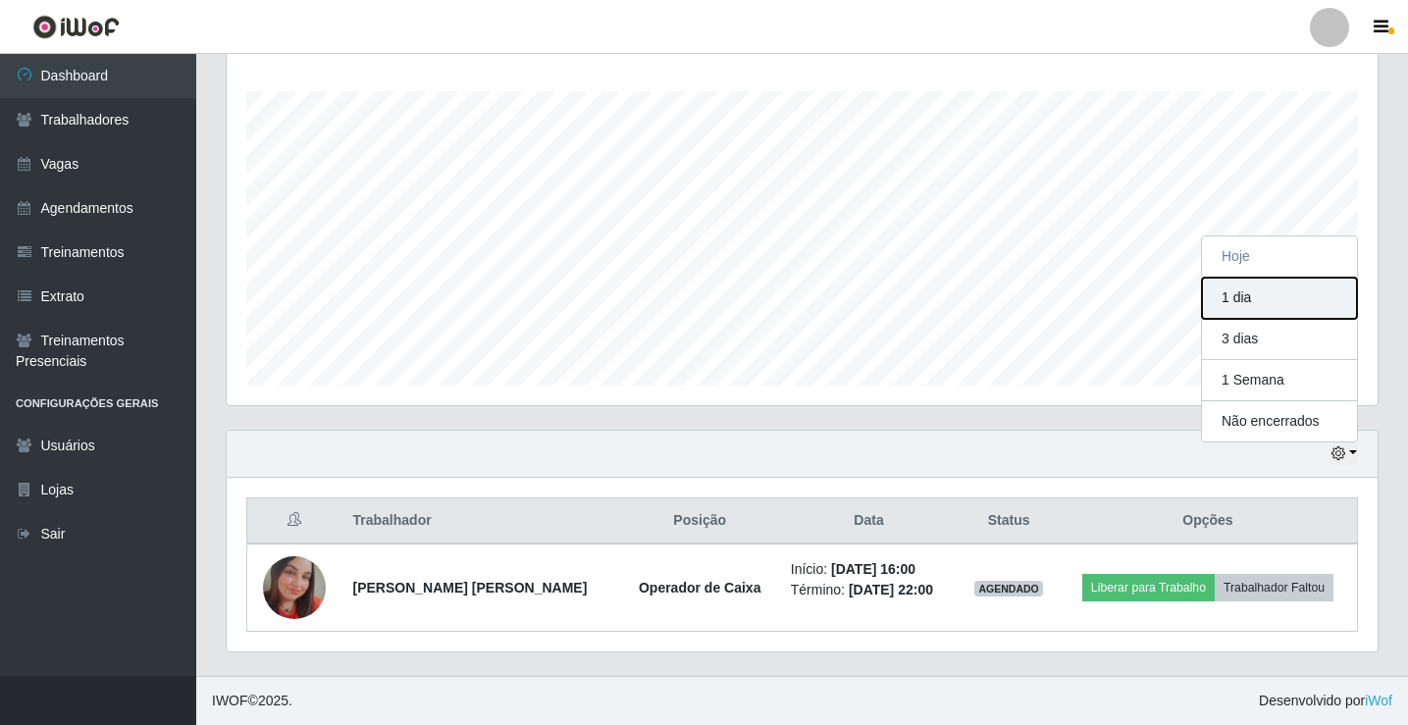
click at [1244, 297] on button "1 dia" at bounding box center [1279, 298] width 155 height 41
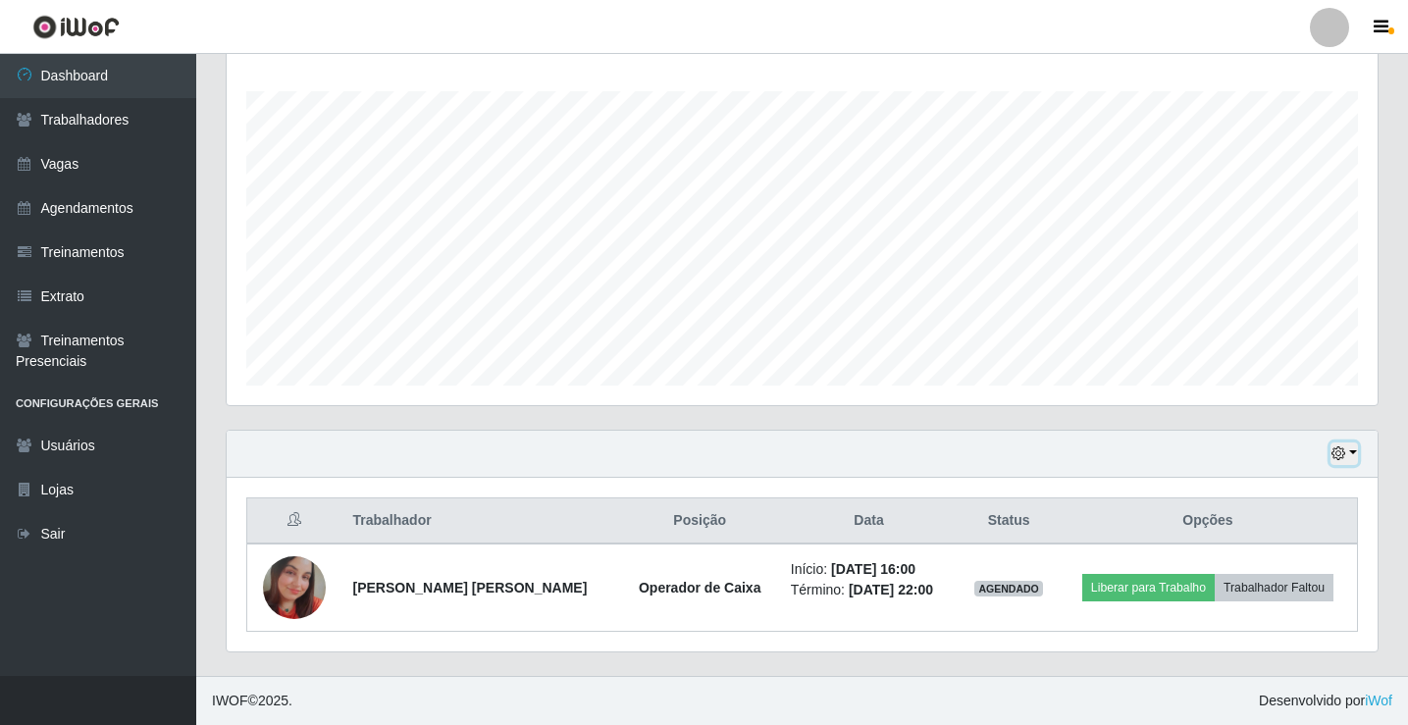
click at [1344, 454] on icon "button" at bounding box center [1339, 454] width 14 height 14
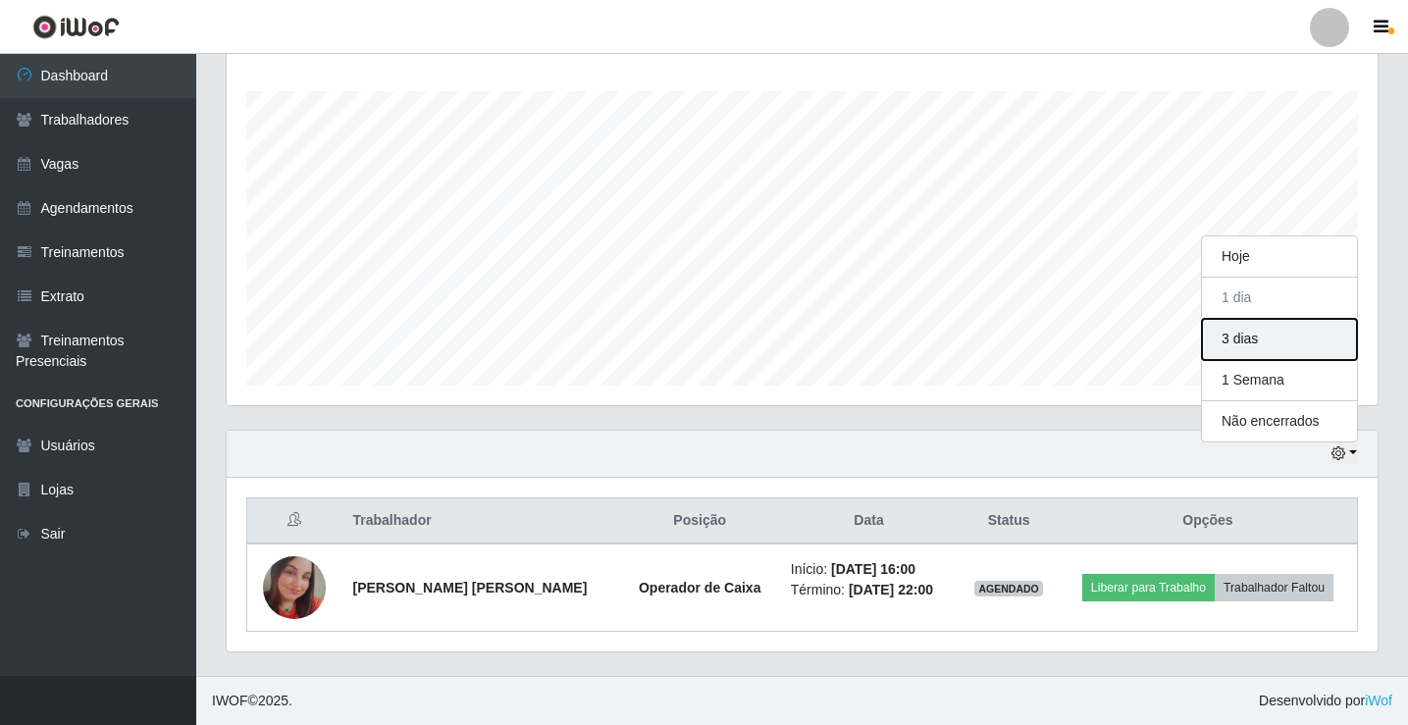
click at [1248, 333] on button "3 dias" at bounding box center [1279, 339] width 155 height 41
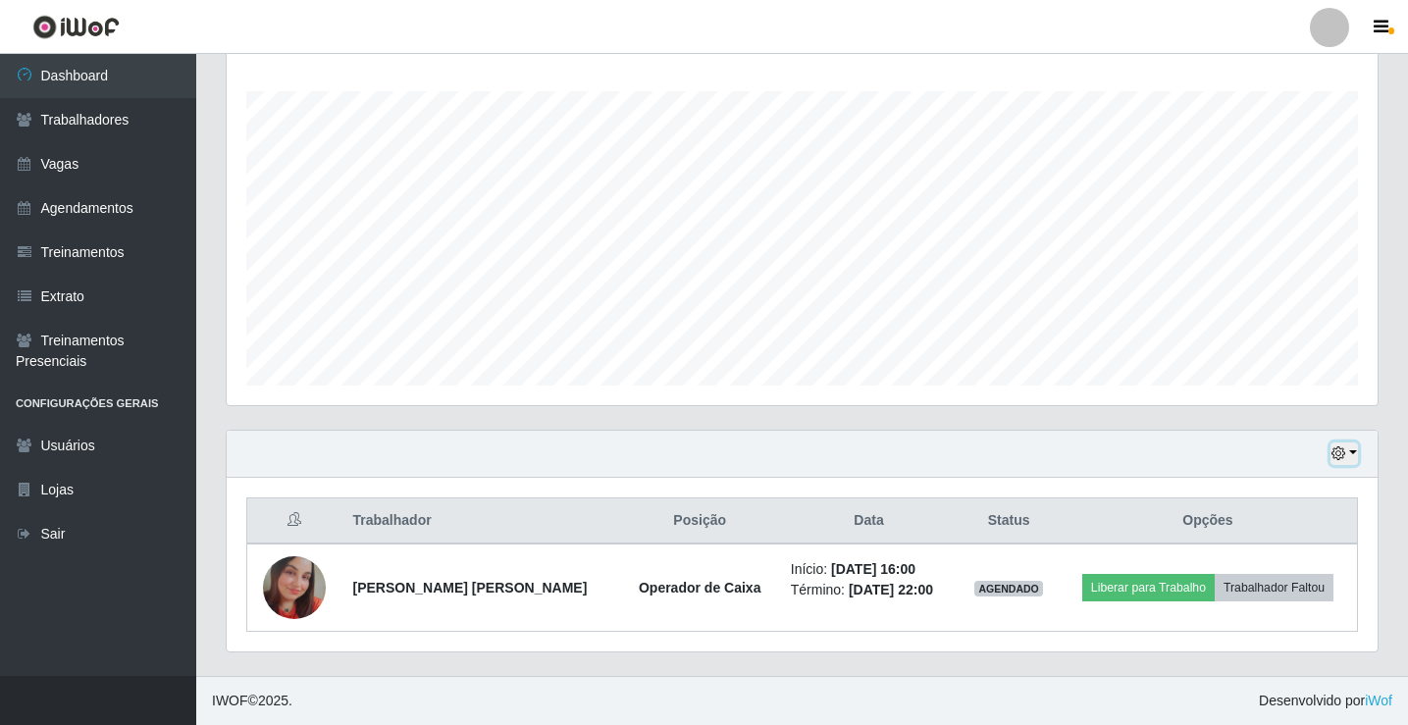
click at [1353, 459] on button "button" at bounding box center [1344, 454] width 27 height 23
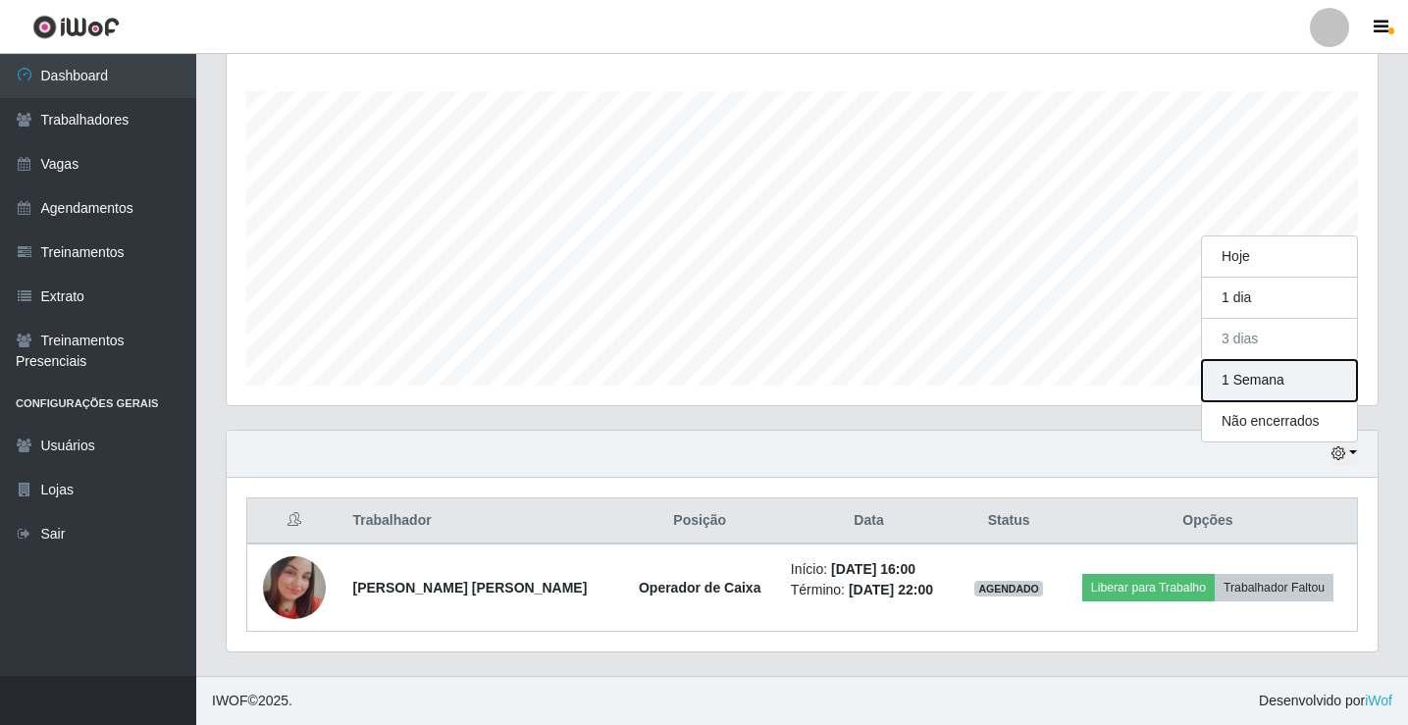
click at [1244, 375] on button "1 Semana" at bounding box center [1279, 380] width 155 height 41
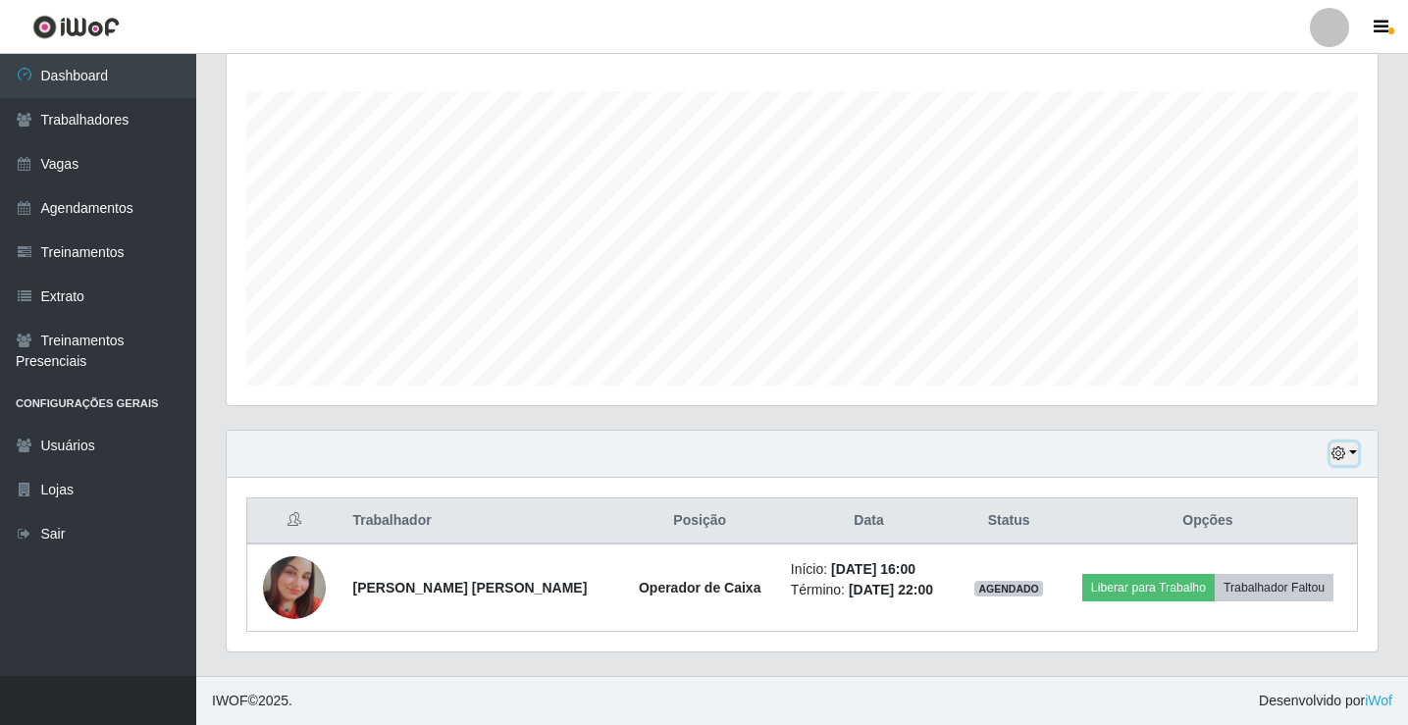
click at [1357, 450] on button "button" at bounding box center [1344, 454] width 27 height 23
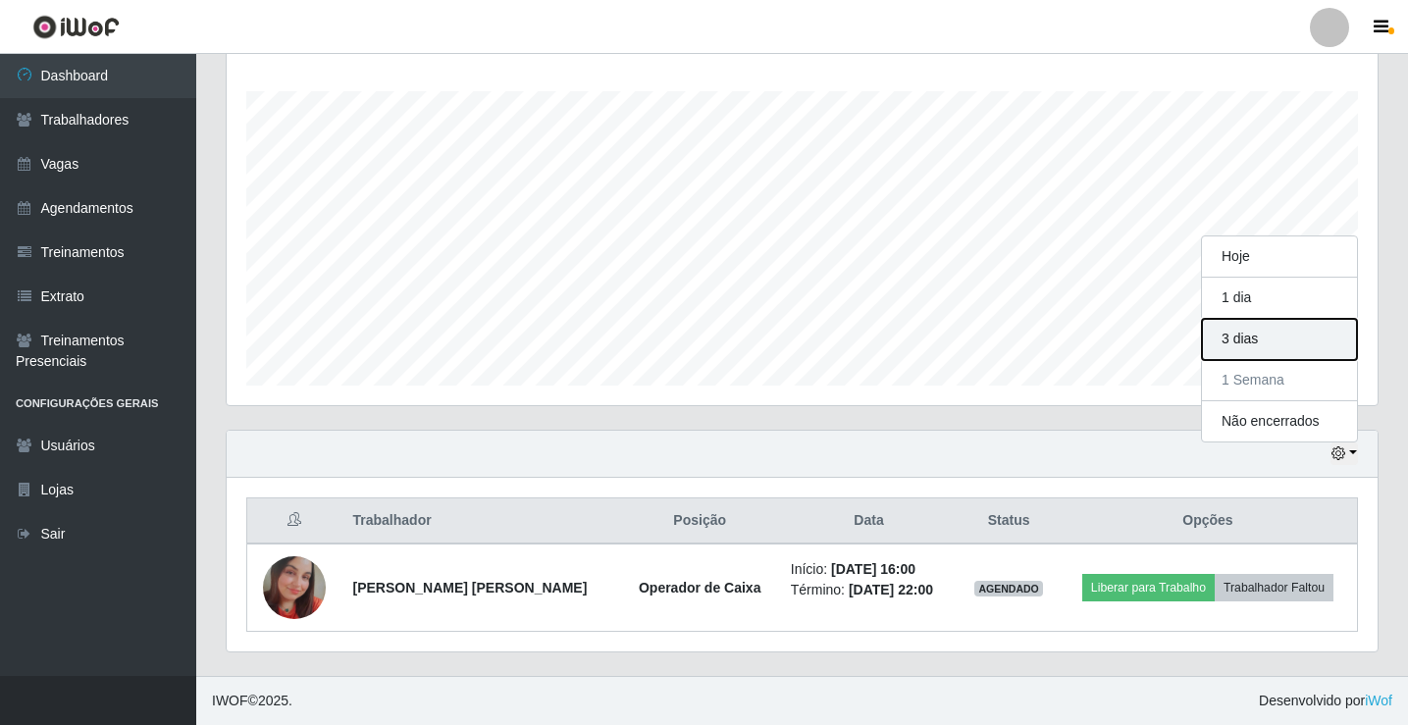
click at [1292, 344] on button "3 dias" at bounding box center [1279, 339] width 155 height 41
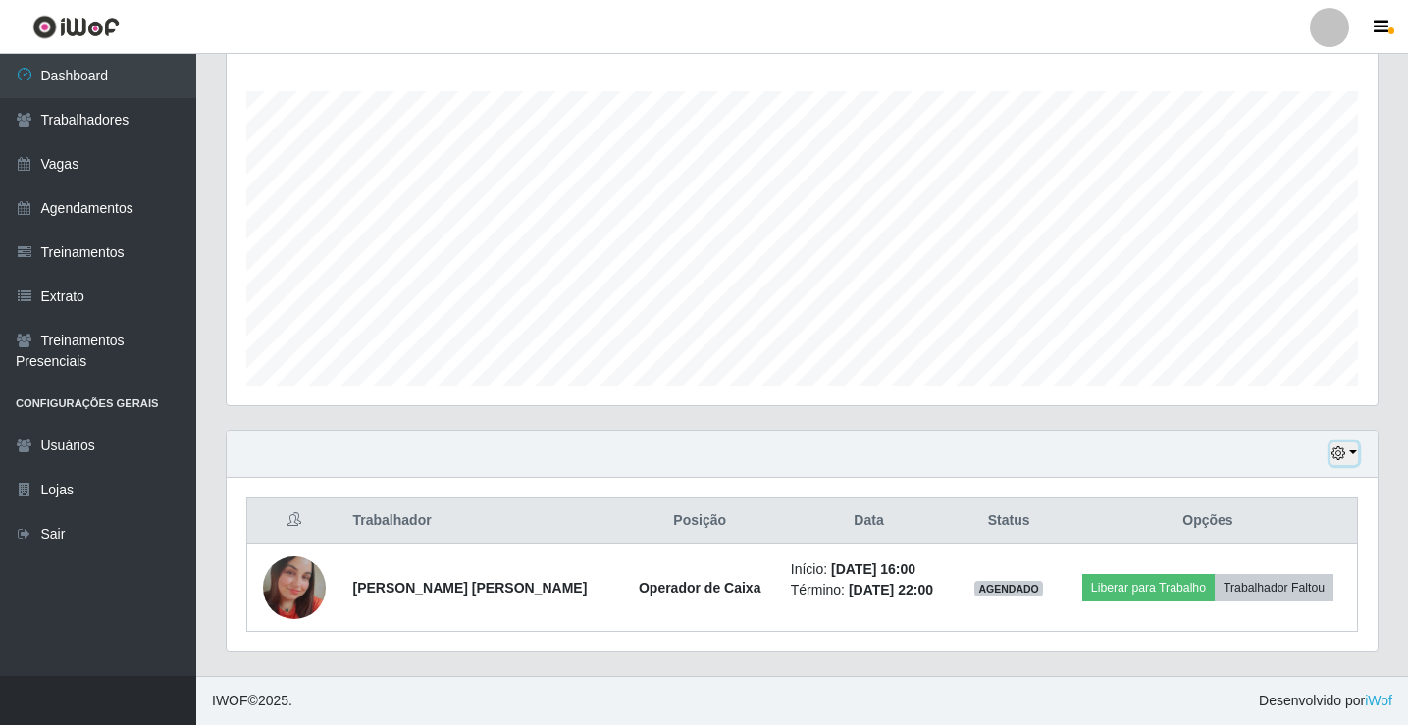
click at [1354, 448] on button "button" at bounding box center [1344, 454] width 27 height 23
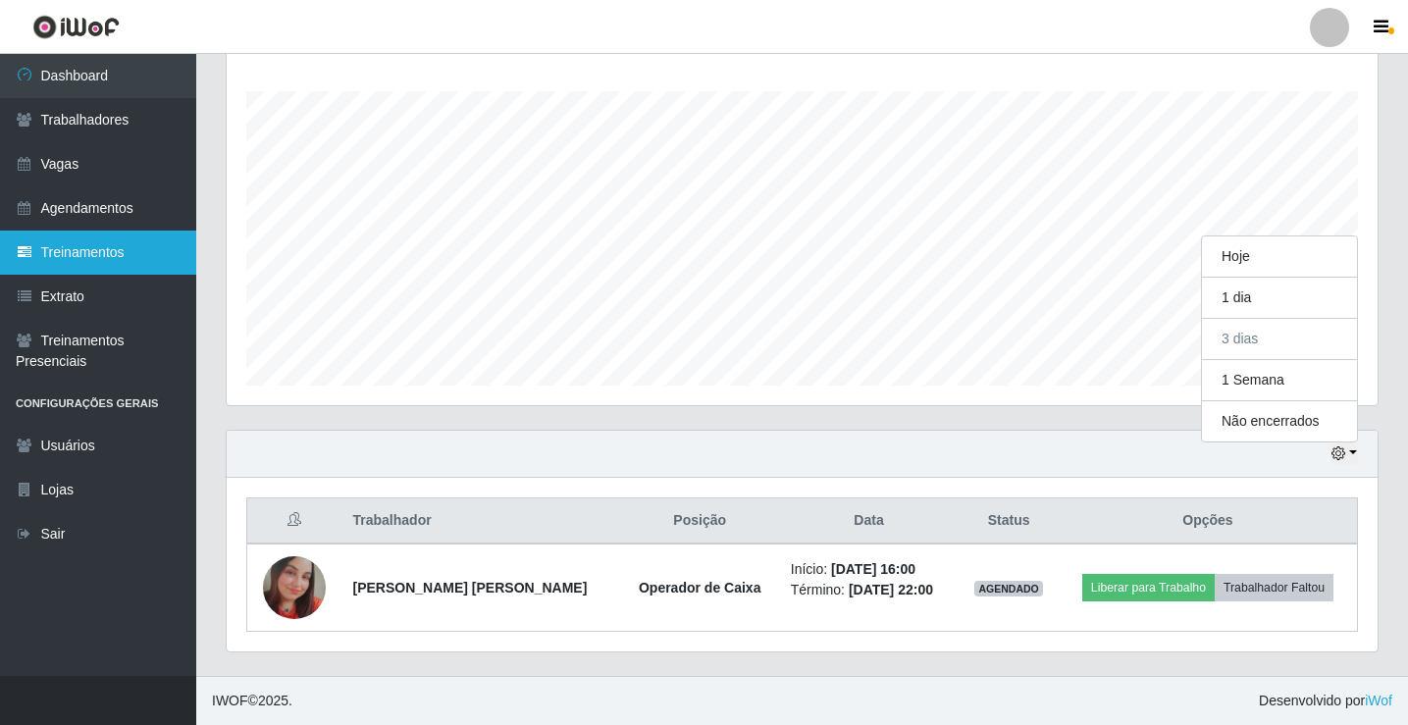
click at [101, 248] on link "Treinamentos" at bounding box center [98, 253] width 196 height 44
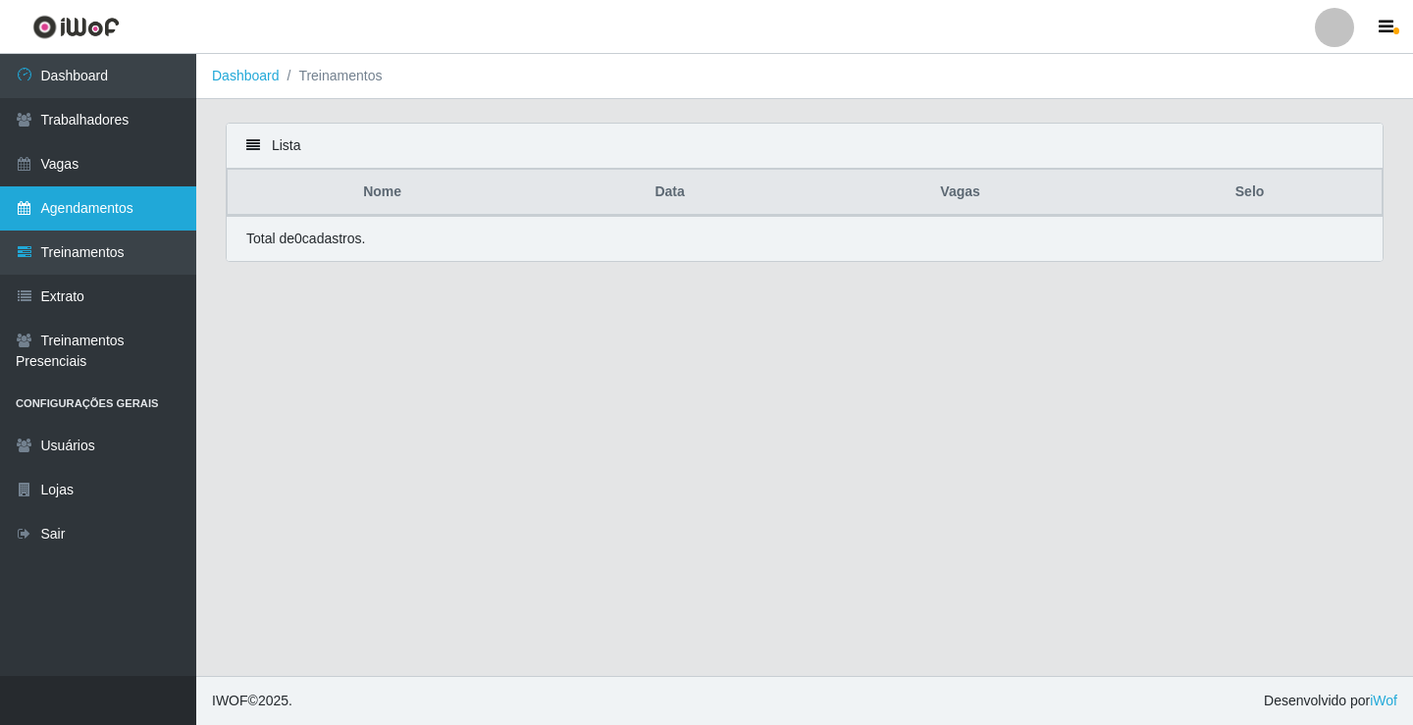
click at [99, 209] on link "Agendamentos" at bounding box center [98, 208] width 196 height 44
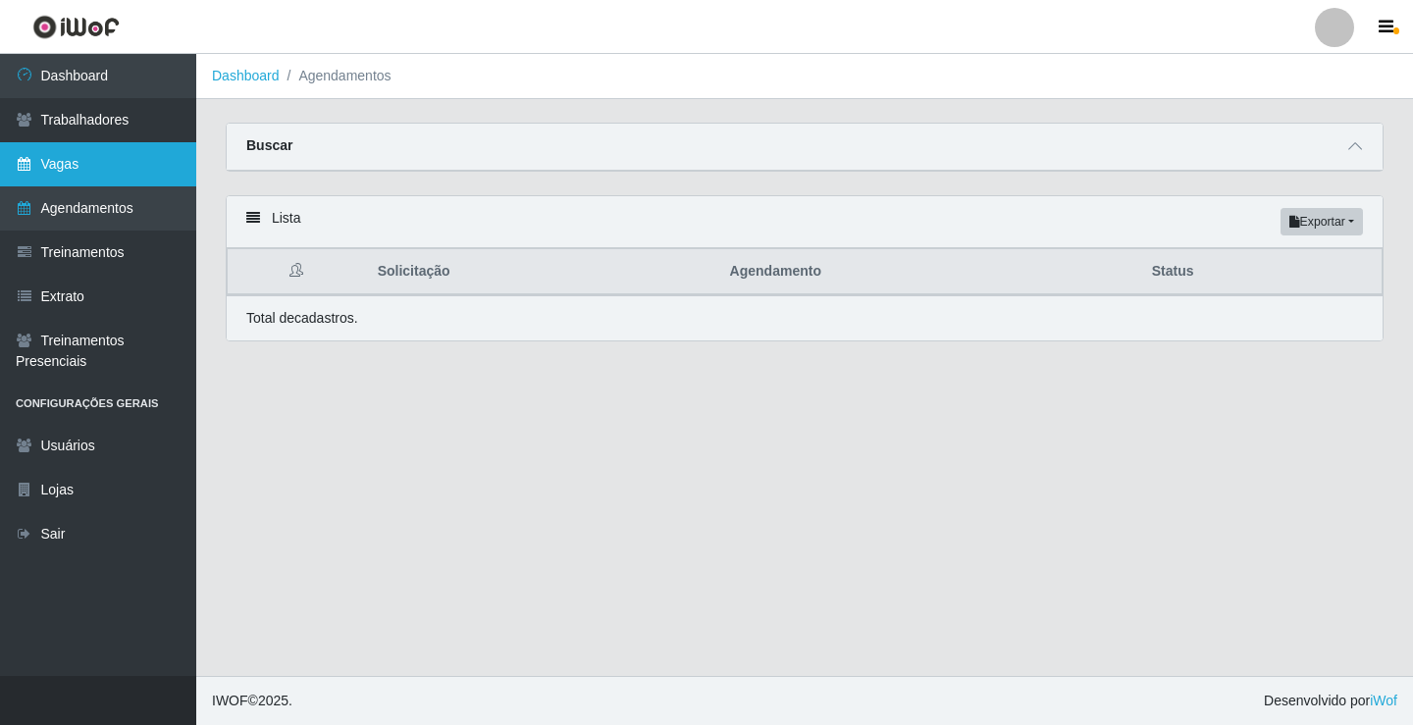
click at [108, 175] on link "Vagas" at bounding box center [98, 164] width 196 height 44
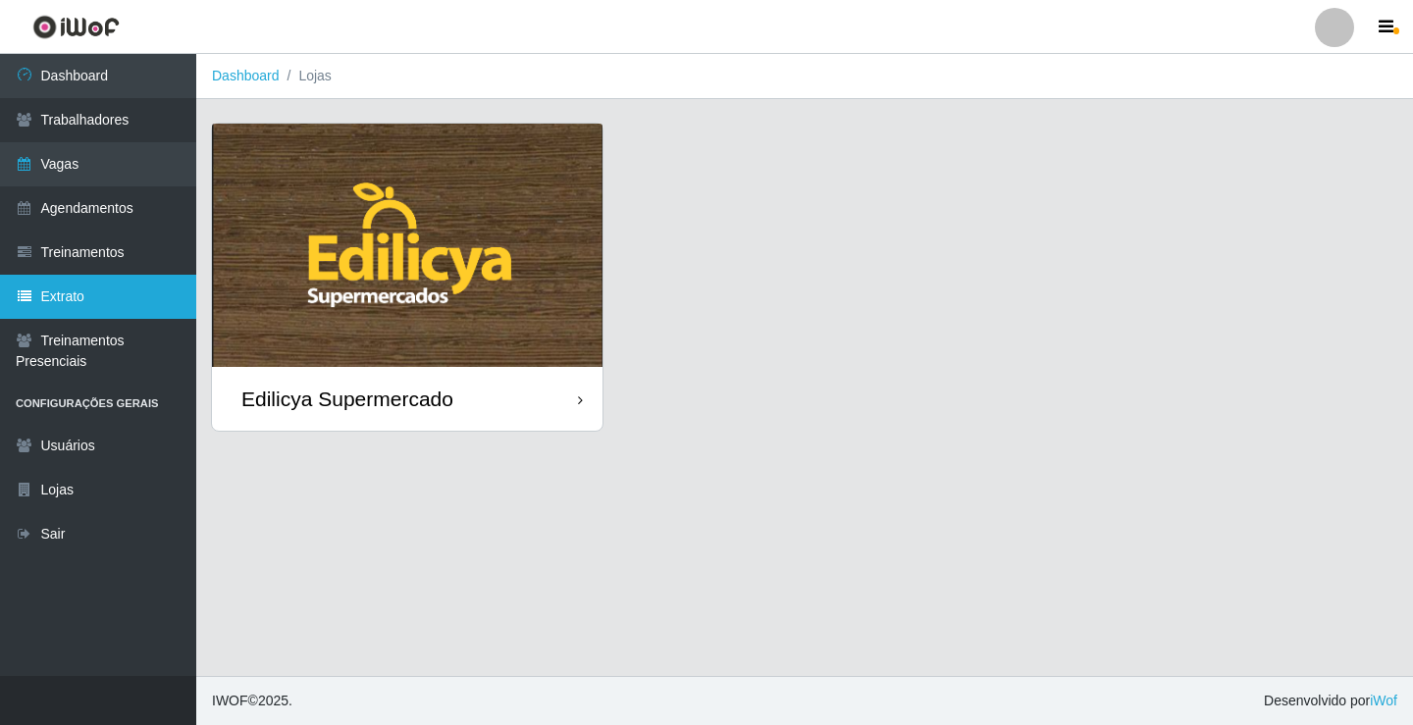
click at [62, 290] on link "Extrato" at bounding box center [98, 297] width 196 height 44
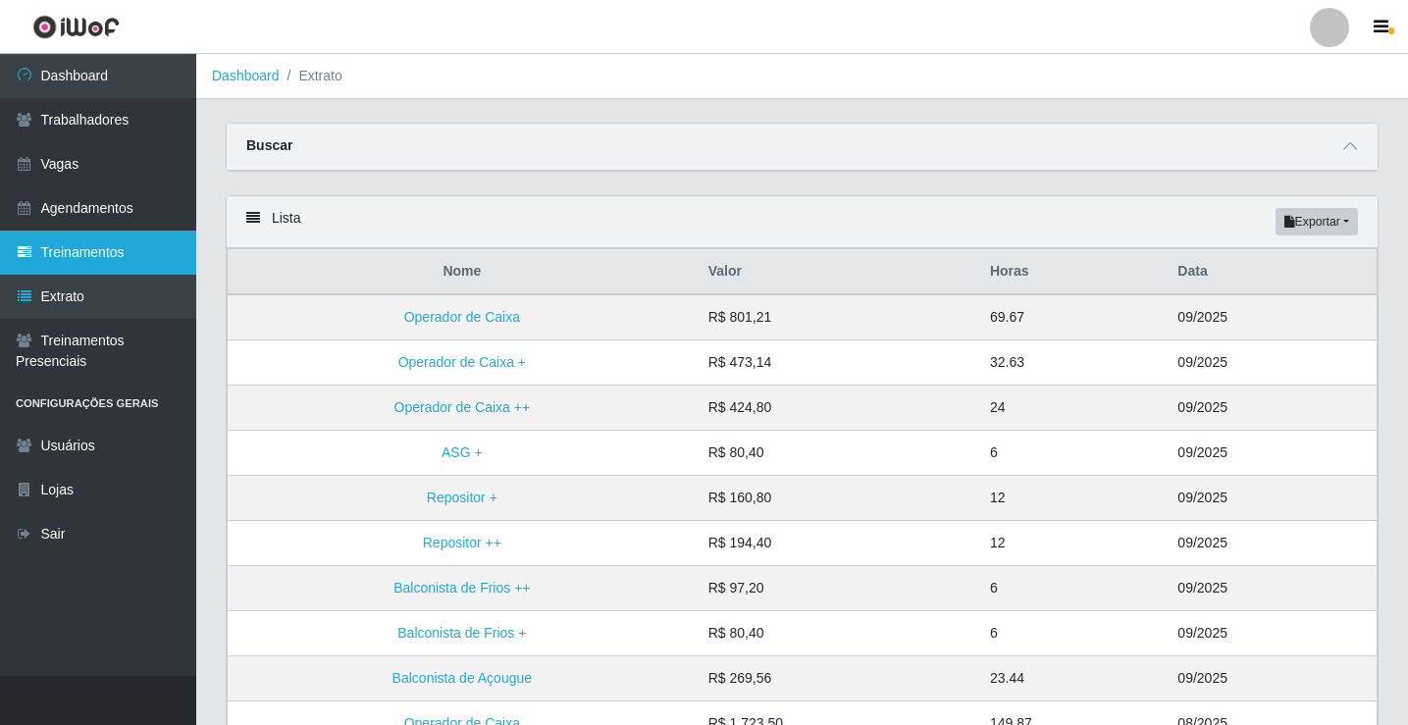
click at [134, 258] on link "Treinamentos" at bounding box center [98, 253] width 196 height 44
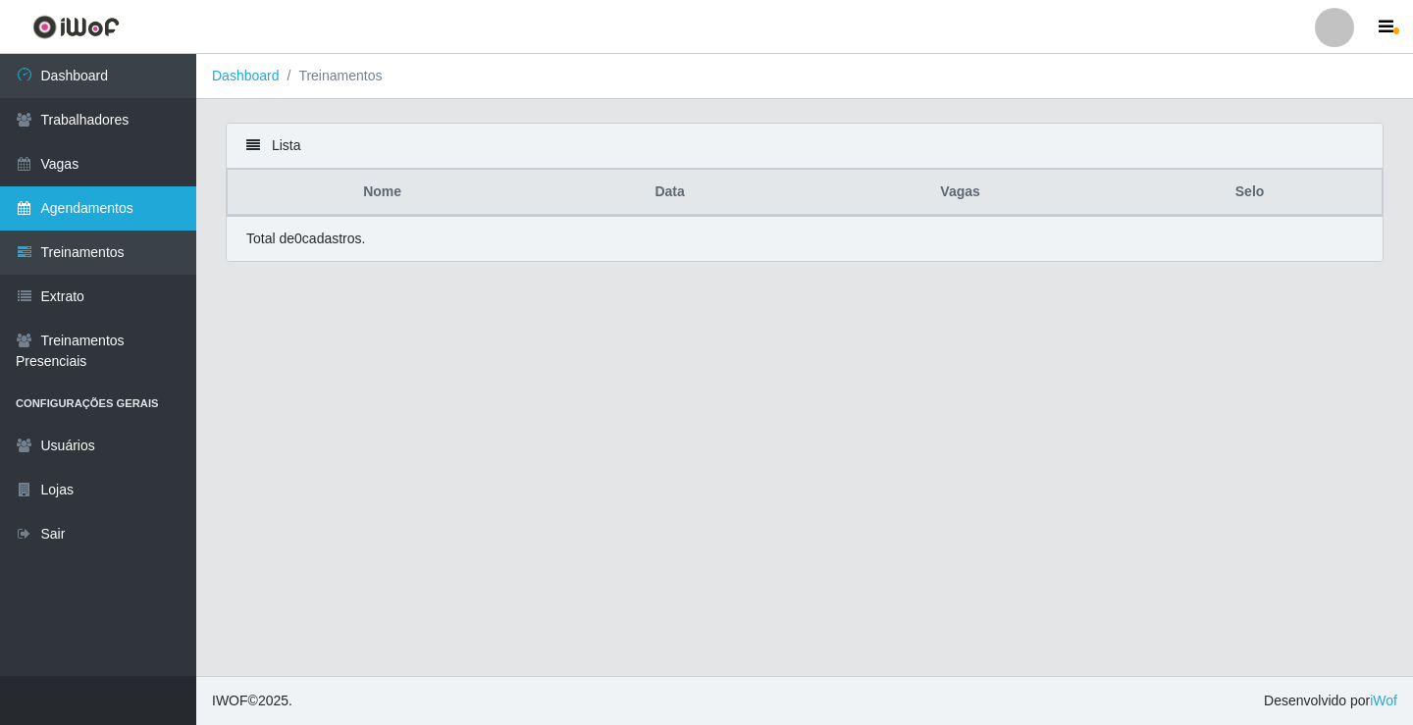
click at [89, 208] on link "Agendamentos" at bounding box center [98, 208] width 196 height 44
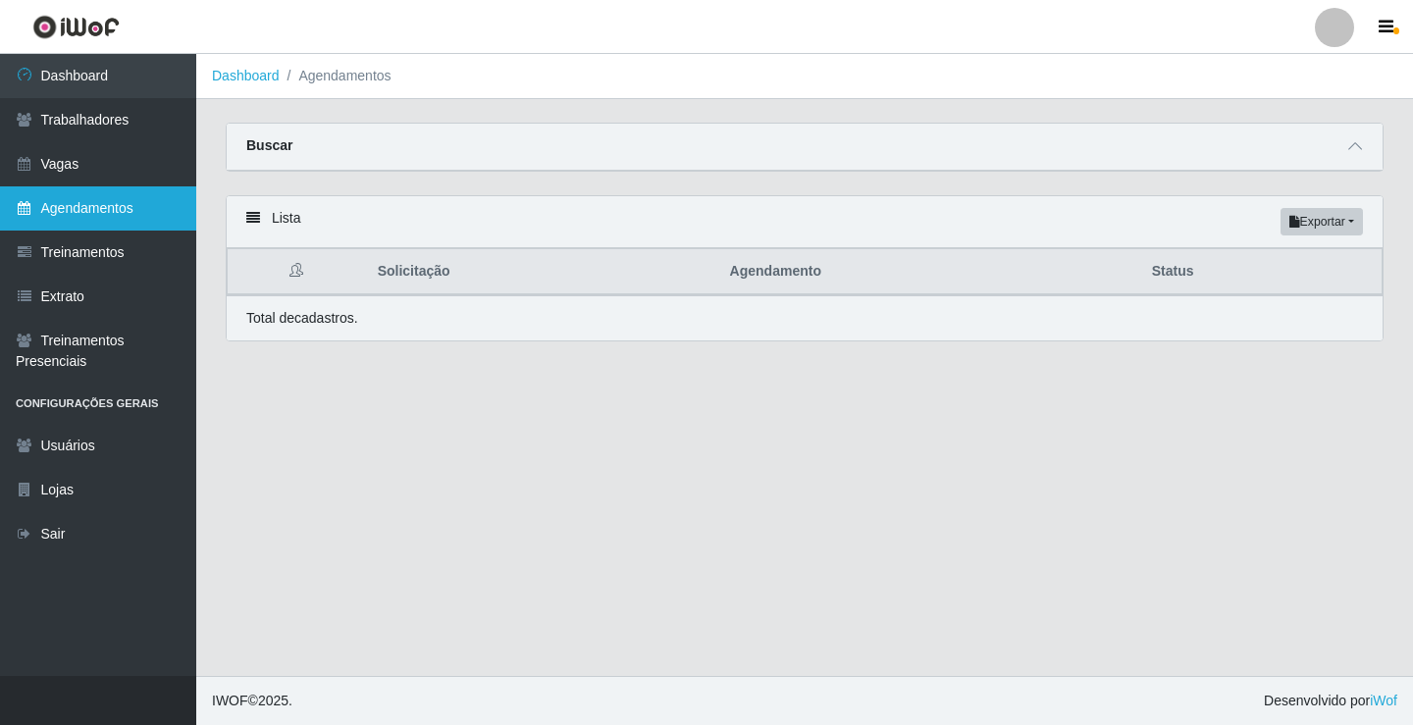
click at [92, 227] on link "Agendamentos" at bounding box center [98, 208] width 196 height 44
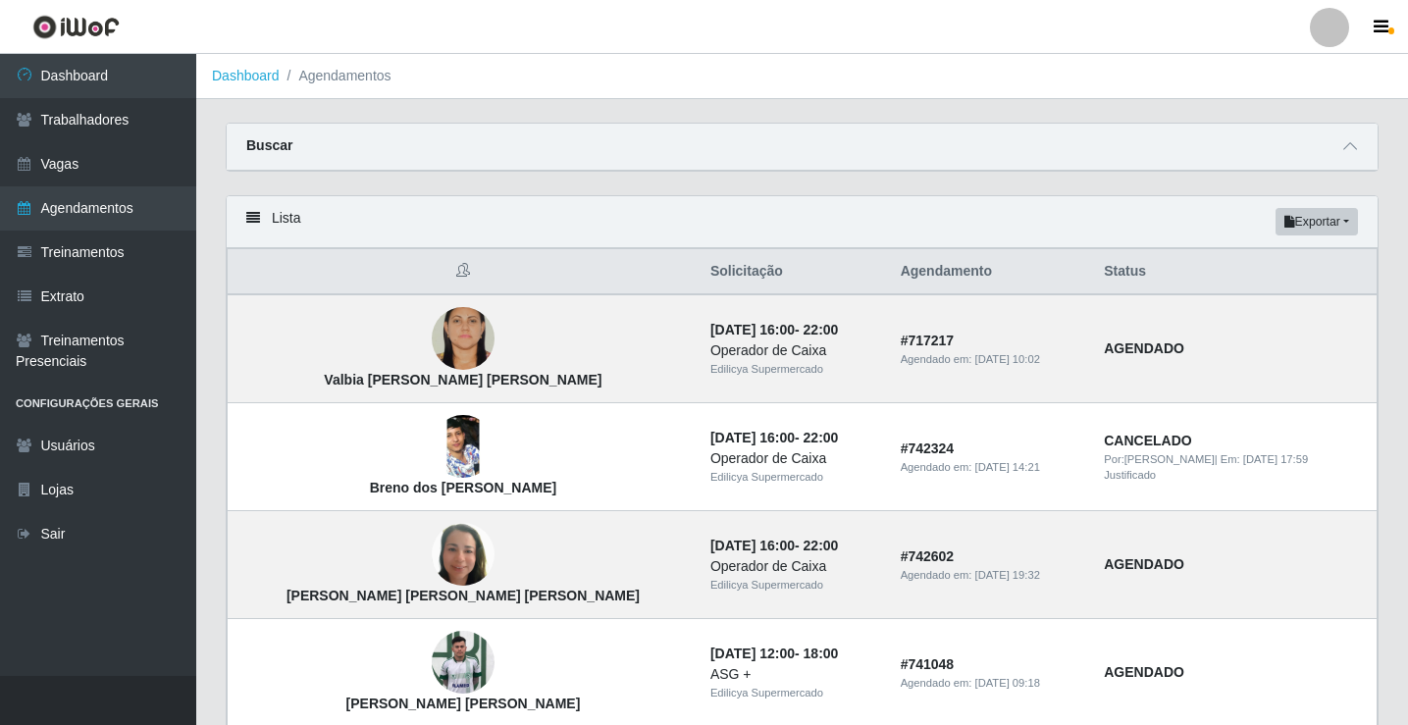
click at [1000, 226] on div "Lista Exportar PDF Excel" at bounding box center [802, 222] width 1151 height 52
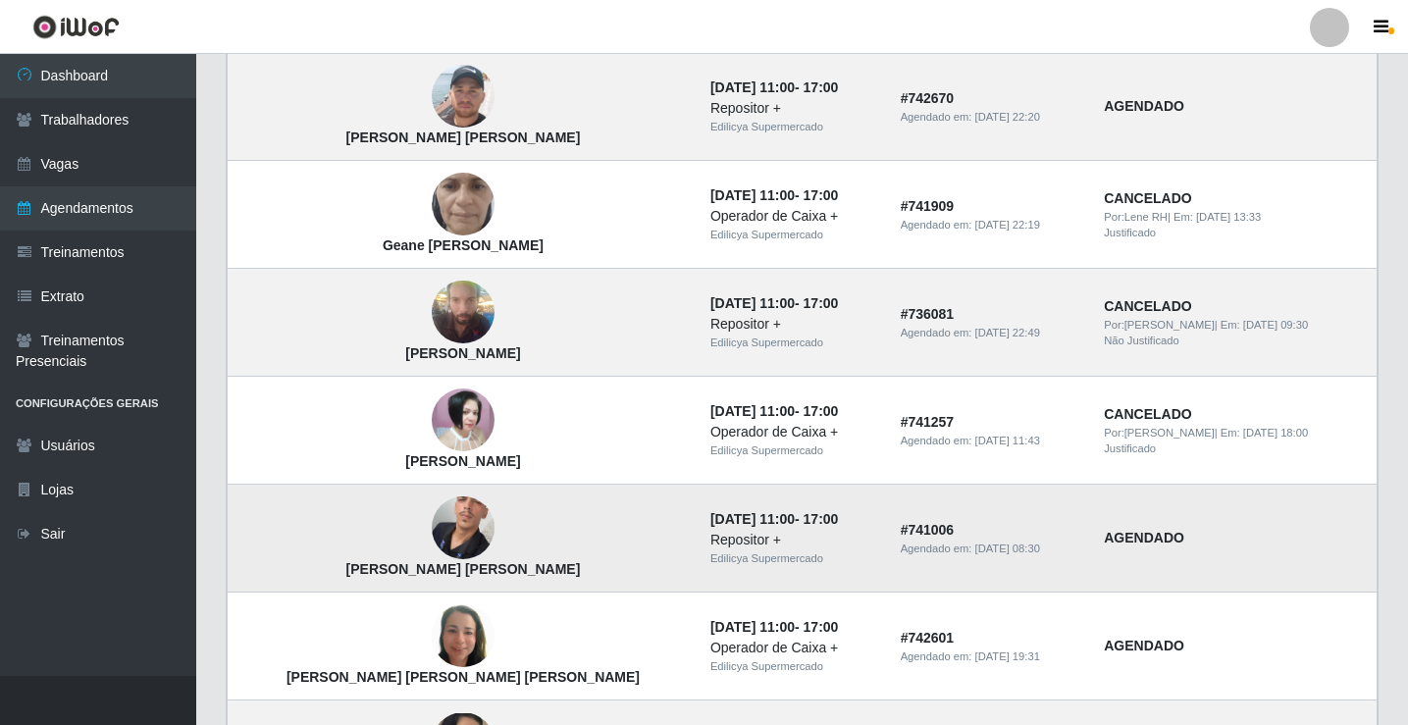
scroll to position [687, 0]
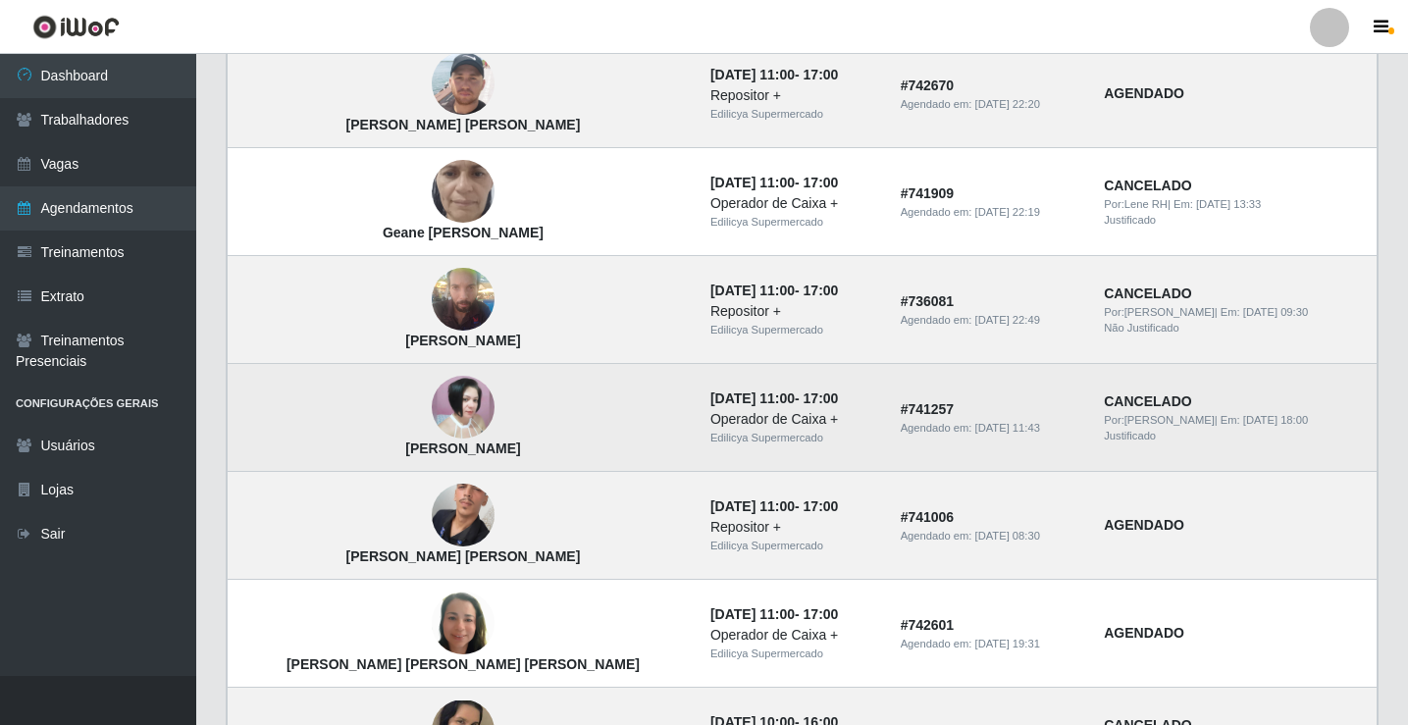
click at [432, 390] on img at bounding box center [463, 407] width 63 height 63
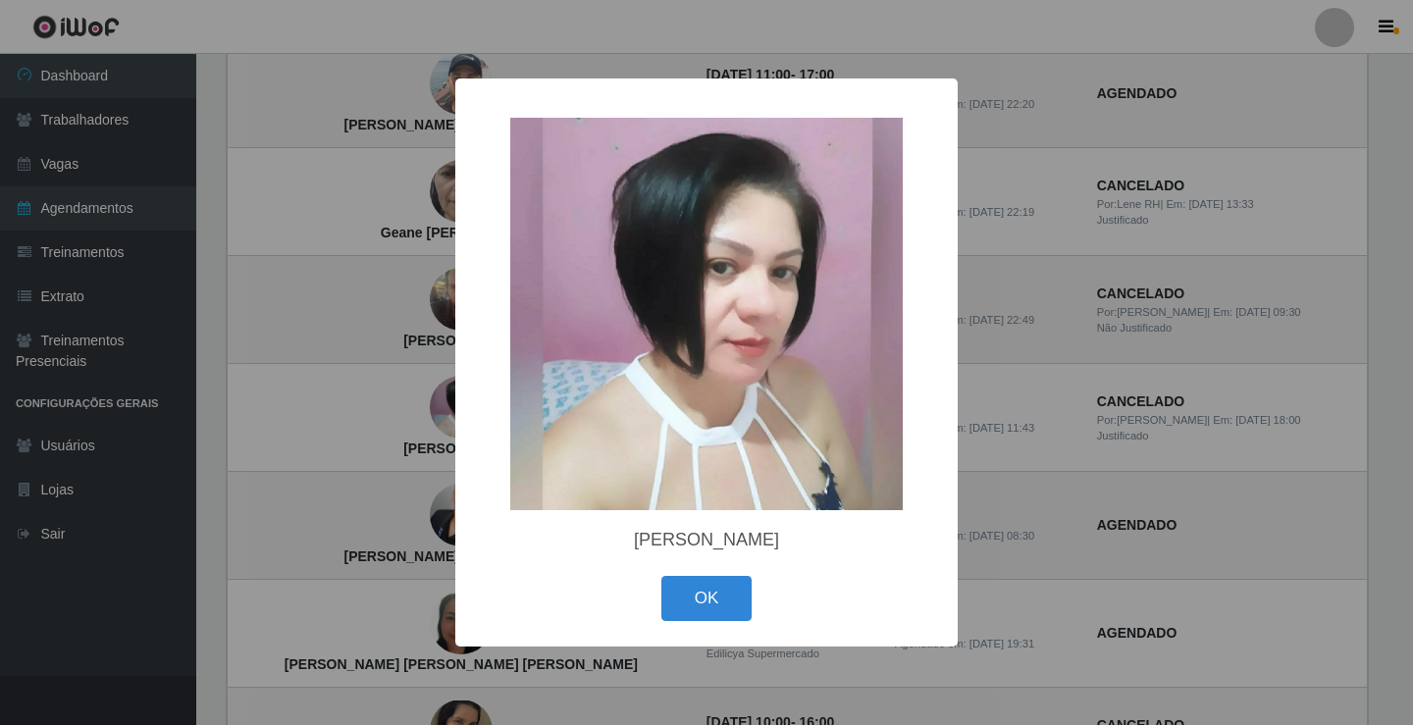
click at [1333, 319] on div "× Elisângela Pereira Da Cruz OK Cancel" at bounding box center [706, 362] width 1413 height 725
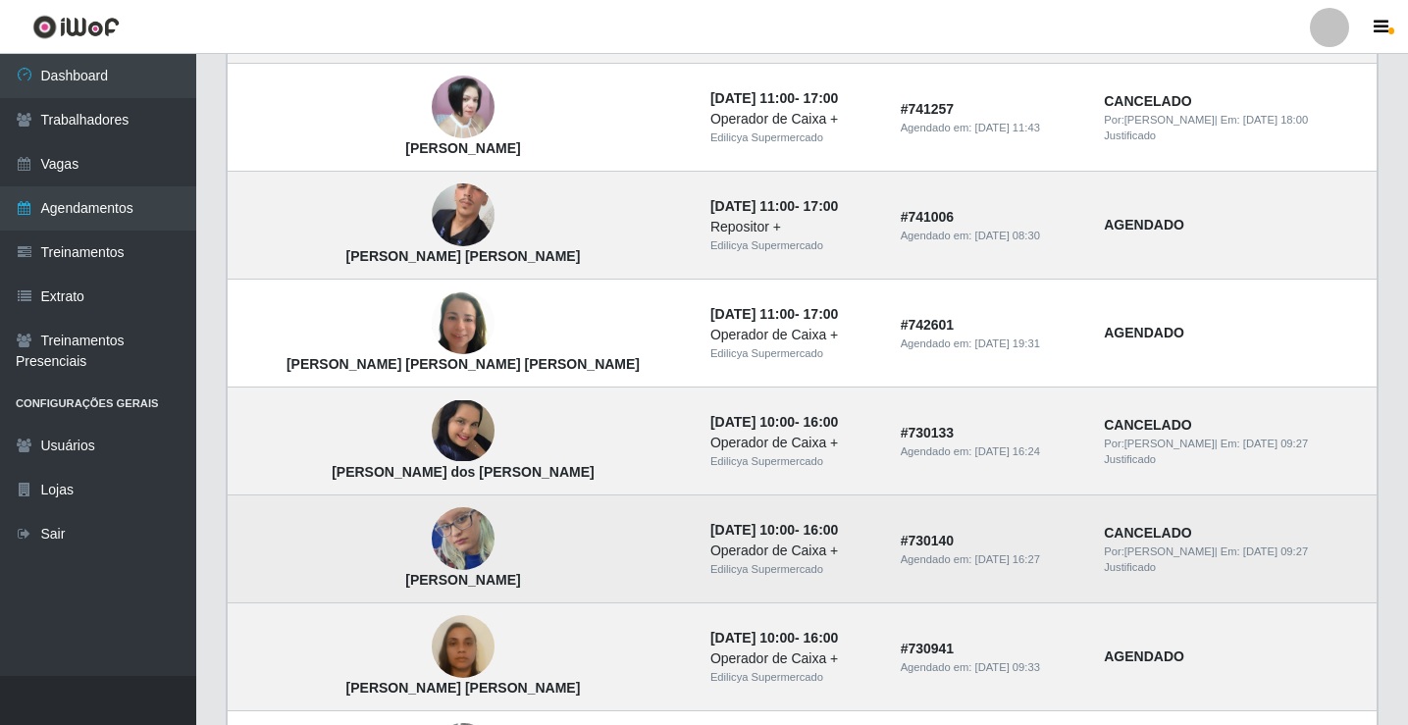
scroll to position [1276, 0]
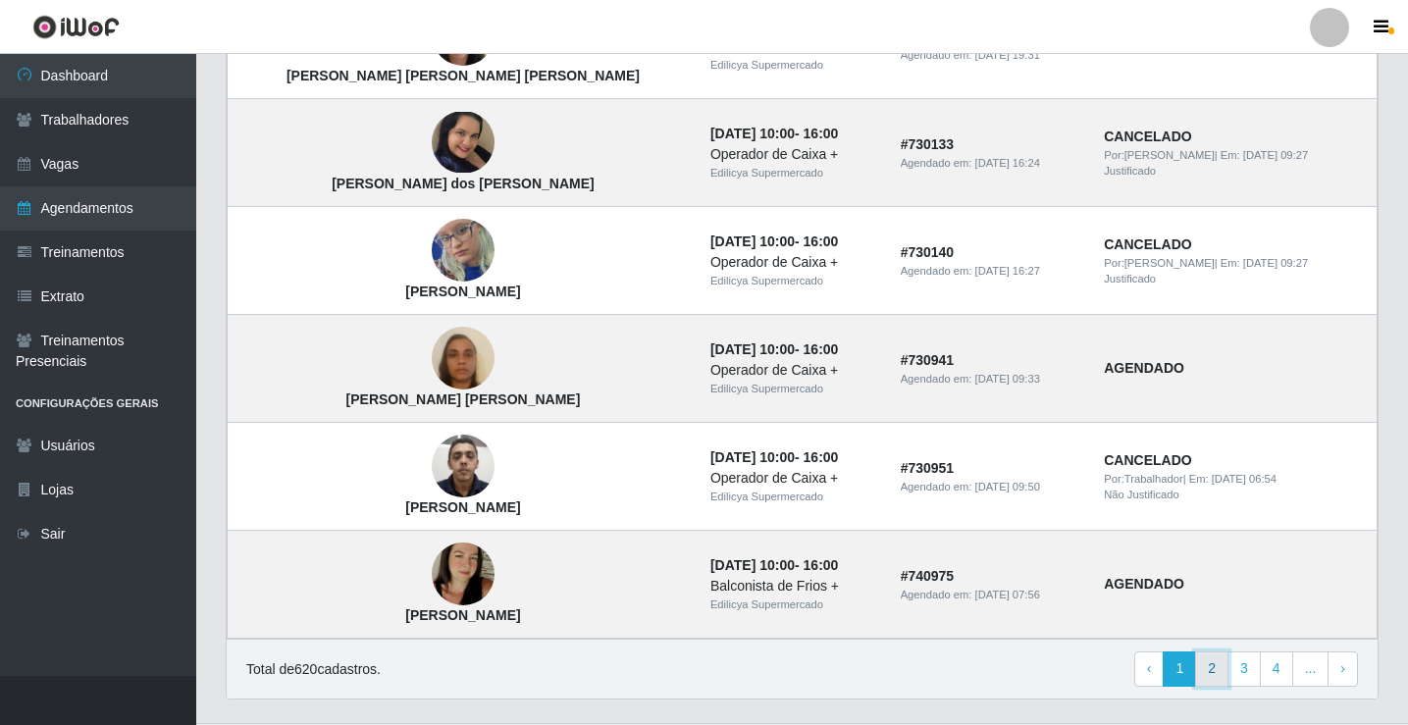
click at [1212, 666] on link "2" at bounding box center [1211, 669] width 33 height 35
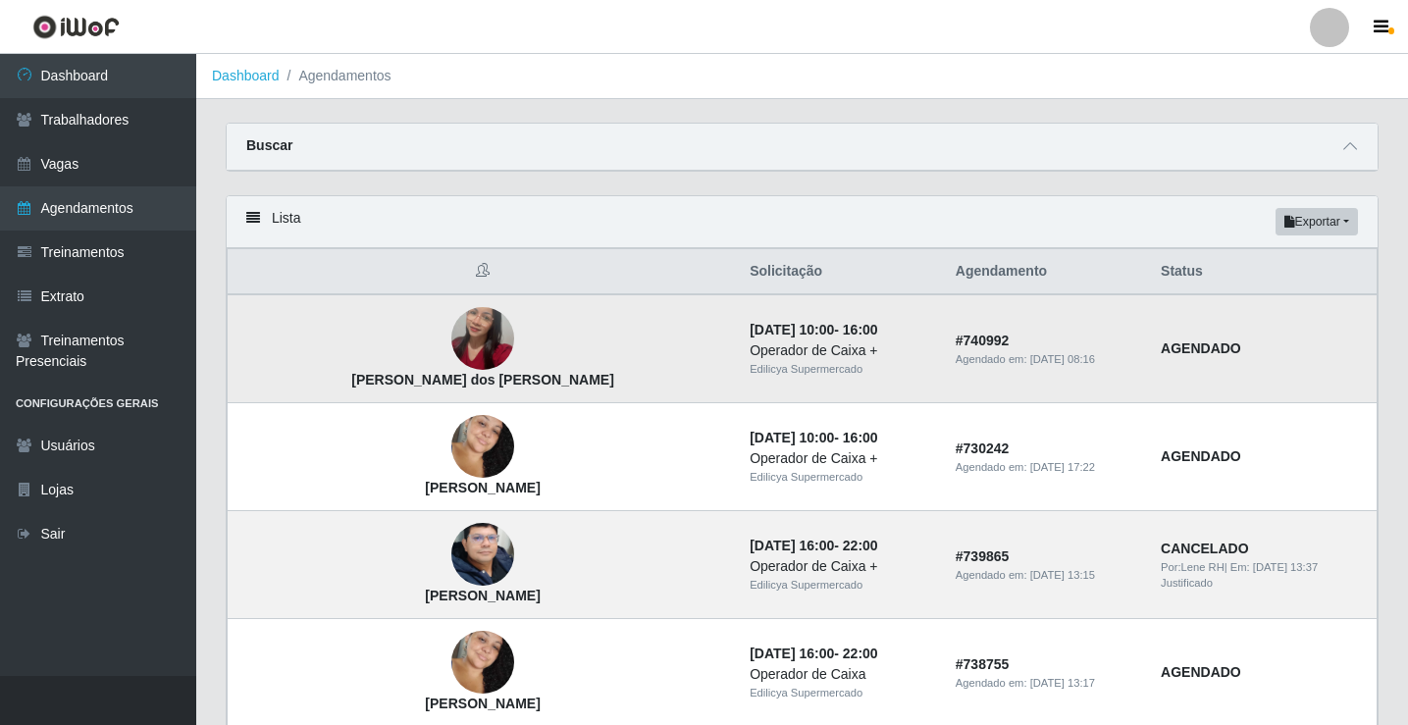
click at [451, 332] on img at bounding box center [482, 340] width 63 height 112
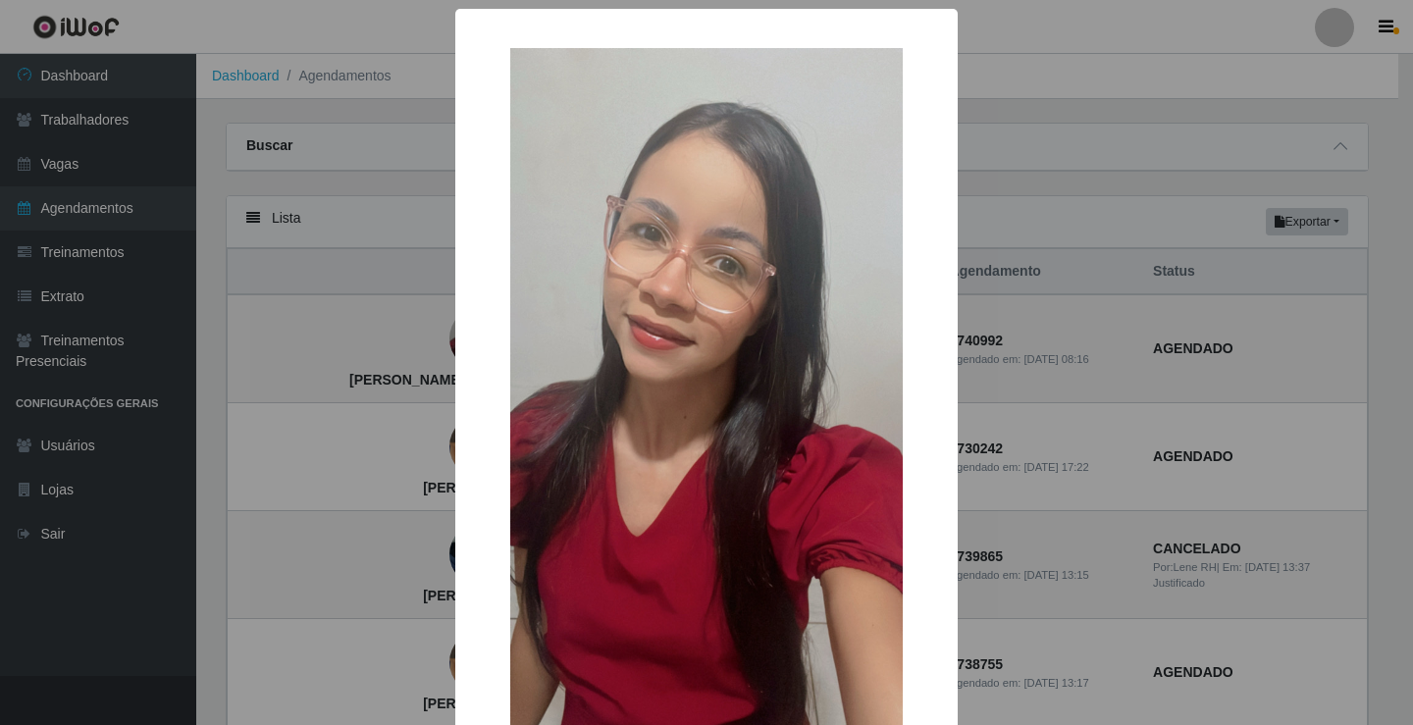
click at [1023, 351] on div "× Rebeca Regina de Souza dos Santos OK Cancel" at bounding box center [706, 362] width 1413 height 725
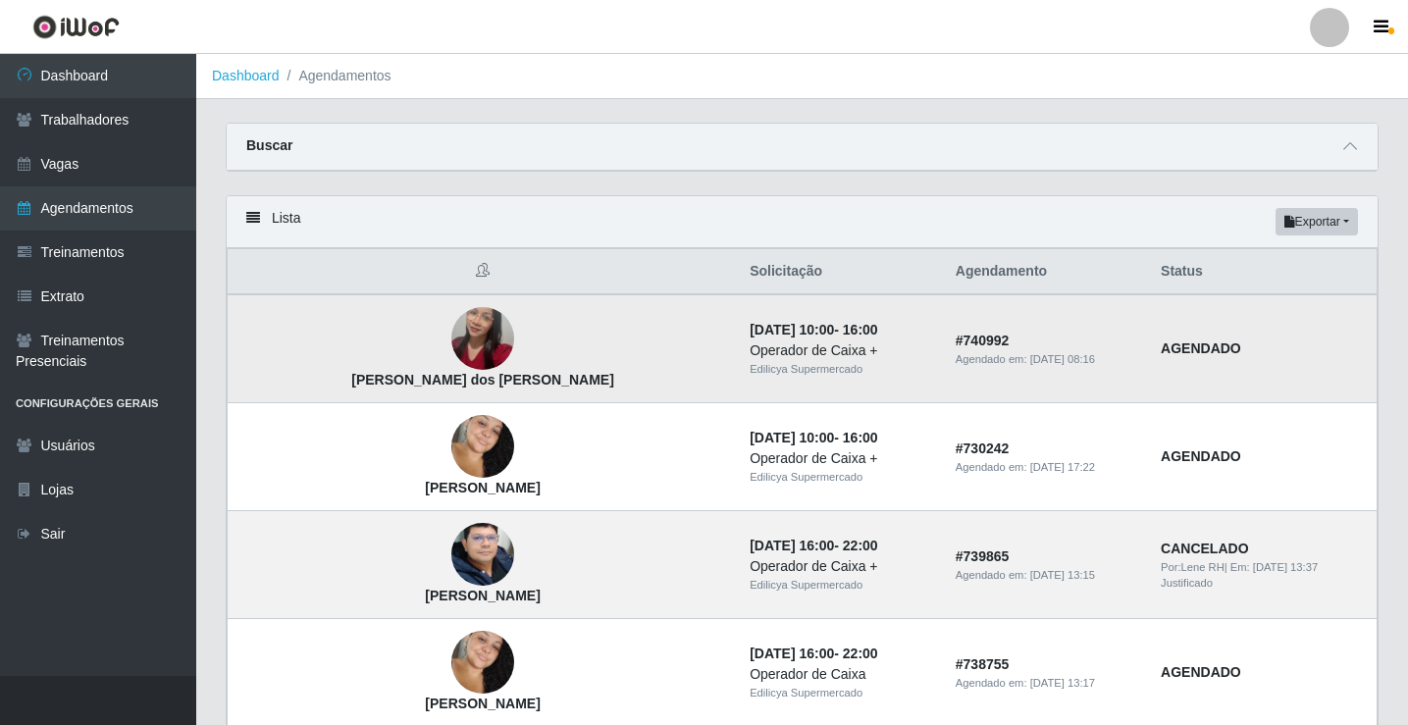
click at [451, 349] on img at bounding box center [482, 340] width 63 height 112
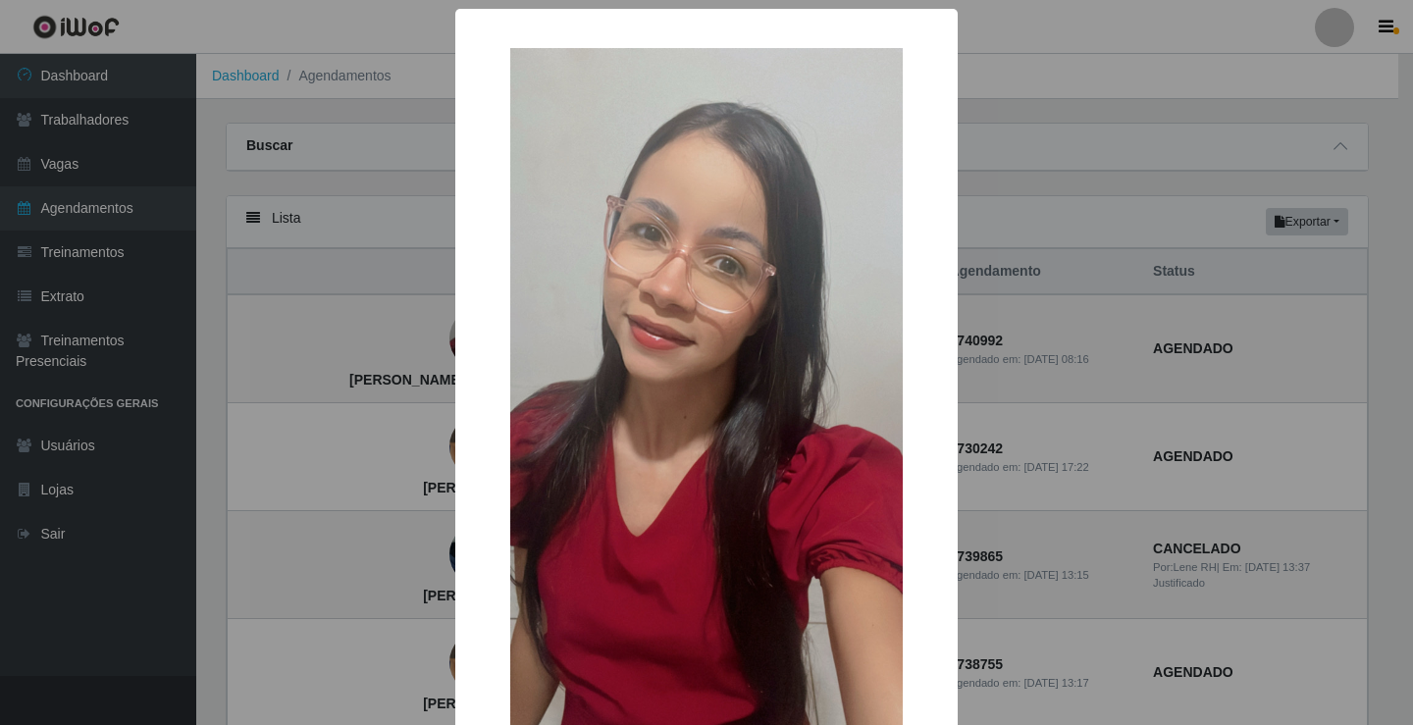
click at [1065, 198] on div "× Rebeca Regina de Souza dos Santos OK Cancel" at bounding box center [706, 362] width 1413 height 725
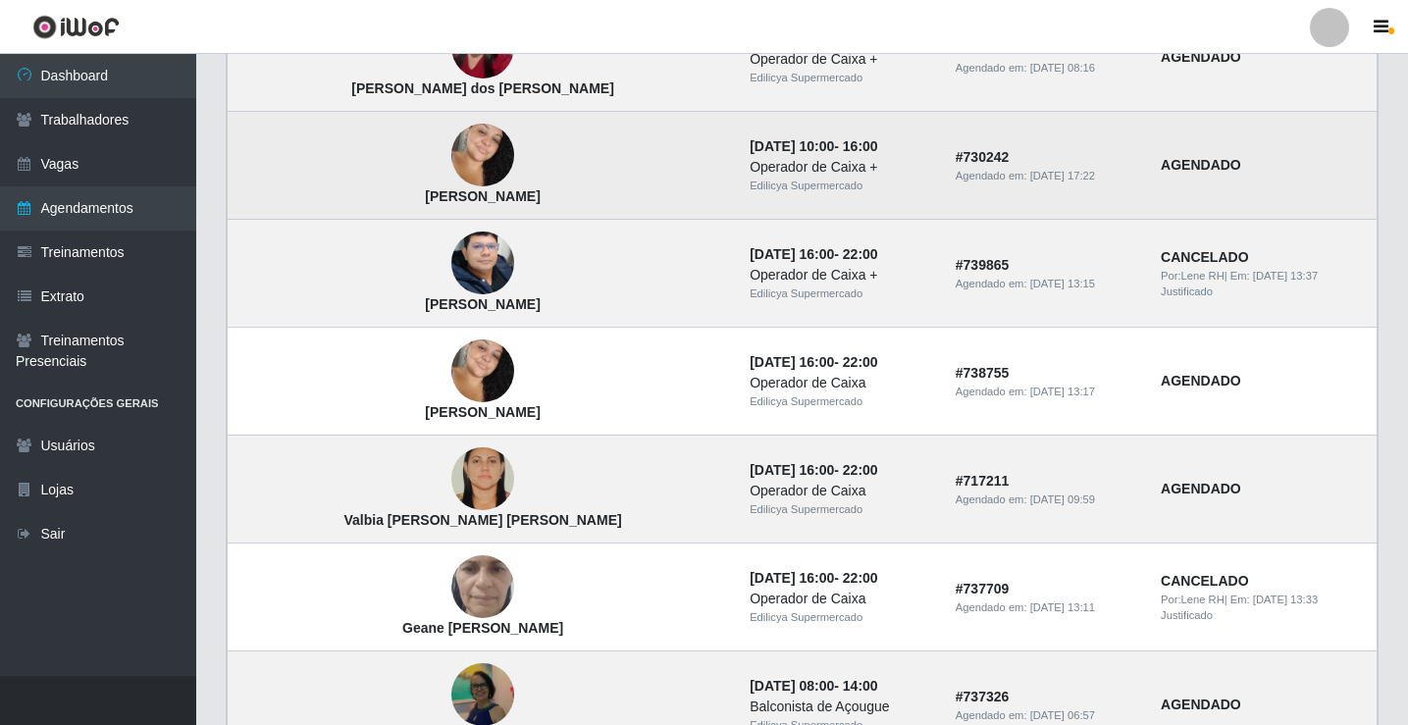
scroll to position [294, 0]
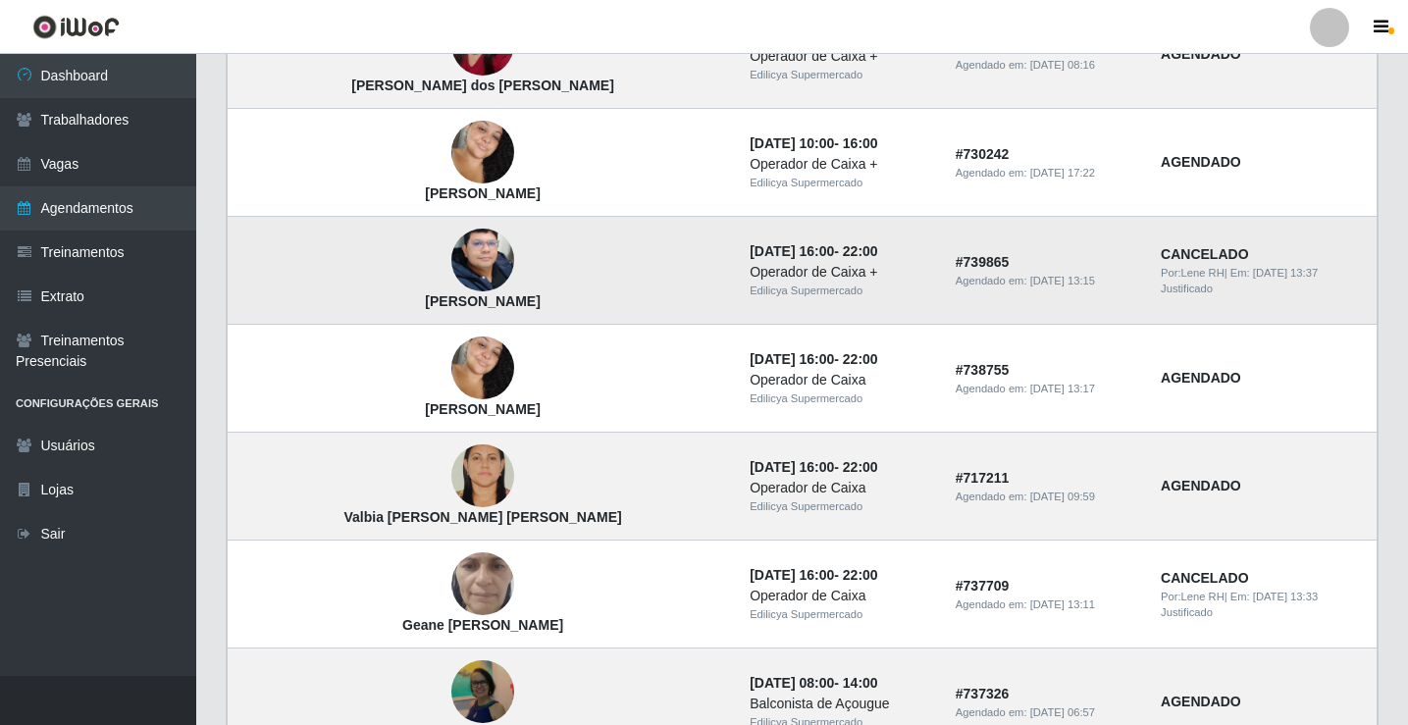
click at [451, 280] on img at bounding box center [482, 260] width 63 height 83
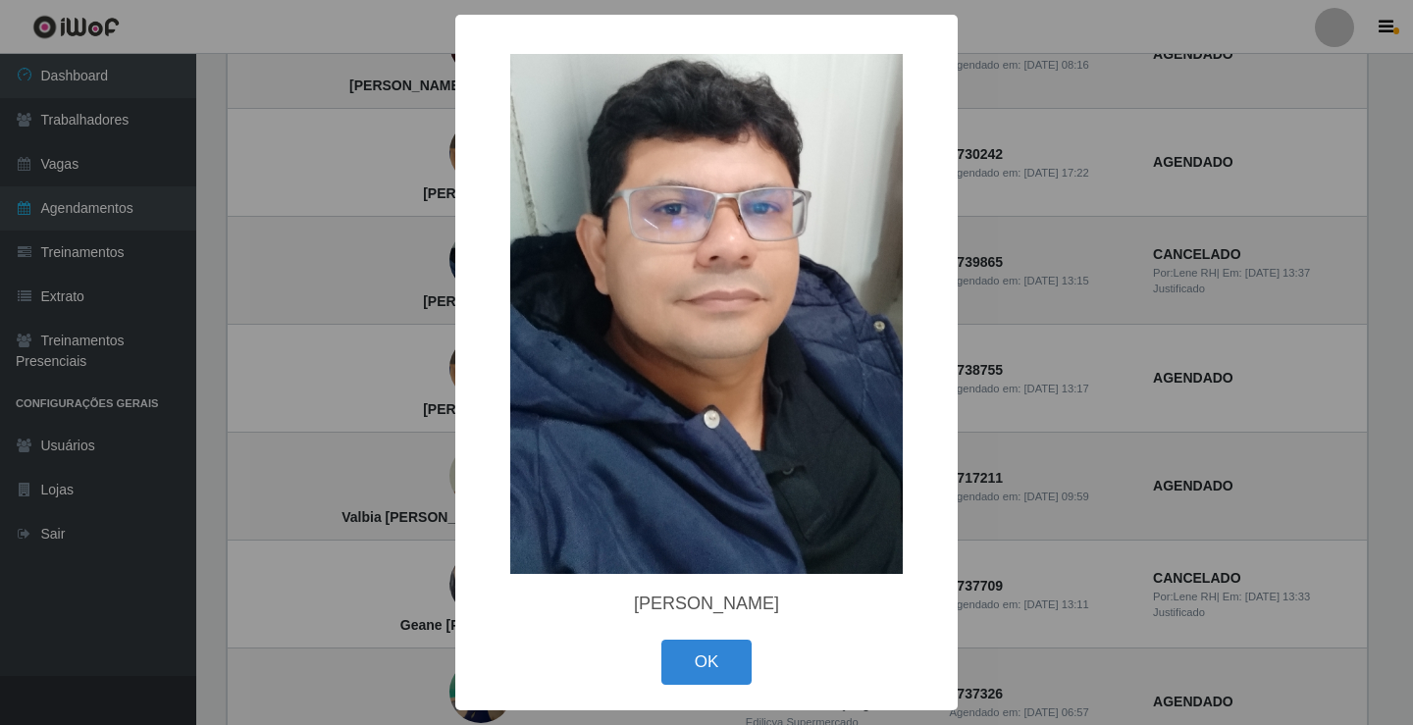
click at [1127, 342] on div "× Juliano Teixeira Neves OK Cancel" at bounding box center [706, 362] width 1413 height 725
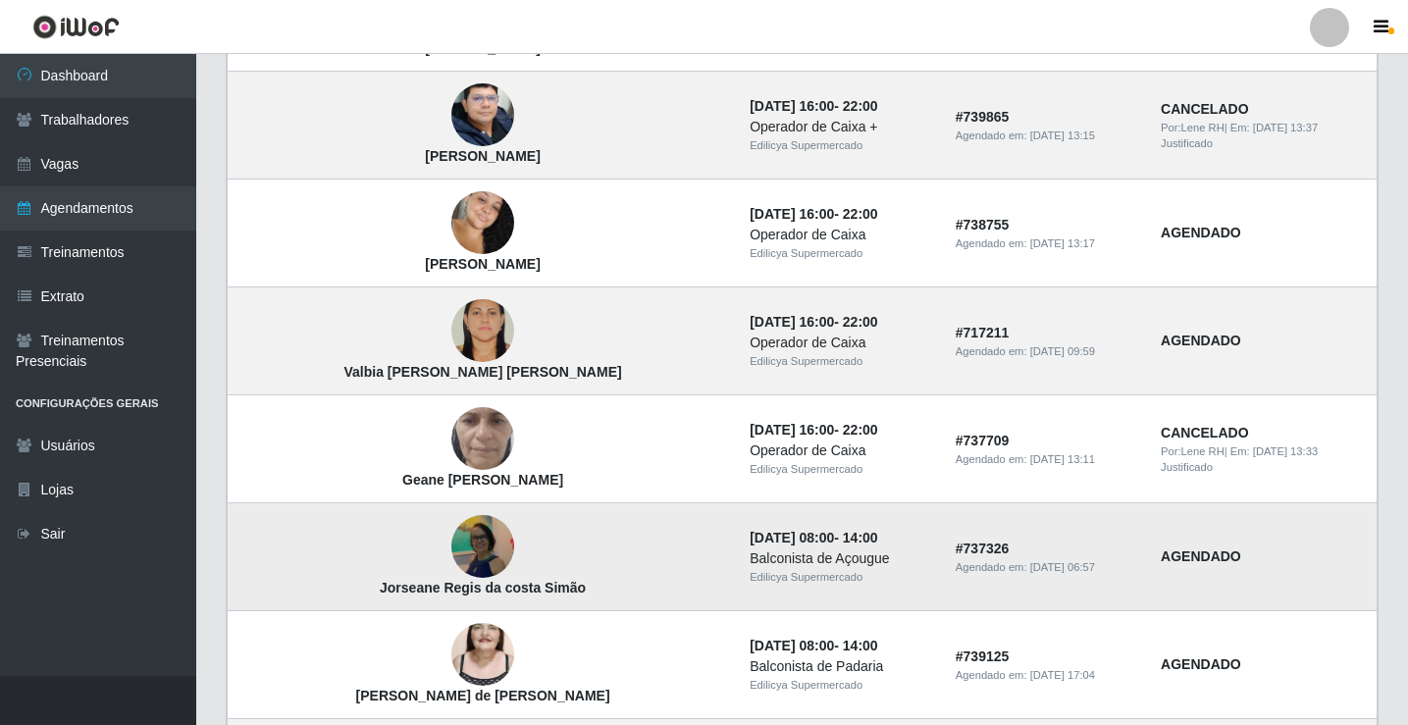
scroll to position [491, 0]
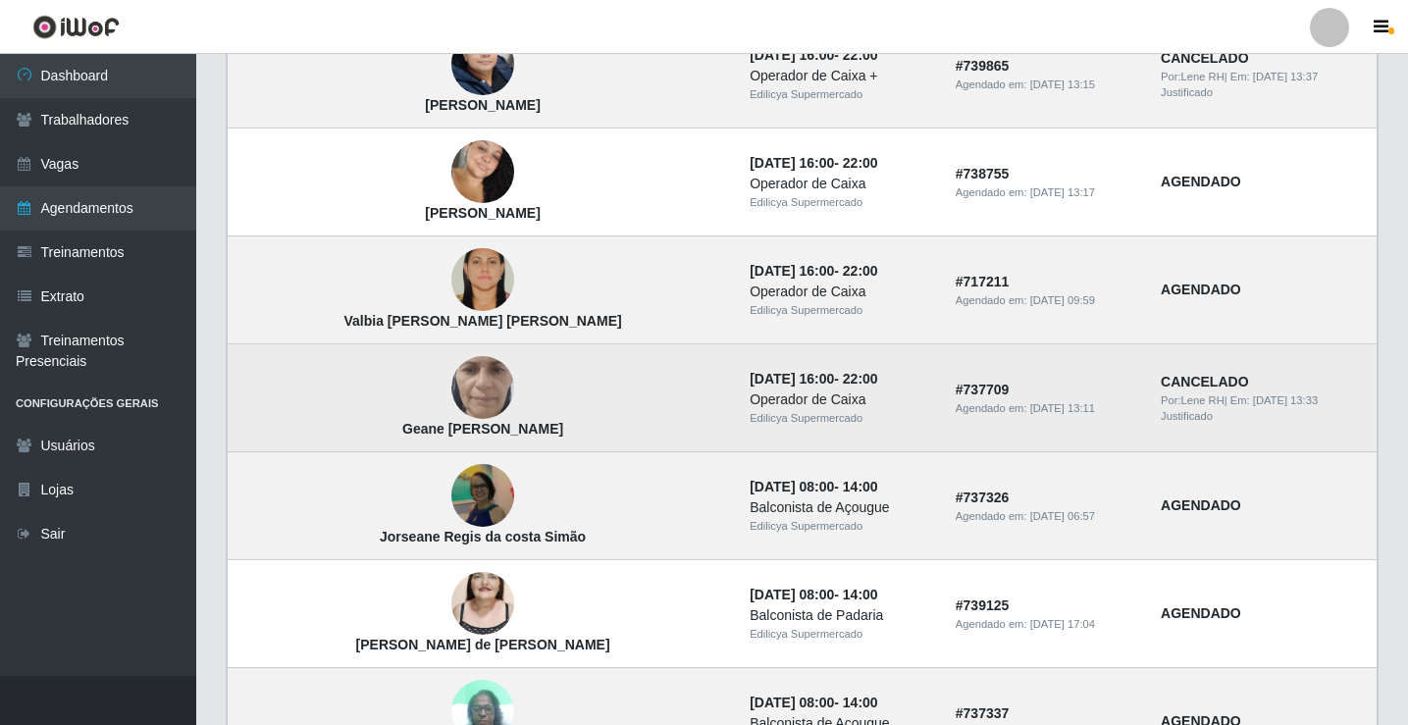
click at [451, 386] on img at bounding box center [482, 387] width 63 height 139
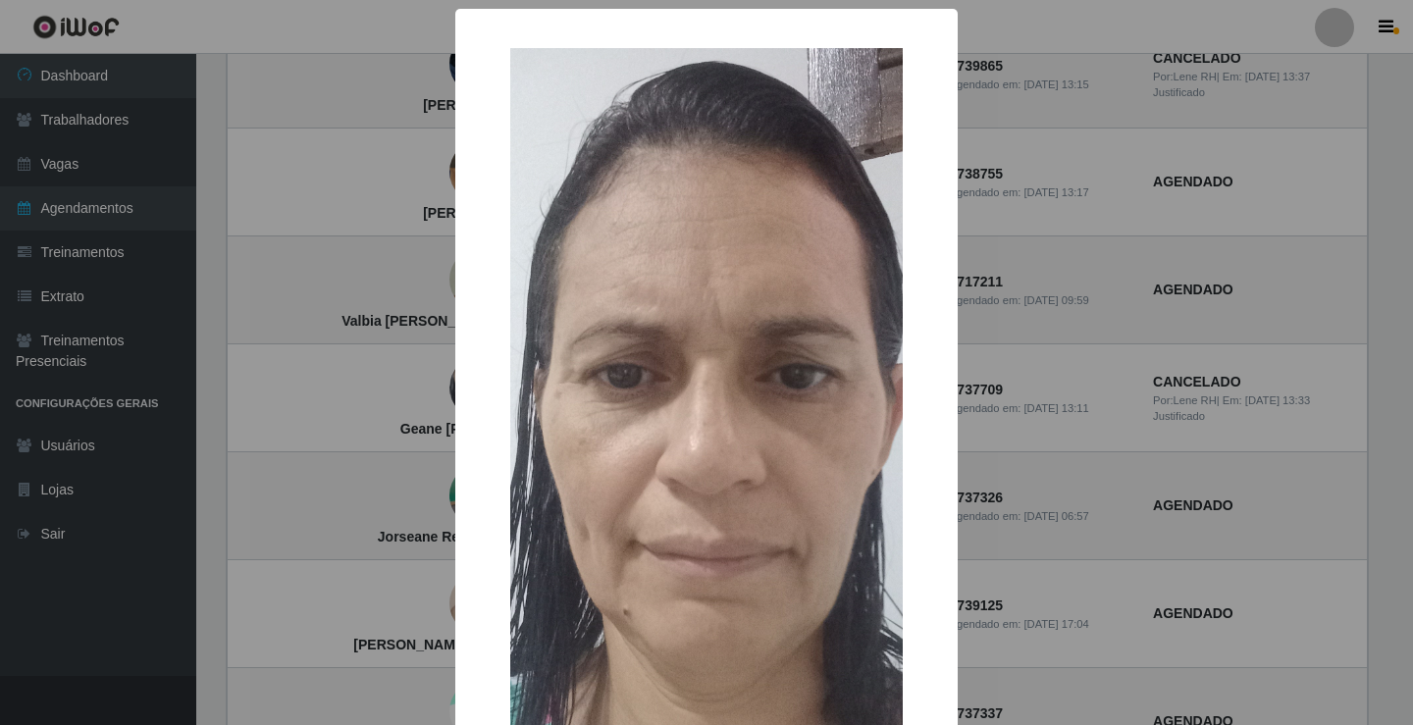
drag, startPoint x: 1105, startPoint y: 370, endPoint x: 1079, endPoint y: 384, distance: 29.8
click at [1105, 371] on div "× Geane Maria da Silva OK Cancel" at bounding box center [706, 362] width 1413 height 725
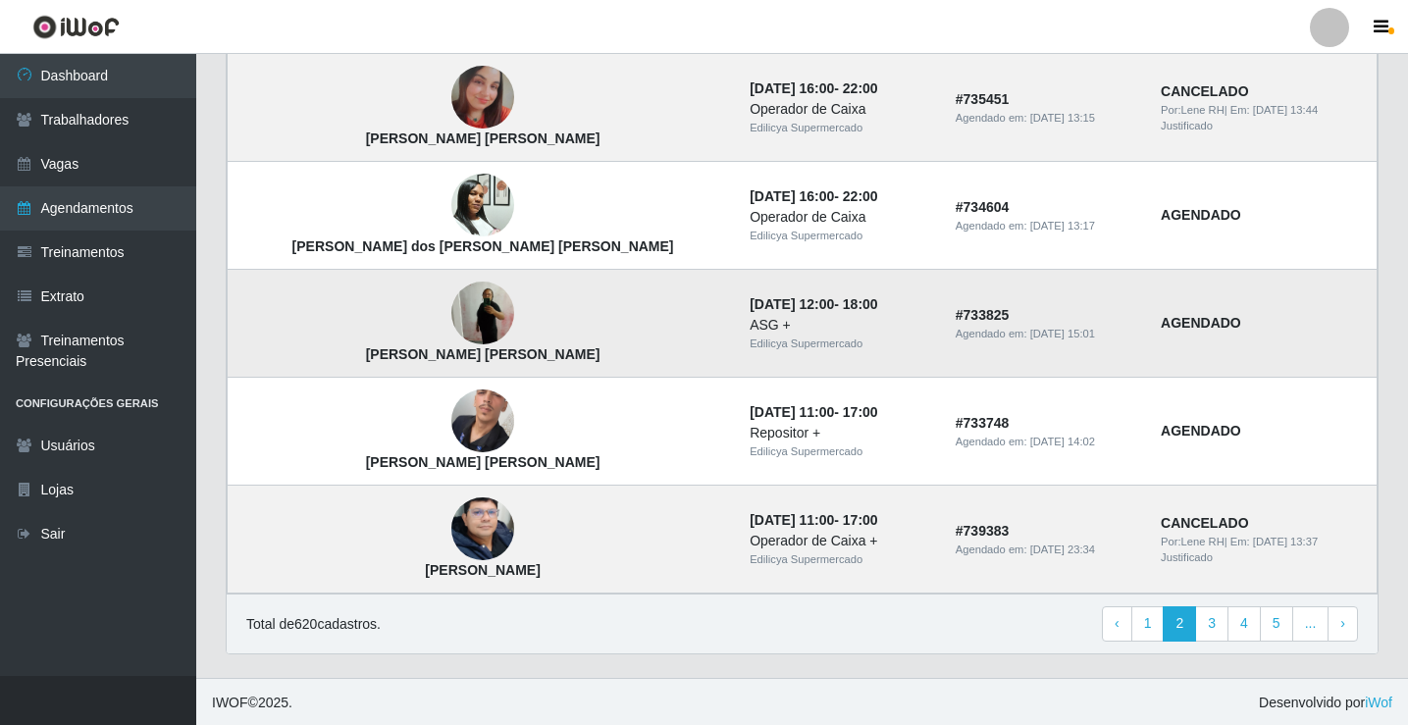
scroll to position [1324, 0]
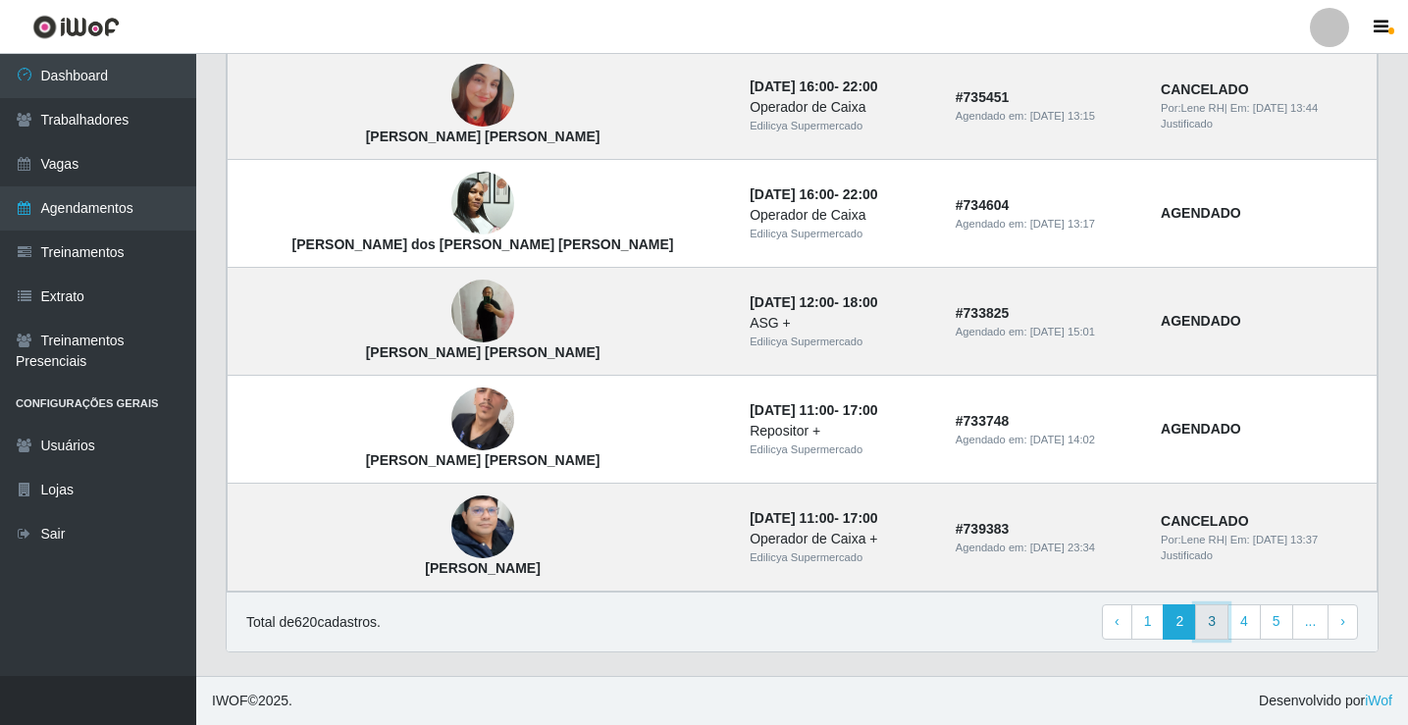
click at [1211, 631] on link "3" at bounding box center [1211, 622] width 33 height 35
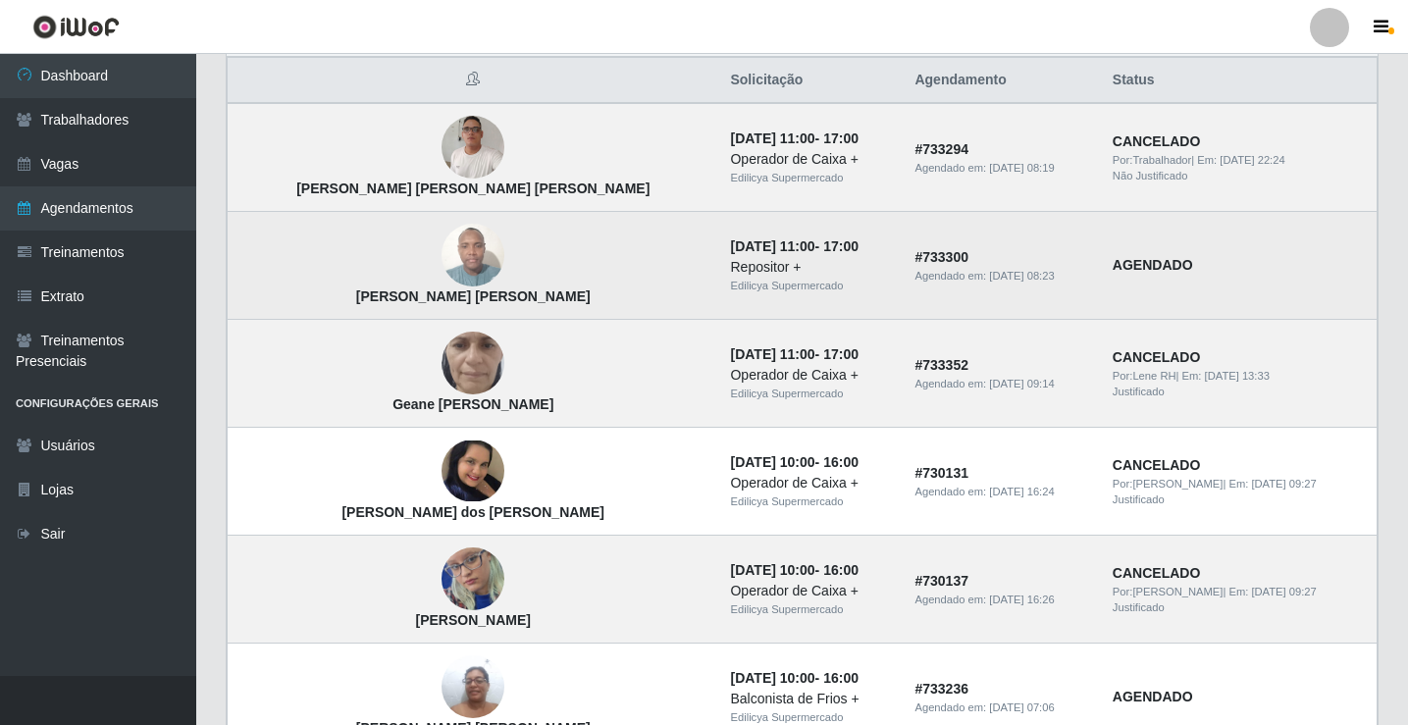
scroll to position [196, 0]
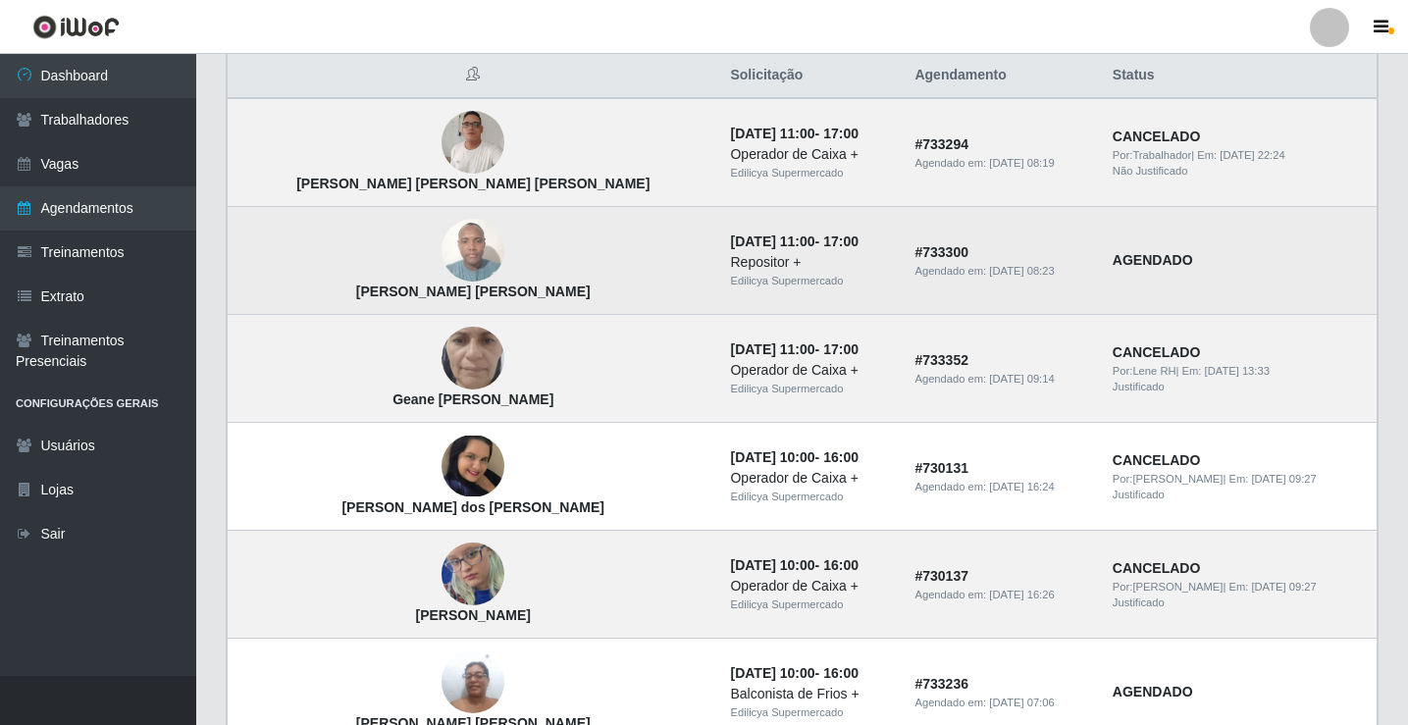
click at [442, 255] on img at bounding box center [473, 250] width 63 height 83
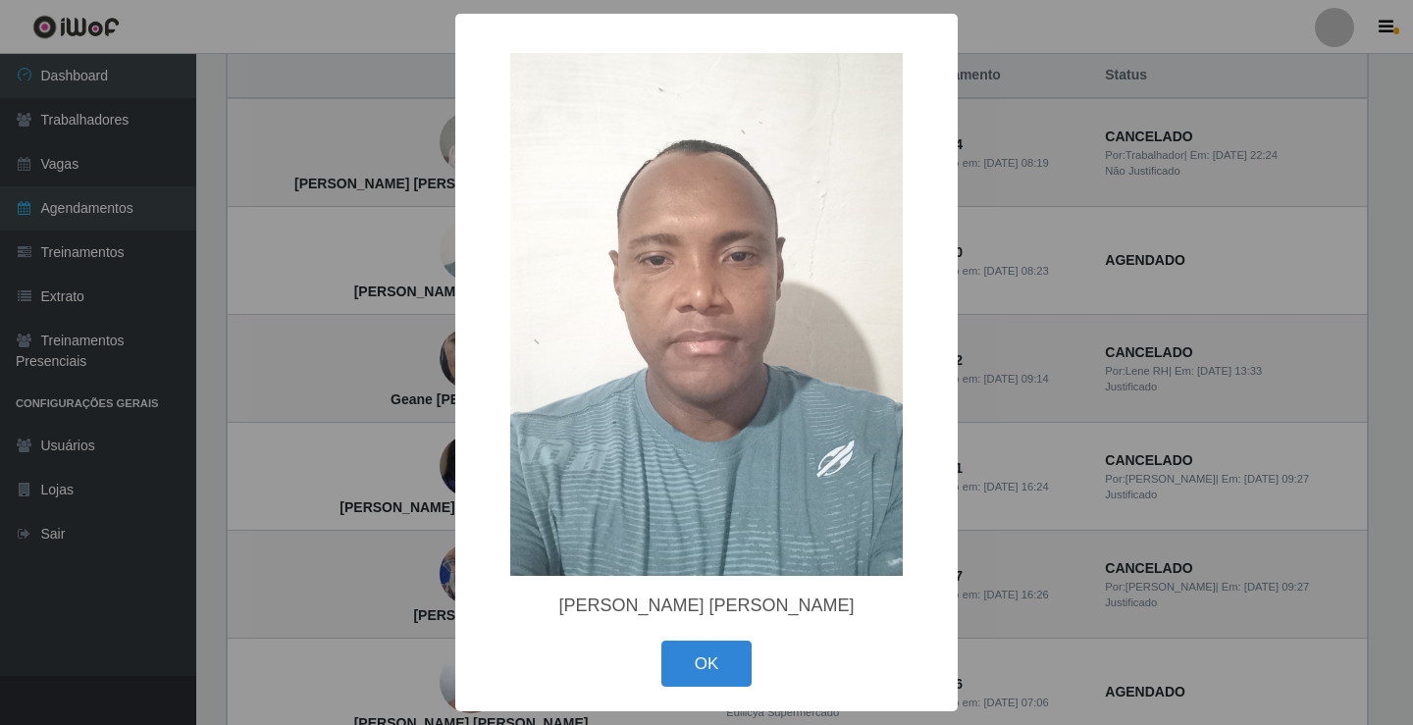
click at [1099, 465] on div "× [PERSON_NAME] [PERSON_NAME] OK Cancel" at bounding box center [706, 362] width 1413 height 725
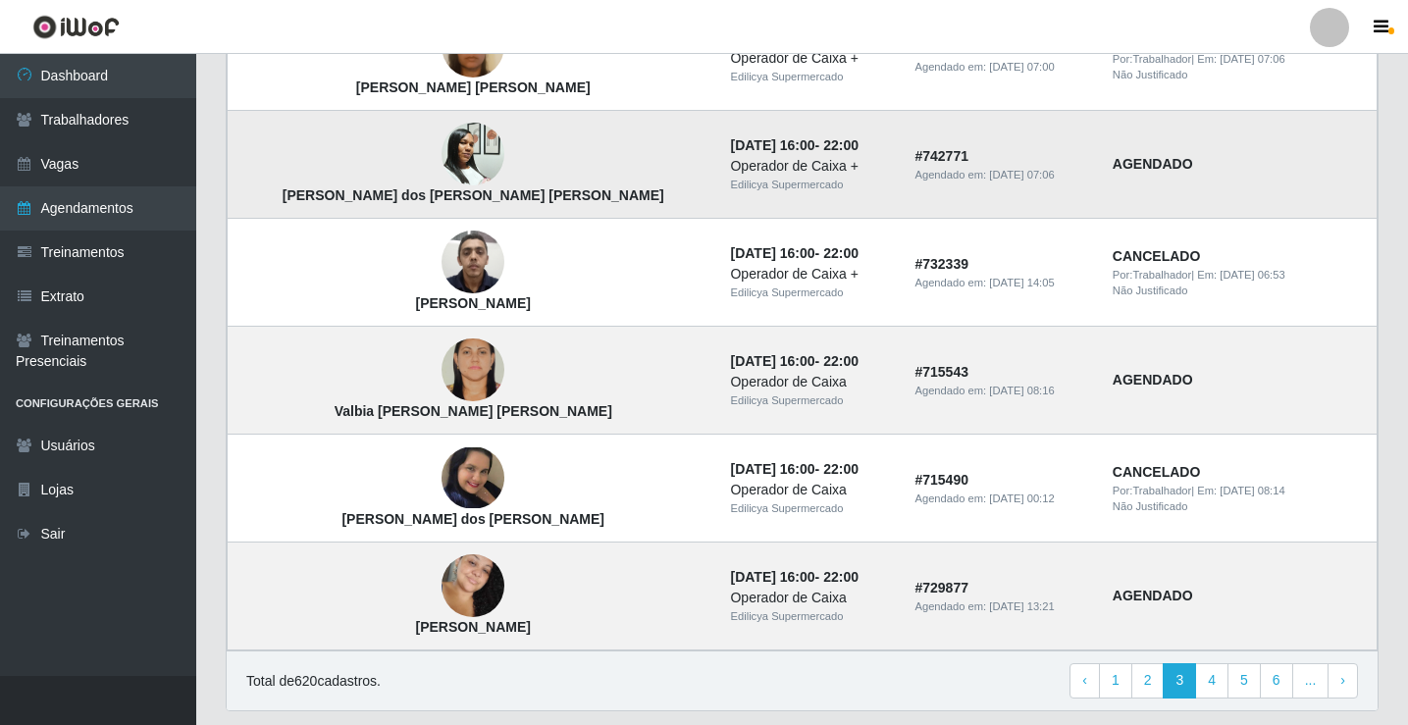
scroll to position [1276, 0]
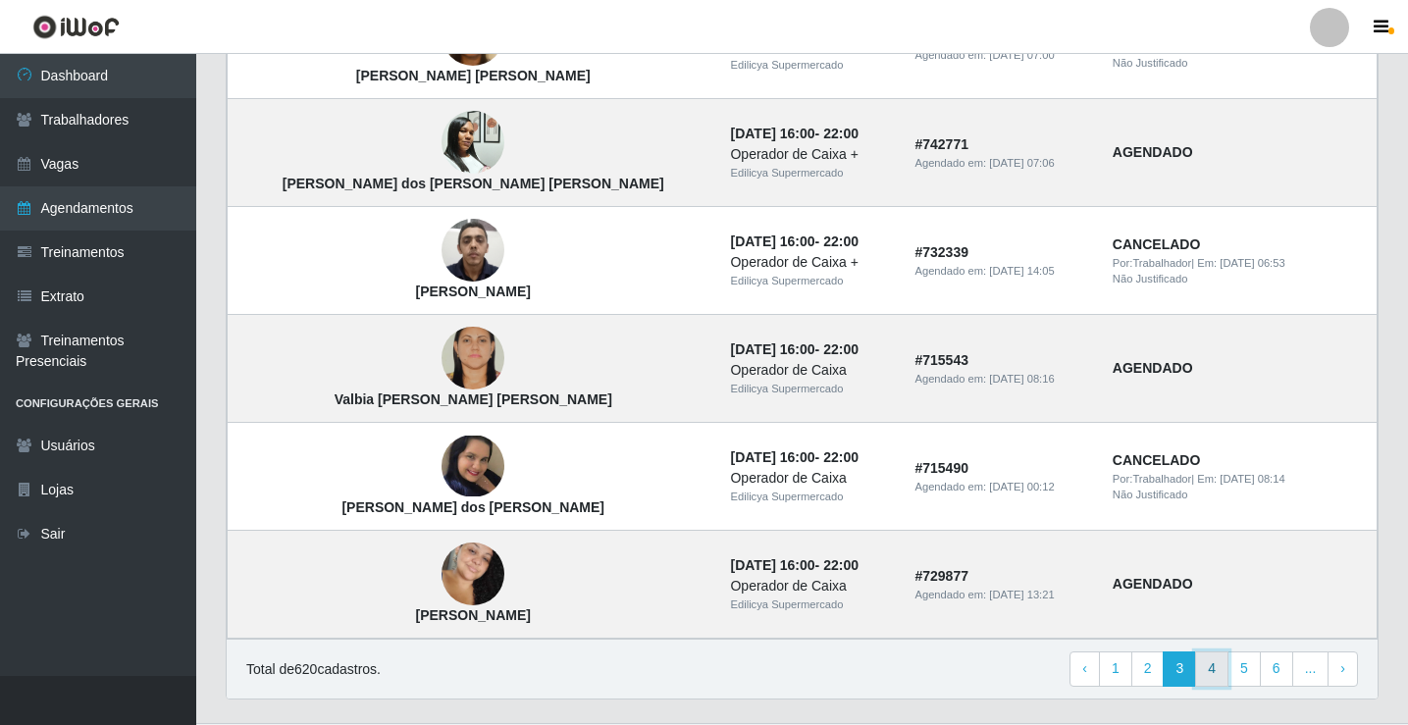
click at [1217, 674] on link "4" at bounding box center [1211, 669] width 33 height 35
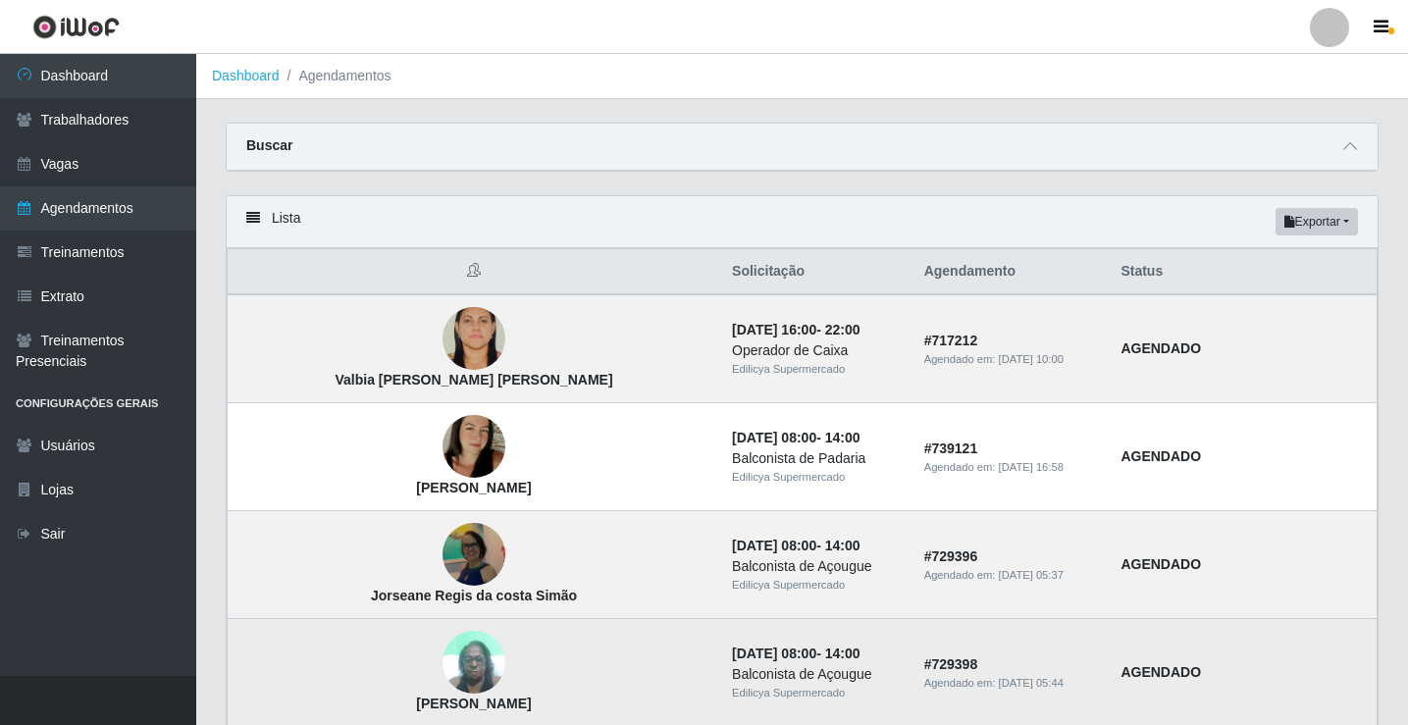
scroll to position [634, 0]
